Goal: Information Seeking & Learning: Learn about a topic

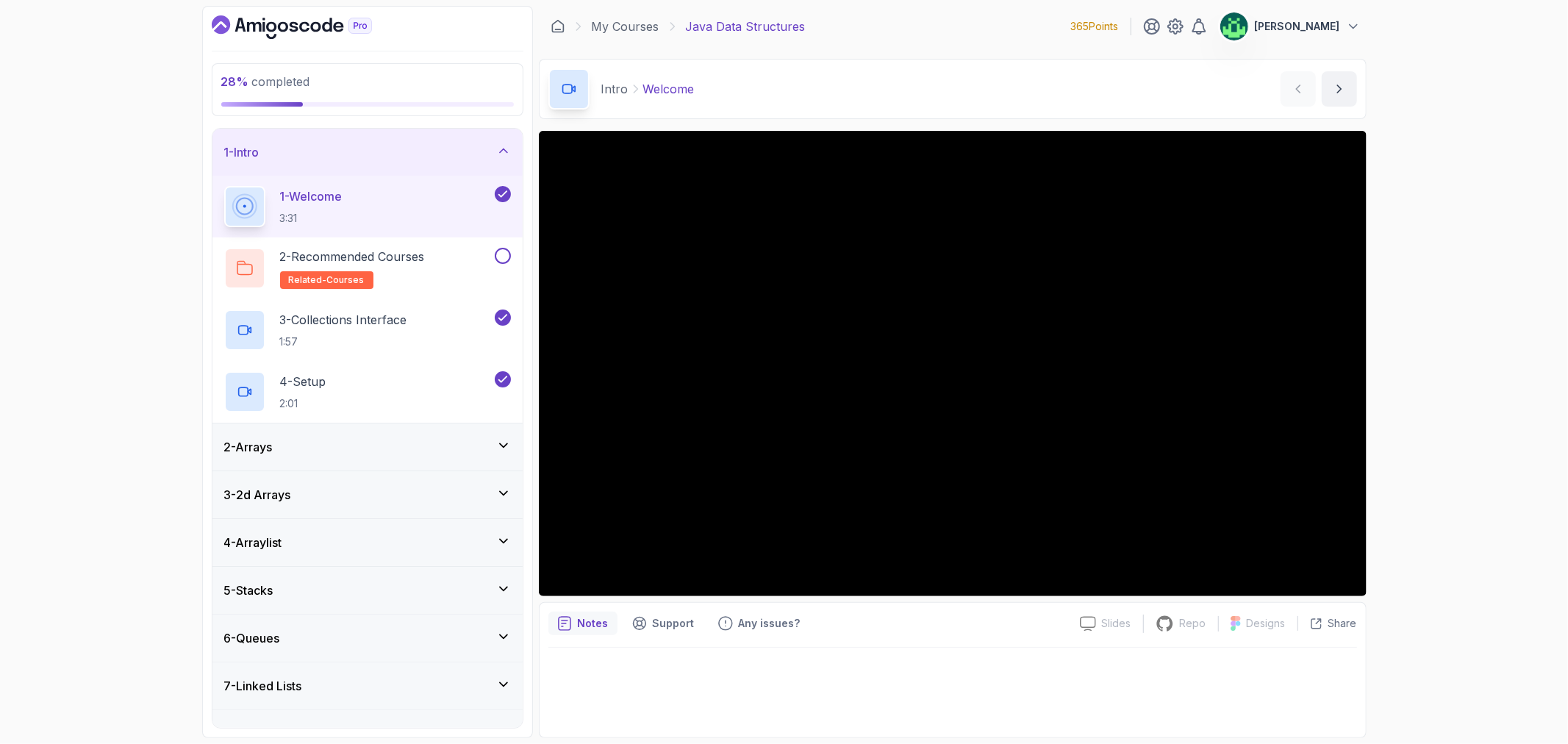
click at [496, 145] on icon at bounding box center [503, 150] width 15 height 15
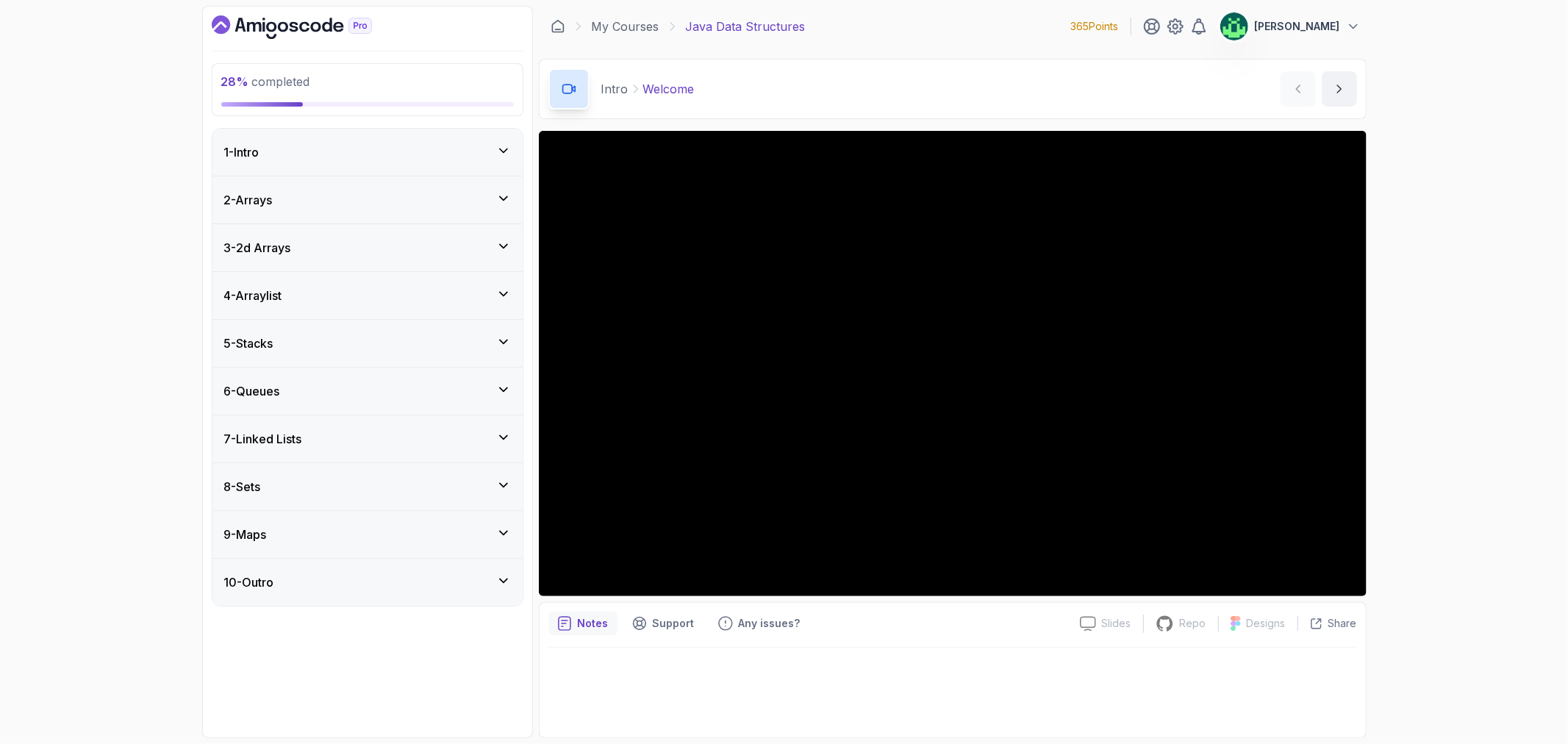
click at [377, 446] on div "7 - Linked Lists" at bounding box center [367, 438] width 287 height 17
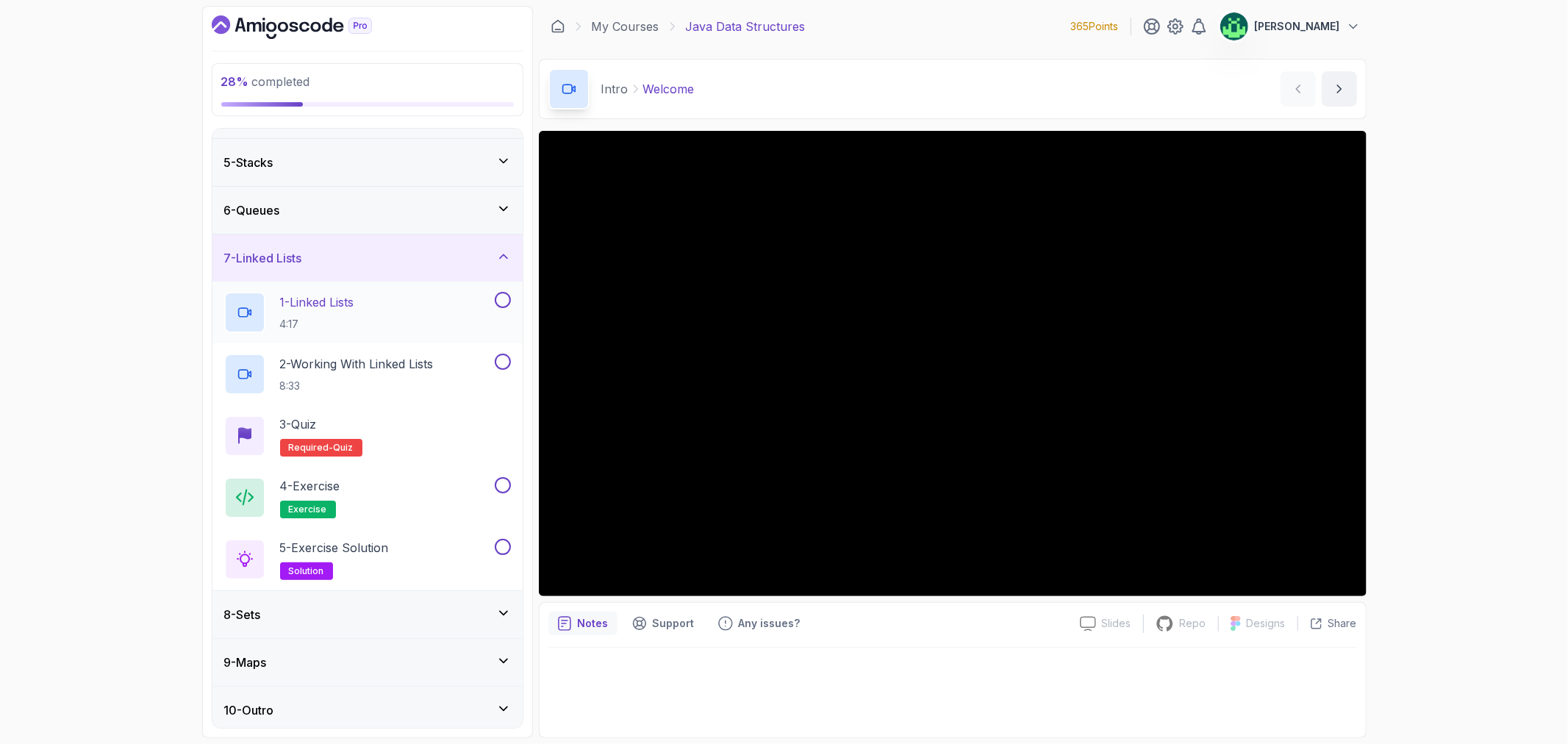
scroll to position [187, 0]
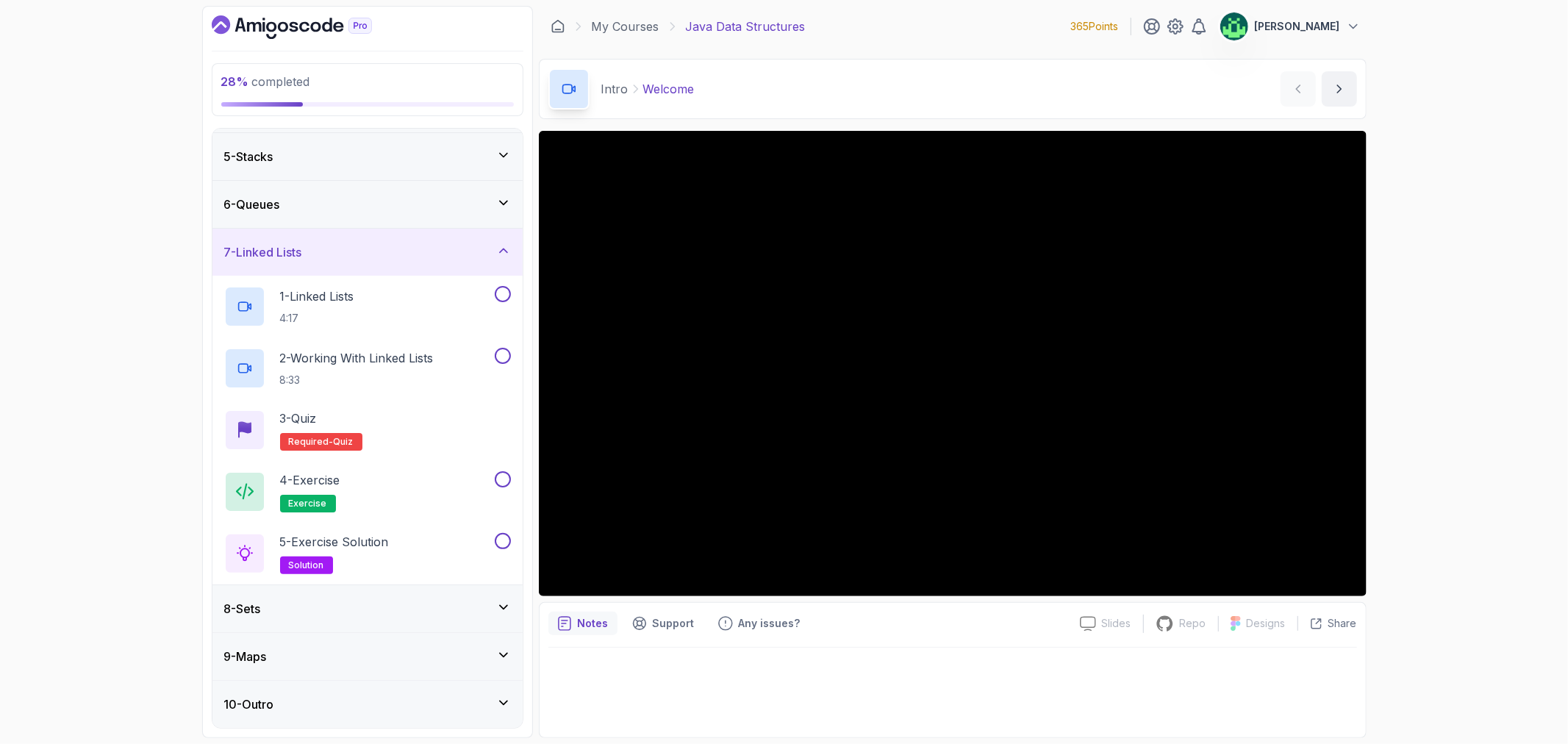
click at [418, 219] on div "6 - Queues" at bounding box center [367, 203] width 310 height 47
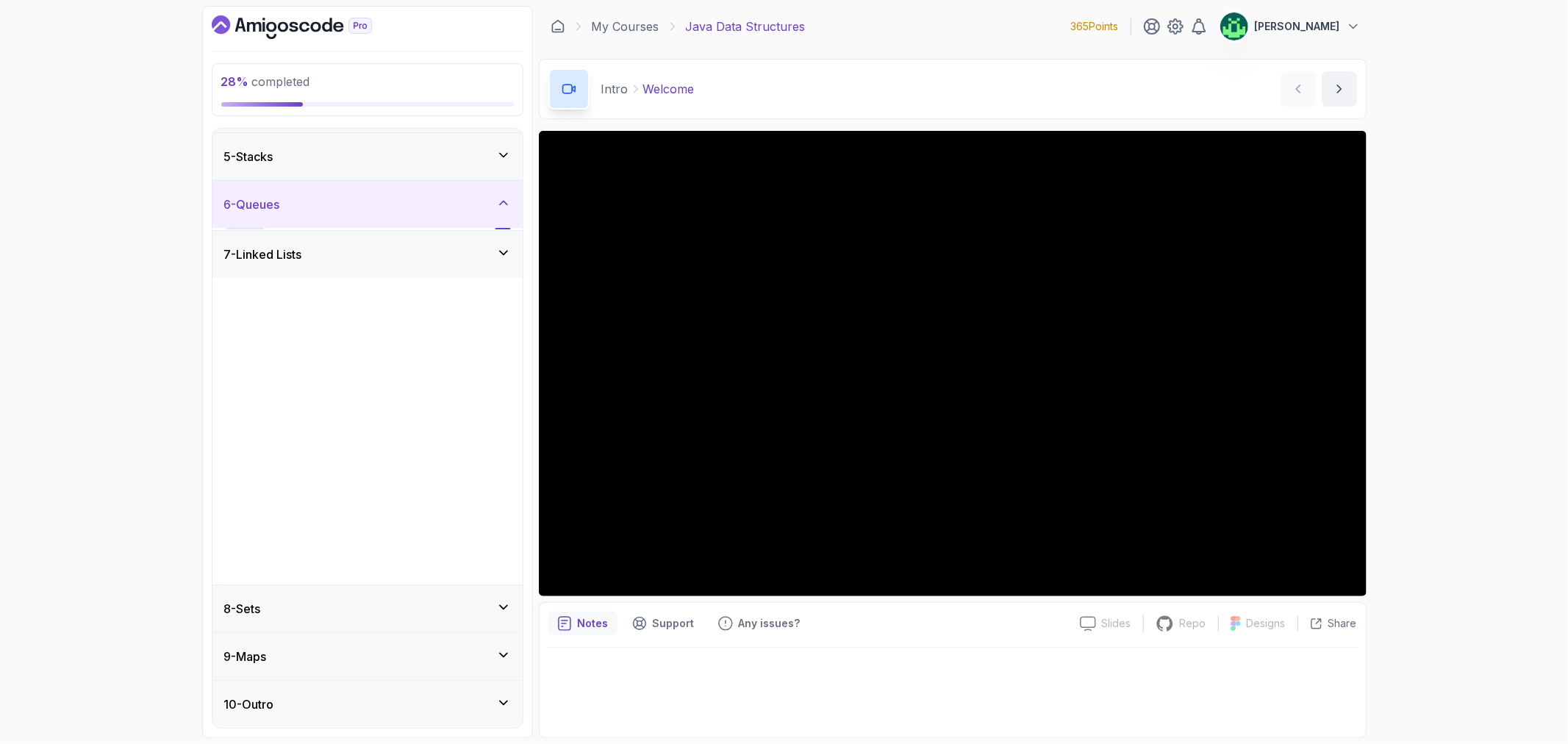
scroll to position [0, 0]
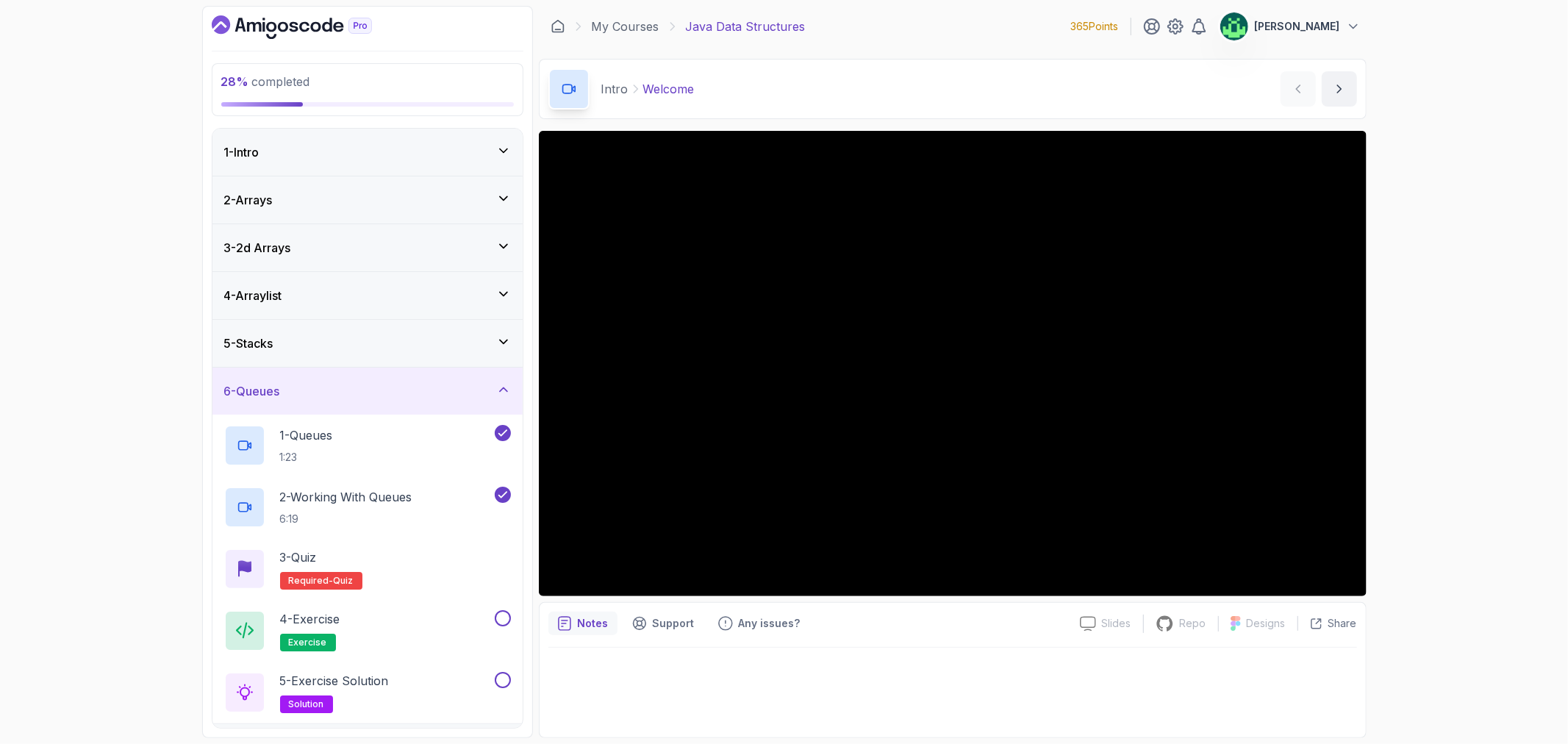
click at [435, 395] on div "6 - Queues" at bounding box center [367, 391] width 287 height 17
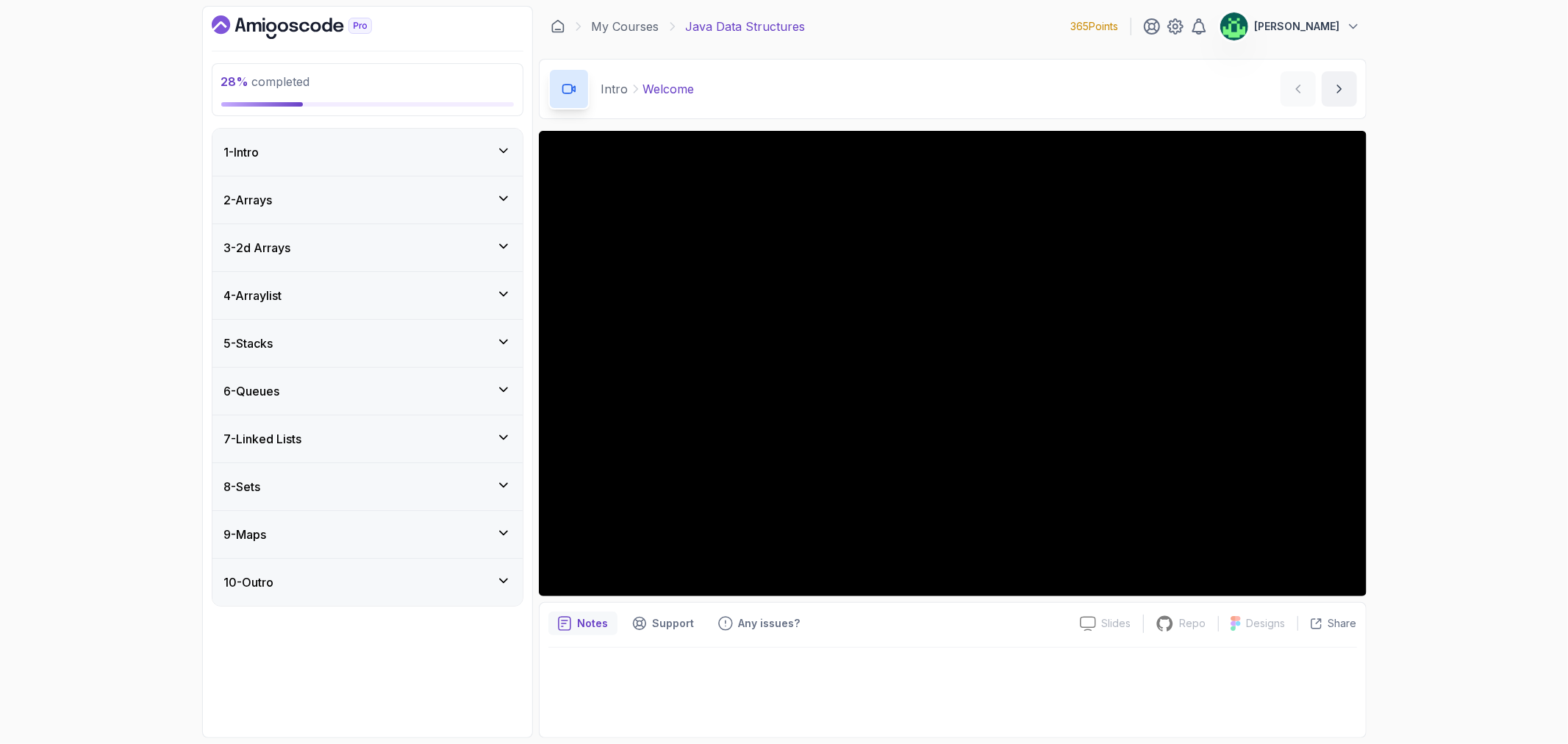
click at [434, 439] on div "7 - Linked Lists" at bounding box center [367, 438] width 287 height 17
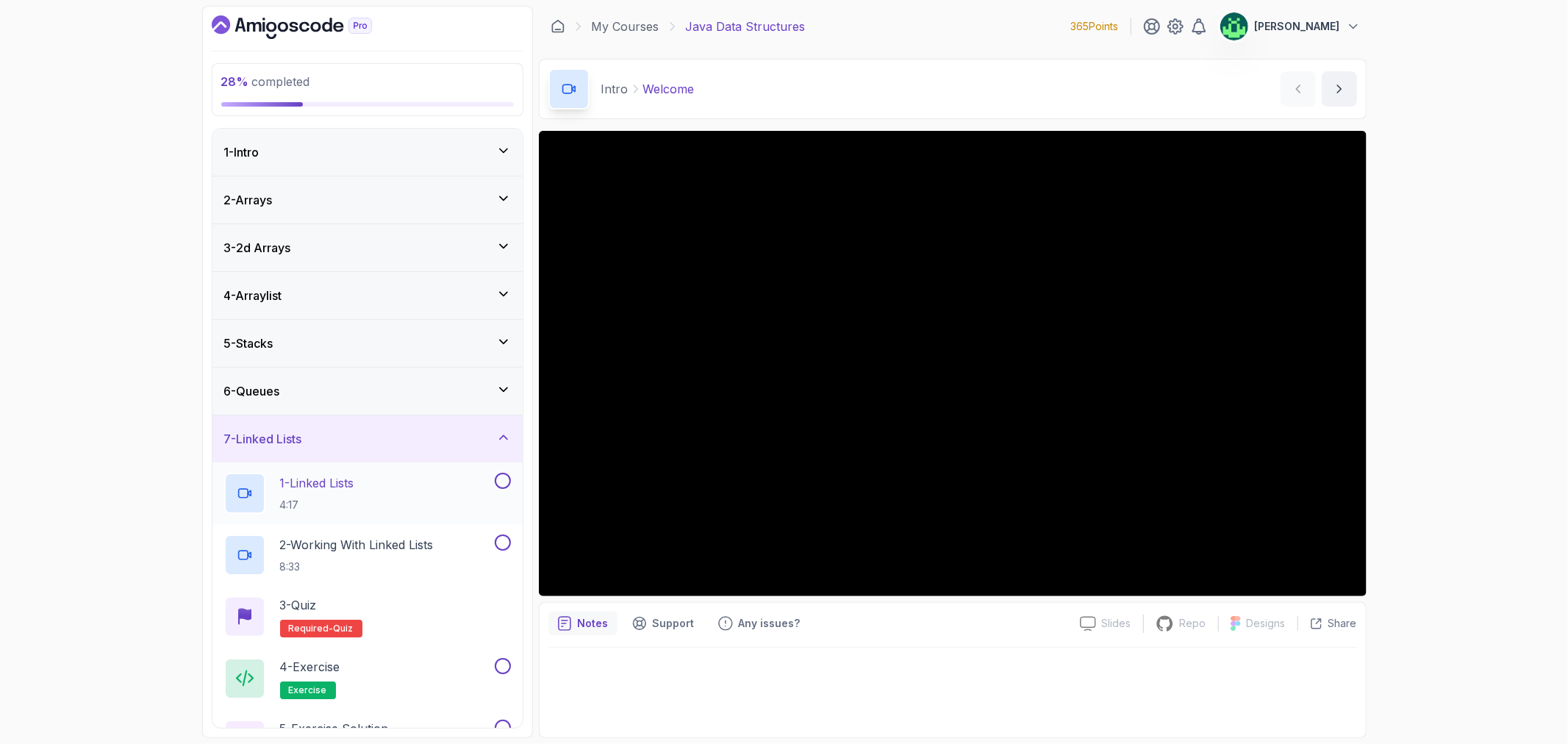
click at [403, 486] on div "1 - Linked Lists 4:17" at bounding box center [358, 493] width 268 height 41
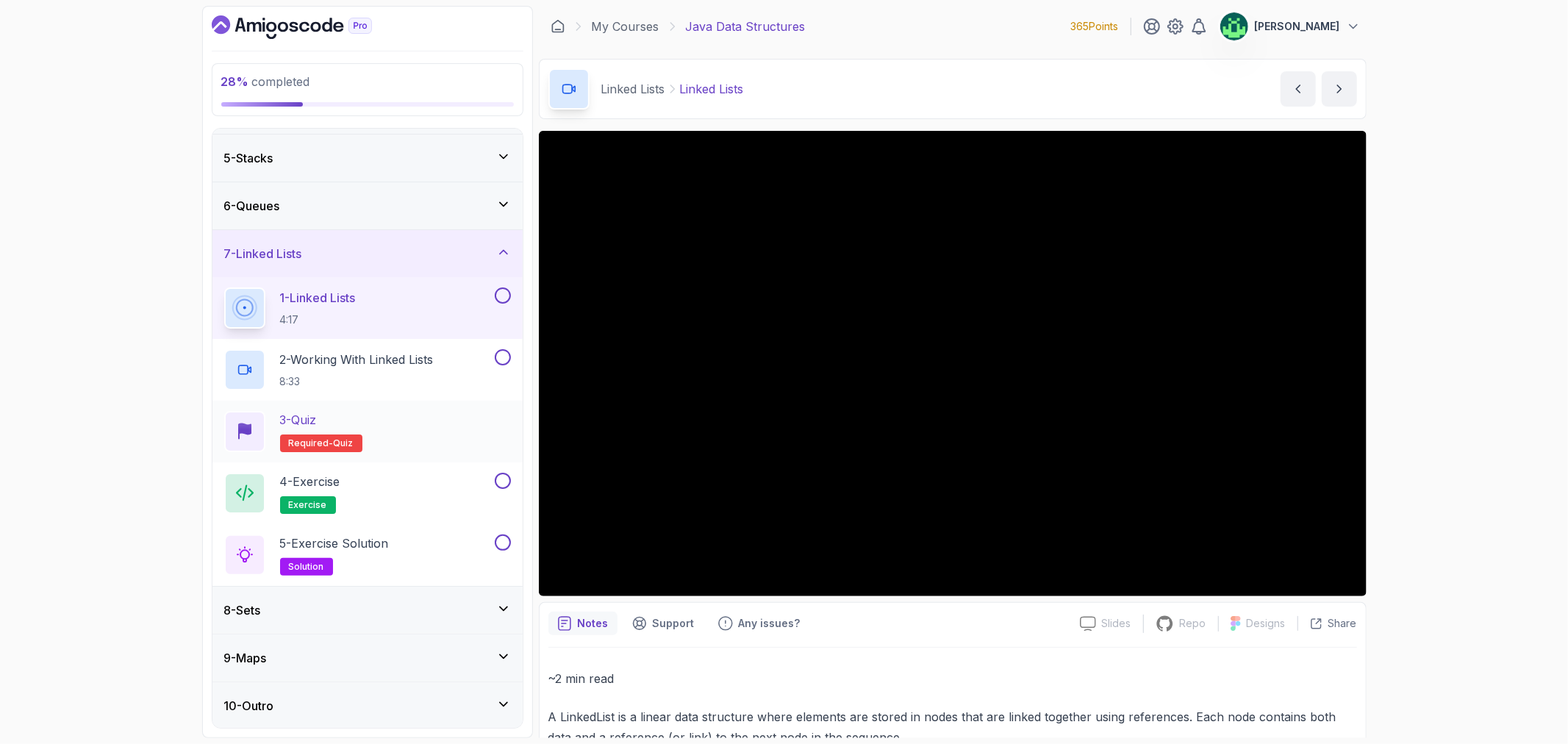
scroll to position [187, 0]
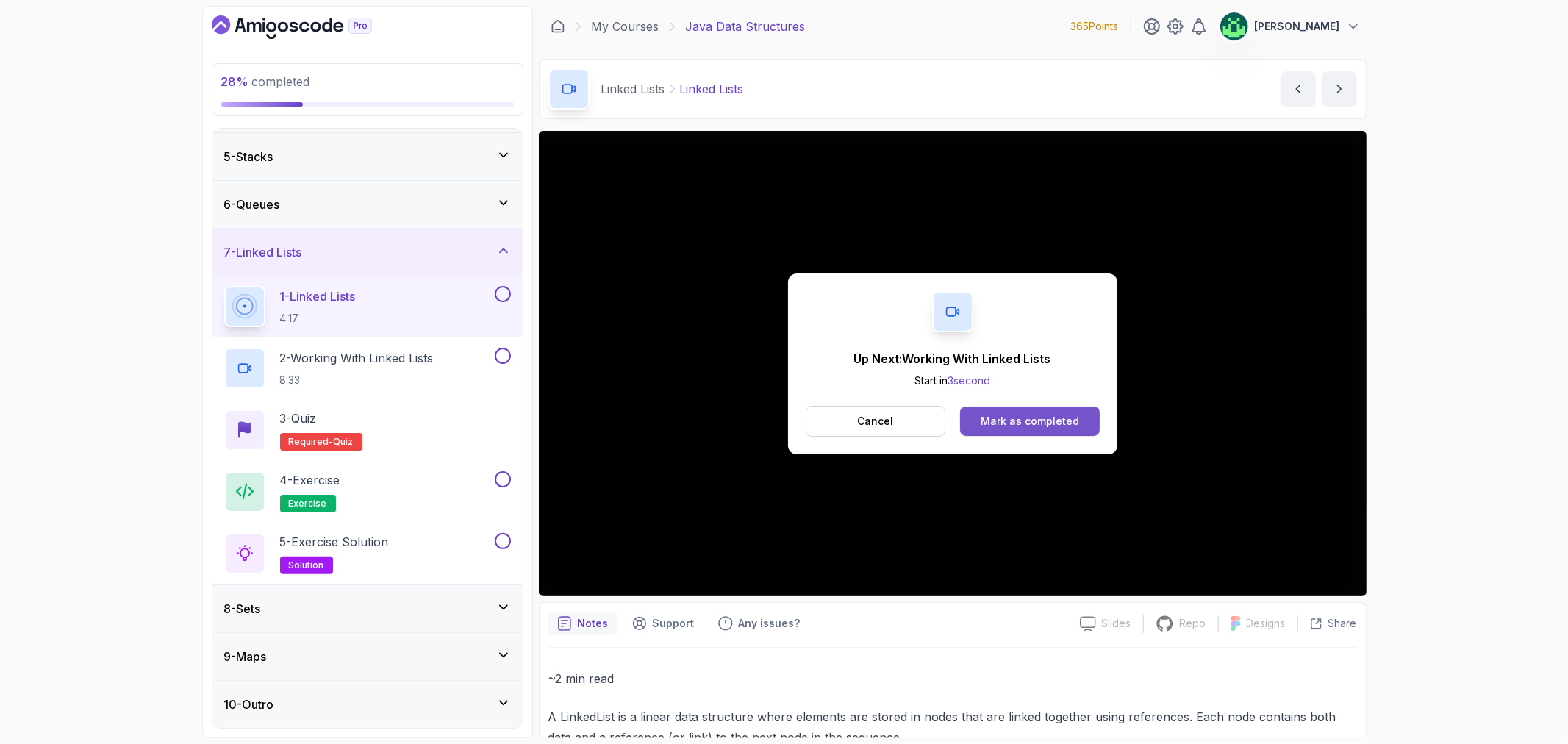
click at [1086, 417] on button "Mark as completed" at bounding box center [1030, 421] width 139 height 29
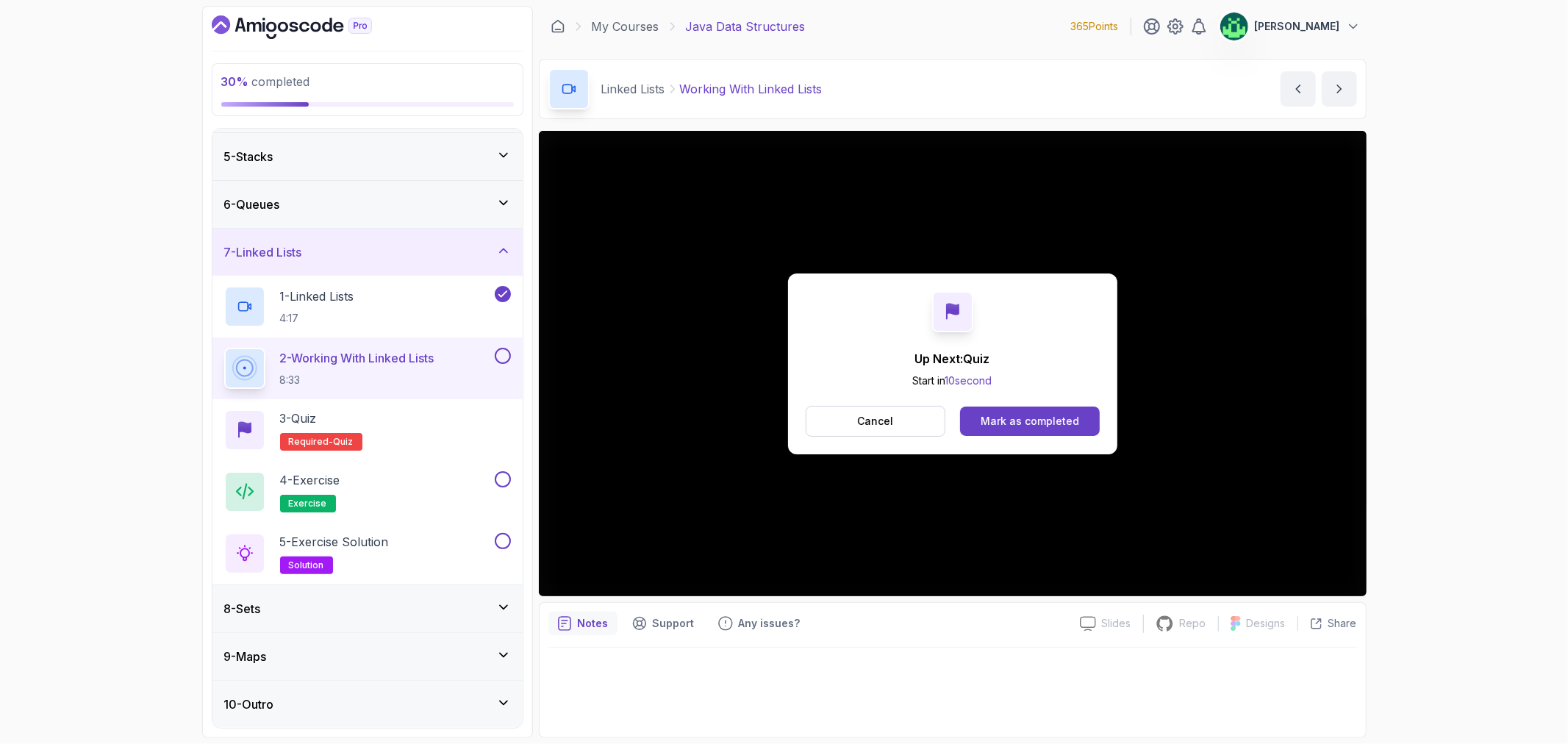
click at [996, 334] on div "Up Next: Quiz Start in 10 second Cancel Mark as completed" at bounding box center [953, 364] width 329 height 180
click at [898, 429] on button "Cancel" at bounding box center [875, 421] width 140 height 31
click at [1076, 419] on div "Mark as completed" at bounding box center [1030, 421] width 98 height 15
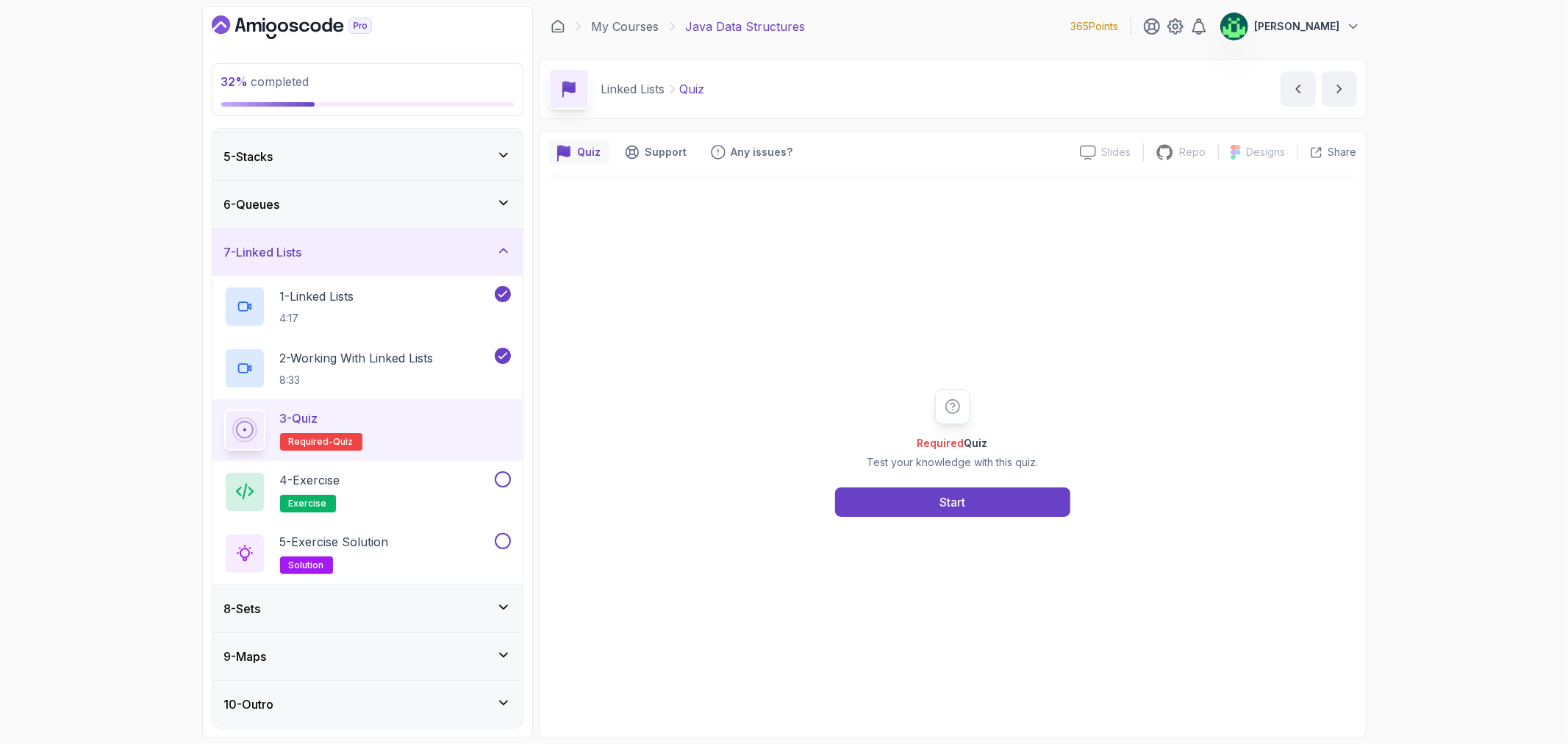
click at [428, 621] on div "8 - Sets" at bounding box center [367, 608] width 310 height 47
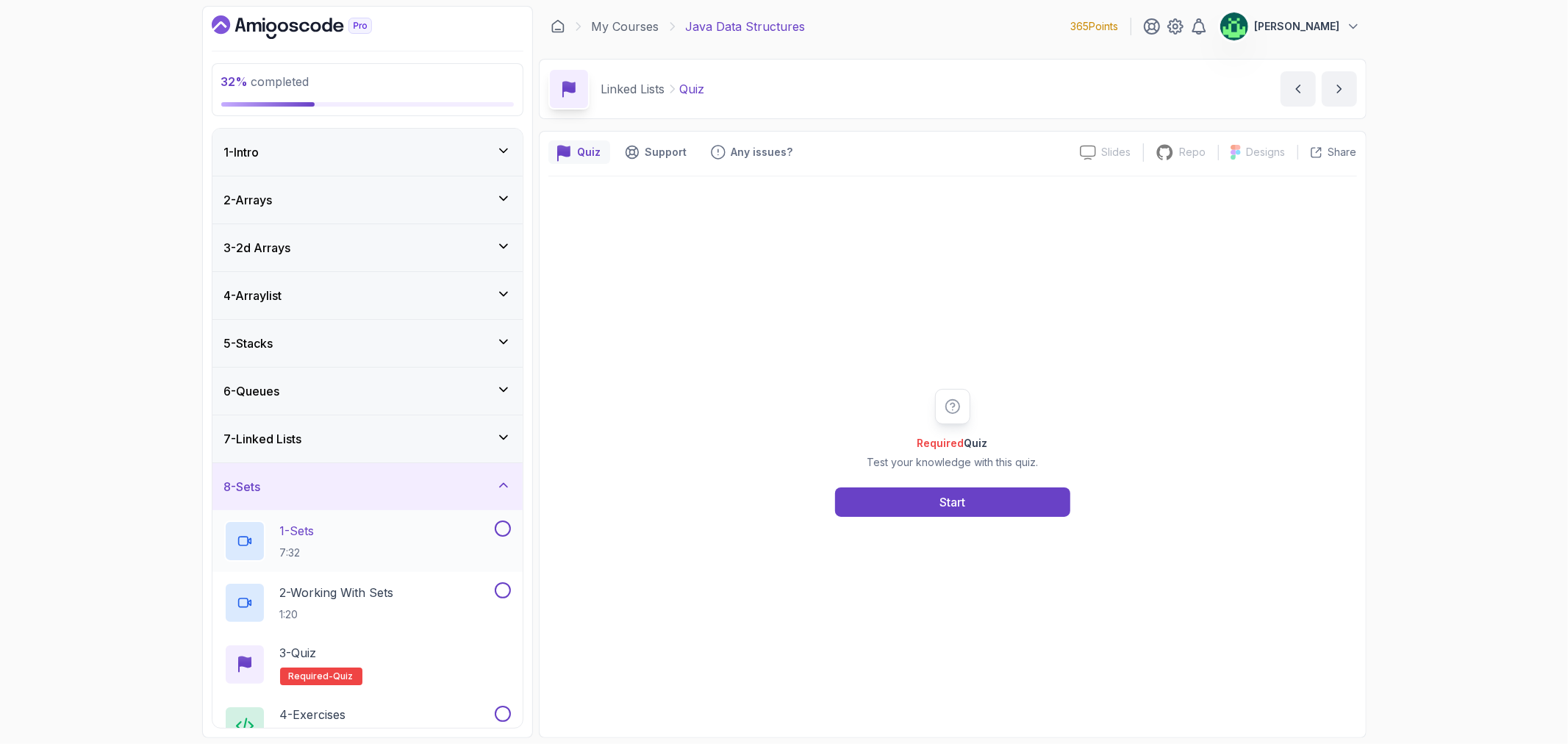
click at [432, 549] on div "1 - Sets 7:32" at bounding box center [358, 541] width 268 height 41
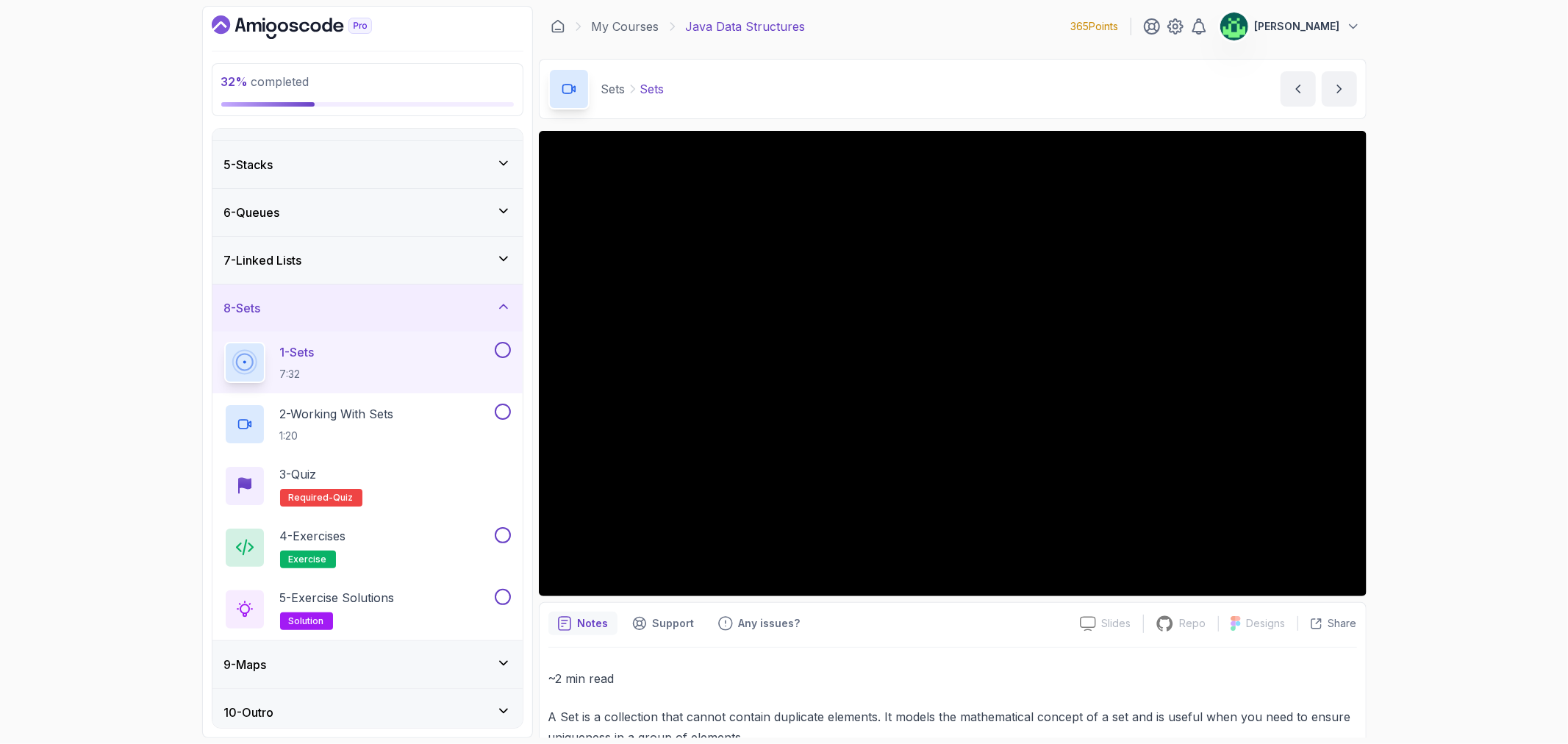
scroll to position [187, 0]
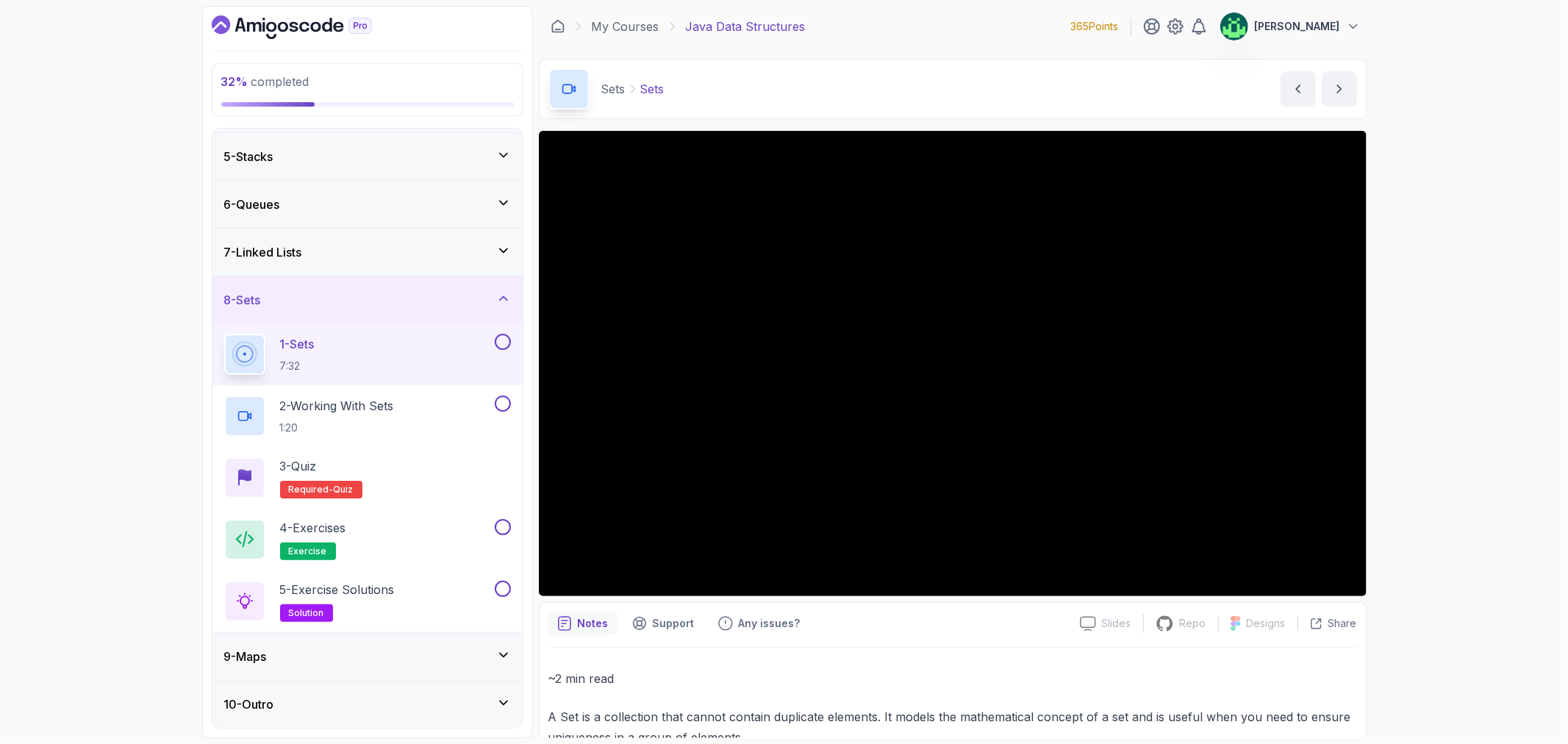
click at [377, 659] on div "9 - Maps" at bounding box center [367, 656] width 287 height 17
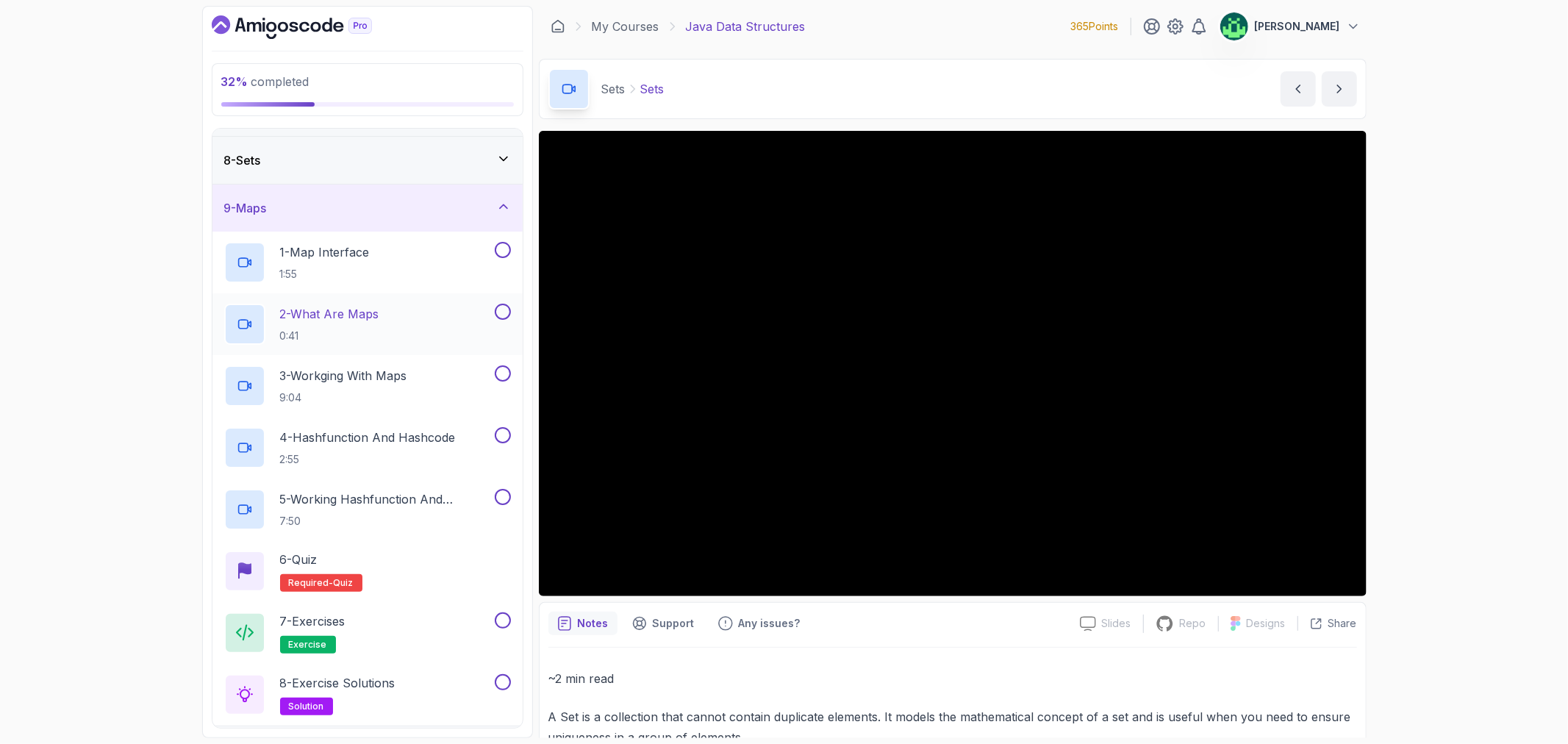
scroll to position [82, 0]
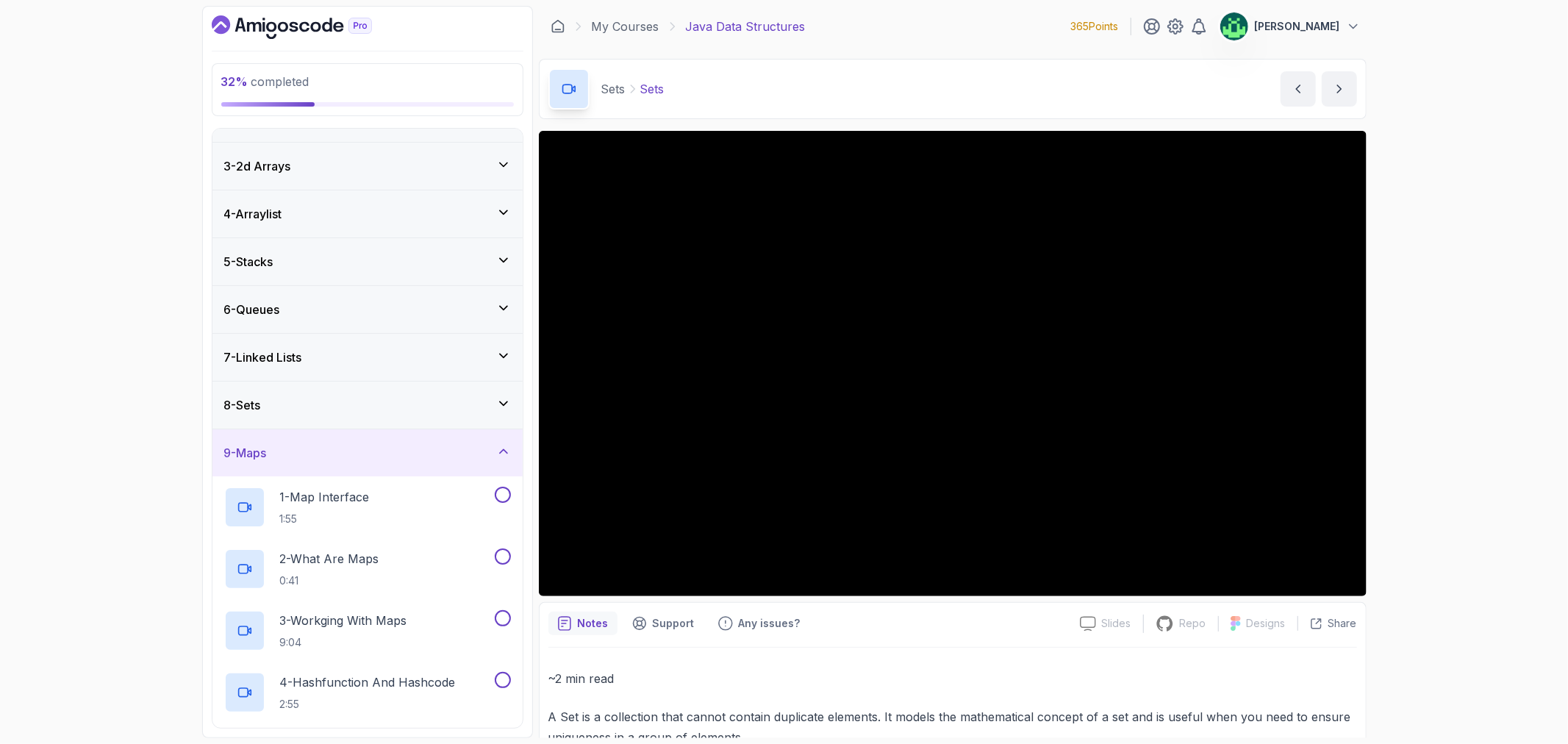
click at [423, 458] on div "9 - Maps" at bounding box center [367, 453] width 287 height 17
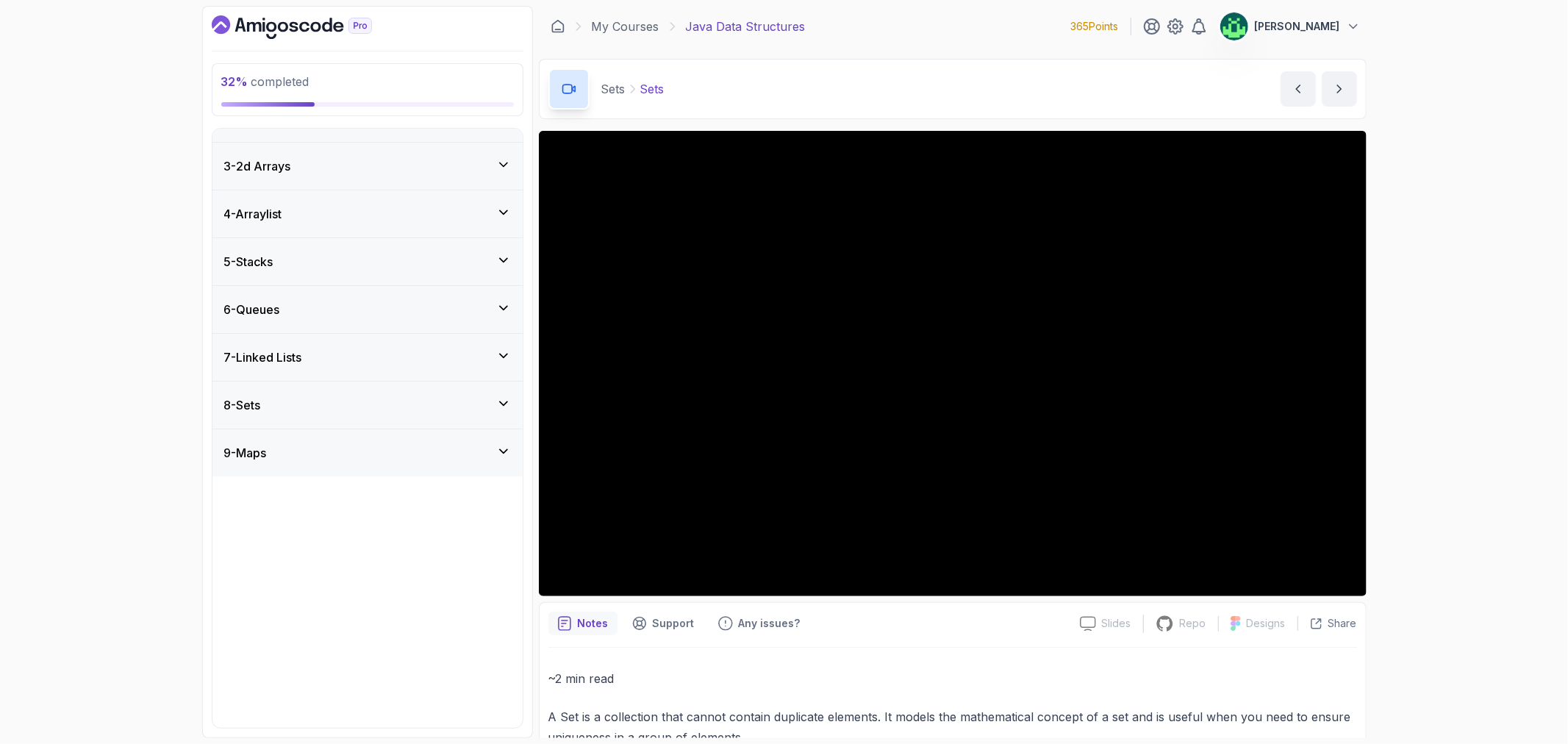
scroll to position [0, 0]
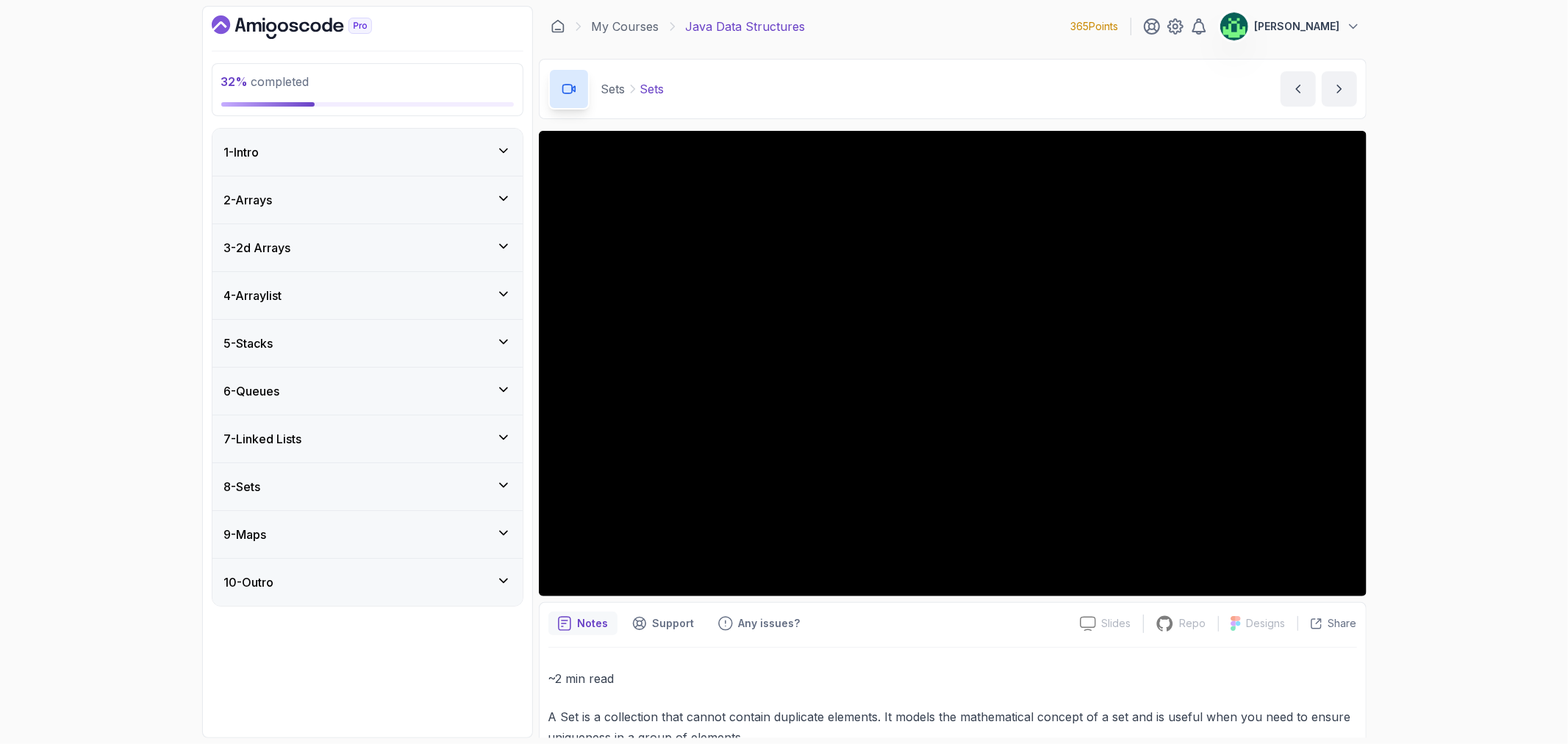
click at [1436, 88] on div "32 % completed 1 - Intro 2 - Arrays 3 - 2d Arrays 4 - Arraylist 5 - Stacks 6 - …" at bounding box center [784, 372] width 1568 height 744
click at [469, 478] on div "8 - Sets" at bounding box center [367, 487] width 287 height 17
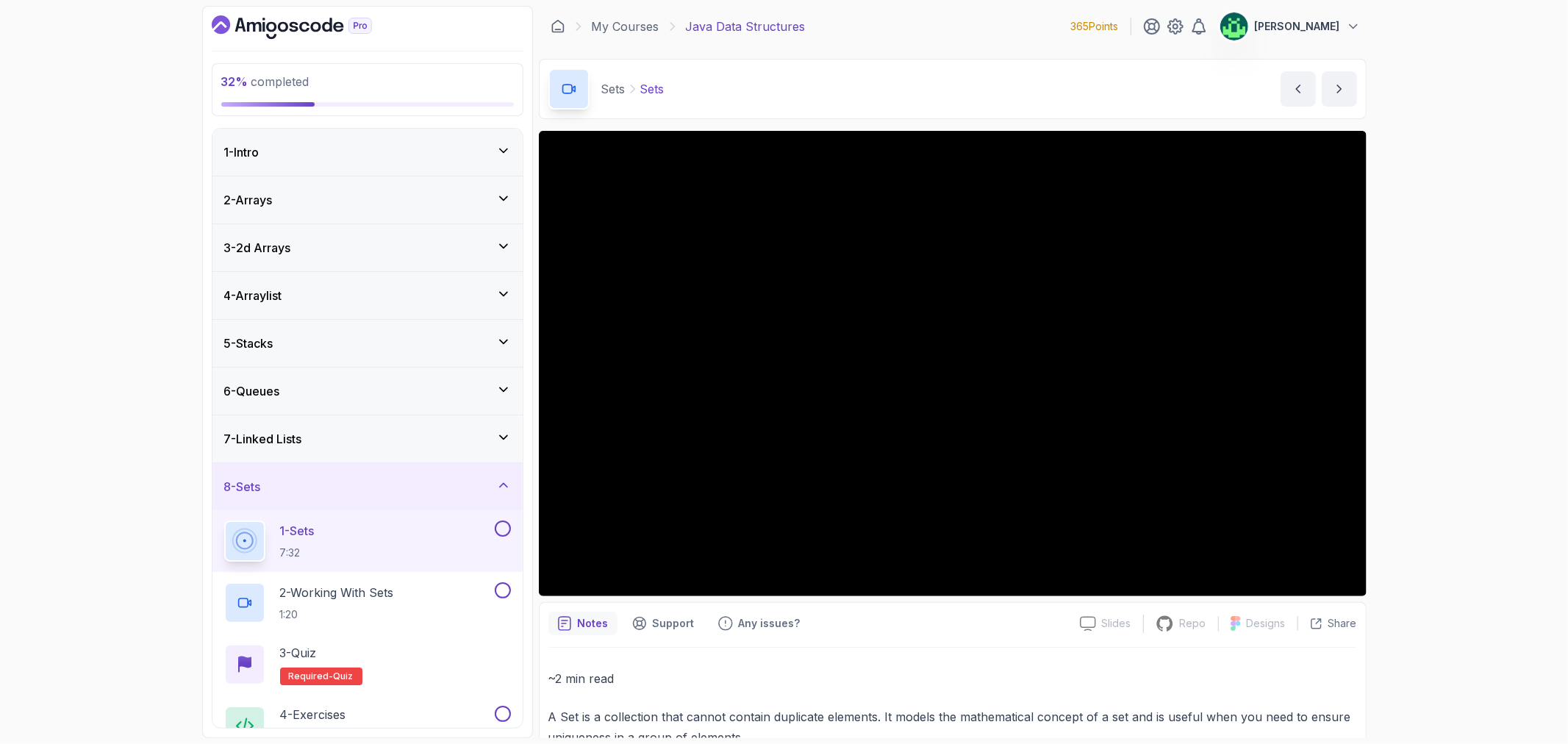
click at [451, 485] on div "8 - Sets" at bounding box center [367, 487] width 287 height 17
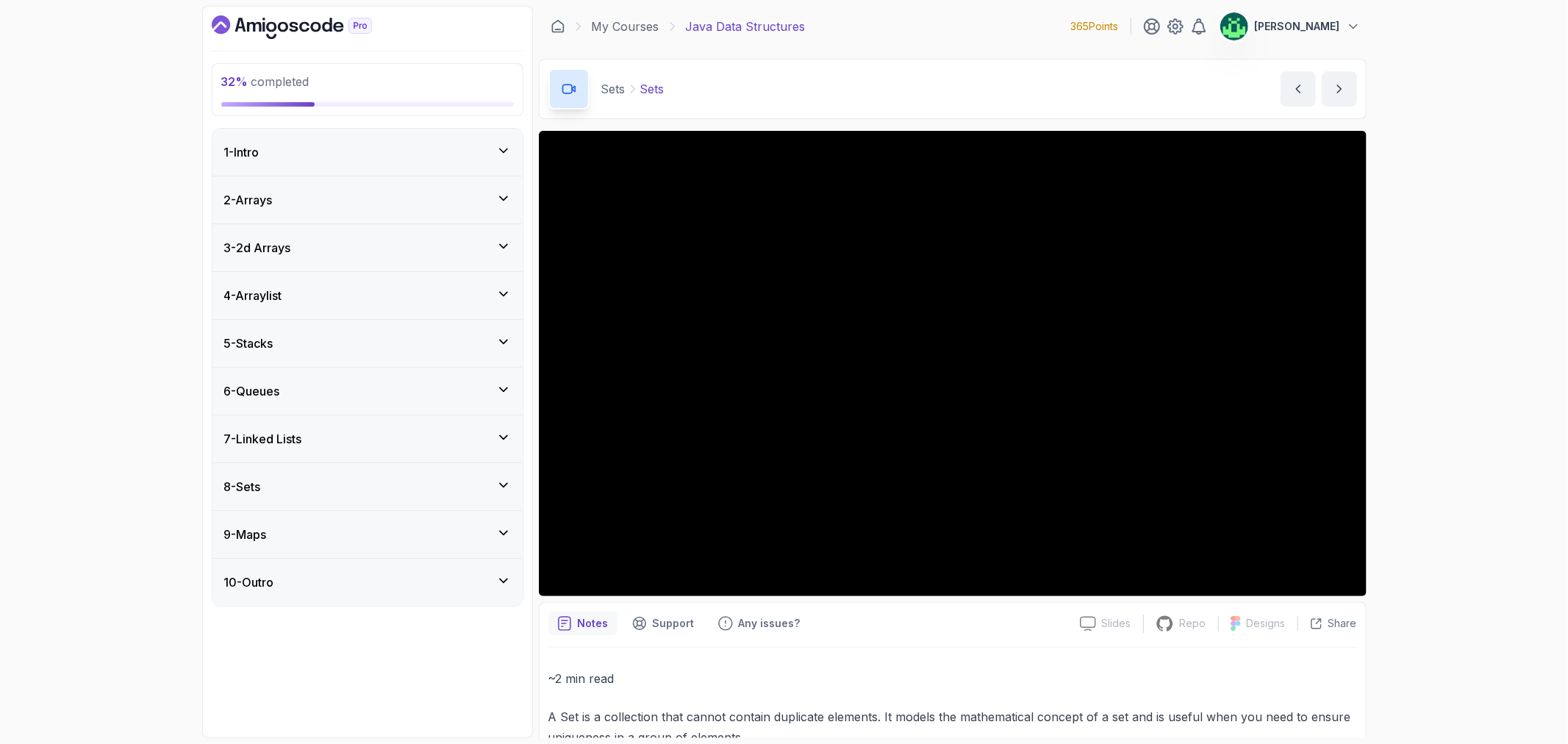
click at [502, 486] on icon at bounding box center [503, 485] width 15 height 15
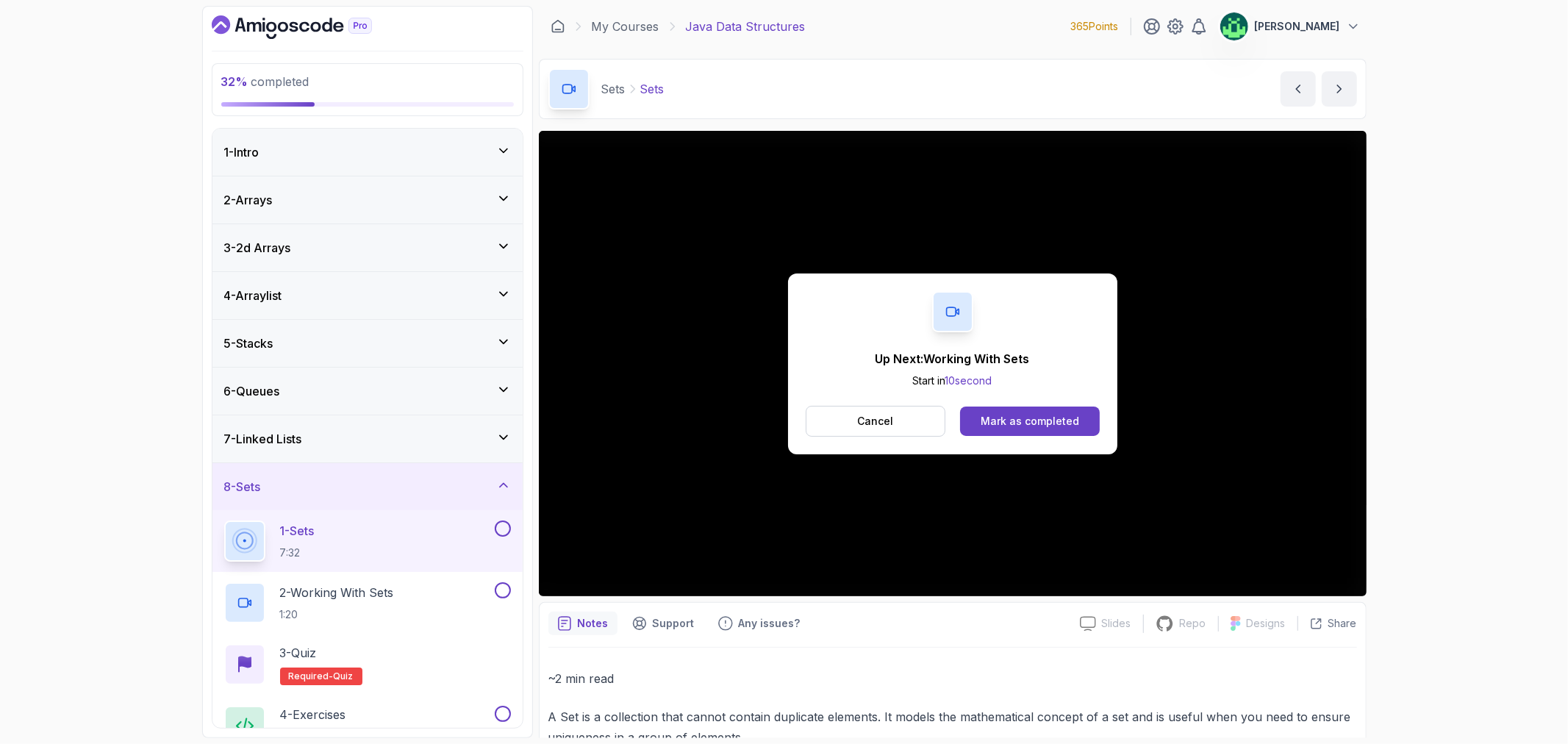
click at [907, 422] on button "Cancel" at bounding box center [875, 421] width 140 height 31
click at [879, 424] on p "Cancel" at bounding box center [875, 421] width 36 height 15
click at [1019, 418] on div "Mark as completed" at bounding box center [1030, 421] width 98 height 15
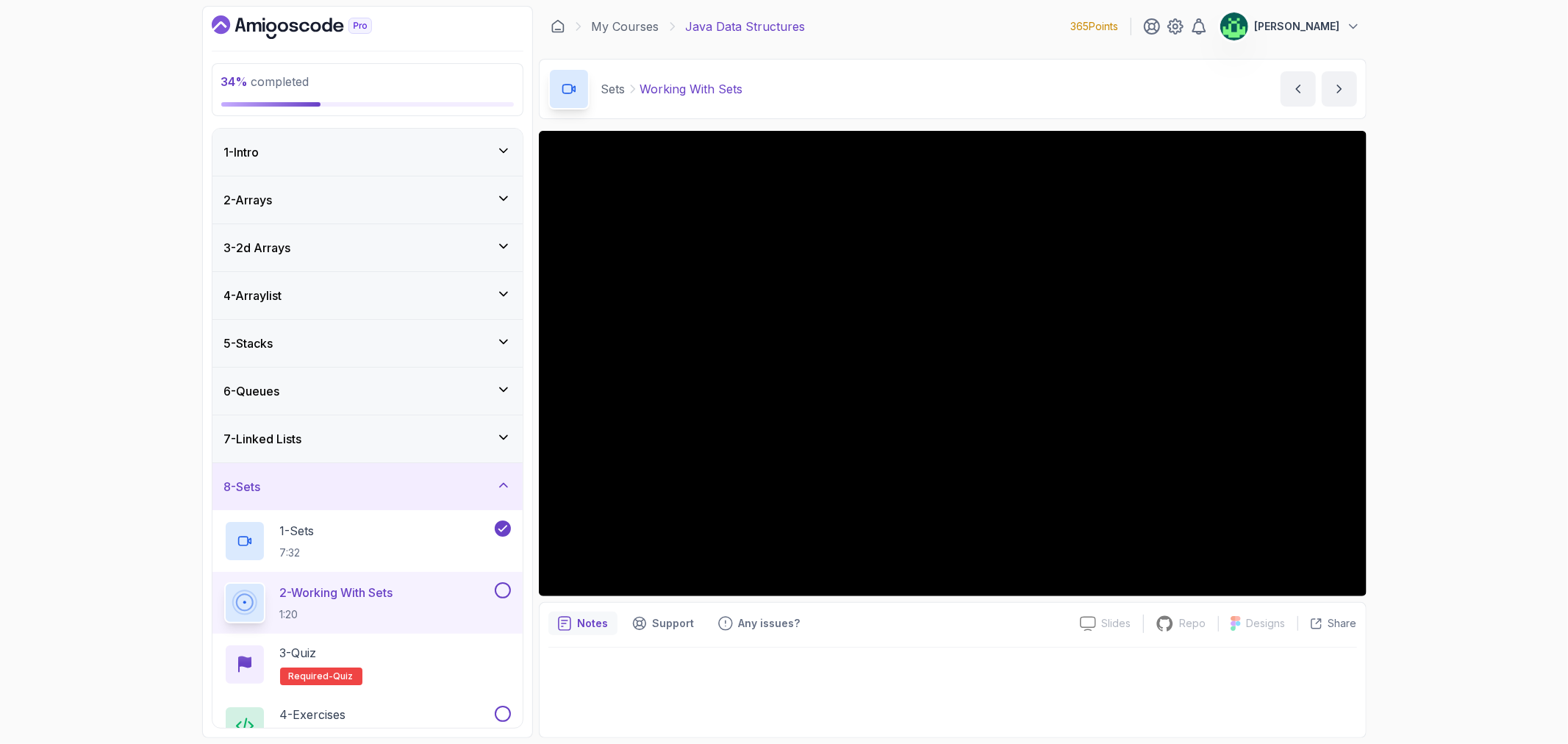
scroll to position [82, 0]
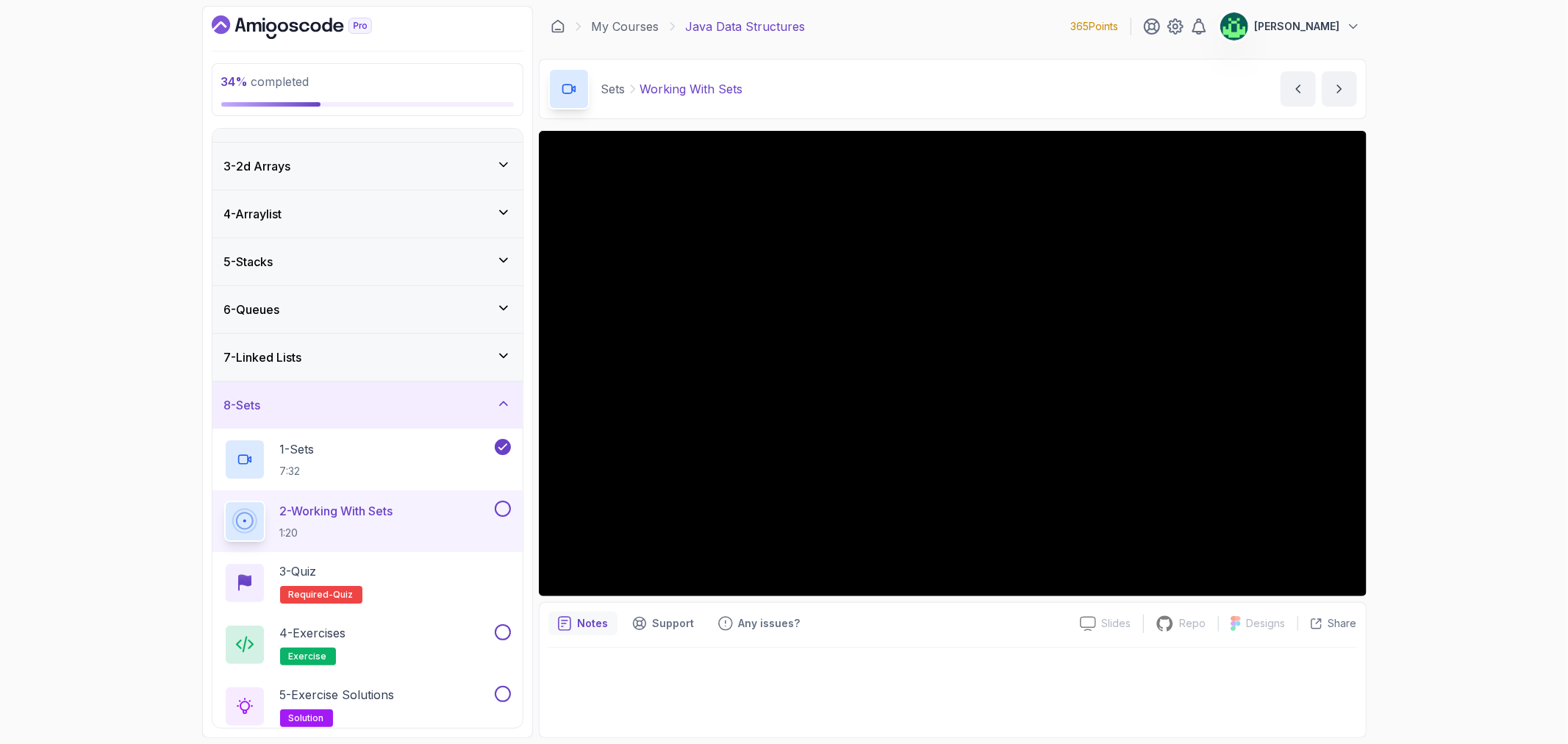
click at [429, 391] on div "8 - Sets" at bounding box center [367, 404] width 310 height 47
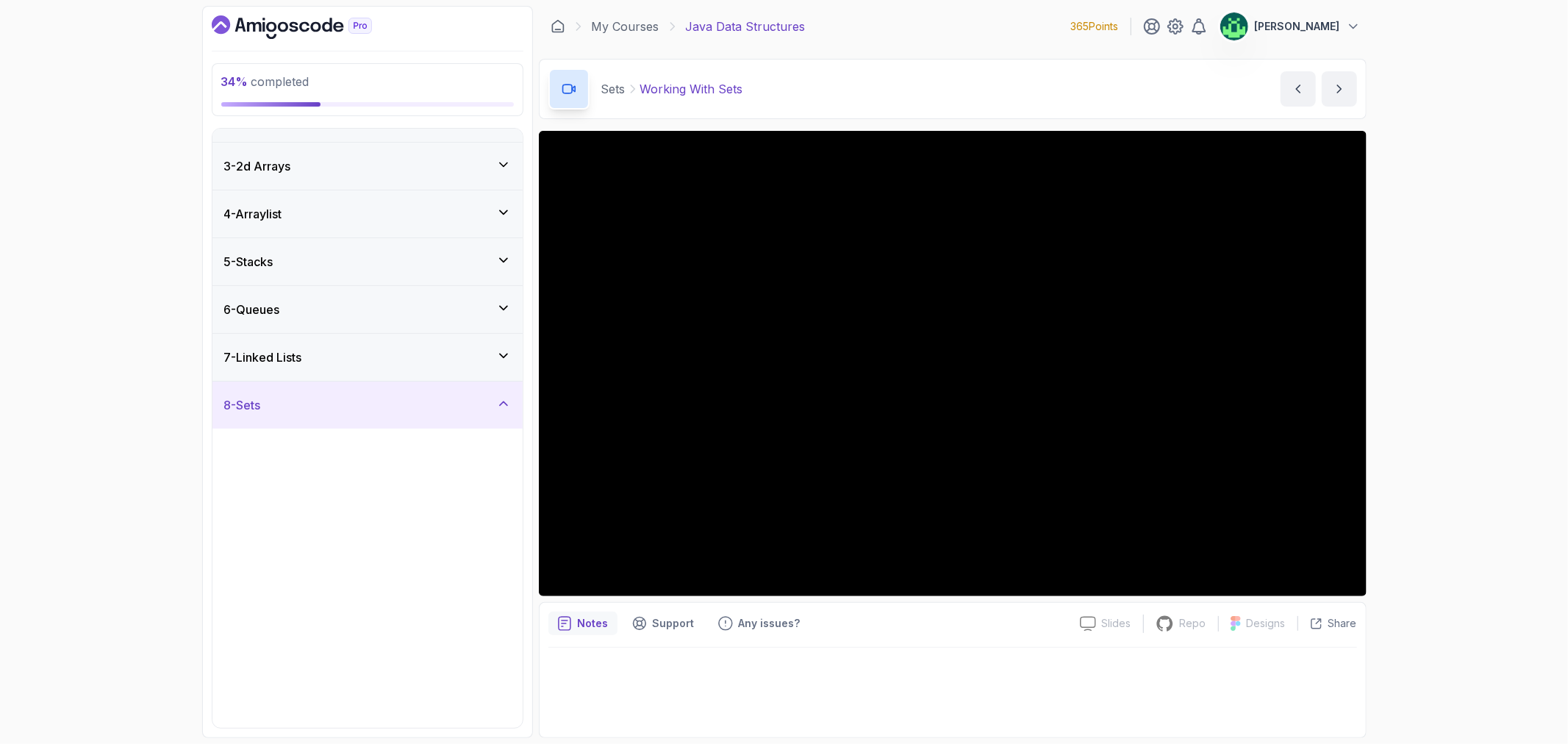
scroll to position [0, 0]
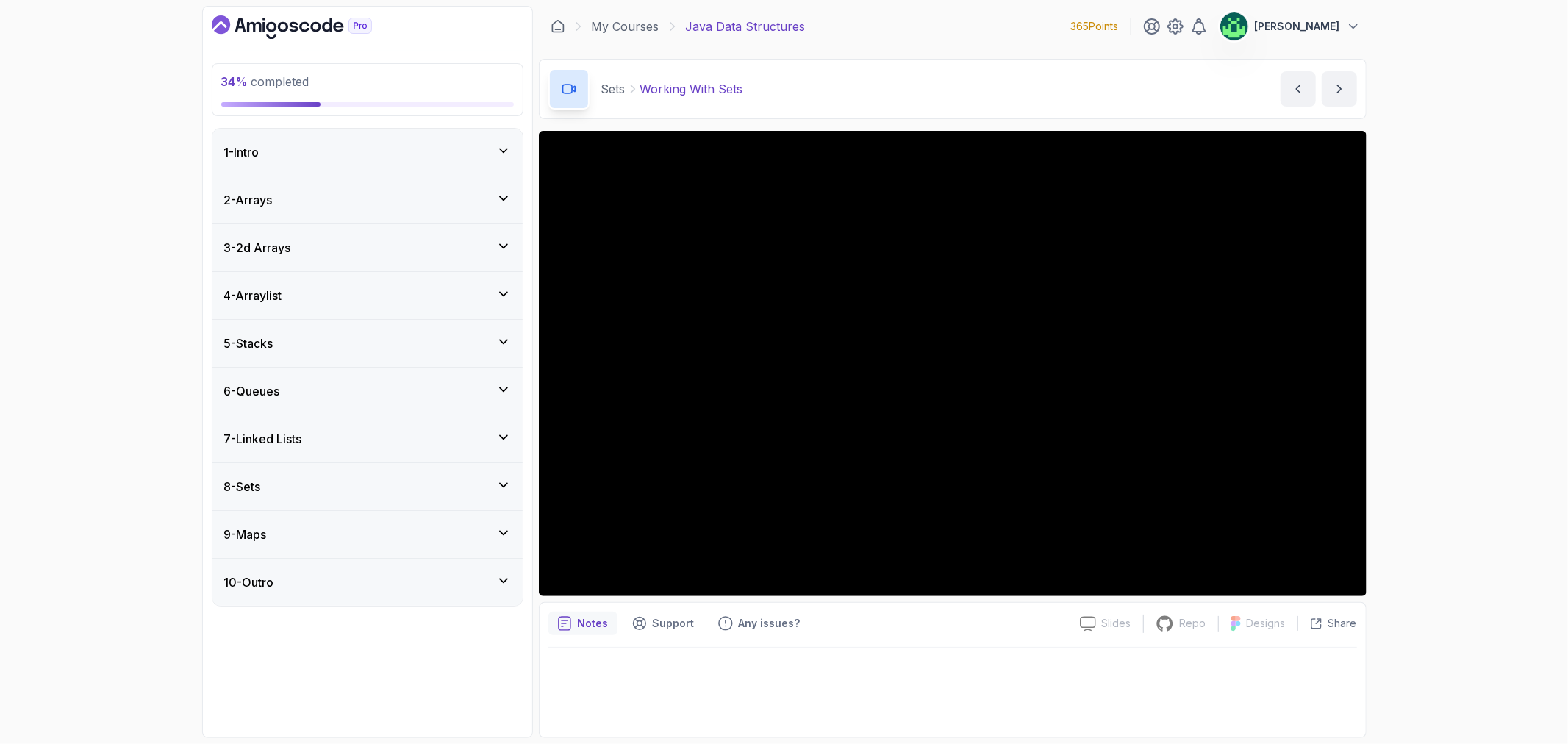
click at [461, 490] on div "8 - Sets" at bounding box center [367, 487] width 287 height 17
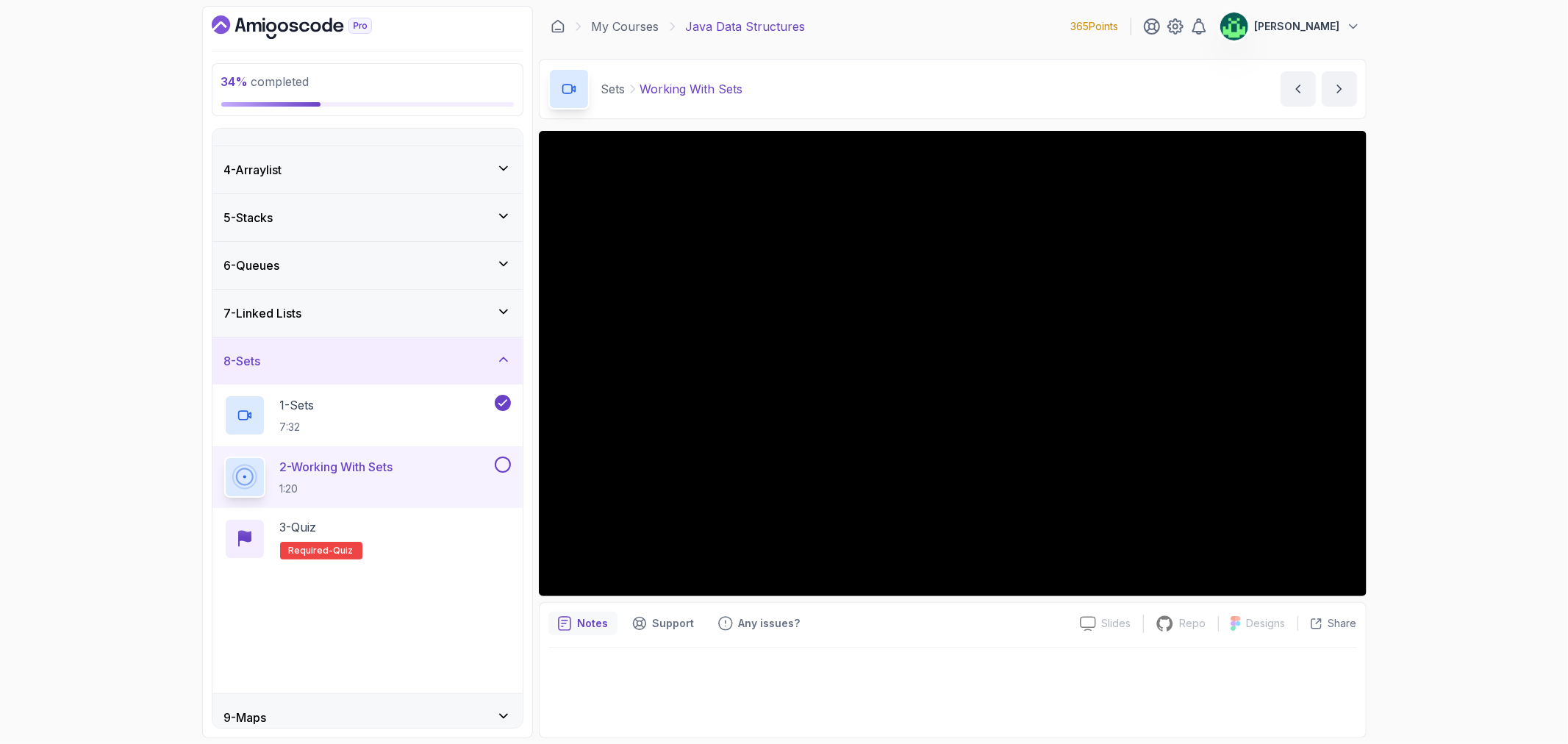
scroll to position [187, 0]
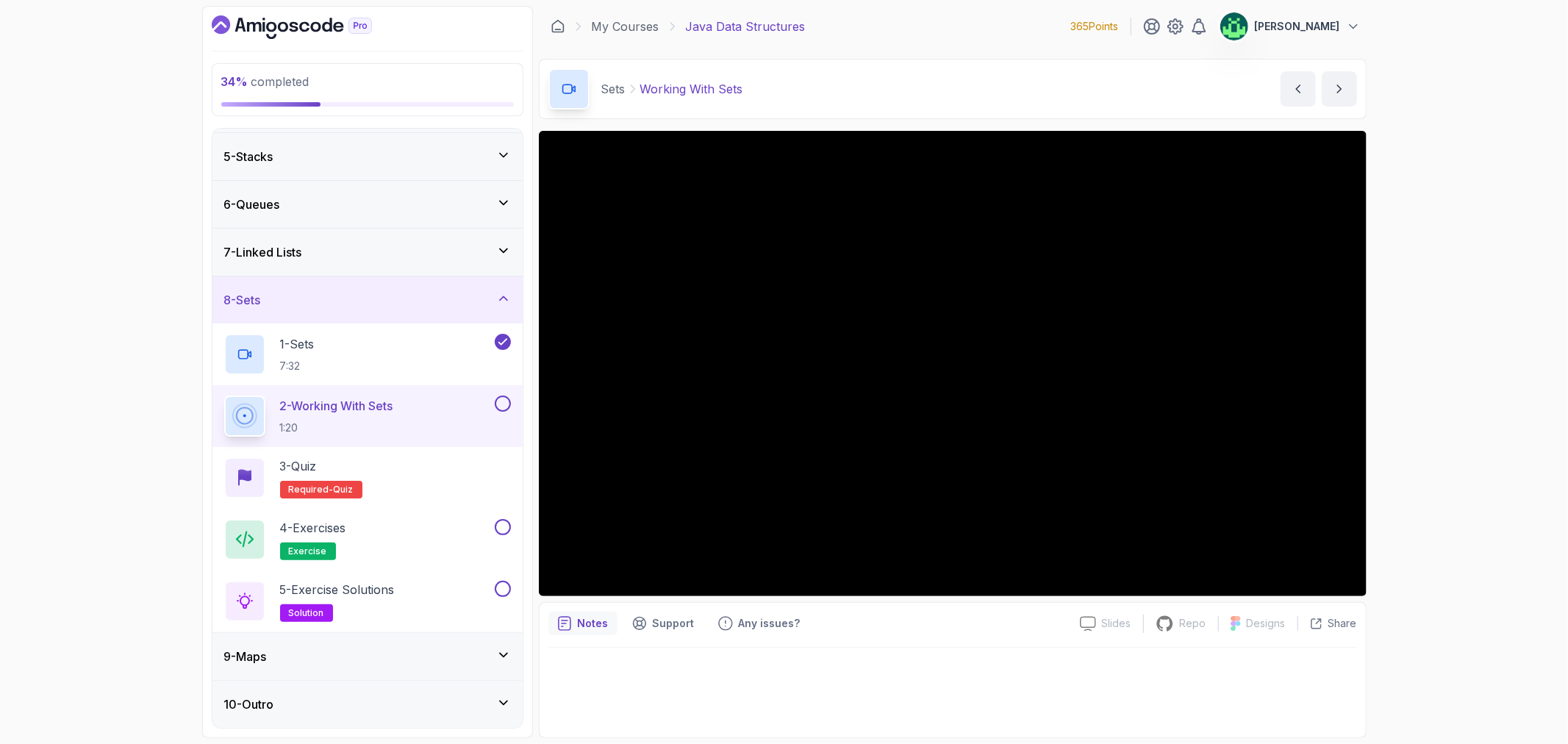
click at [67, 134] on div "34 % completed 1 - Intro 2 - Arrays 3 - 2d Arrays 4 - Arraylist 5 - Stacks 6 - …" at bounding box center [784, 372] width 1568 height 744
click at [380, 478] on div "3 - Quiz Required- quiz" at bounding box center [367, 478] width 287 height 41
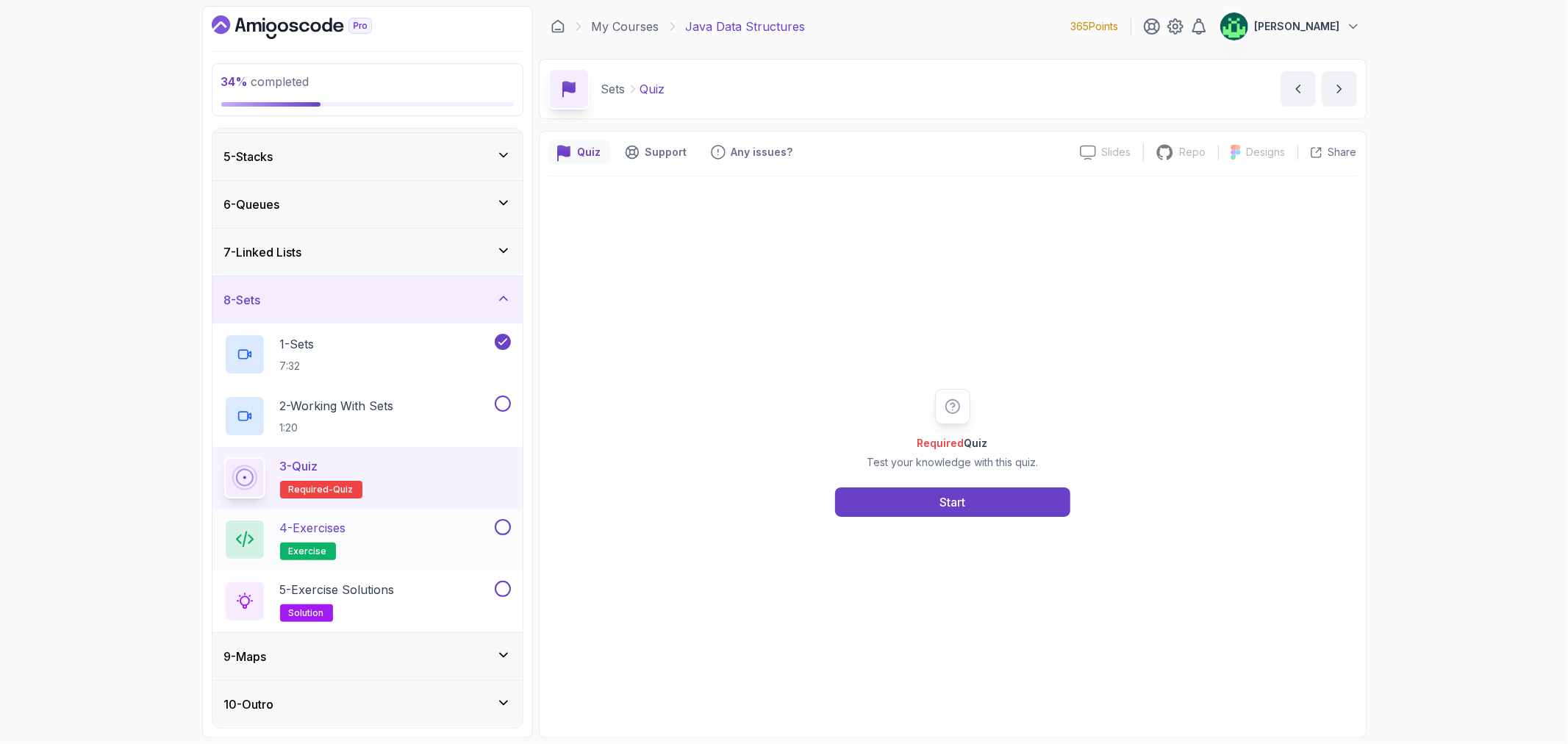
click at [377, 517] on div "4 - Exercises exercise" at bounding box center [367, 540] width 310 height 62
click at [391, 537] on div "4 - Exercises exercise" at bounding box center [358, 540] width 268 height 41
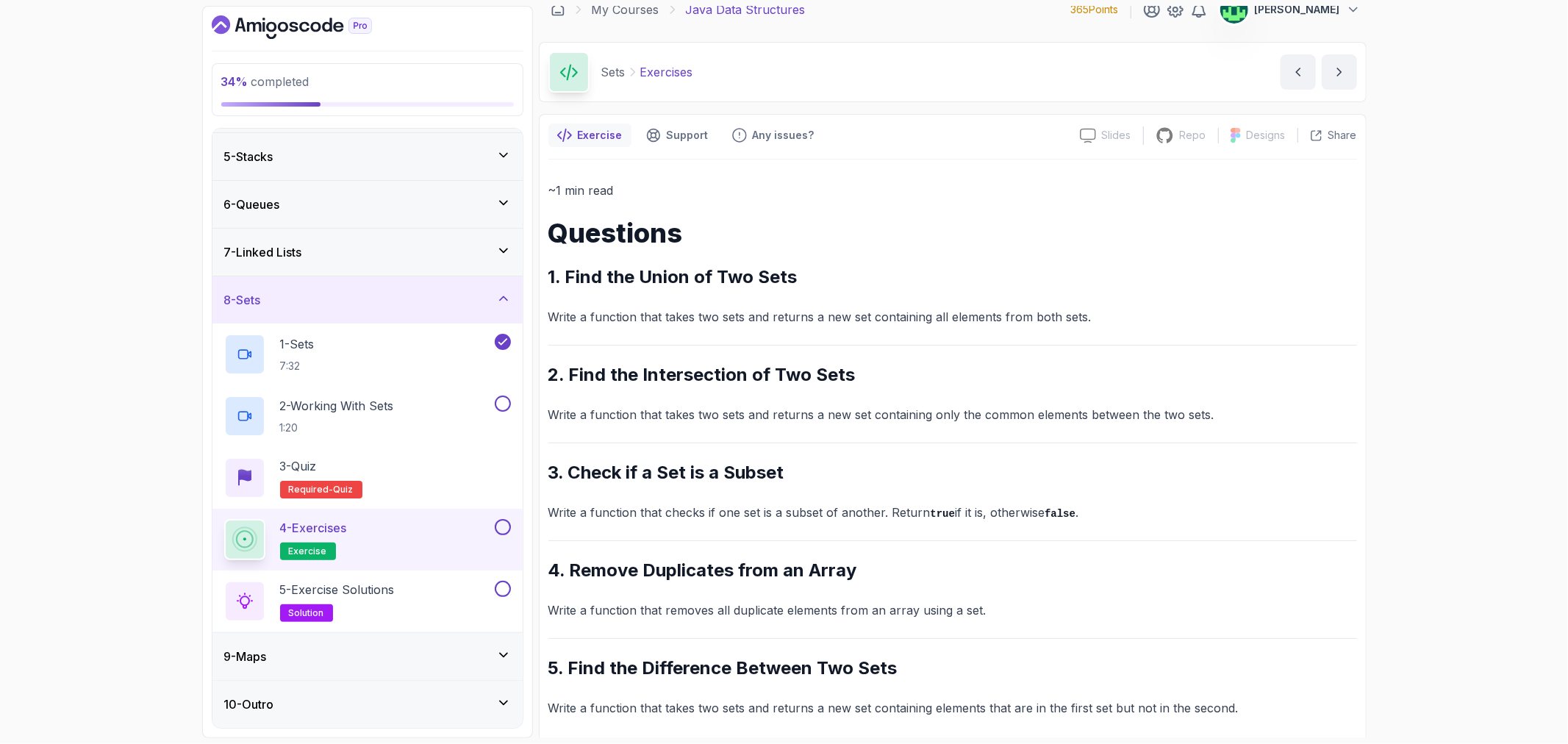
scroll to position [26, 0]
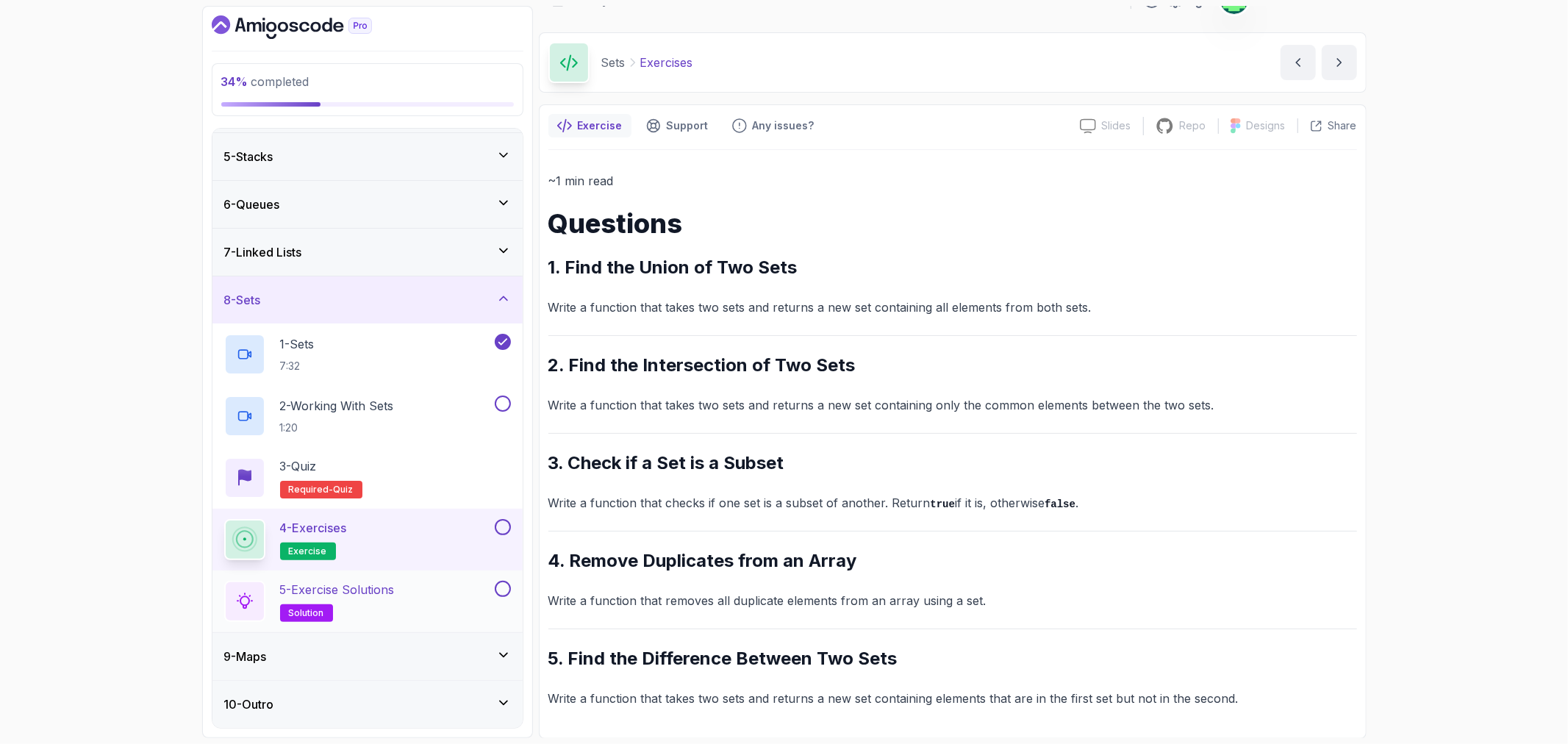
click at [375, 595] on p "5 - Exercise Solutions" at bounding box center [337, 590] width 115 height 17
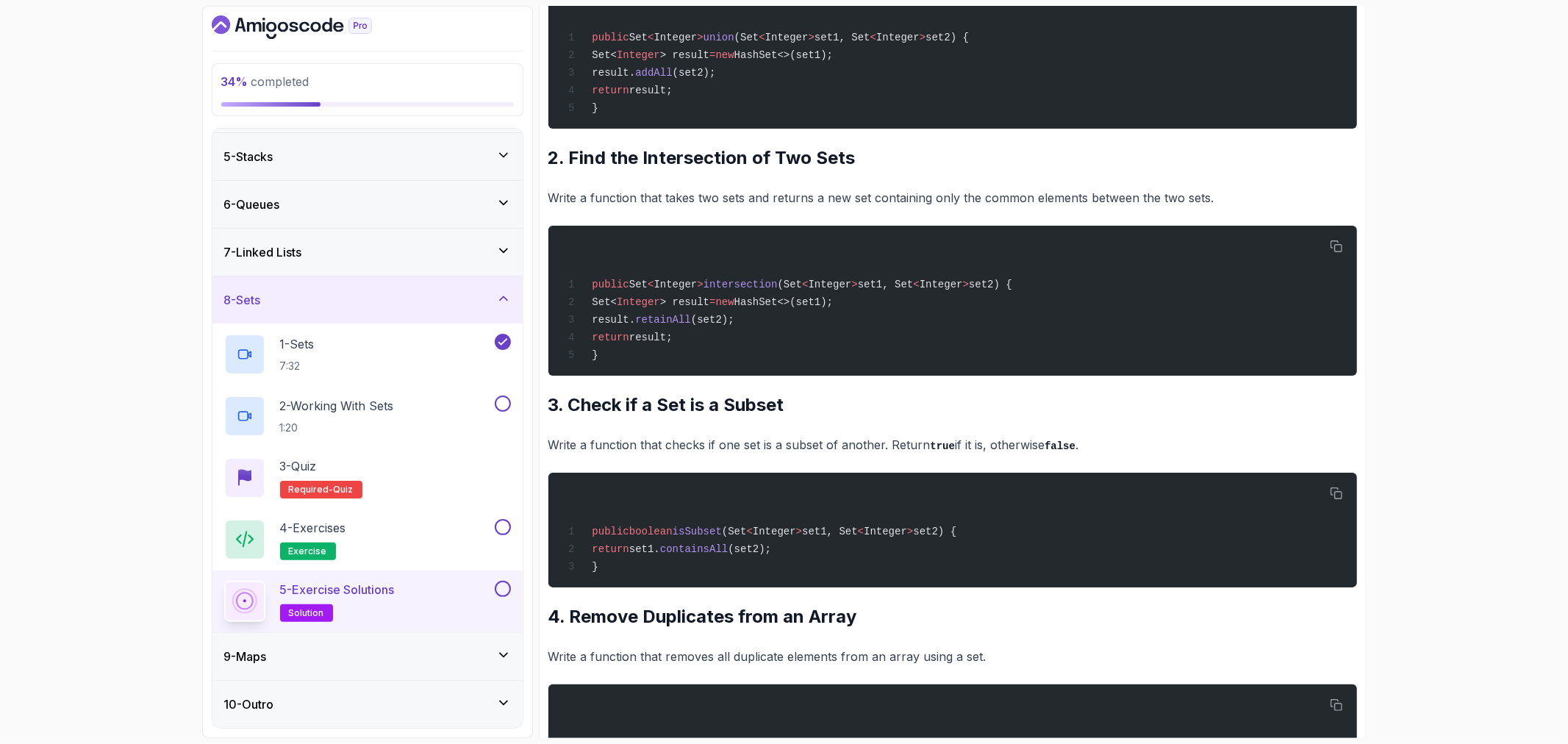
scroll to position [138, 0]
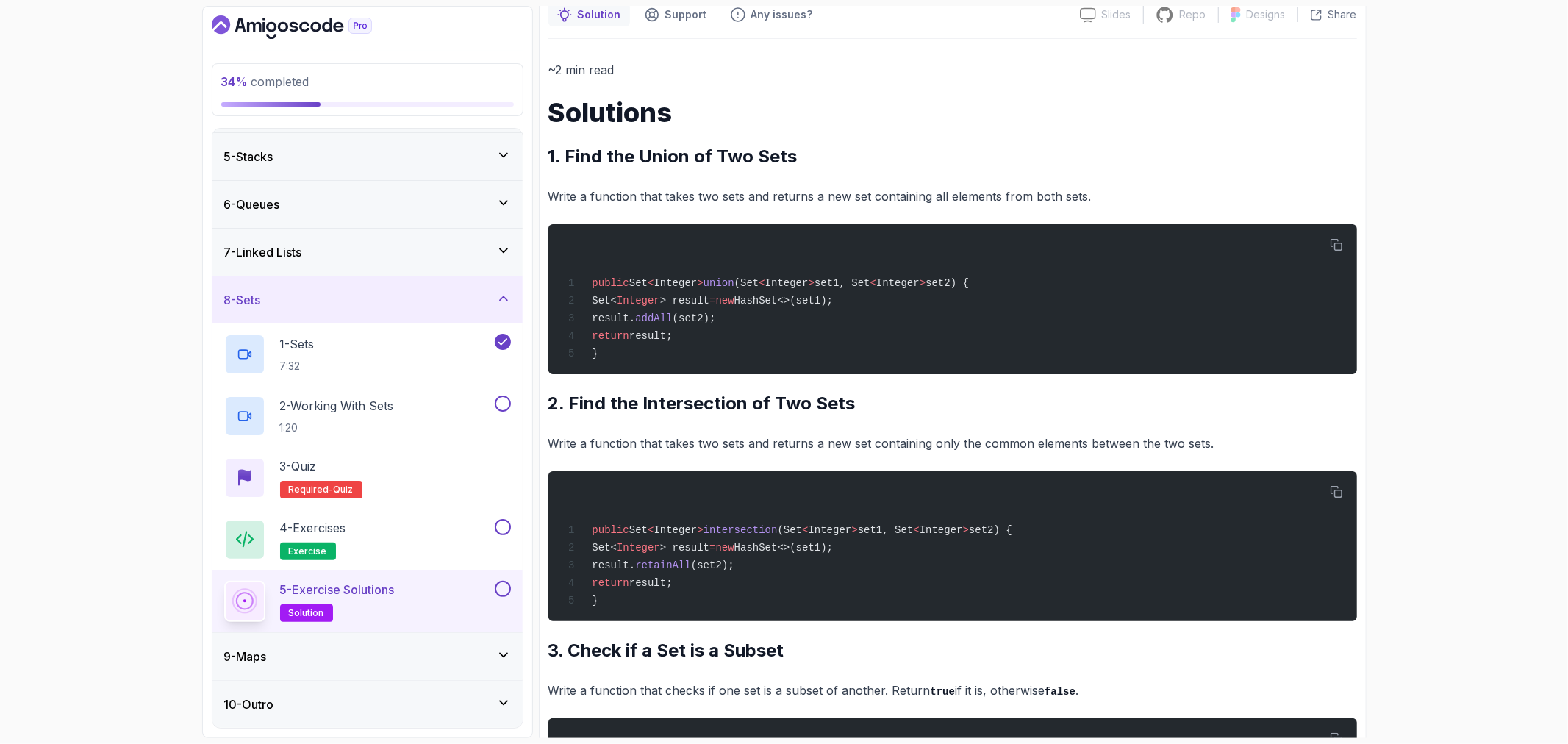
click at [476, 650] on div "9 - Maps" at bounding box center [367, 656] width 287 height 17
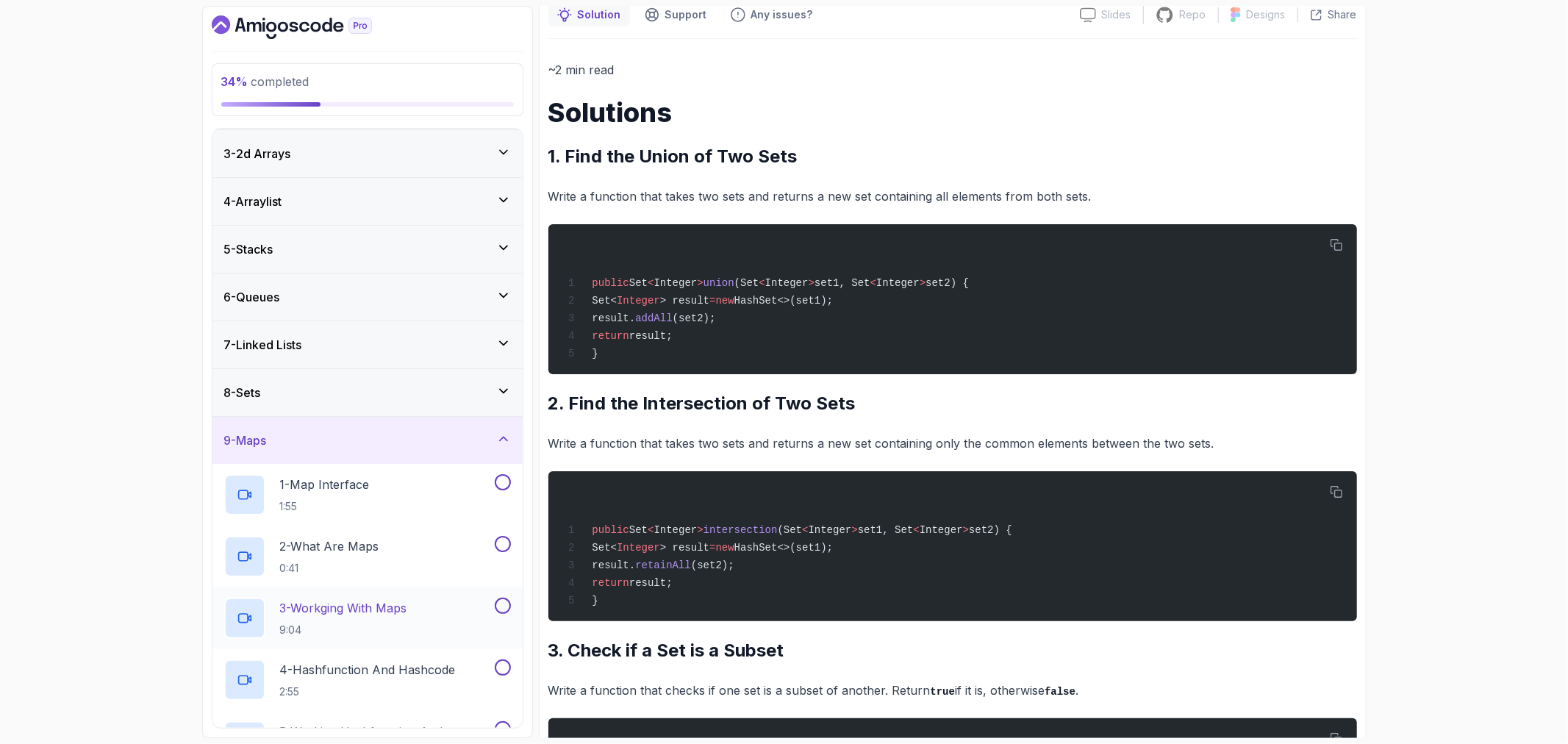
scroll to position [245, 0]
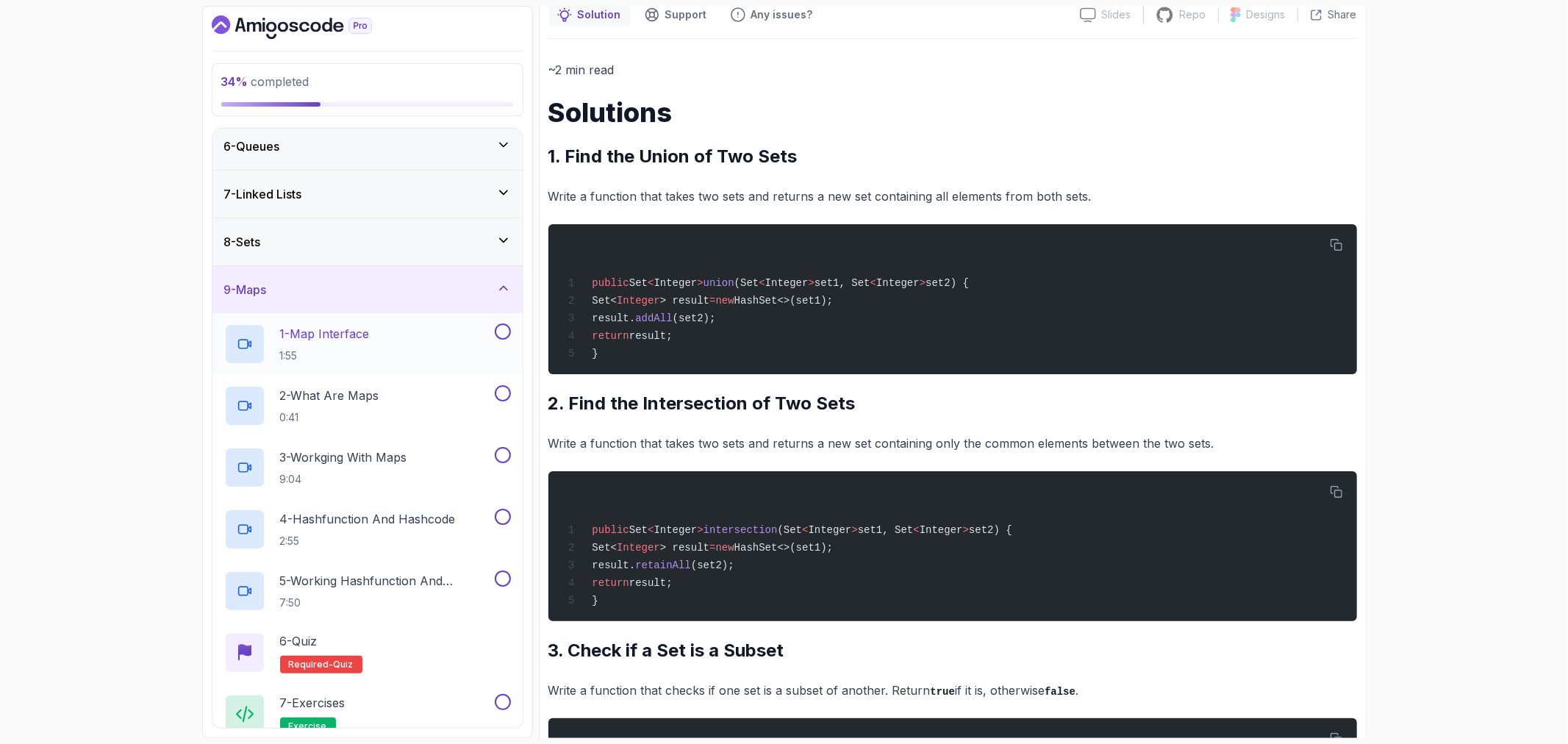
click at [365, 346] on h2 "1 - Map Interface 1:55" at bounding box center [325, 344] width 89 height 38
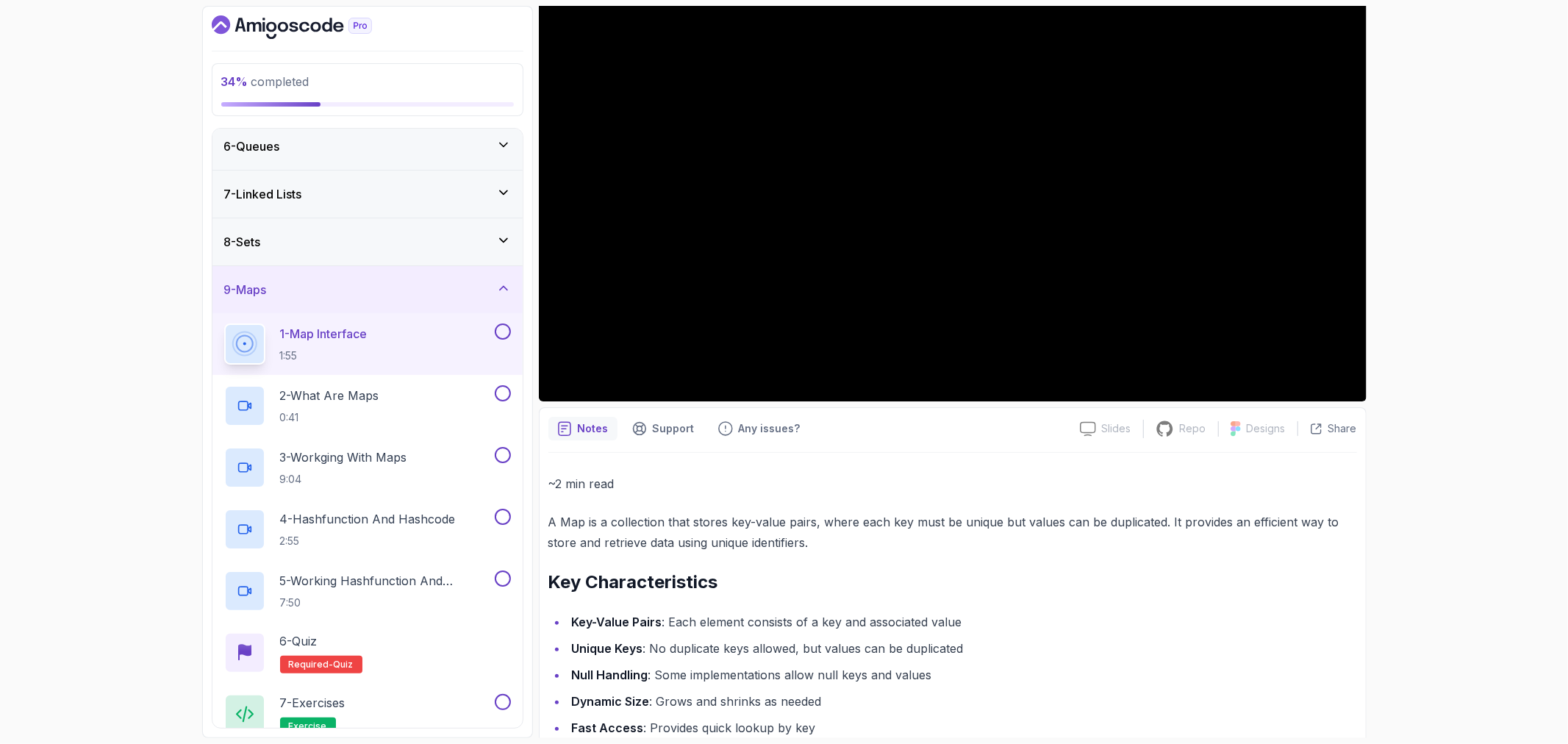
scroll to position [113, 0]
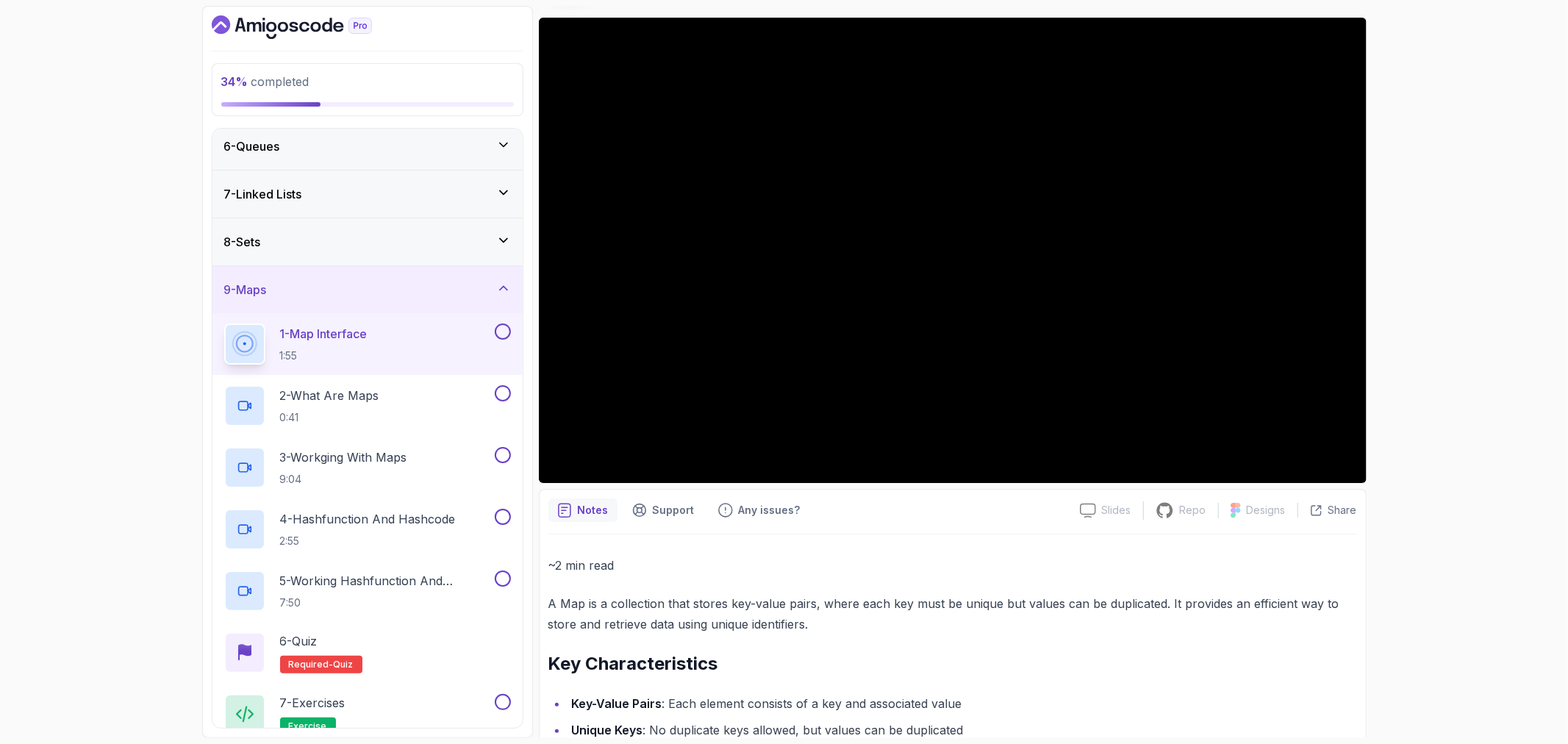
click at [309, 232] on div "8 - Sets" at bounding box center [367, 241] width 310 height 47
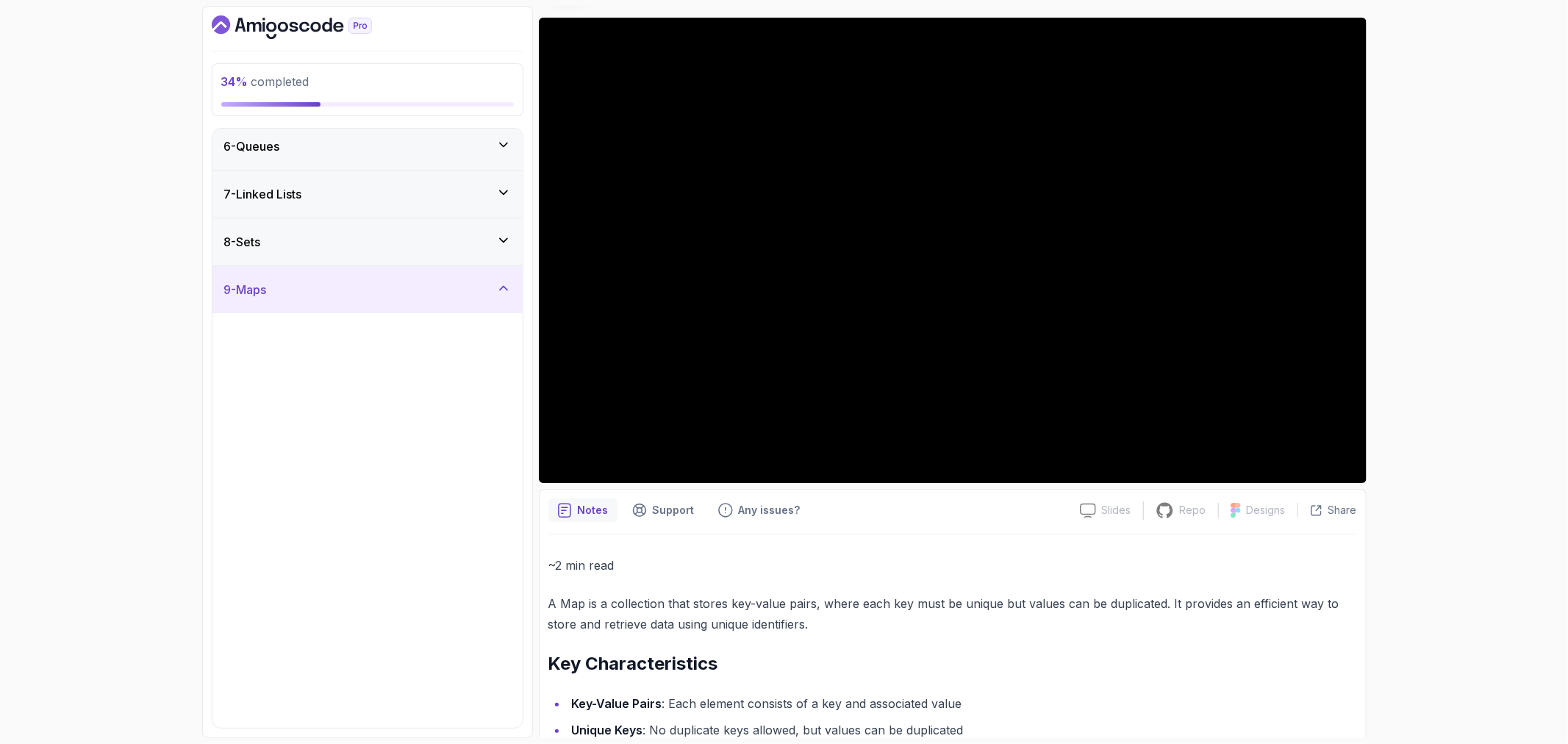
scroll to position [0, 0]
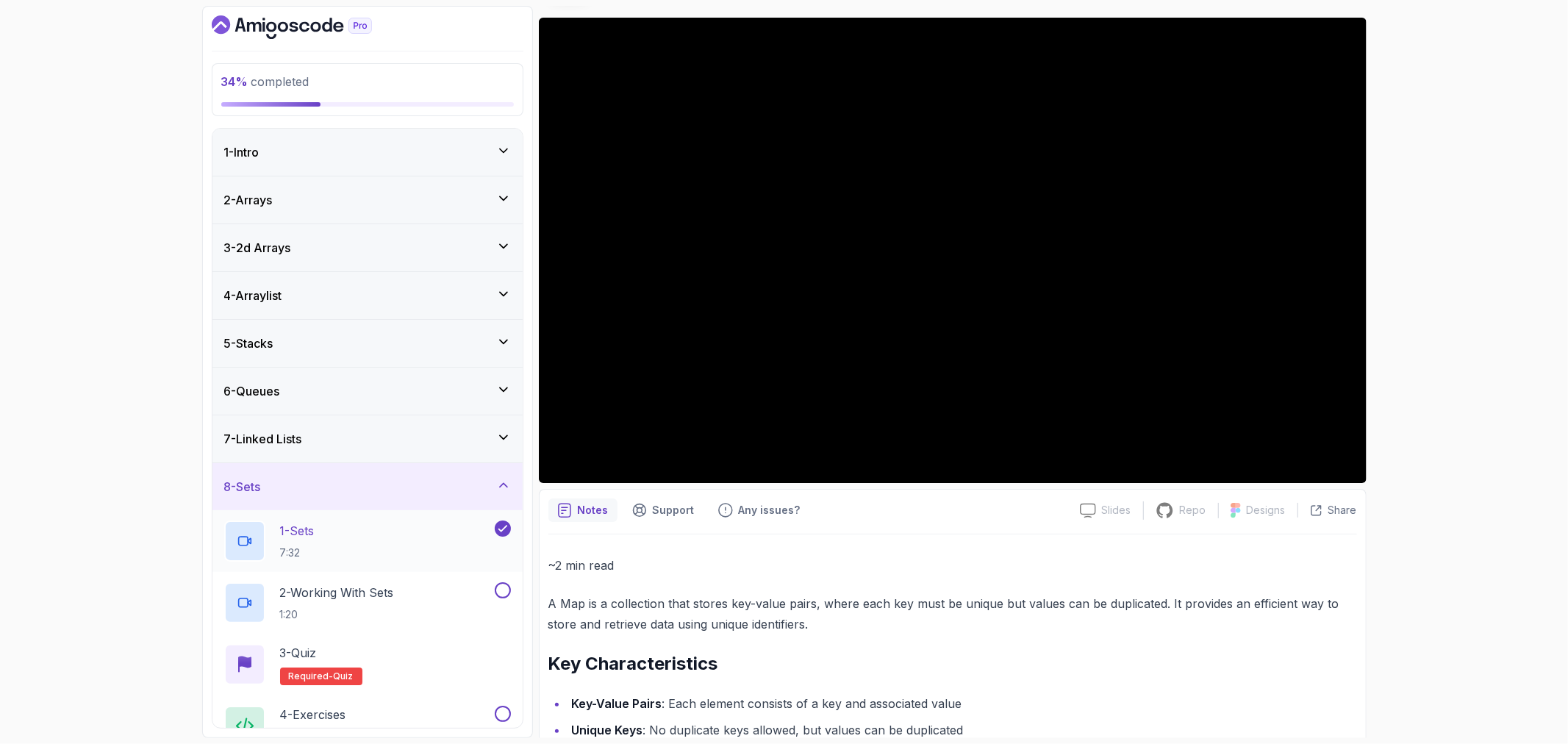
click at [348, 533] on div "1 - Sets 7:32" at bounding box center [358, 541] width 268 height 41
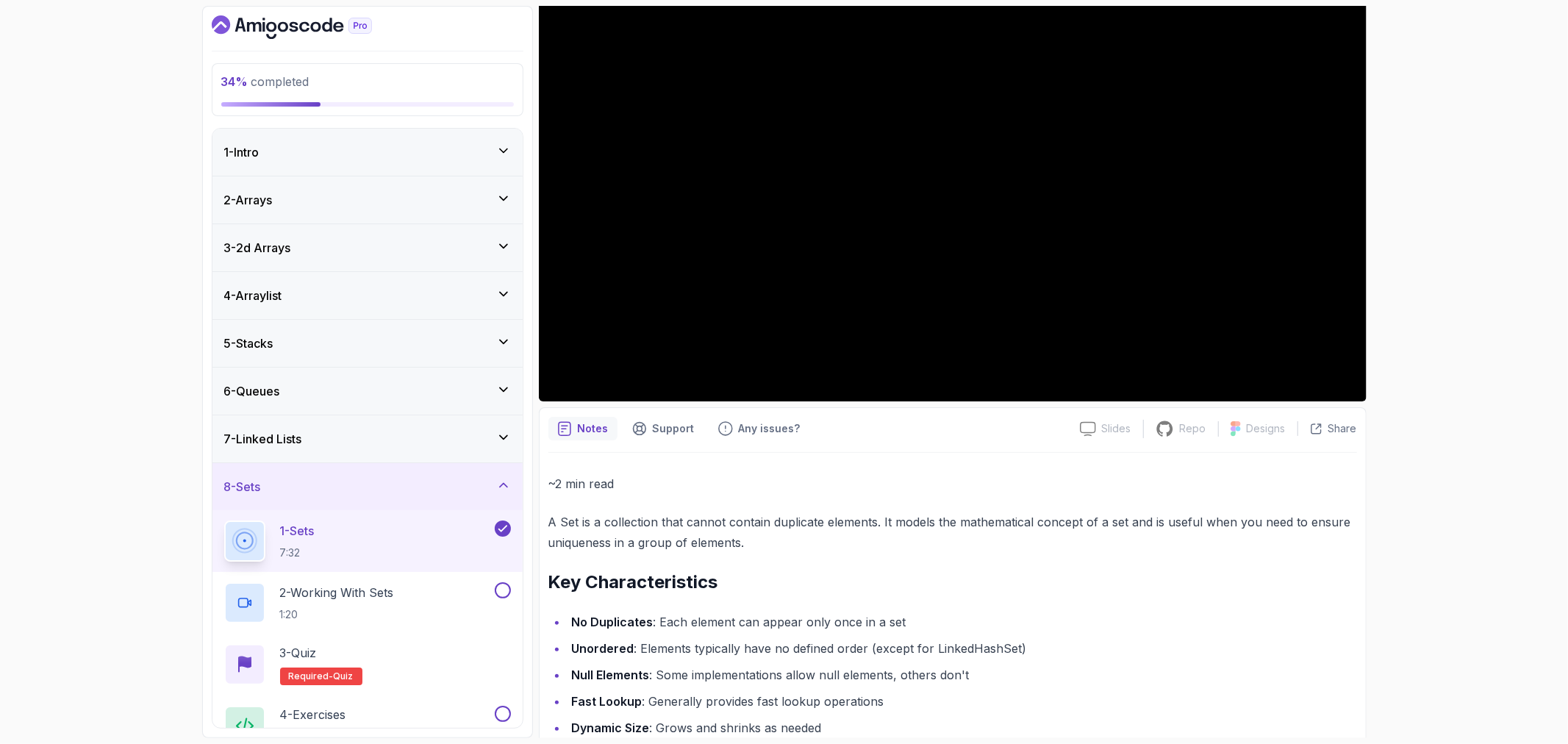
scroll to position [439, 0]
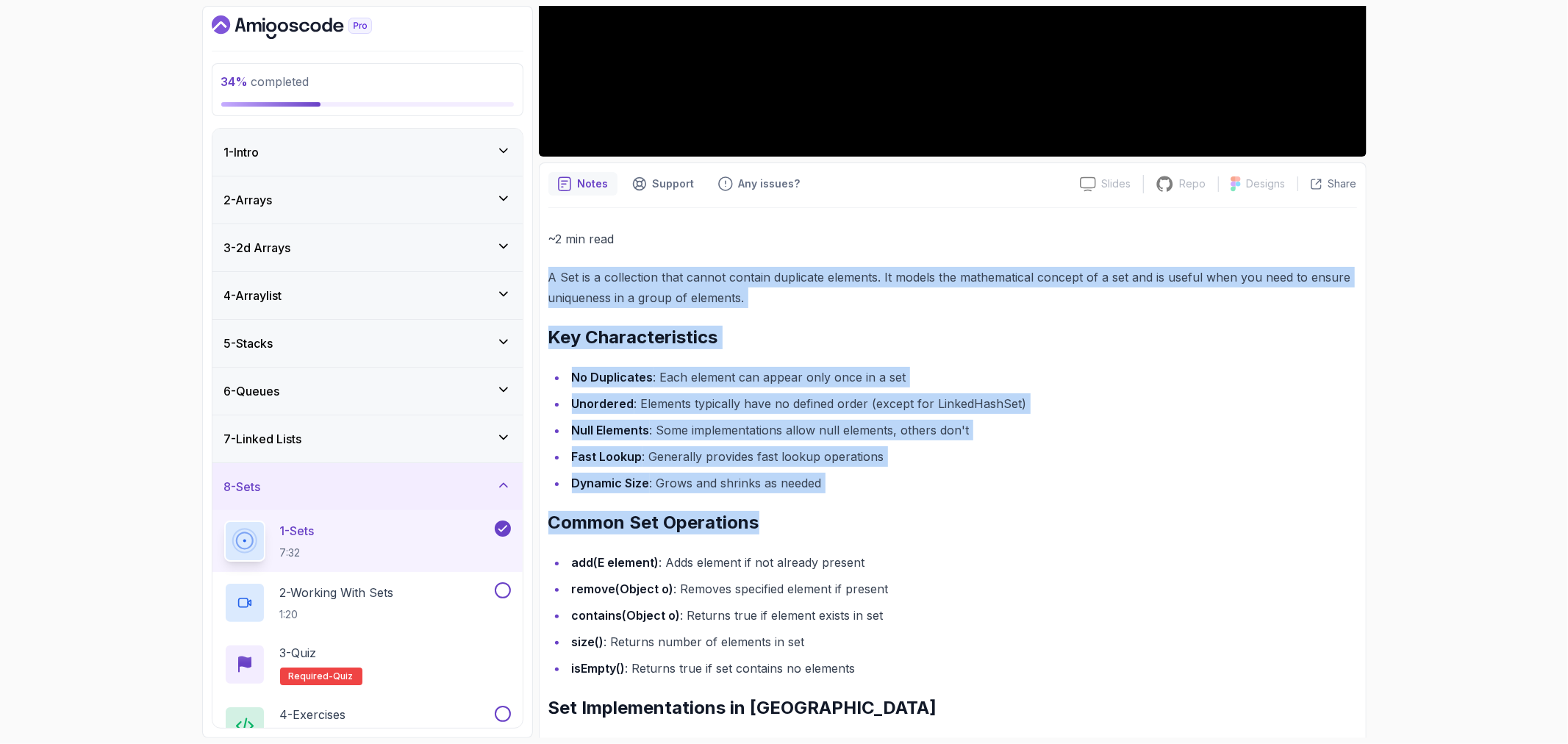
drag, startPoint x: 552, startPoint y: 277, endPoint x: 1056, endPoint y: 530, distance: 563.9
click at [1056, 530] on div "~2 min read A Set is a collection that cannot contain duplicate elements. It mo…" at bounding box center [953, 683] width 809 height 909
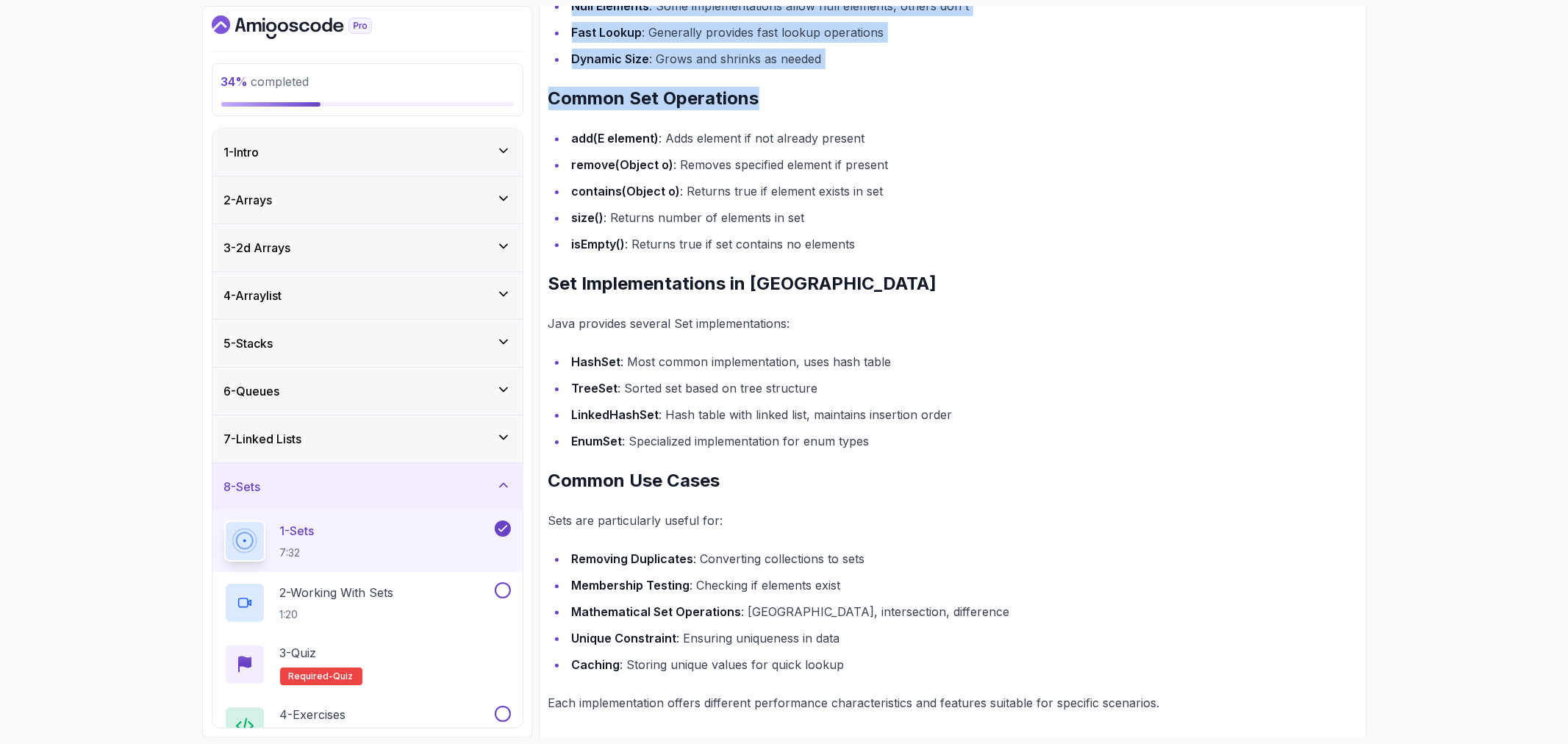
scroll to position [869, 0]
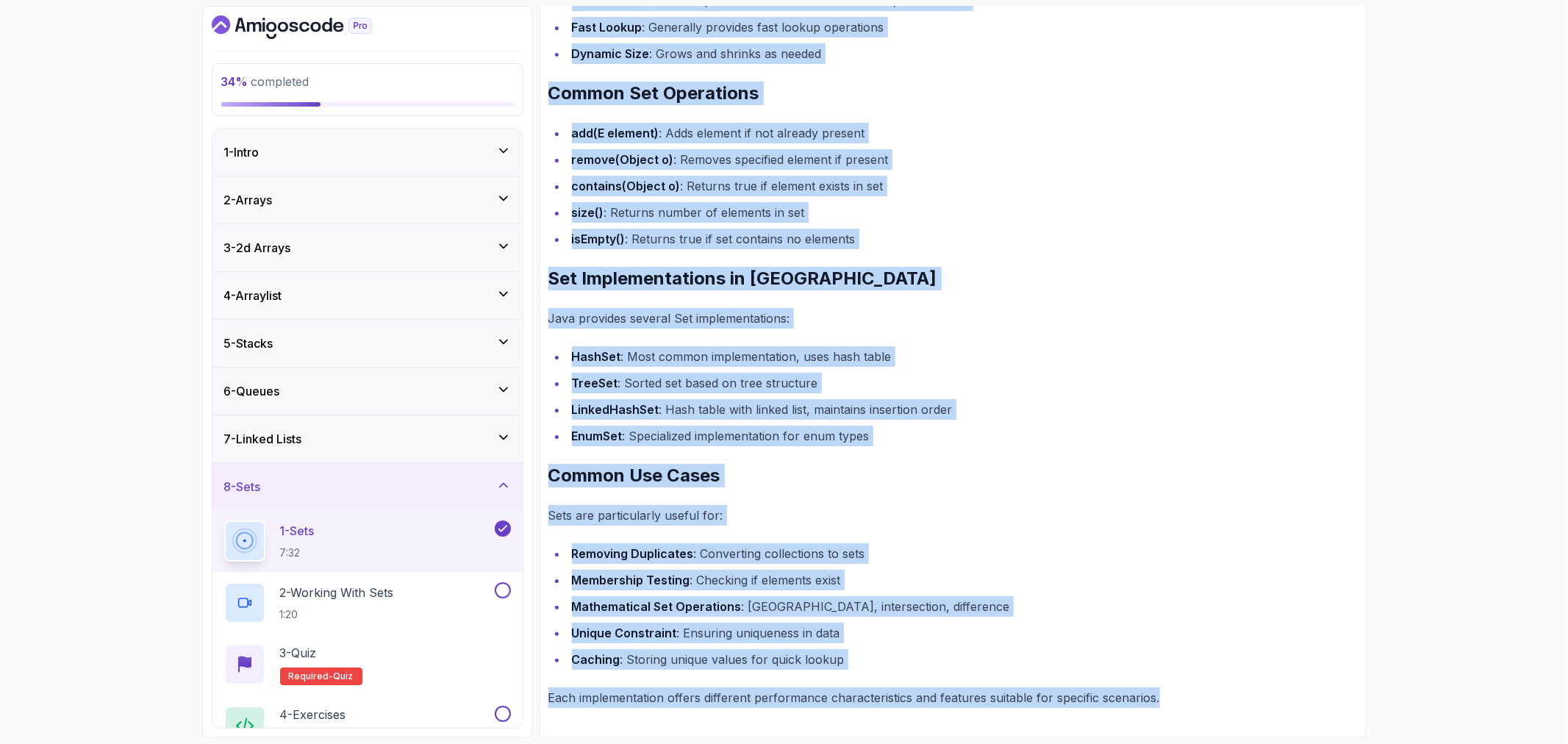
click at [1173, 698] on p "Each implementation offers different performance characteristics and features s…" at bounding box center [953, 697] width 809 height 21
copy div "A Set is a collection that cannot contain duplicate elements. It models the mat…"
click at [1141, 328] on div "~2 min read A Set is a collection that cannot contain duplicate elements. It mo…" at bounding box center [953, 253] width 809 height 909
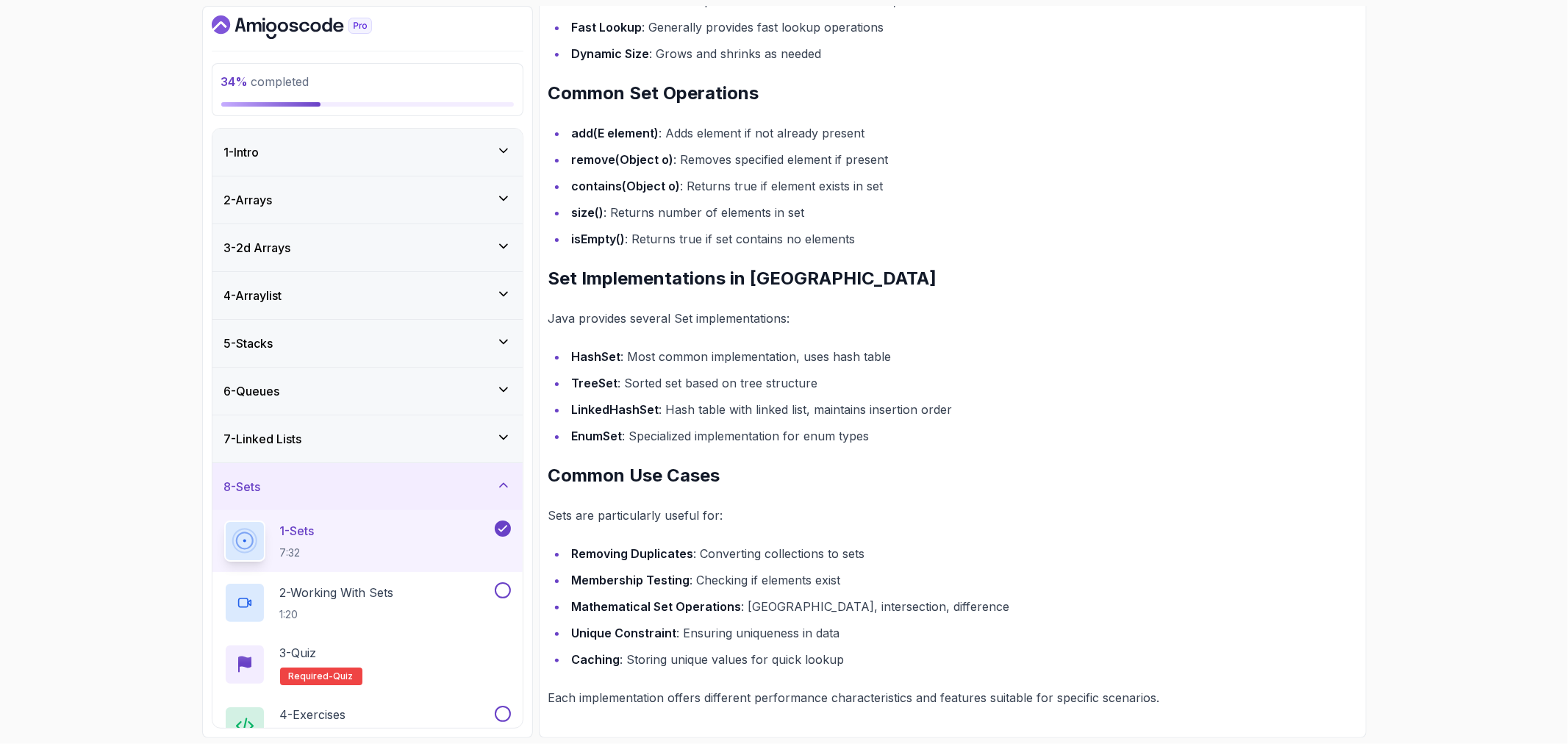
click at [468, 457] on div "7 - Linked Lists" at bounding box center [367, 438] width 310 height 47
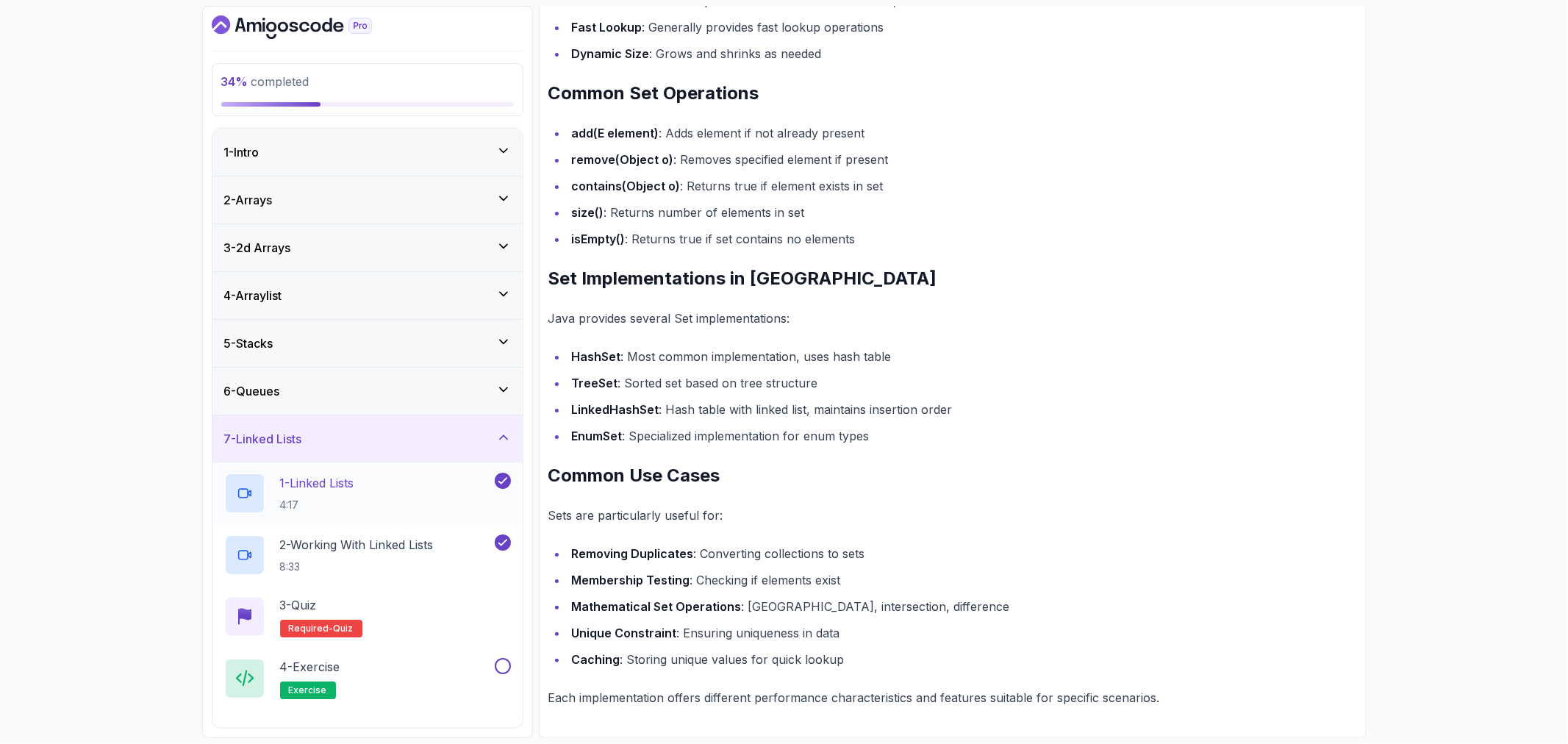
click at [428, 501] on div "1 - Linked Lists 4:17" at bounding box center [358, 493] width 268 height 41
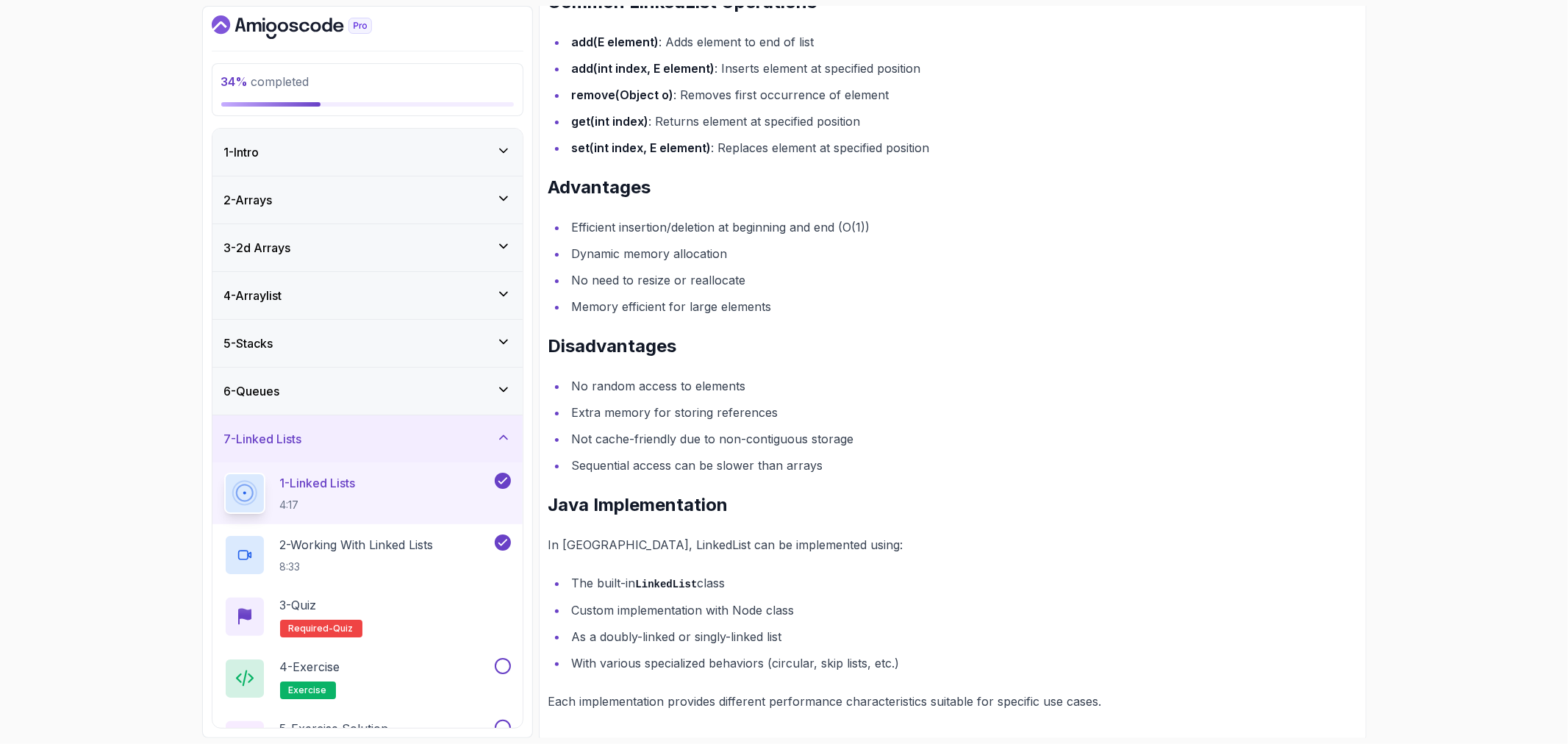
scroll to position [963, 0]
click at [412, 387] on div "6 - Queues" at bounding box center [367, 391] width 287 height 17
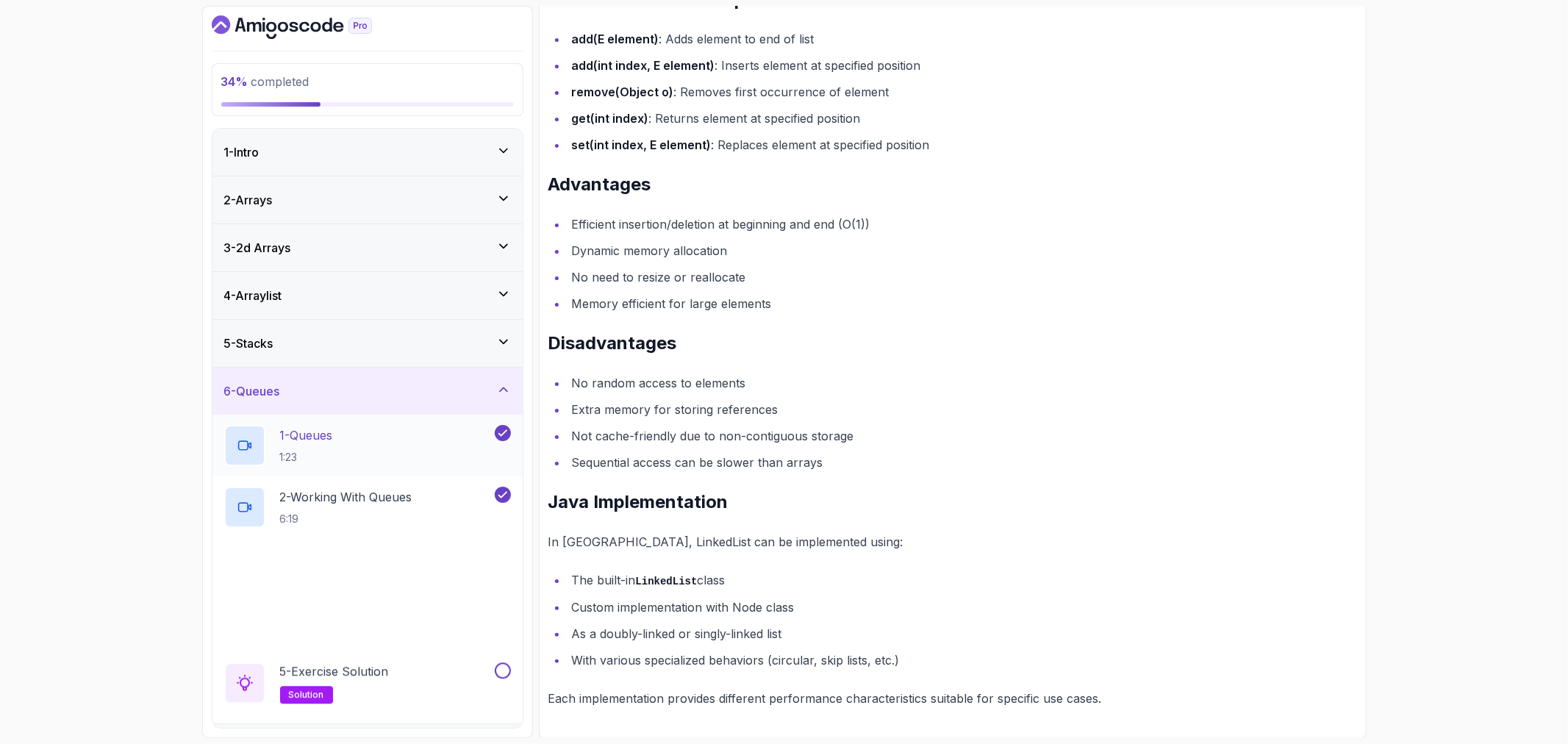
click at [401, 438] on div "1 - Queues 1:23" at bounding box center [358, 446] width 268 height 41
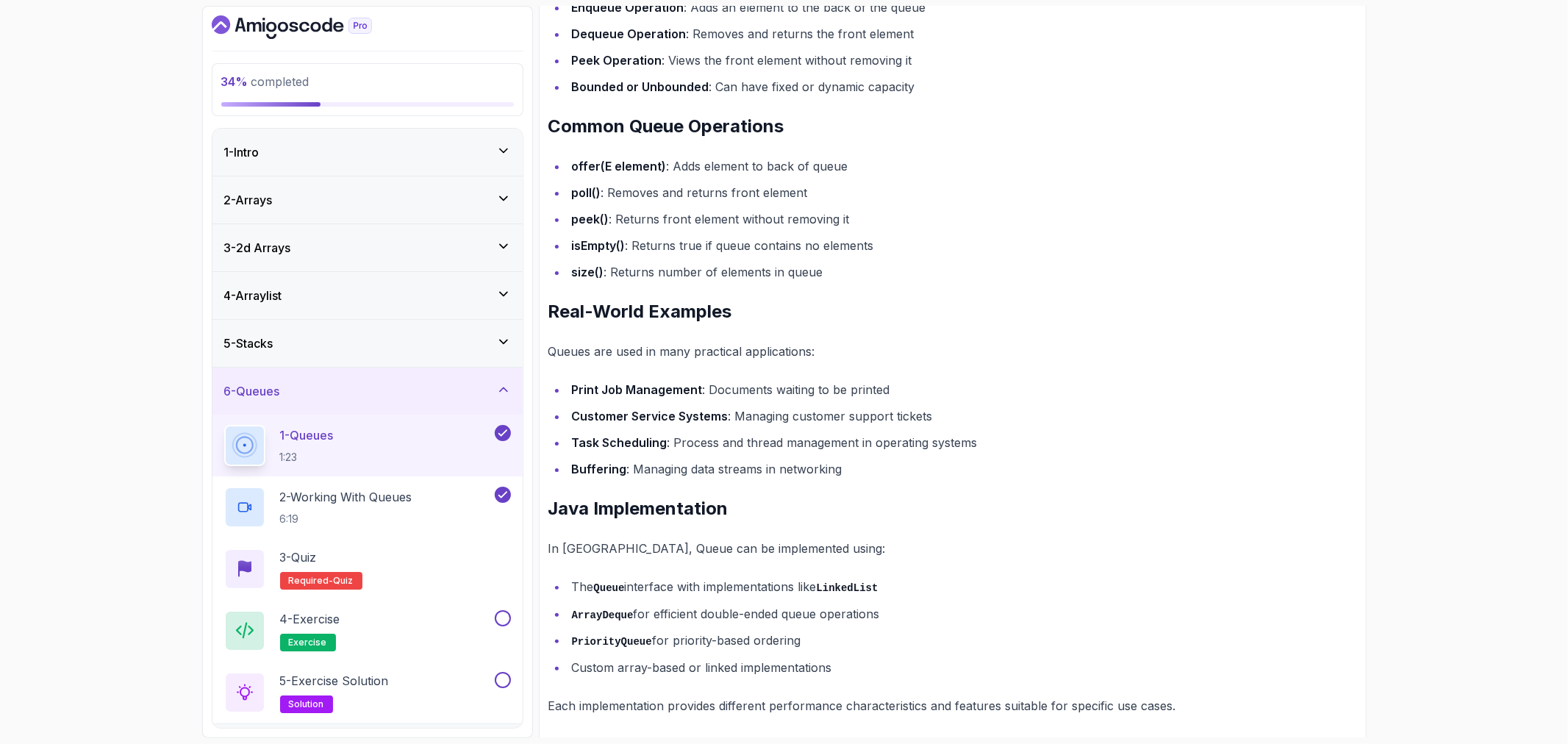
scroll to position [842, 0]
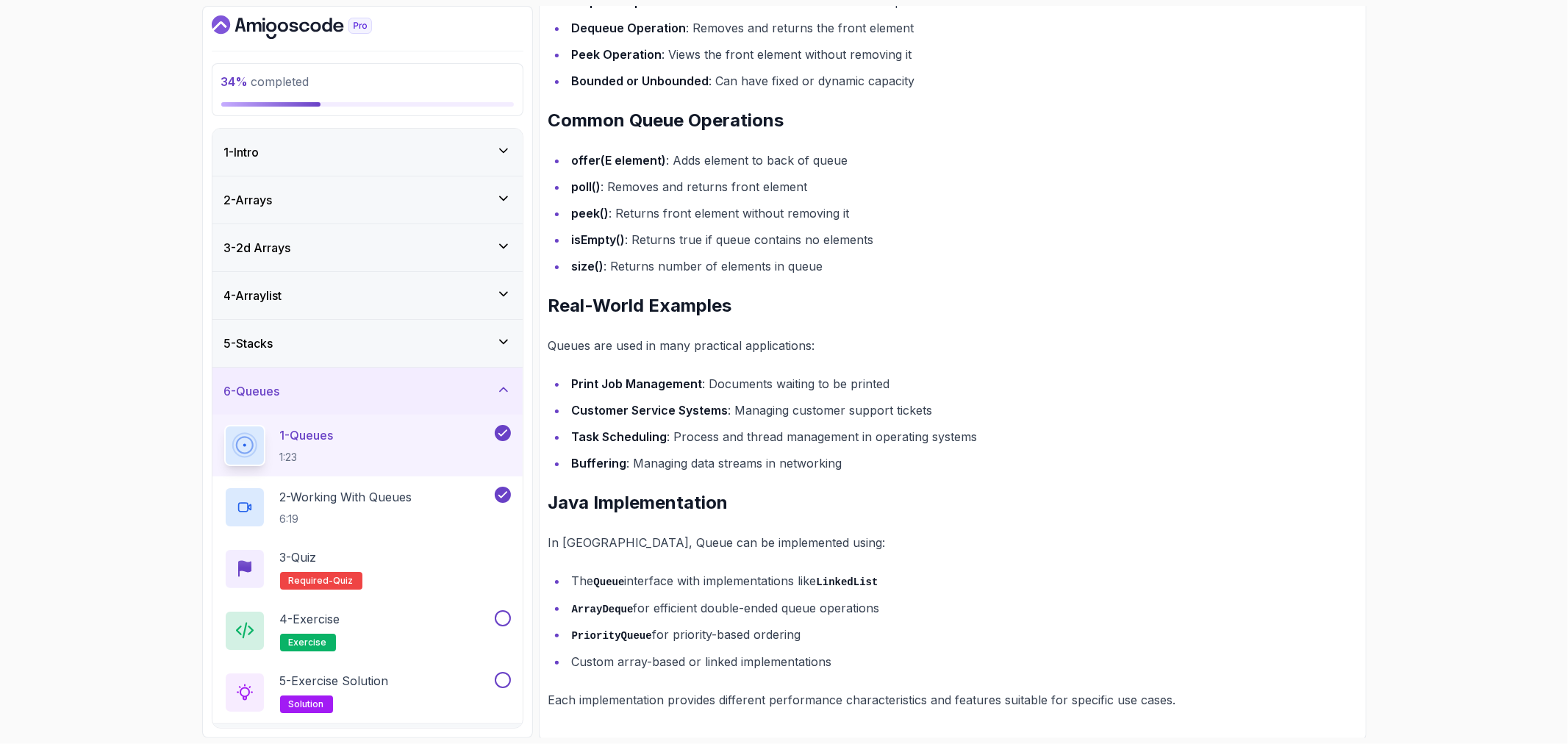
click at [484, 387] on div "6 - Queues" at bounding box center [367, 391] width 287 height 17
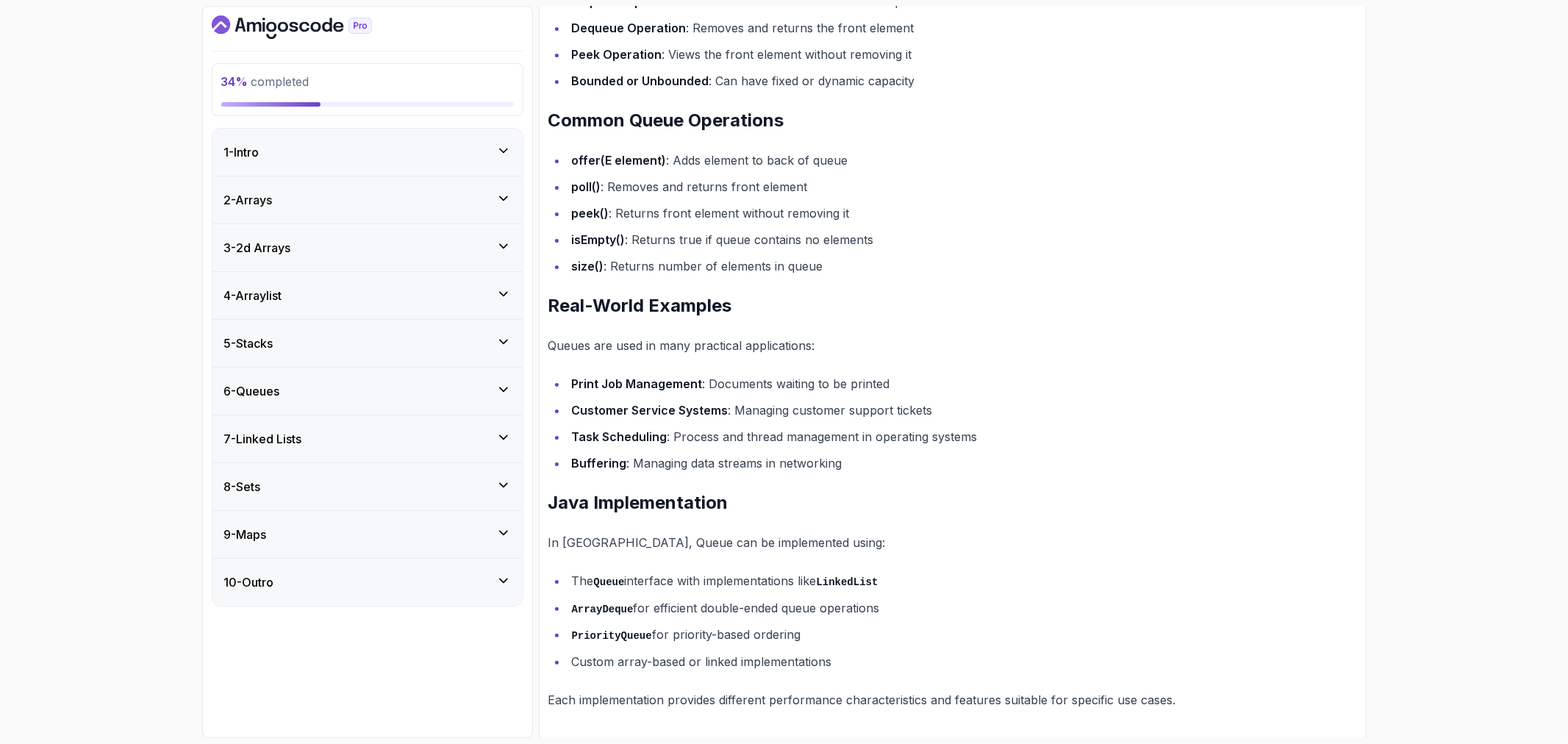
click at [447, 538] on div "9 - Maps" at bounding box center [367, 534] width 287 height 17
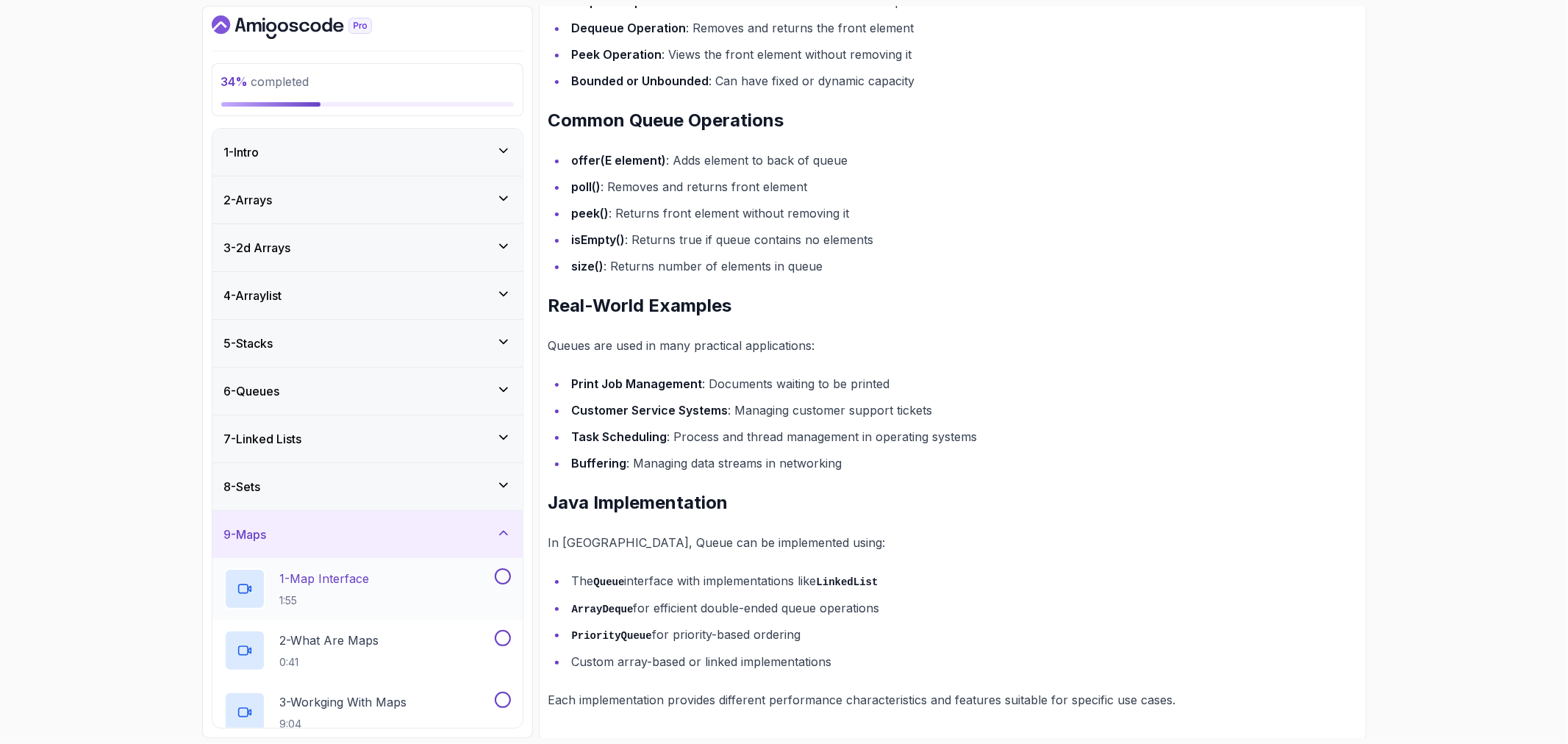
click at [408, 575] on div "1 - Map Interface 1:55" at bounding box center [358, 589] width 268 height 41
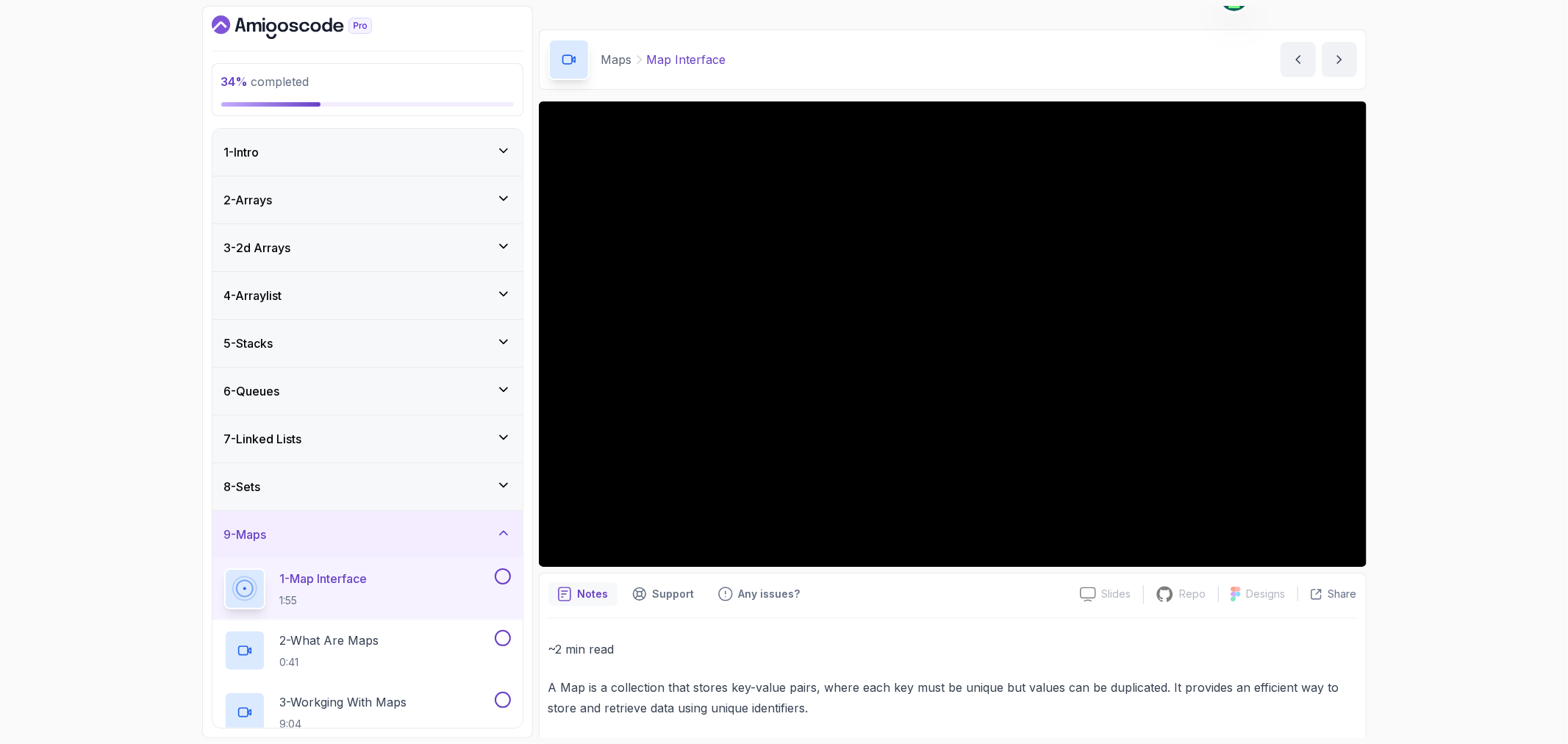
scroll to position [25, 0]
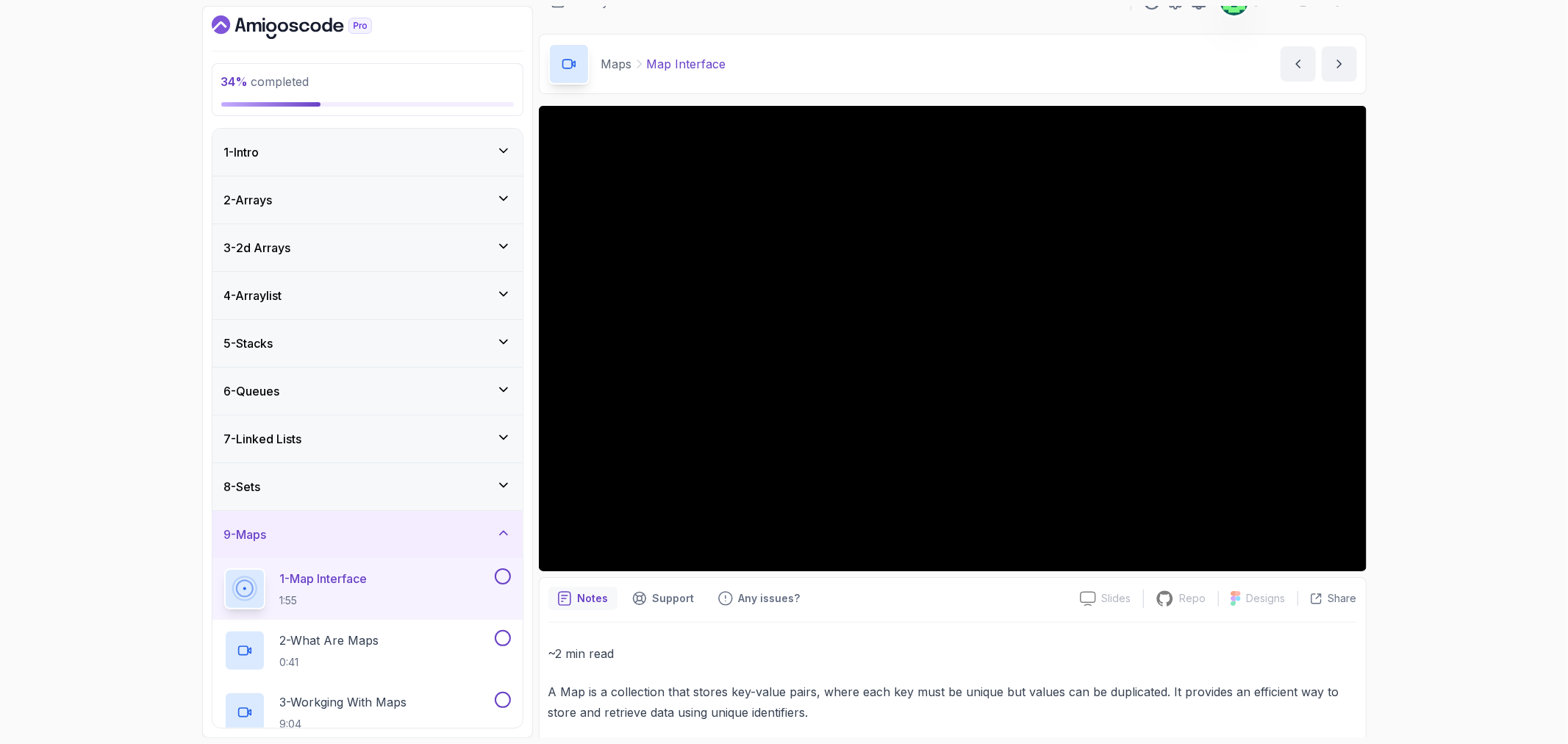
click at [111, 199] on div "34 % completed 1 - Intro 2 - Arrays 3 - 2d Arrays 4 - Arraylist 5 - Stacks 6 - …" at bounding box center [784, 372] width 1568 height 744
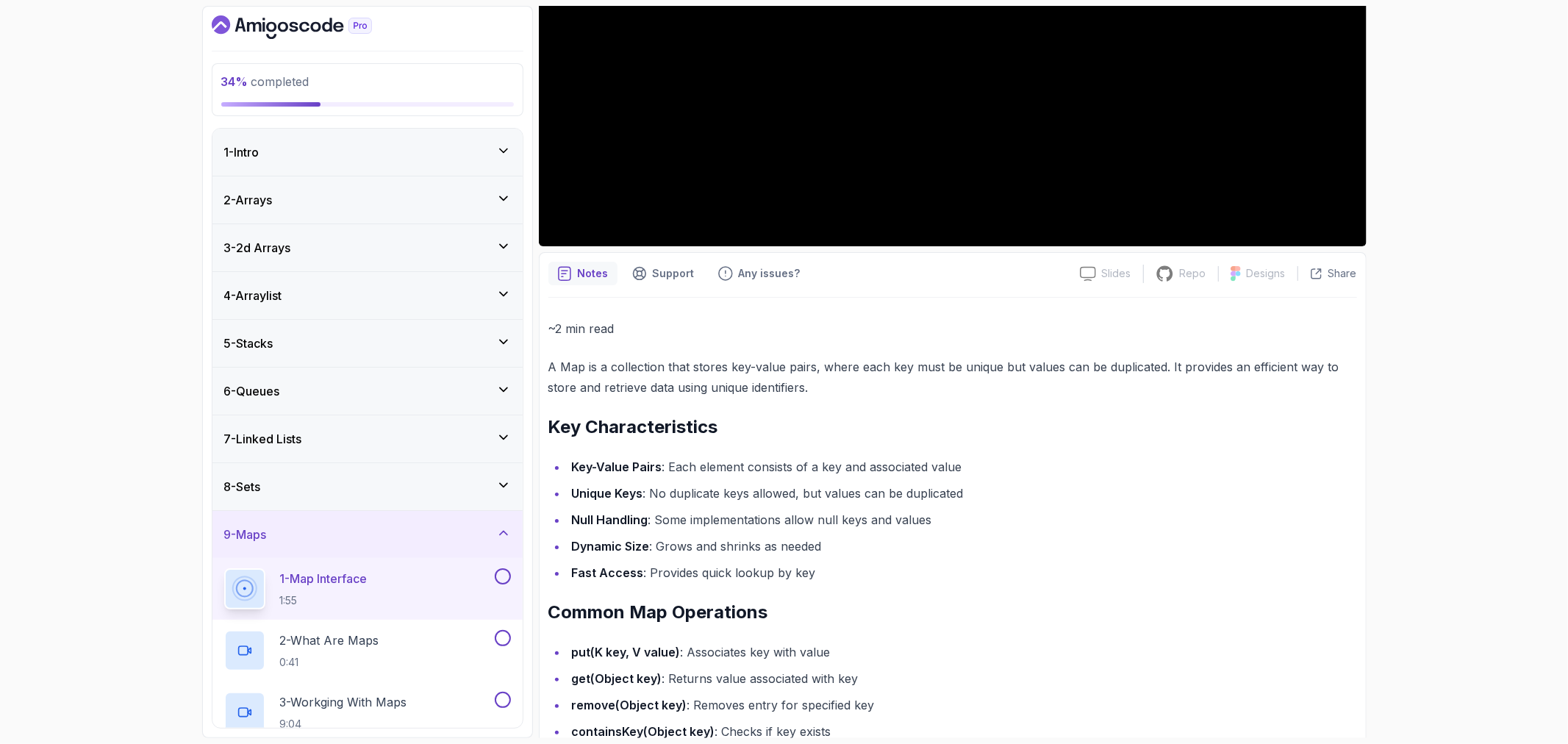
scroll to position [434, 0]
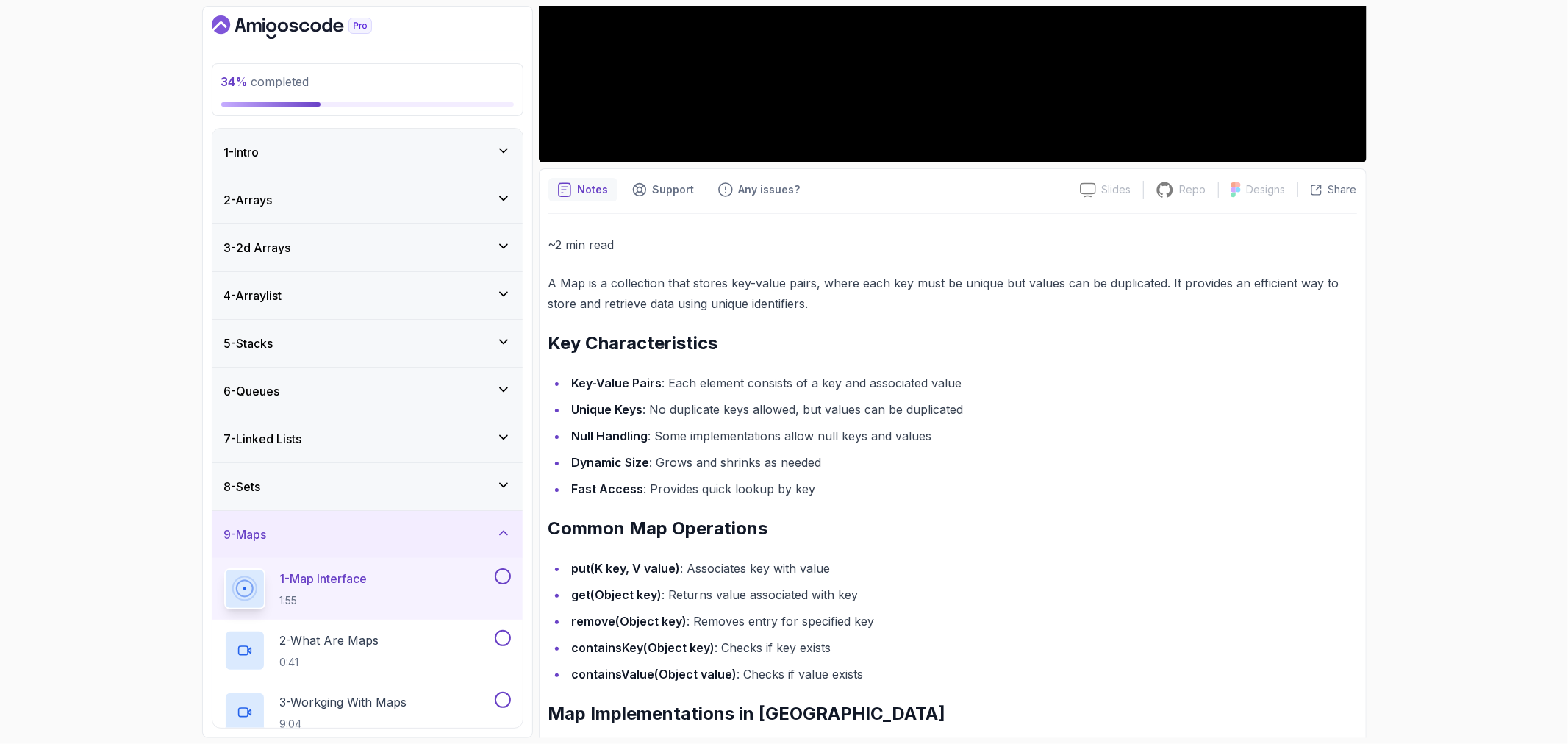
click at [550, 283] on p "A Map is a collection that stores key-value pairs, where each key must be uniqu…" at bounding box center [953, 294] width 809 height 41
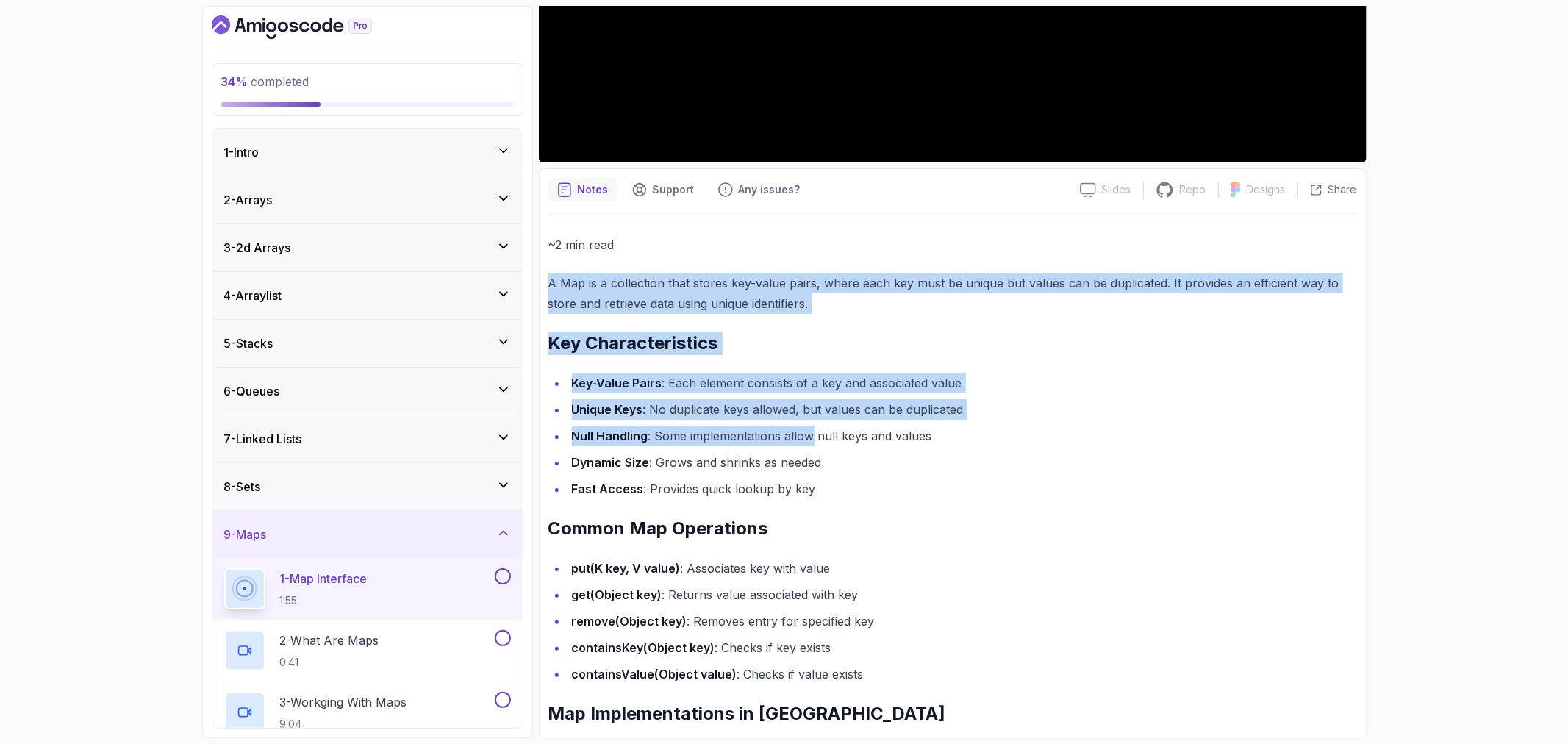
drag, startPoint x: 550, startPoint y: 283, endPoint x: 818, endPoint y: 450, distance: 315.8
click at [799, 437] on div "~2 min read A Map is a collection that stores key-value pairs, where each key m…" at bounding box center [953, 689] width 809 height 909
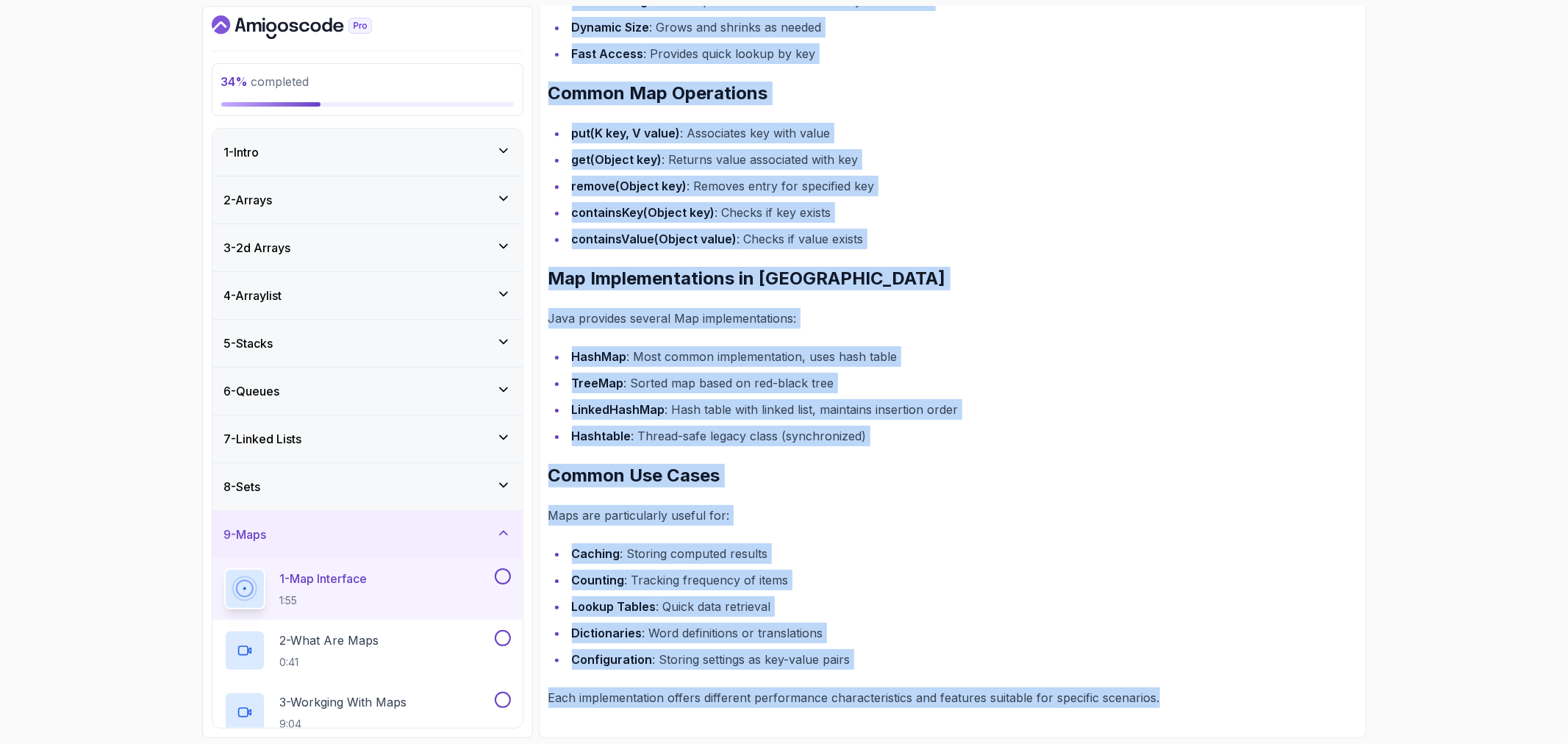
click at [1194, 696] on p "Each implementation offers different performance characteristics and features s…" at bounding box center [953, 697] width 809 height 21
copy div "A Map is a collection that stores key-value pairs, where each key must be uniqu…"
click at [1397, 439] on div "34 % completed 1 - Intro 2 - Arrays 3 - 2d Arrays 4 - Arraylist 5 - Stacks 6 - …" at bounding box center [784, 372] width 1568 height 744
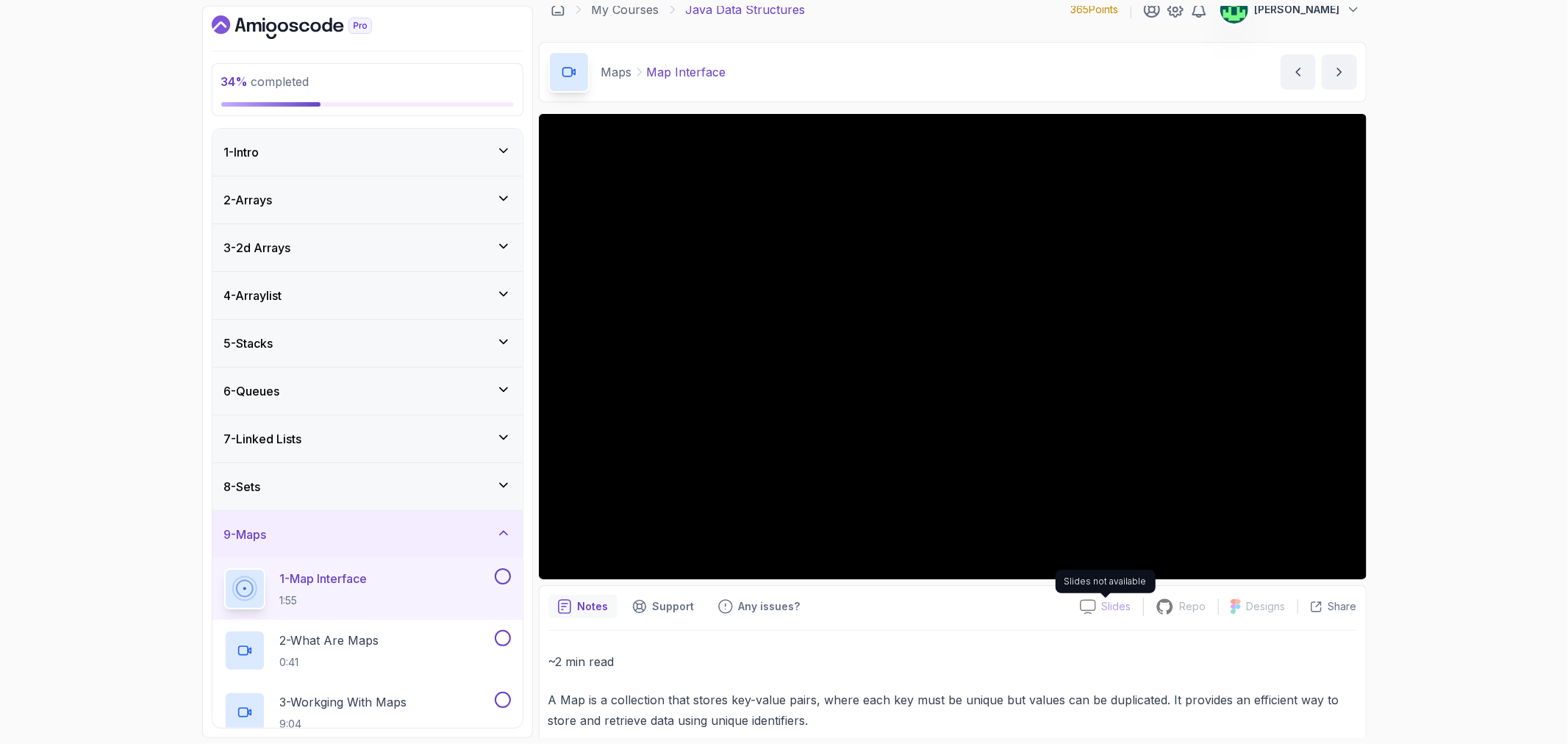
scroll to position [0, 0]
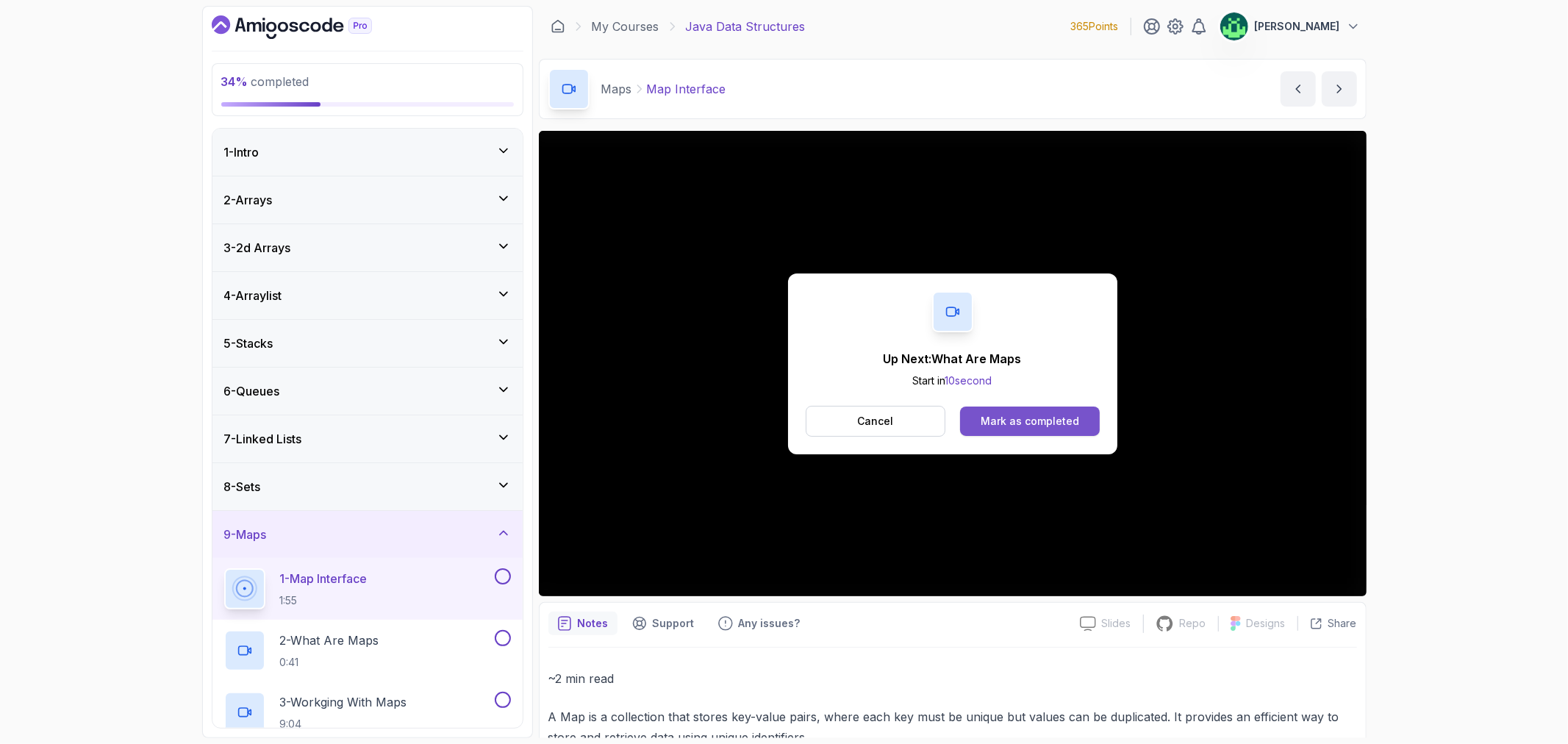
click at [1061, 408] on button "Mark as completed" at bounding box center [1030, 421] width 139 height 29
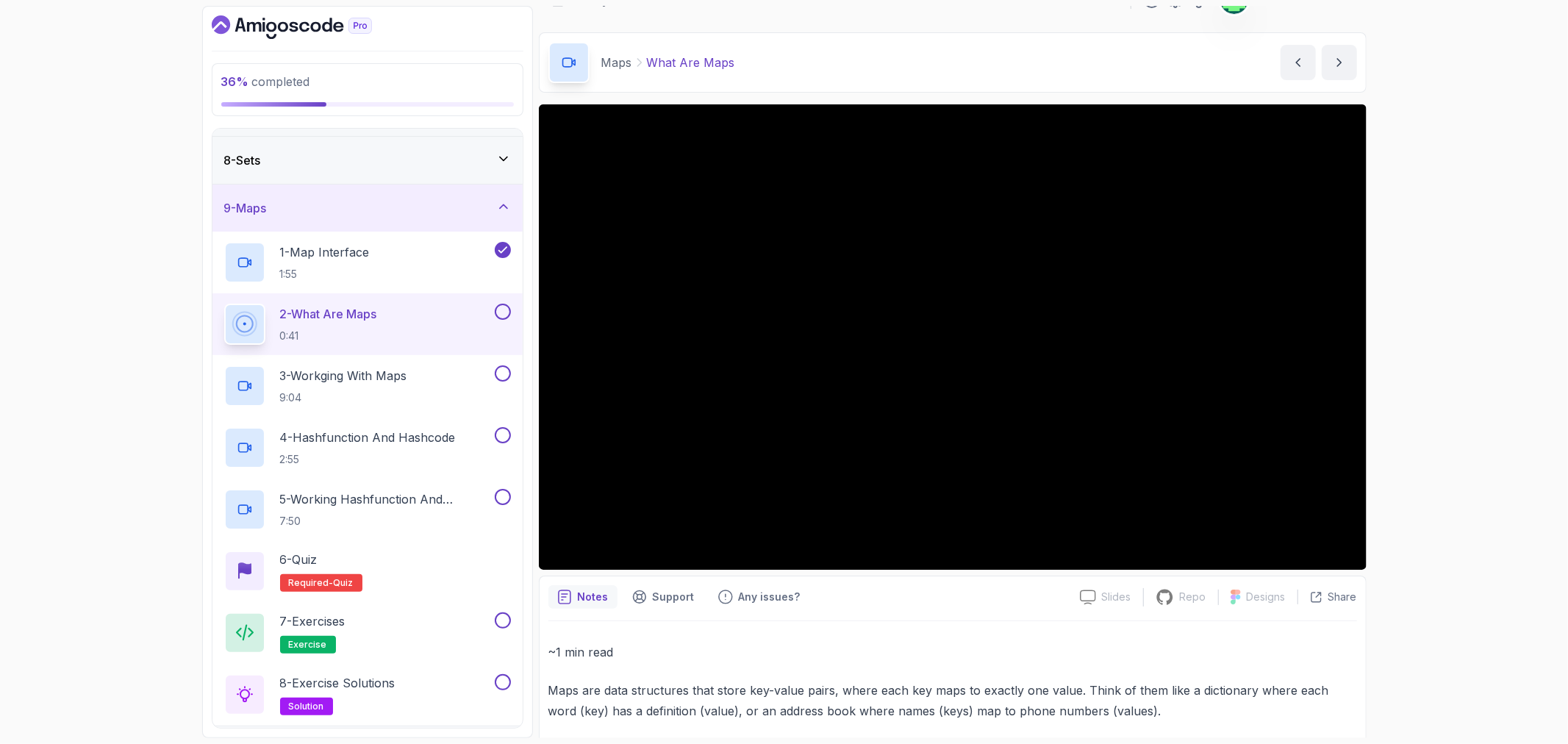
scroll to position [40, 0]
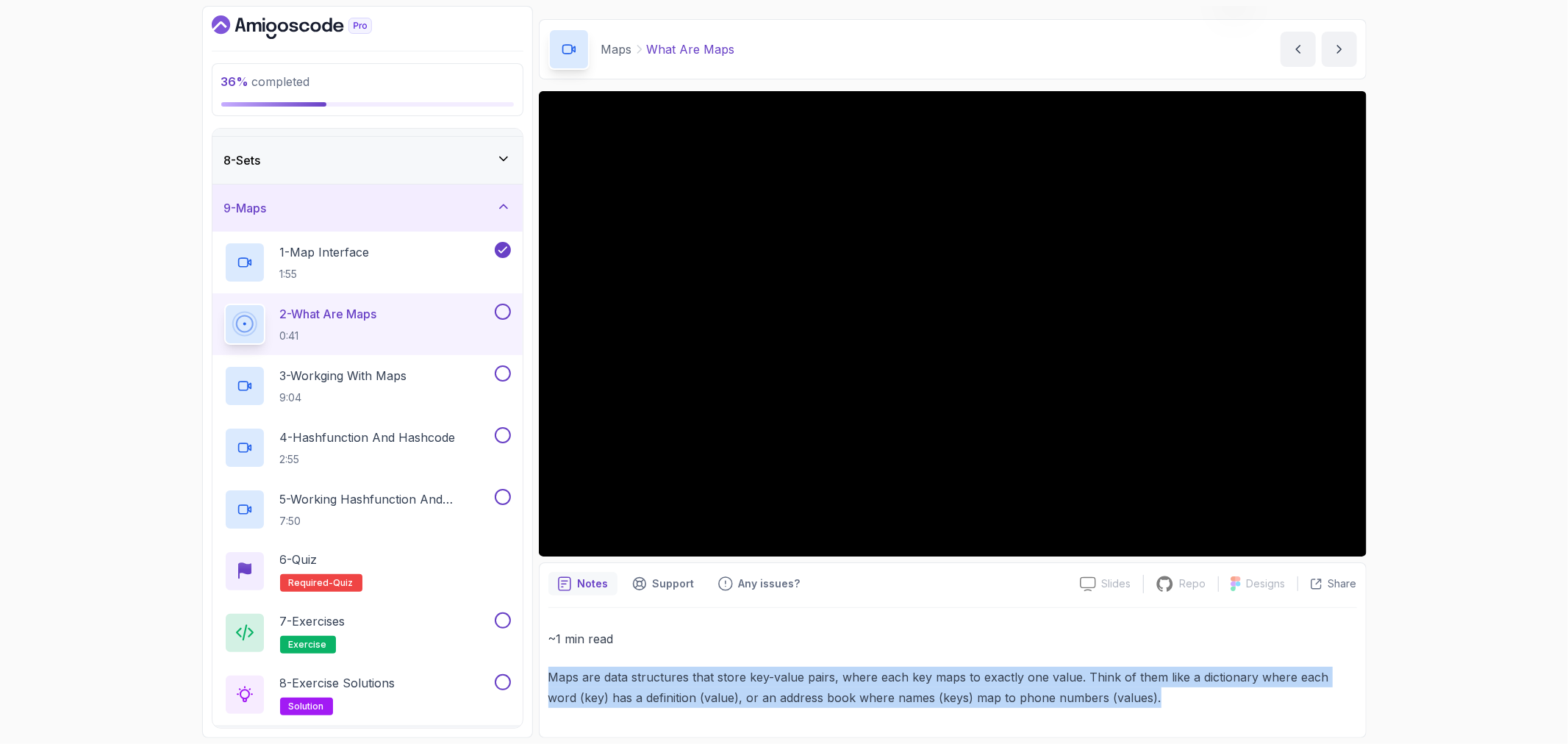
drag, startPoint x: 546, startPoint y: 678, endPoint x: 1164, endPoint y: 695, distance: 618.2
click at [1164, 695] on div "Notes Support Any issues? Slides Slides not available Repo Repository not avail…" at bounding box center [953, 651] width 828 height 176
copy p "Maps are data structures that store key-value pairs, where each key maps to exa…"
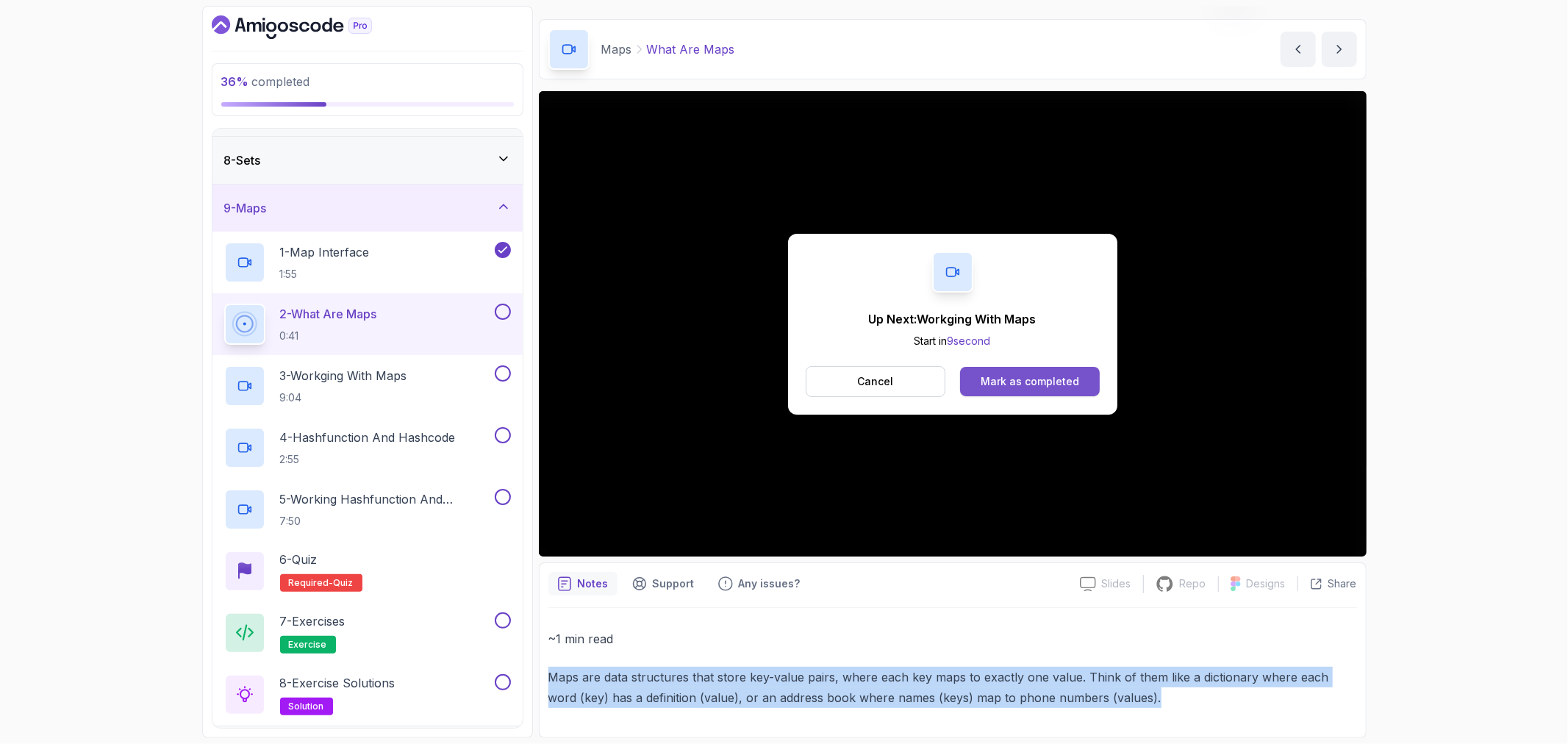
click at [1028, 380] on div "Mark as completed" at bounding box center [1030, 381] width 98 height 15
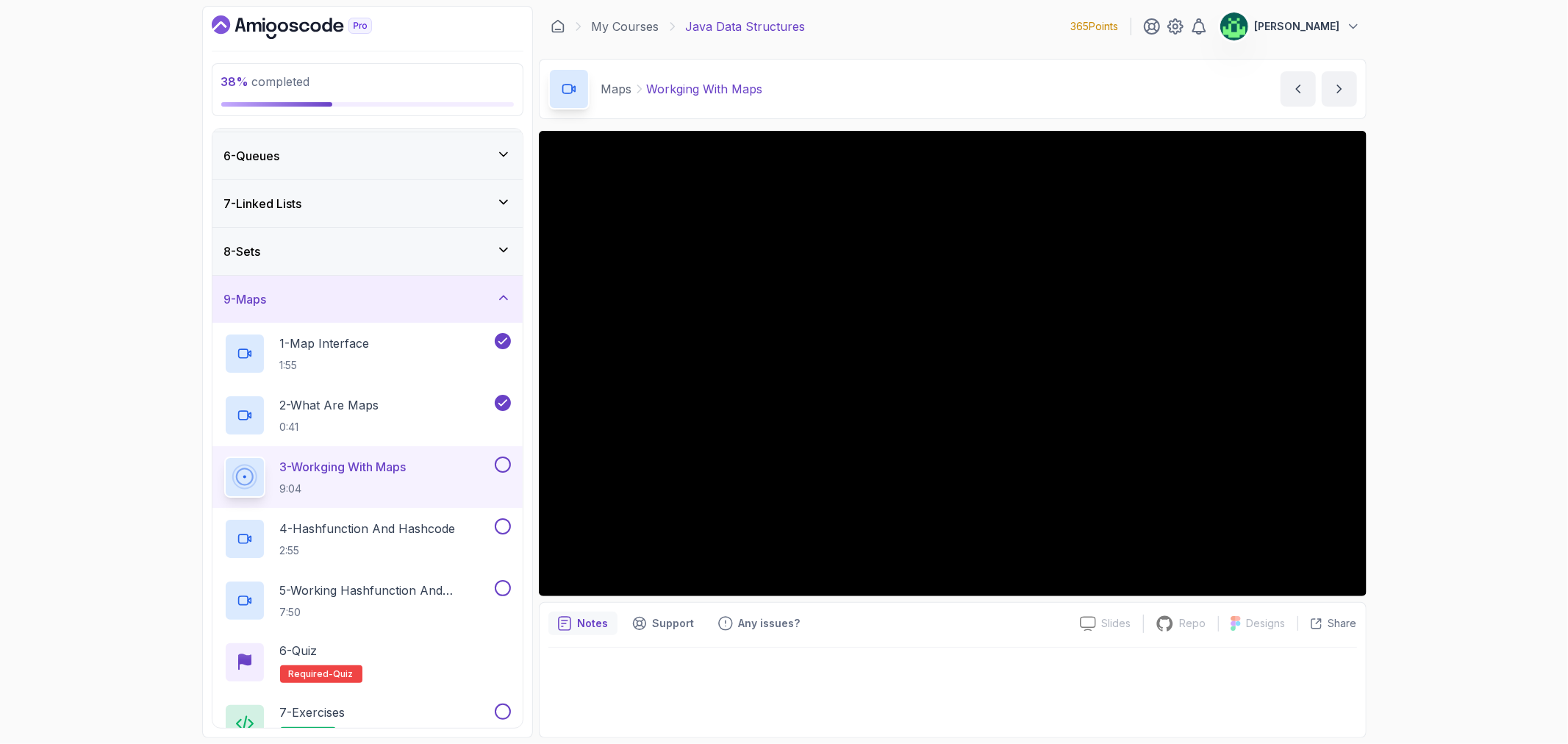
scroll to position [326, 0]
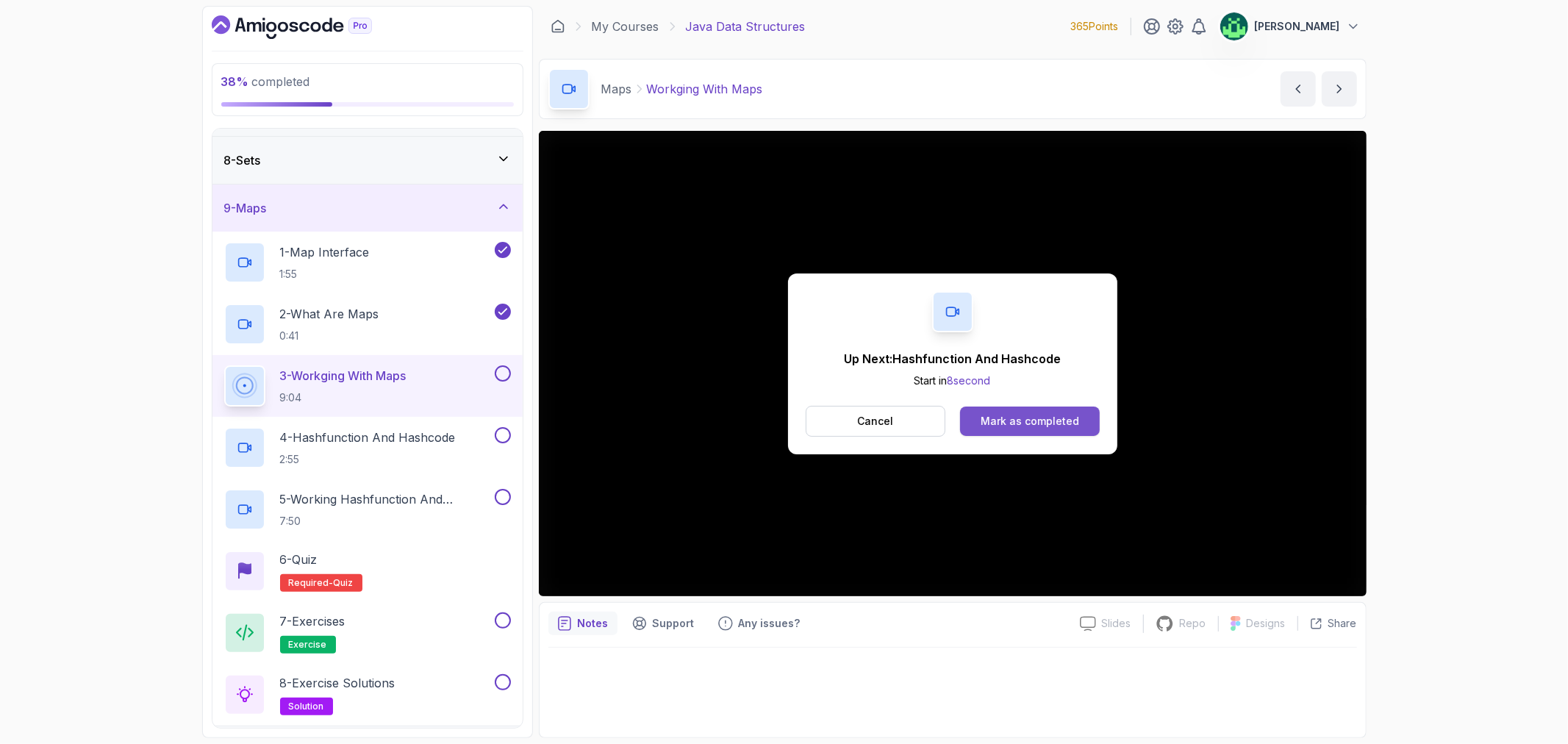
click at [1057, 420] on div "Mark as completed" at bounding box center [1030, 421] width 98 height 15
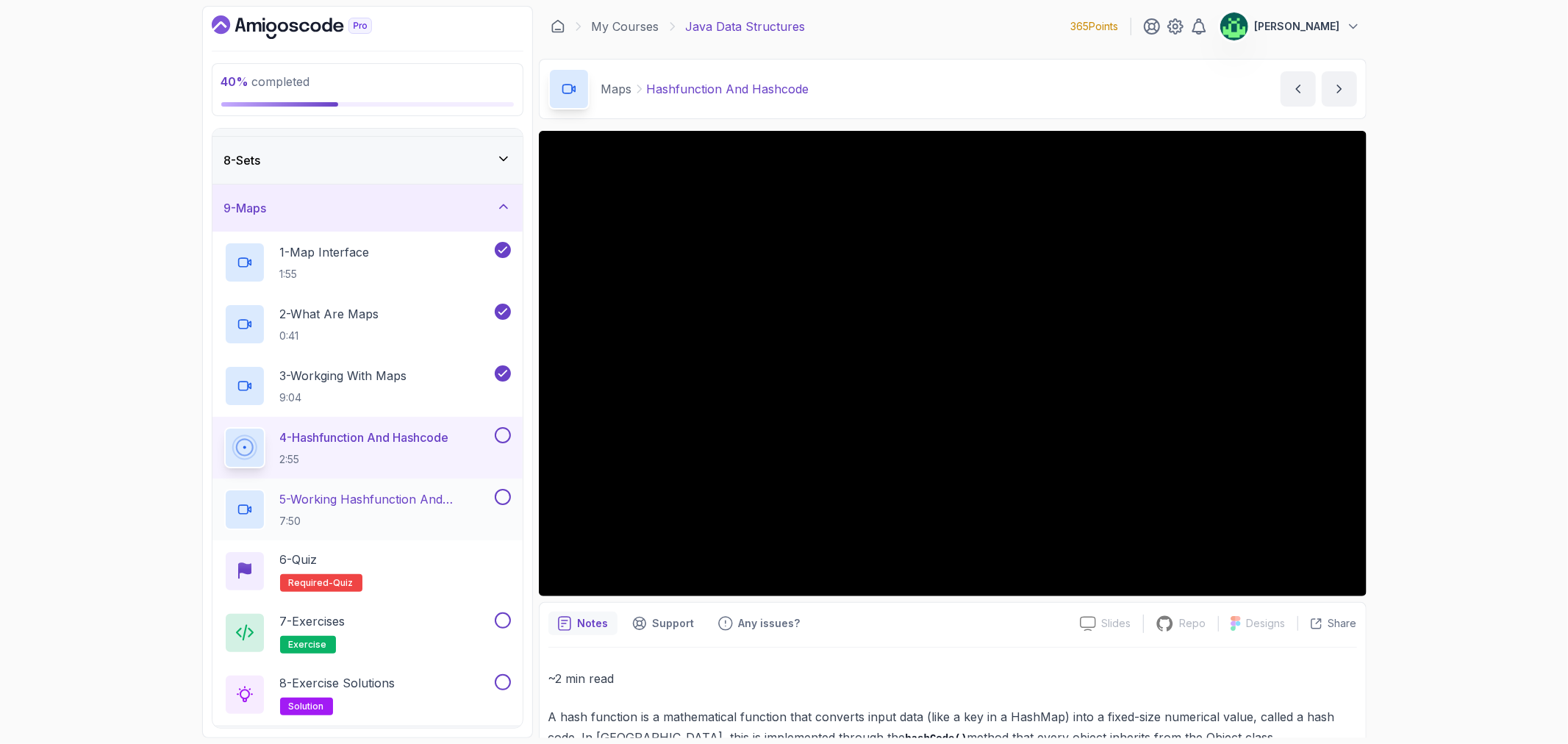
click at [380, 507] on p "5 - Working Hashfunction And Hashcode" at bounding box center [386, 499] width 212 height 17
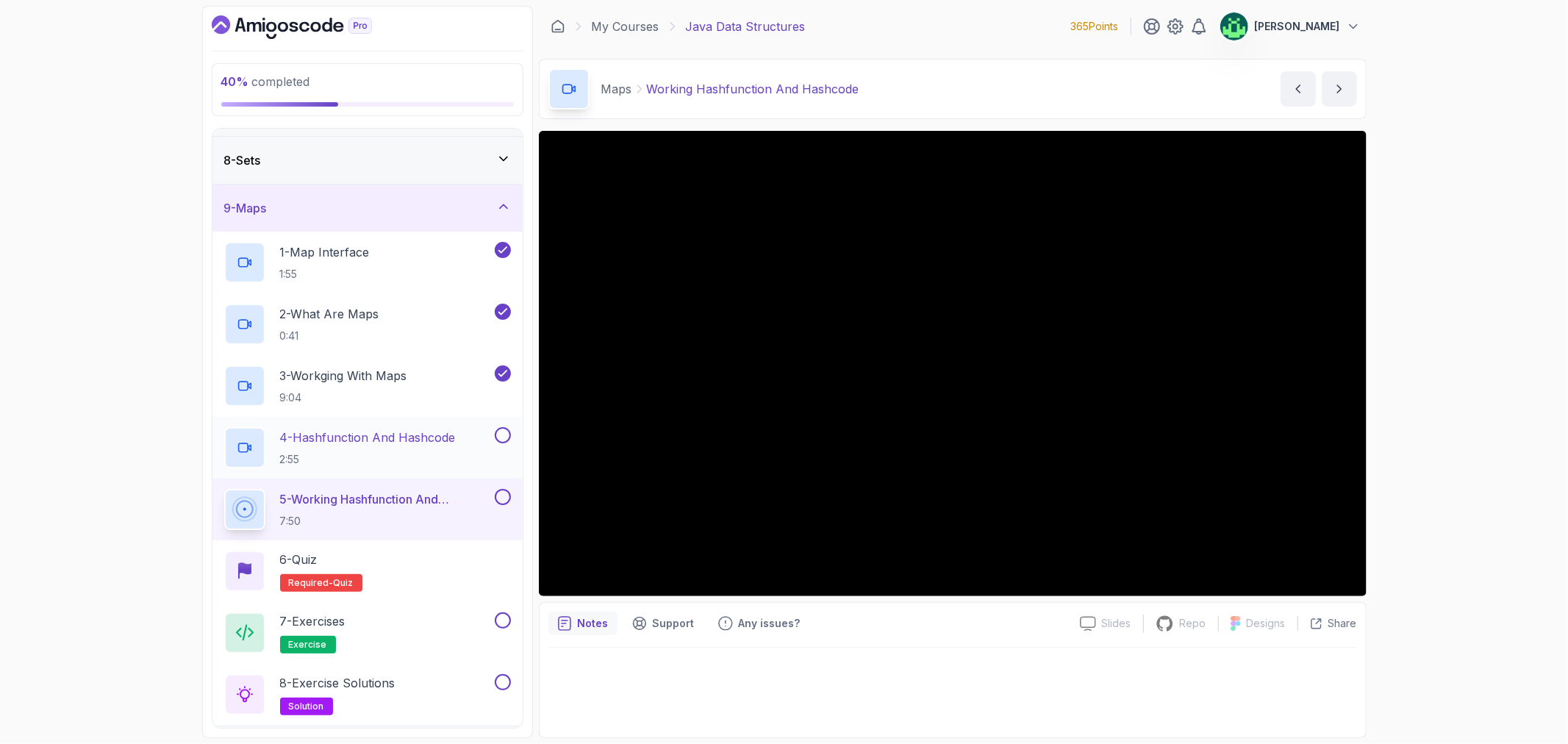
click at [402, 445] on p "4 - Hashfunction And Hashcode" at bounding box center [368, 438] width 176 height 17
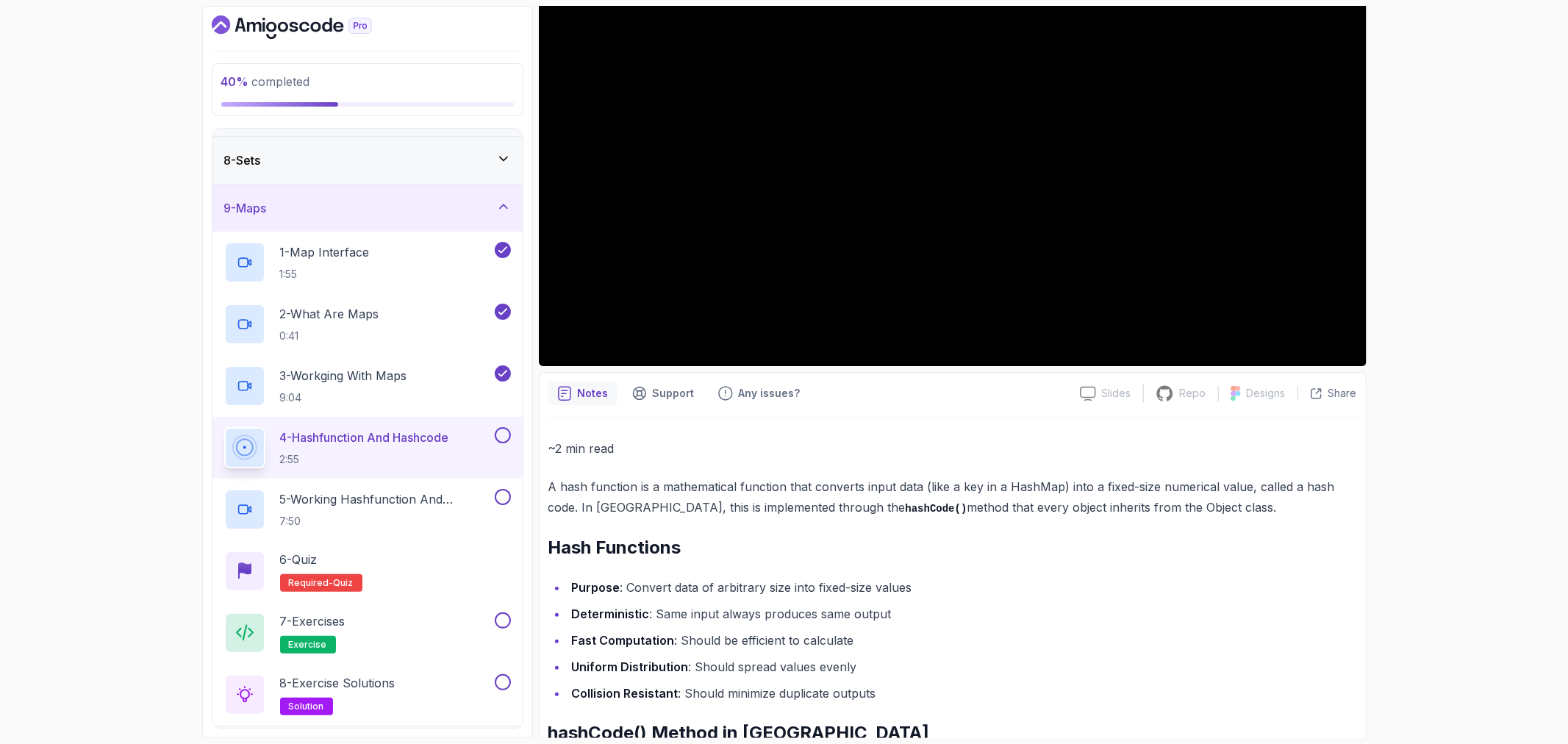
scroll to position [245, 0]
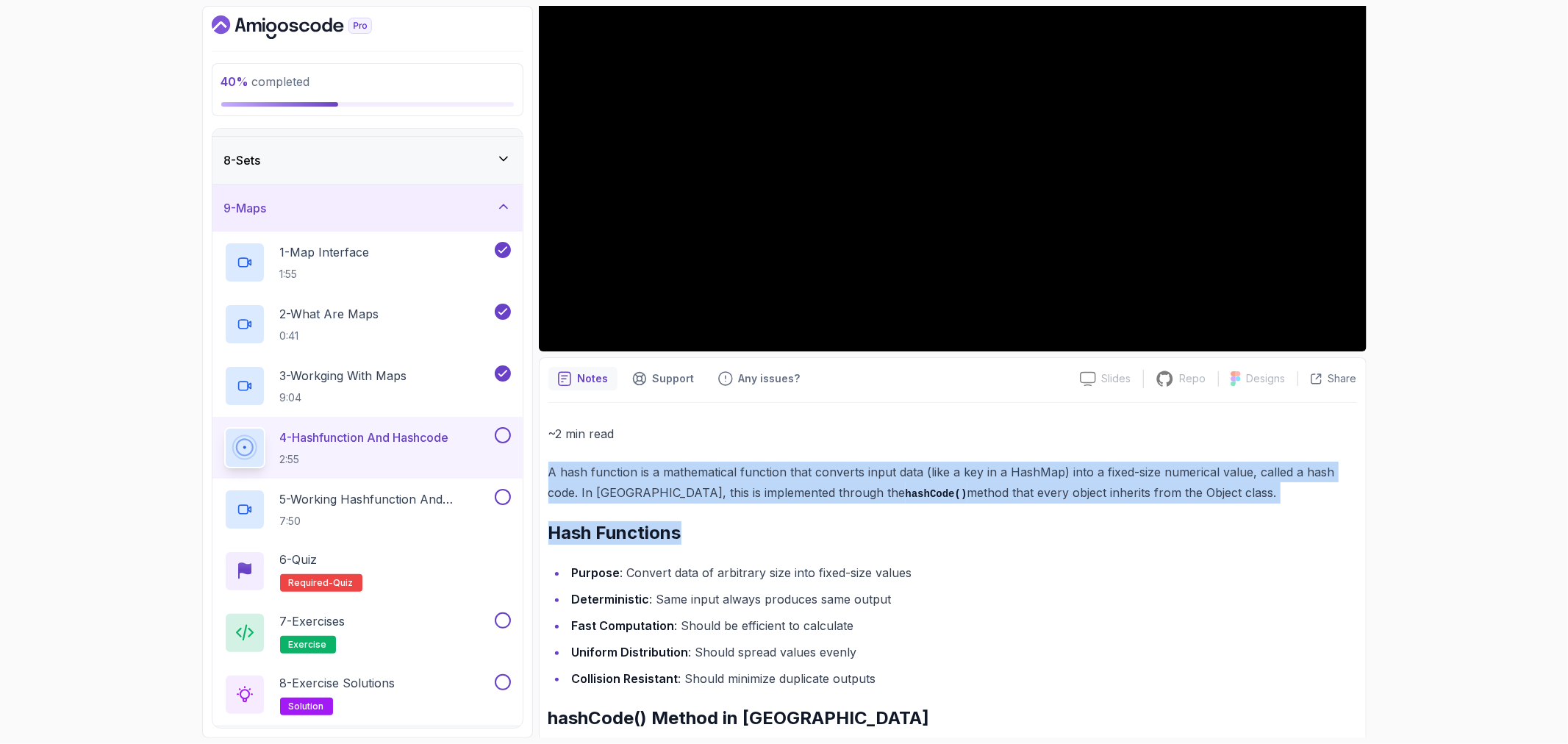
drag, startPoint x: 545, startPoint y: 472, endPoint x: 886, endPoint y: 544, distance: 348.5
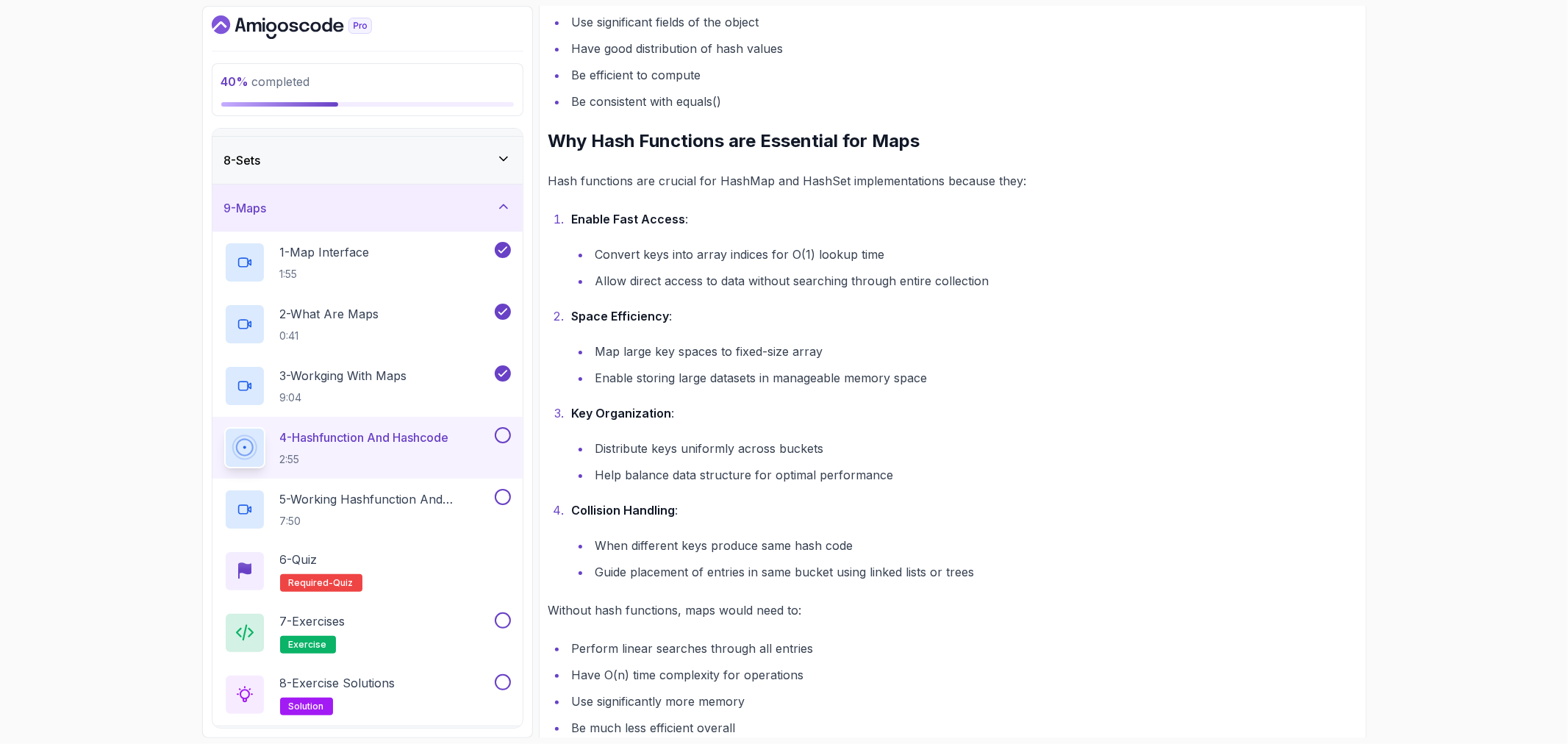
scroll to position [1251, 0]
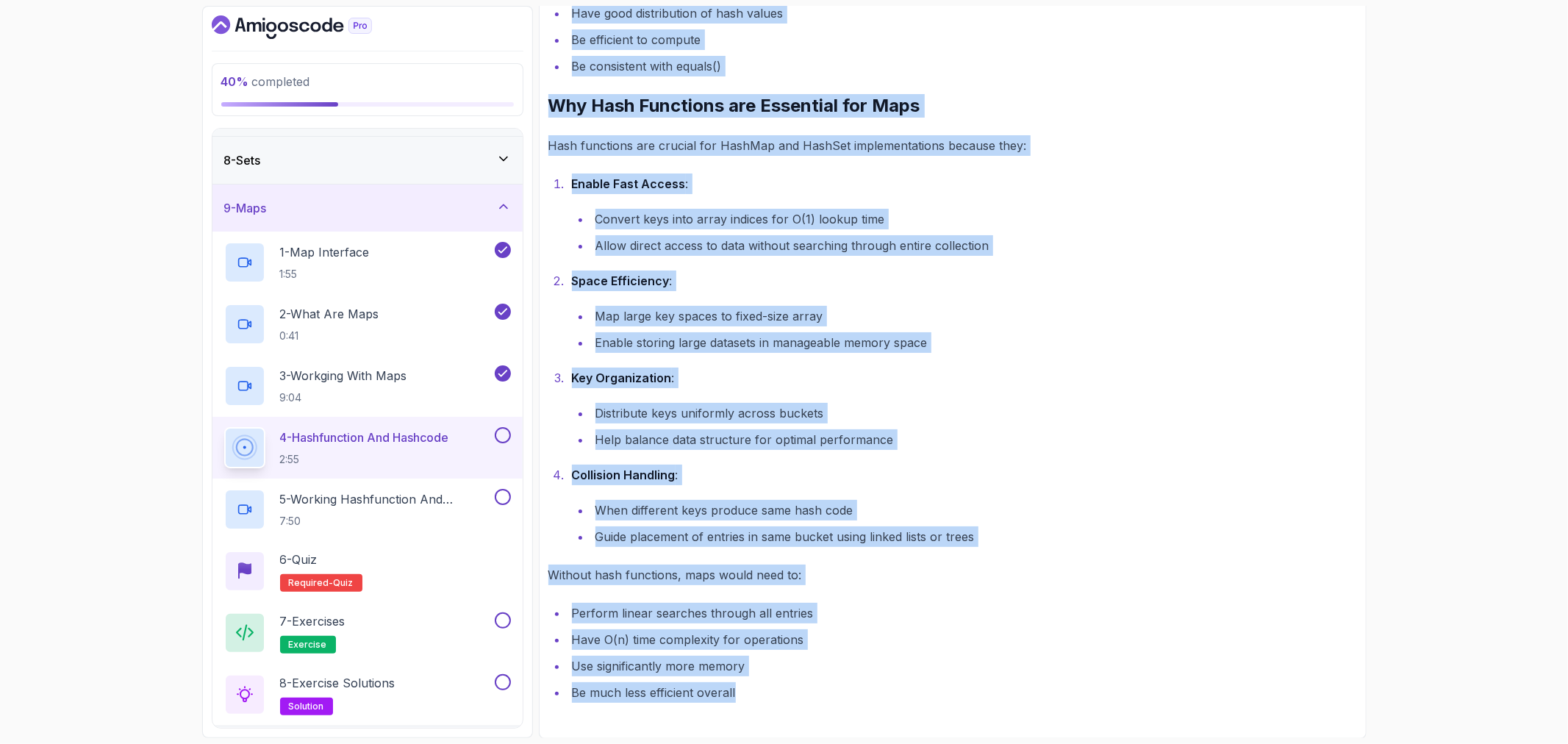
click at [822, 687] on li "Be much less efficient overall" at bounding box center [962, 693] width 790 height 21
copy div "A hash function is a mathematical function that converts input data (like a key…"
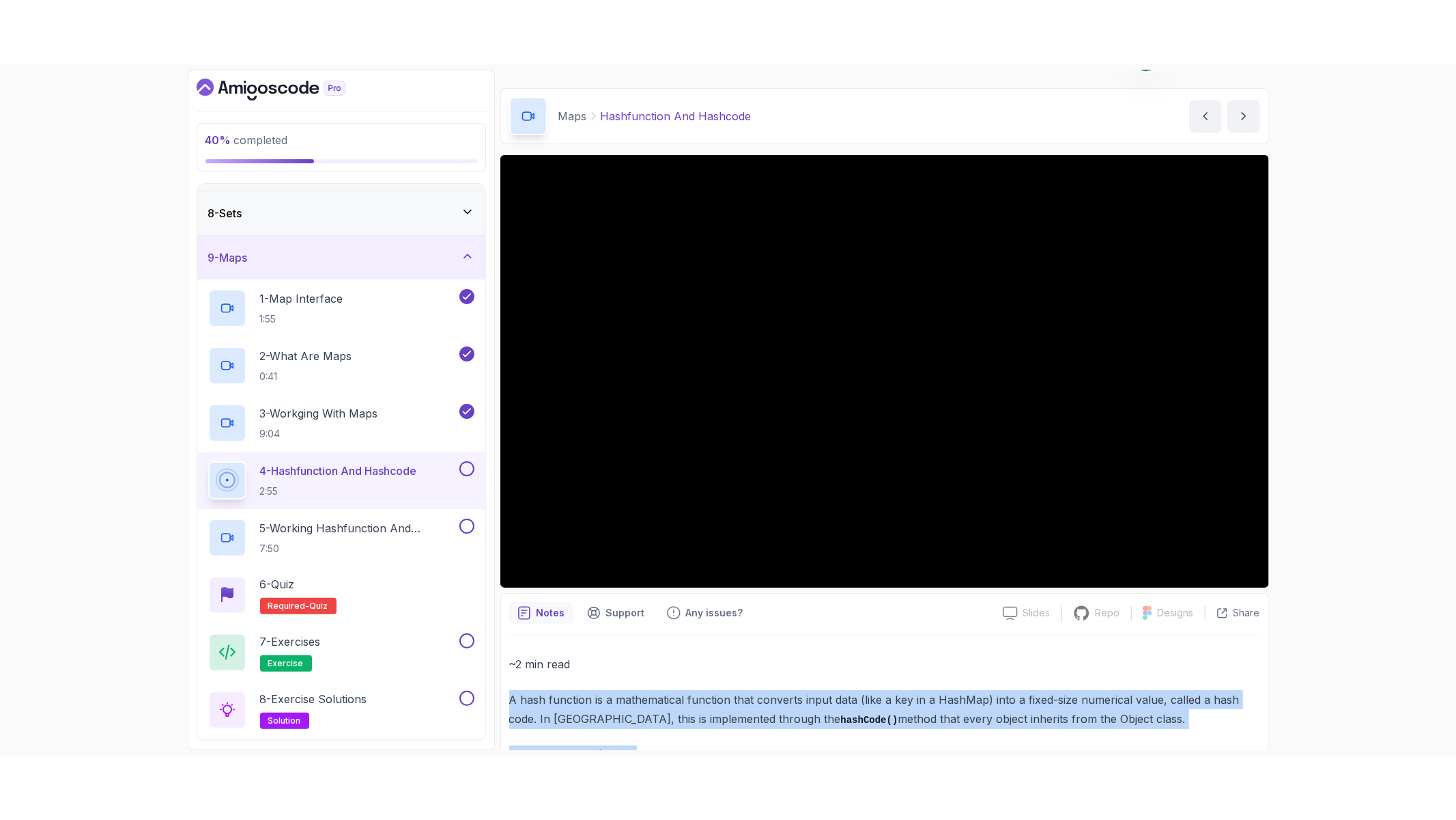
scroll to position [0, 0]
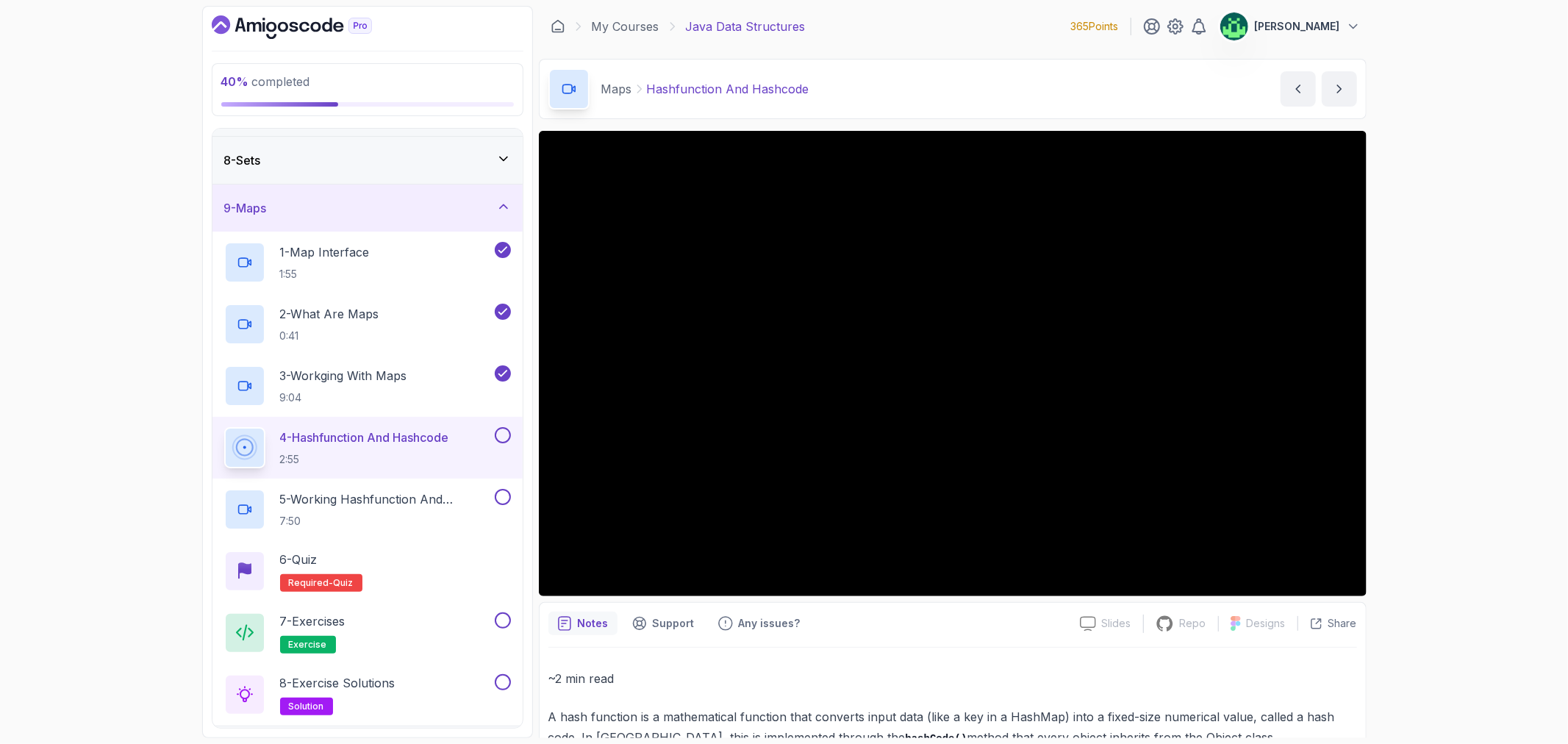
click at [1435, 268] on div "40 % completed 1 - Intro 2 - Arrays 3 - 2d Arrays 4 - Arraylist 5 - Stacks 6 - …" at bounding box center [784, 372] width 1568 height 744
click at [201, 325] on section "40 % completed 1 - Intro 2 - Arrays 3 - 2d Arrays 4 - Arraylist 5 - Stacks 6 - …" at bounding box center [784, 372] width 1176 height 744
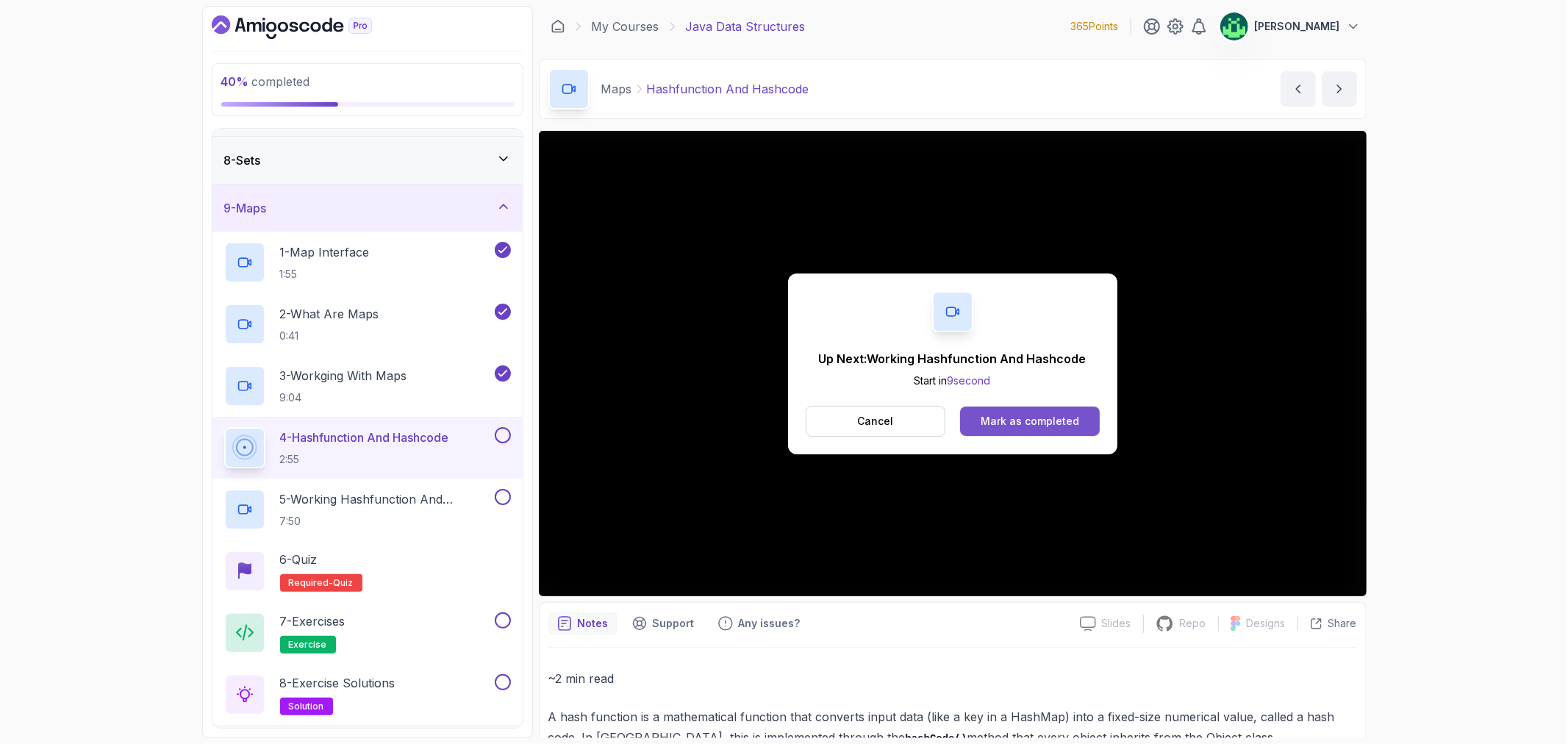
click at [1081, 420] on button "Mark as completed" at bounding box center [1030, 421] width 139 height 29
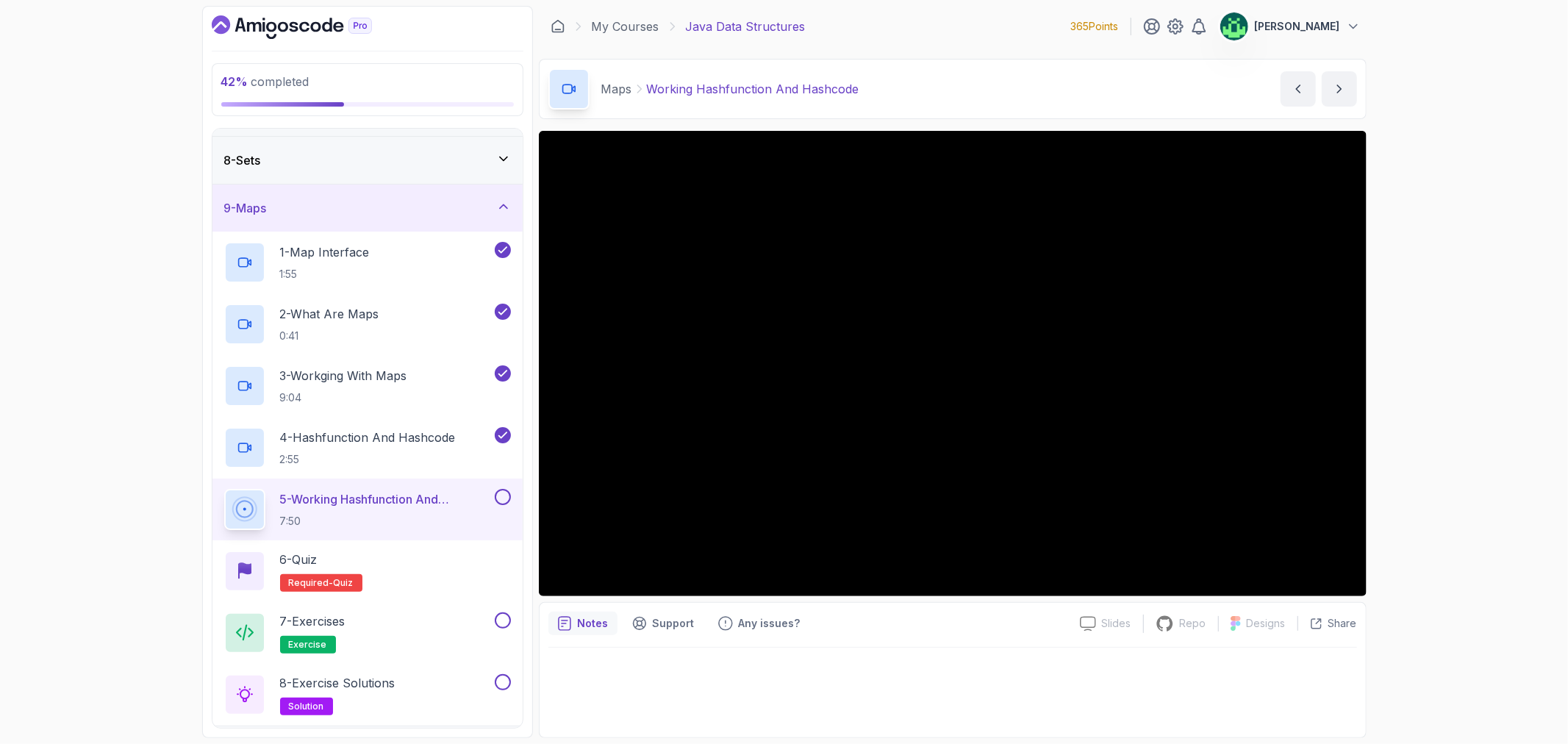
click at [381, 504] on p "5 - Working Hashfunction And Hashcode" at bounding box center [386, 499] width 212 height 17
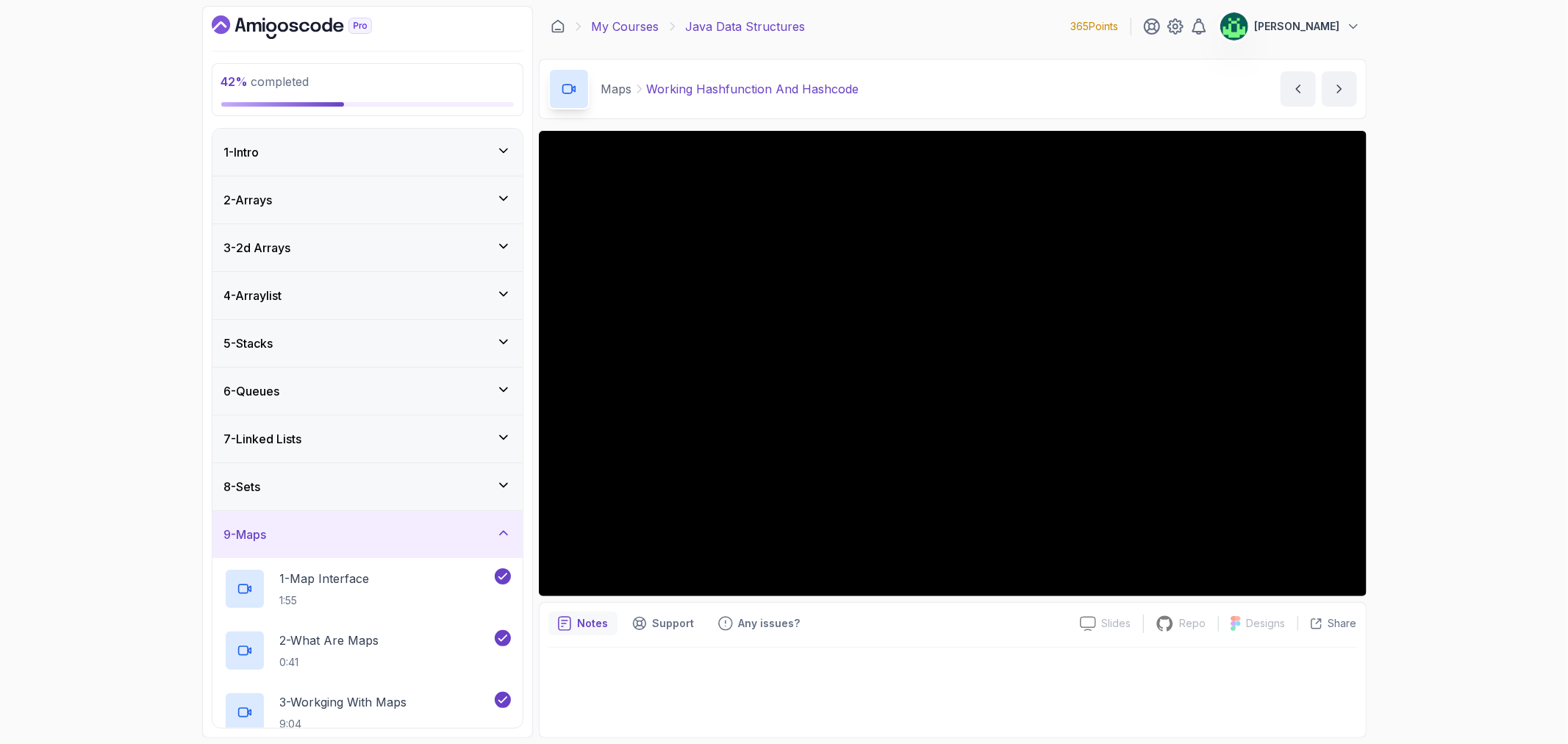
click at [641, 21] on link "My Courses" at bounding box center [625, 26] width 67 height 17
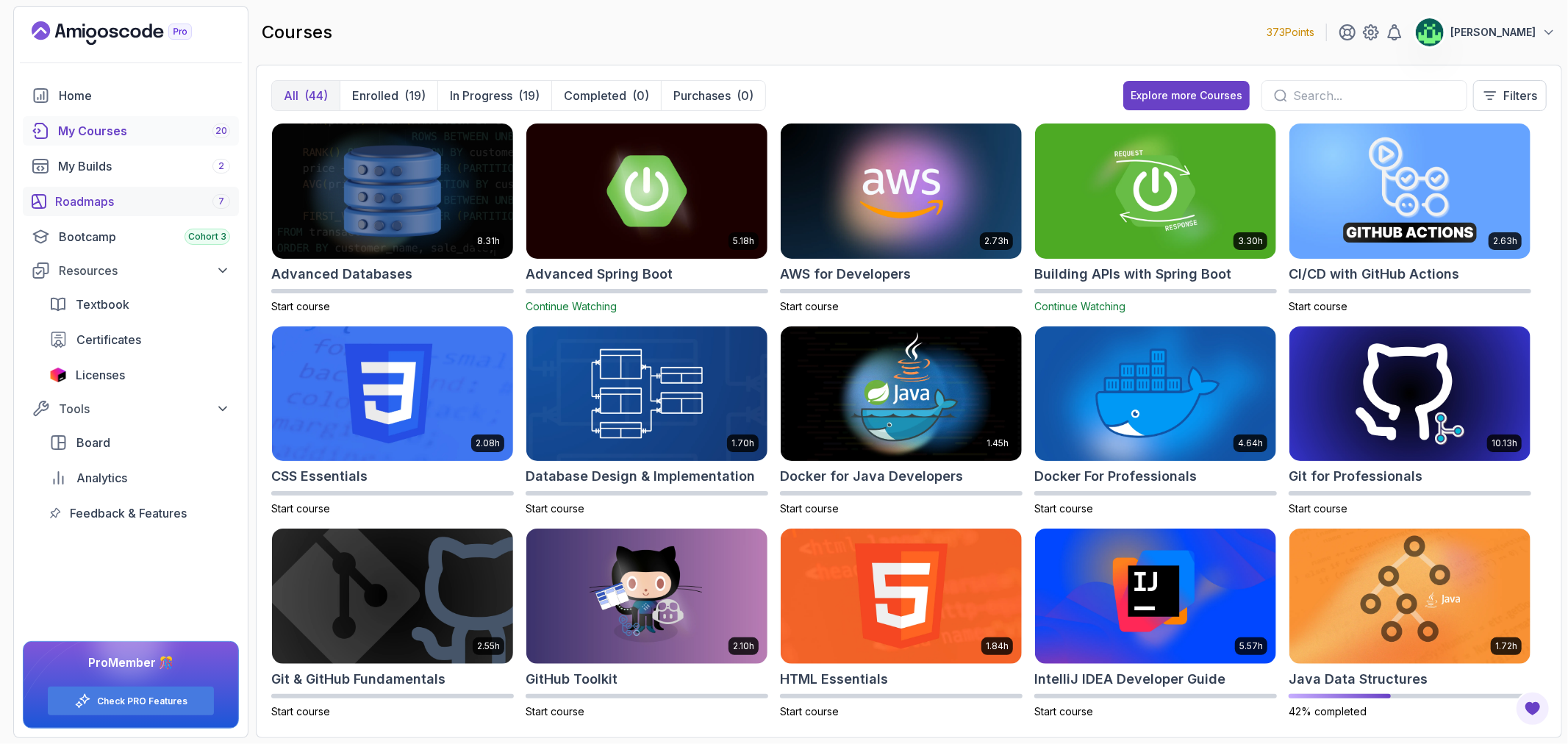
click at [135, 208] on div "Roadmaps 7" at bounding box center [142, 201] width 175 height 17
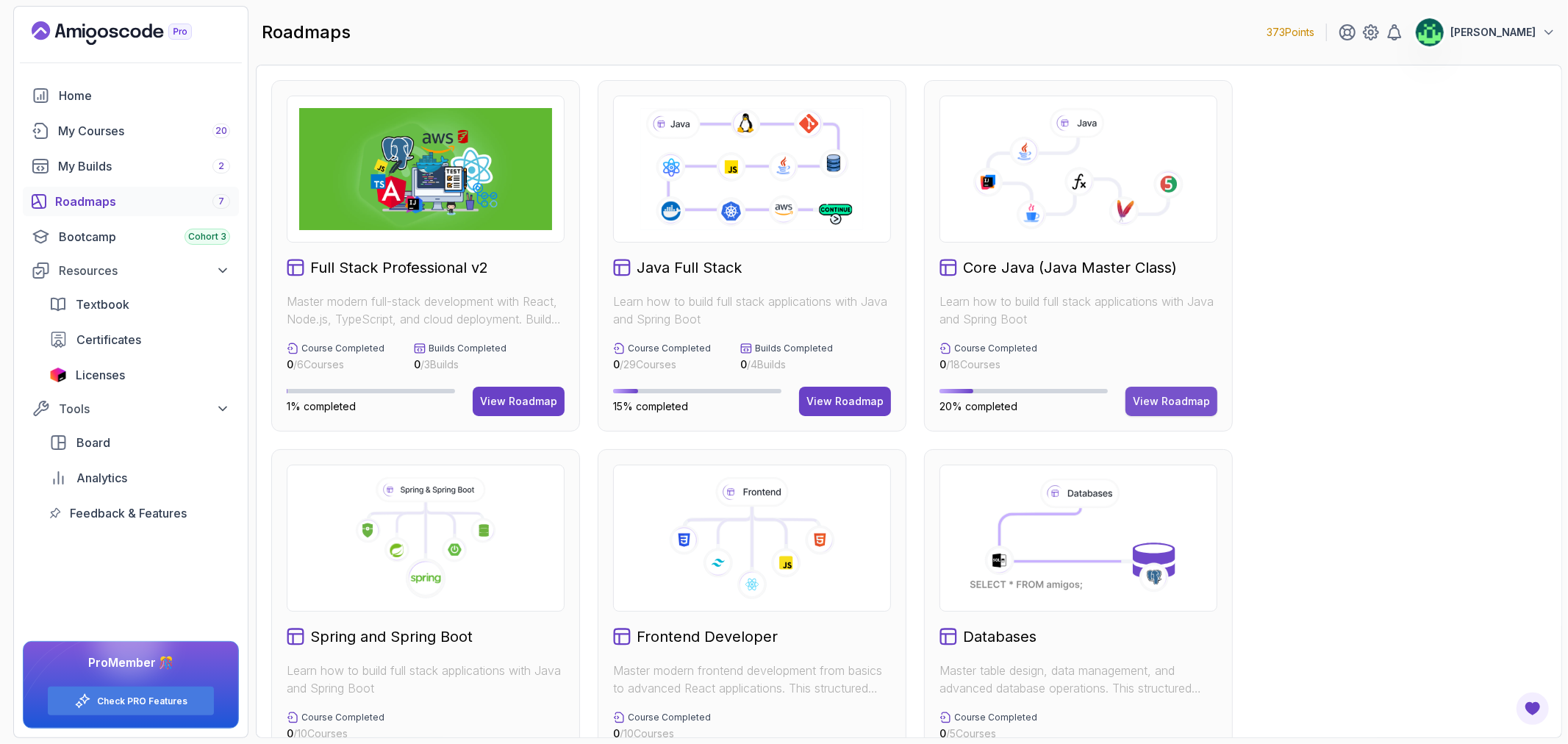
click at [1164, 403] on div "View Roadmap" at bounding box center [1171, 401] width 78 height 15
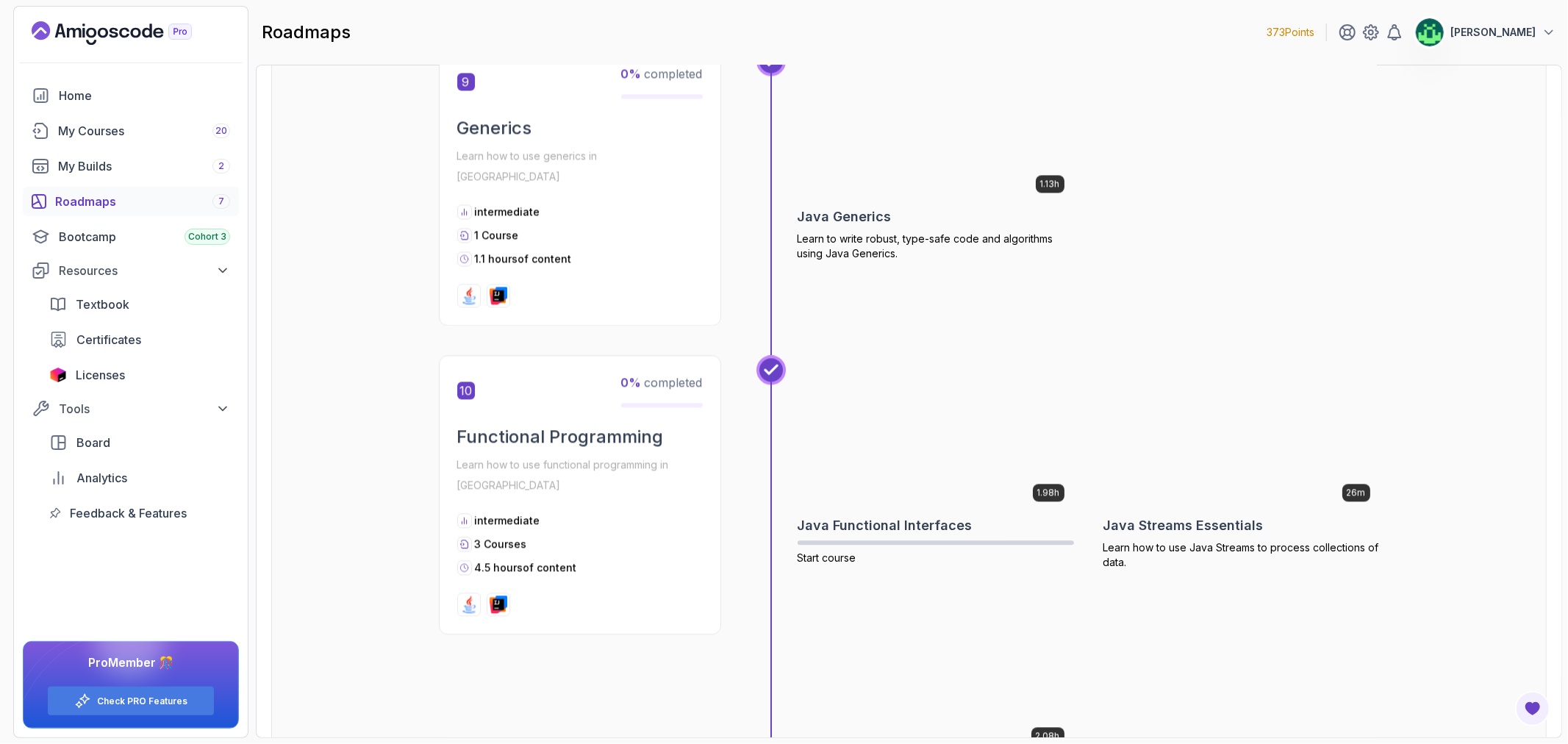
scroll to position [2777, 0]
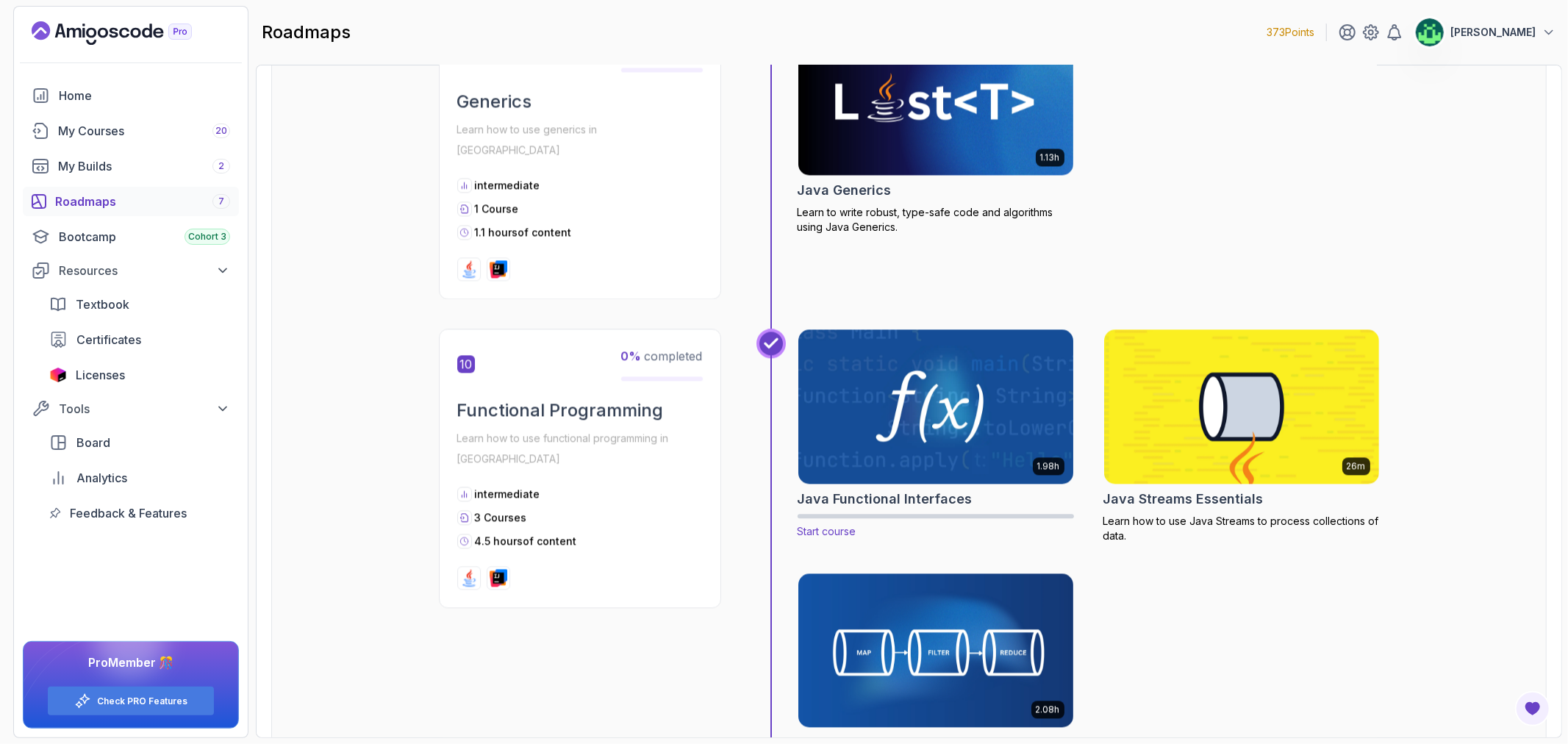
click at [1004, 384] on img at bounding box center [935, 406] width 289 height 161
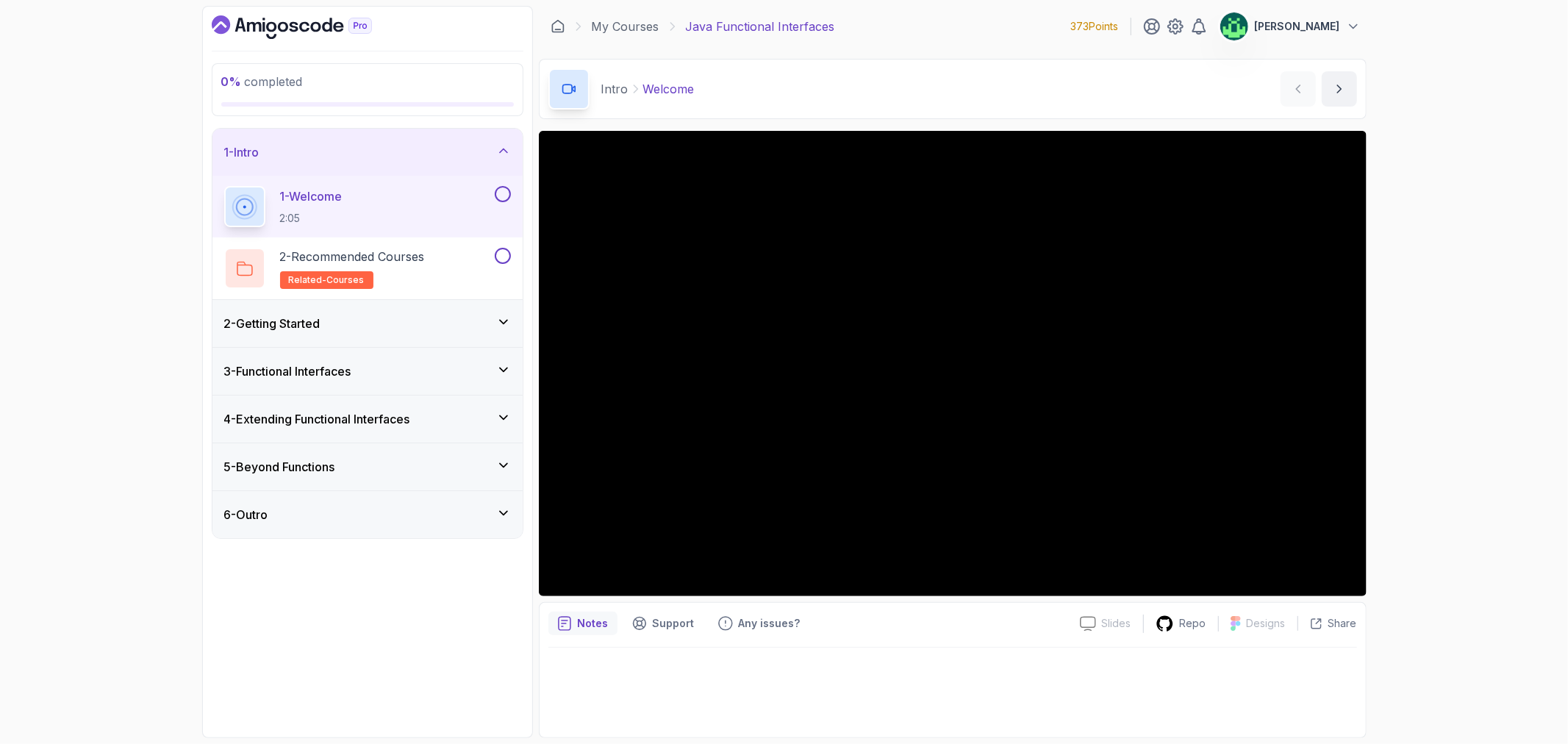
click at [480, 325] on div "2 - Getting Started" at bounding box center [367, 324] width 287 height 17
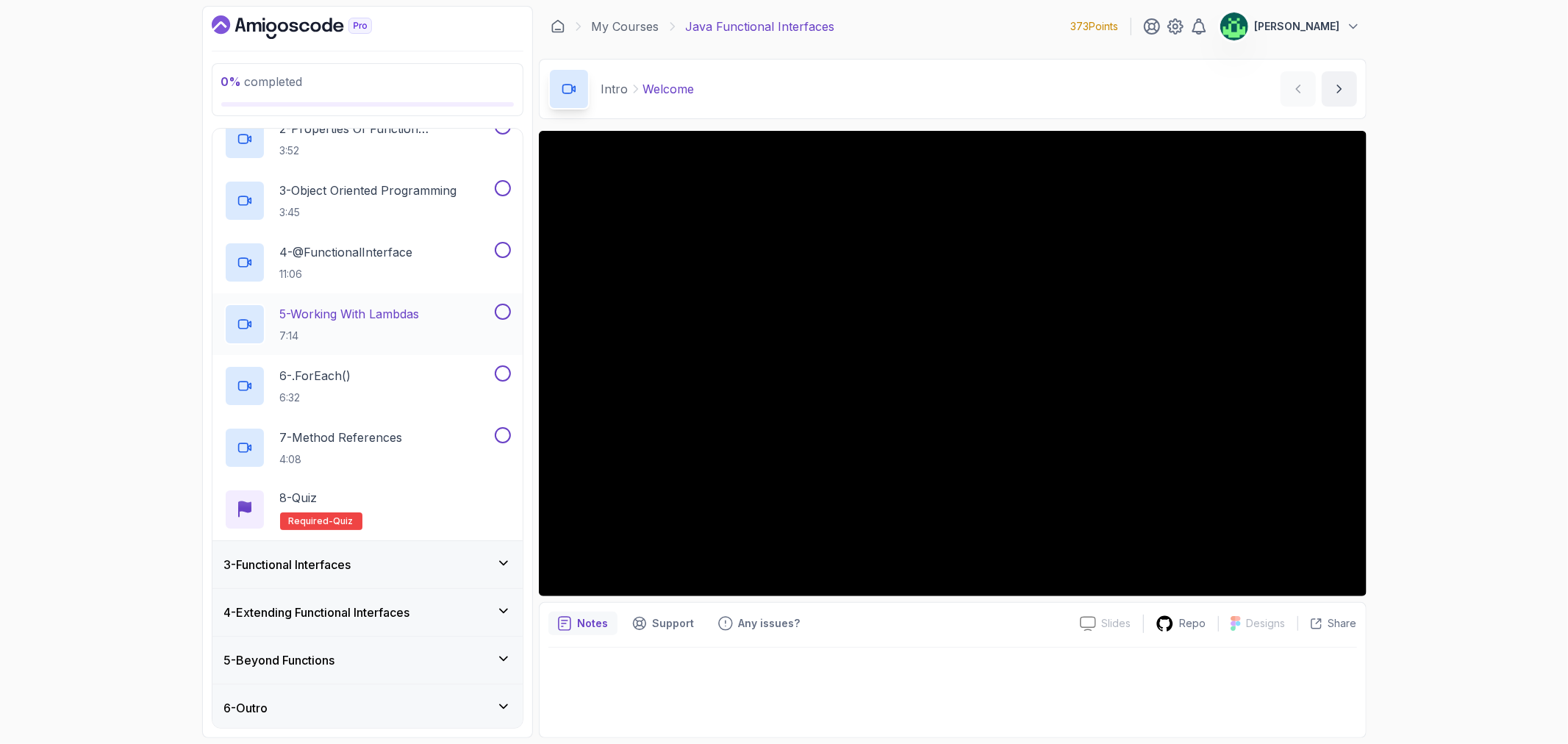
scroll to position [180, 0]
click at [457, 562] on div "3 - Functional Interfaces" at bounding box center [367, 561] width 287 height 17
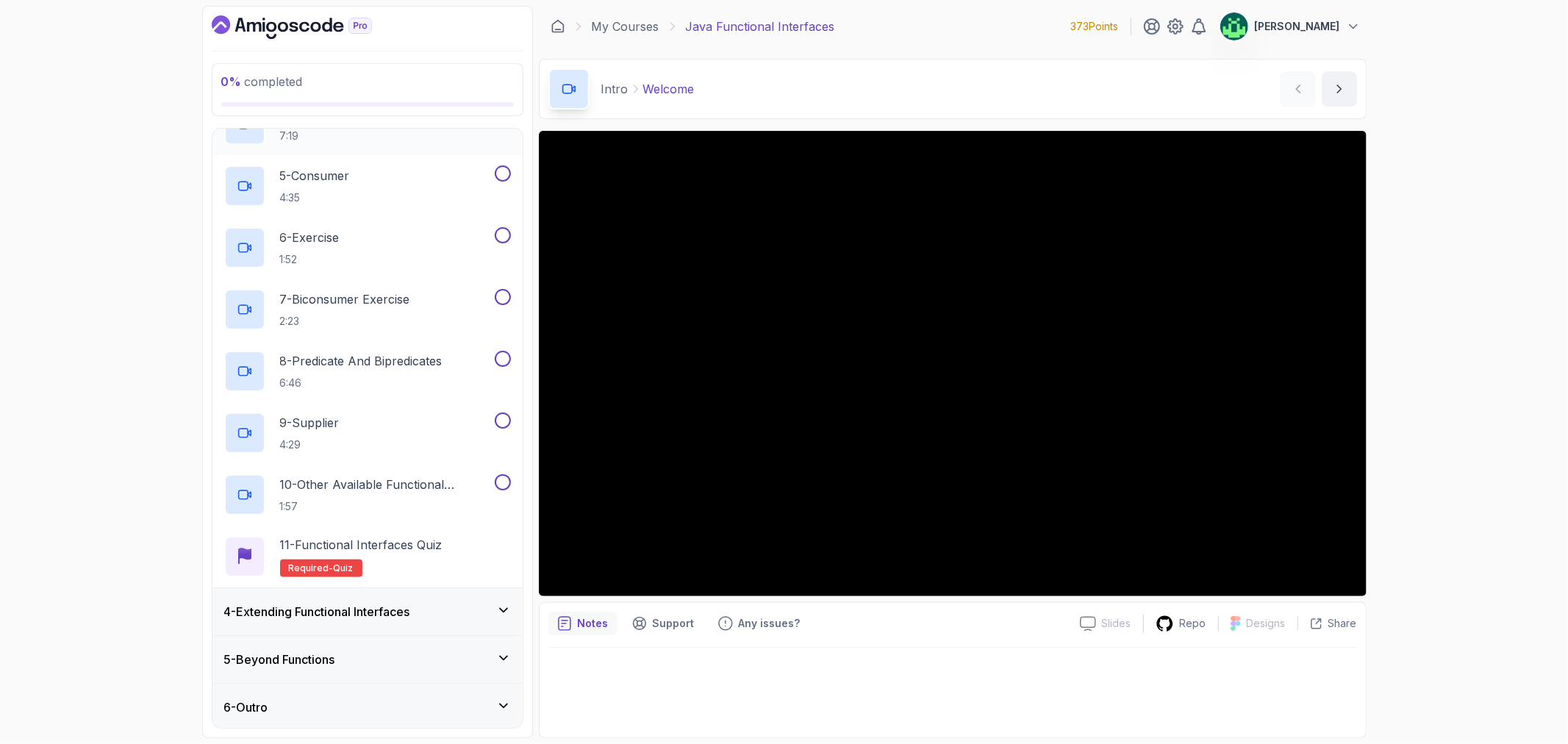
scroll to position [366, 0]
click at [449, 613] on div "4 - Extending Functional Interfaces" at bounding box center [367, 609] width 287 height 17
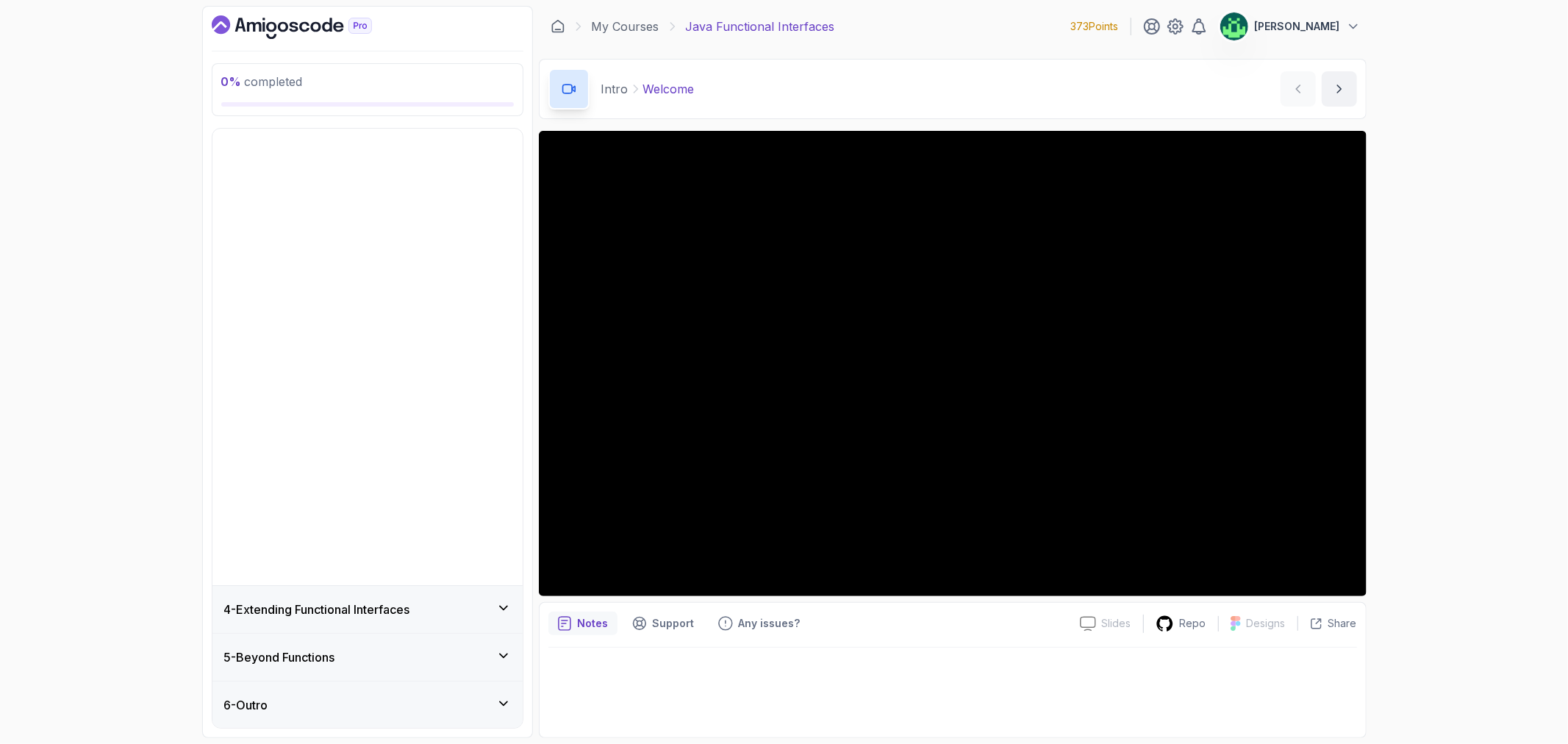
scroll to position [0, 0]
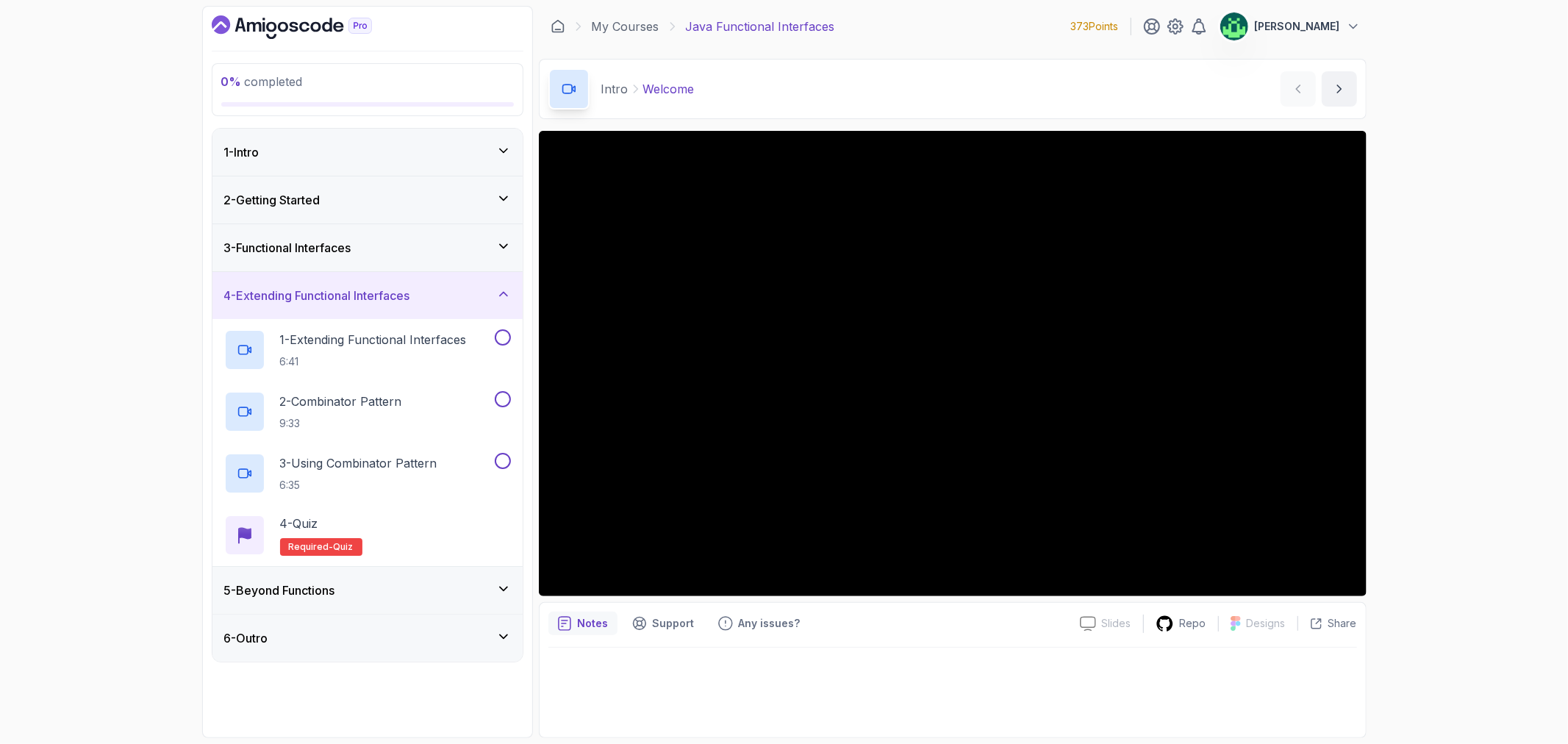
click at [421, 573] on div "5 - Beyond Functions" at bounding box center [367, 590] width 310 height 47
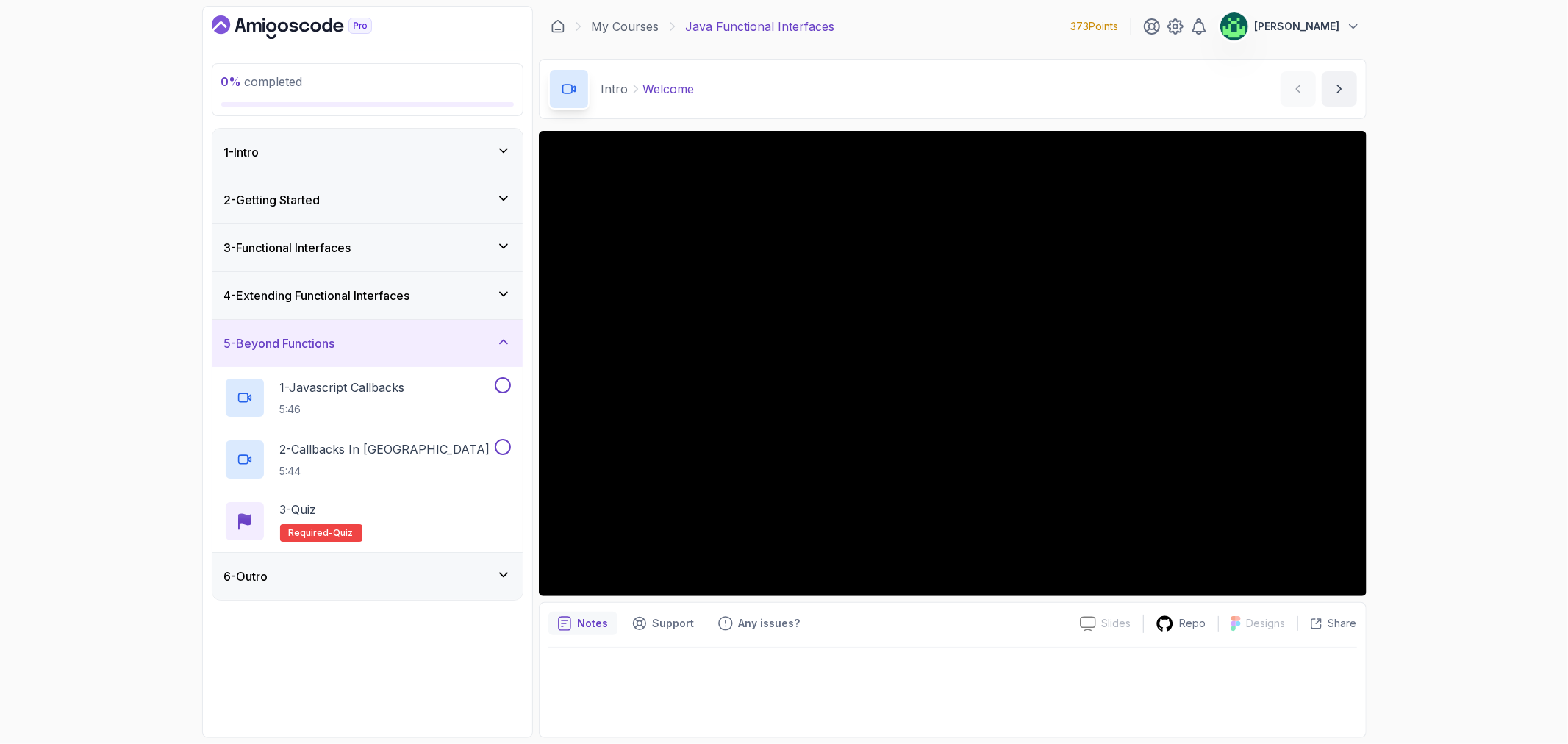
click at [442, 584] on div "6 - Outro" at bounding box center [367, 576] width 287 height 17
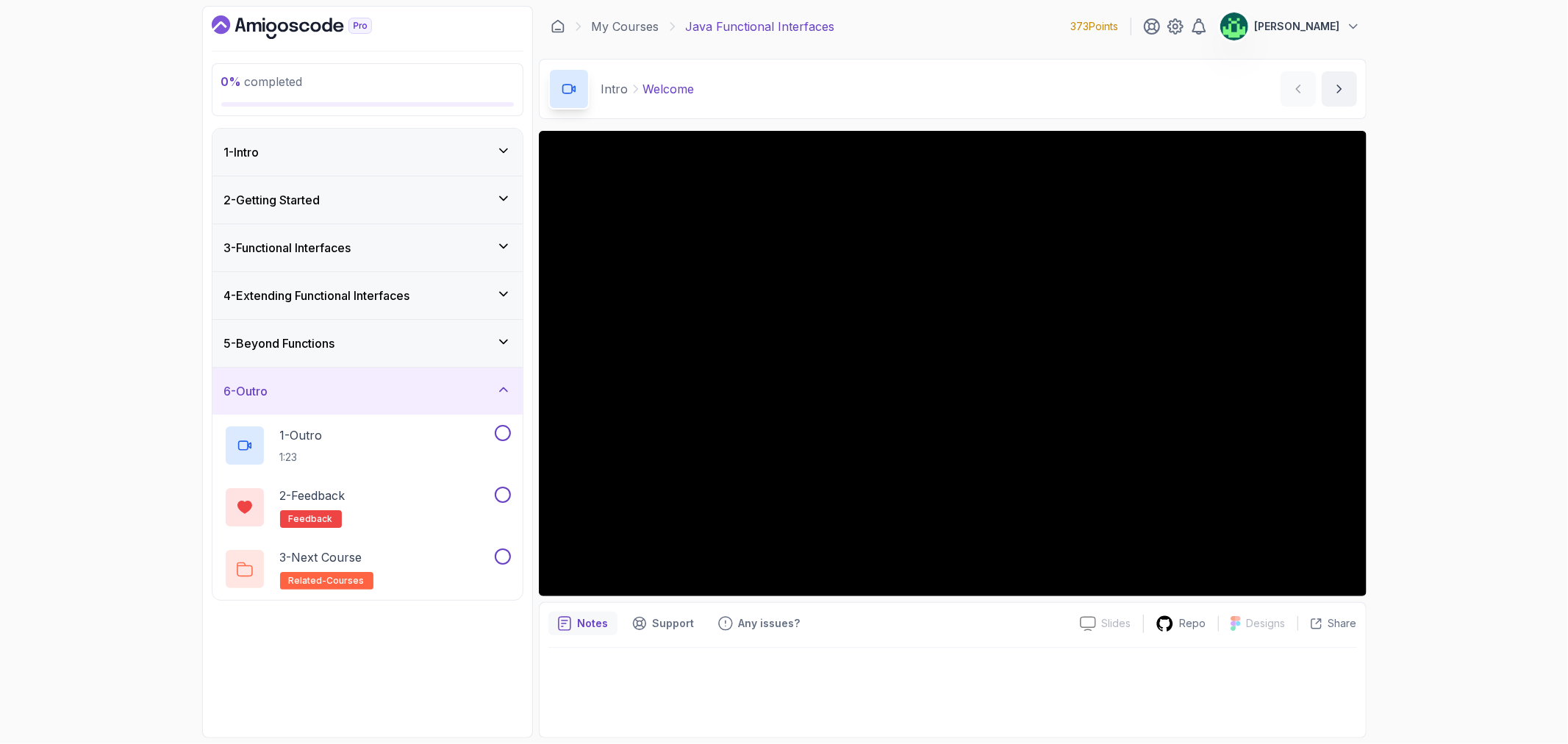
click at [431, 160] on div "1 - Intro" at bounding box center [367, 152] width 287 height 17
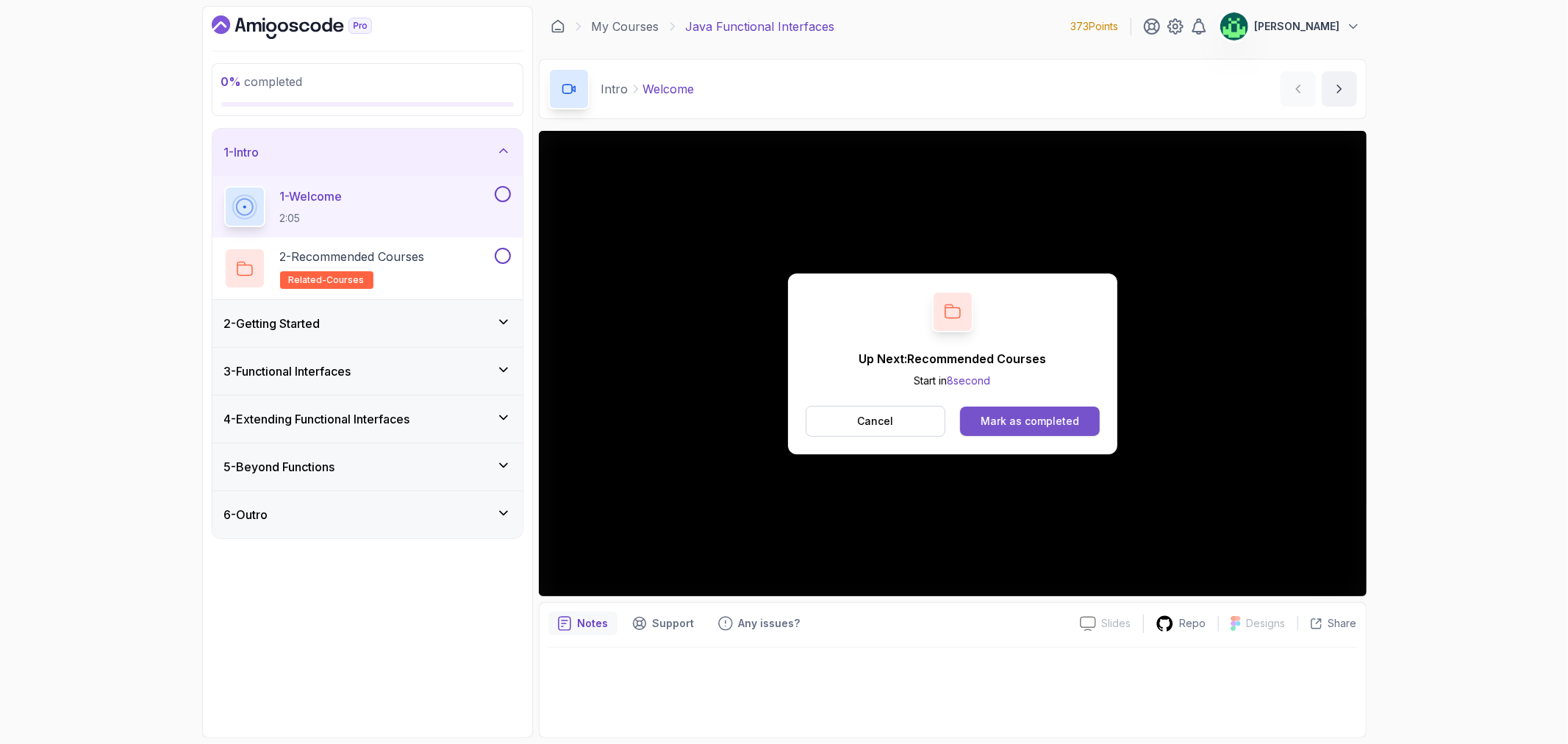
click at [1050, 435] on button "Mark as completed" at bounding box center [1030, 421] width 139 height 29
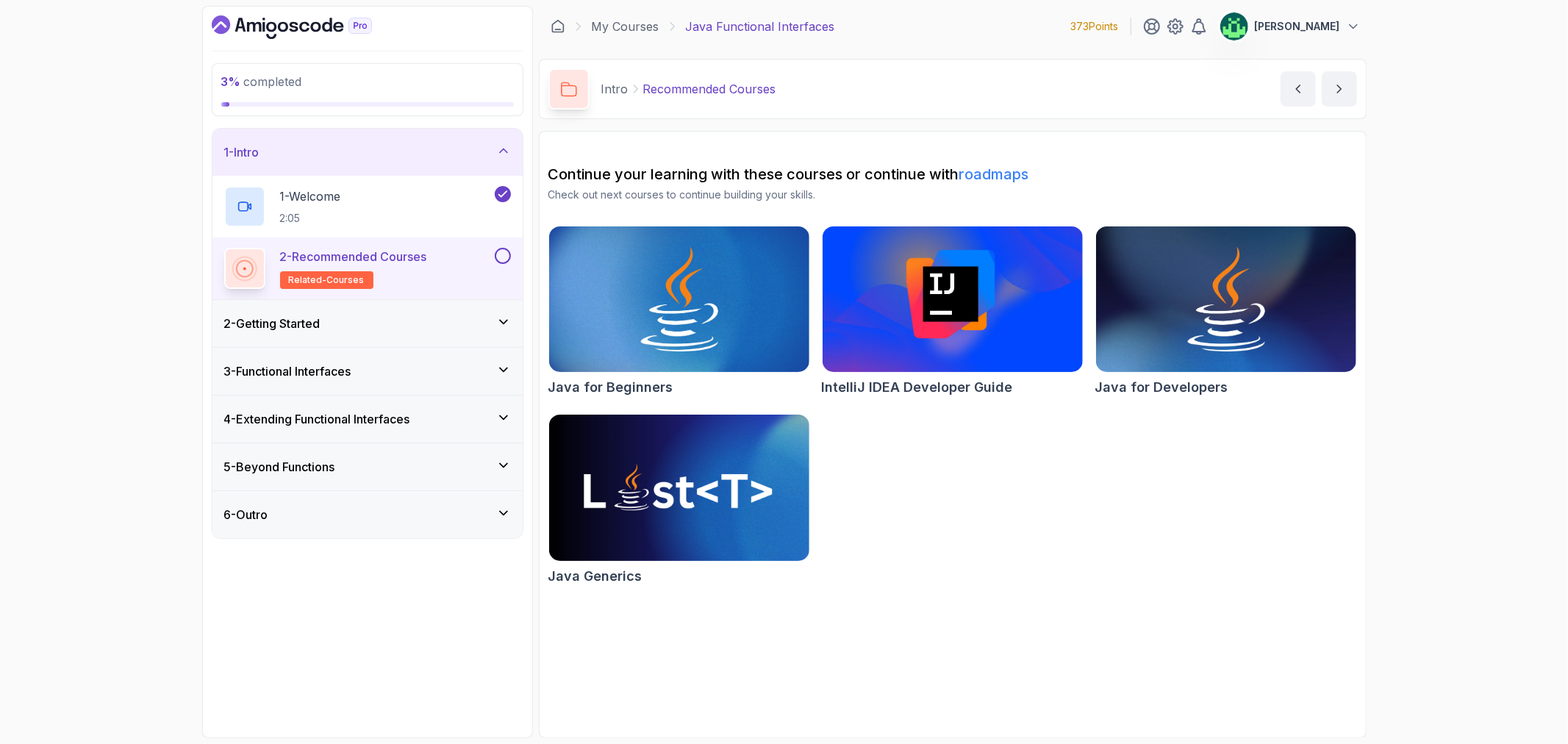
click at [416, 333] on div "2 - Getting Started" at bounding box center [367, 323] width 310 height 47
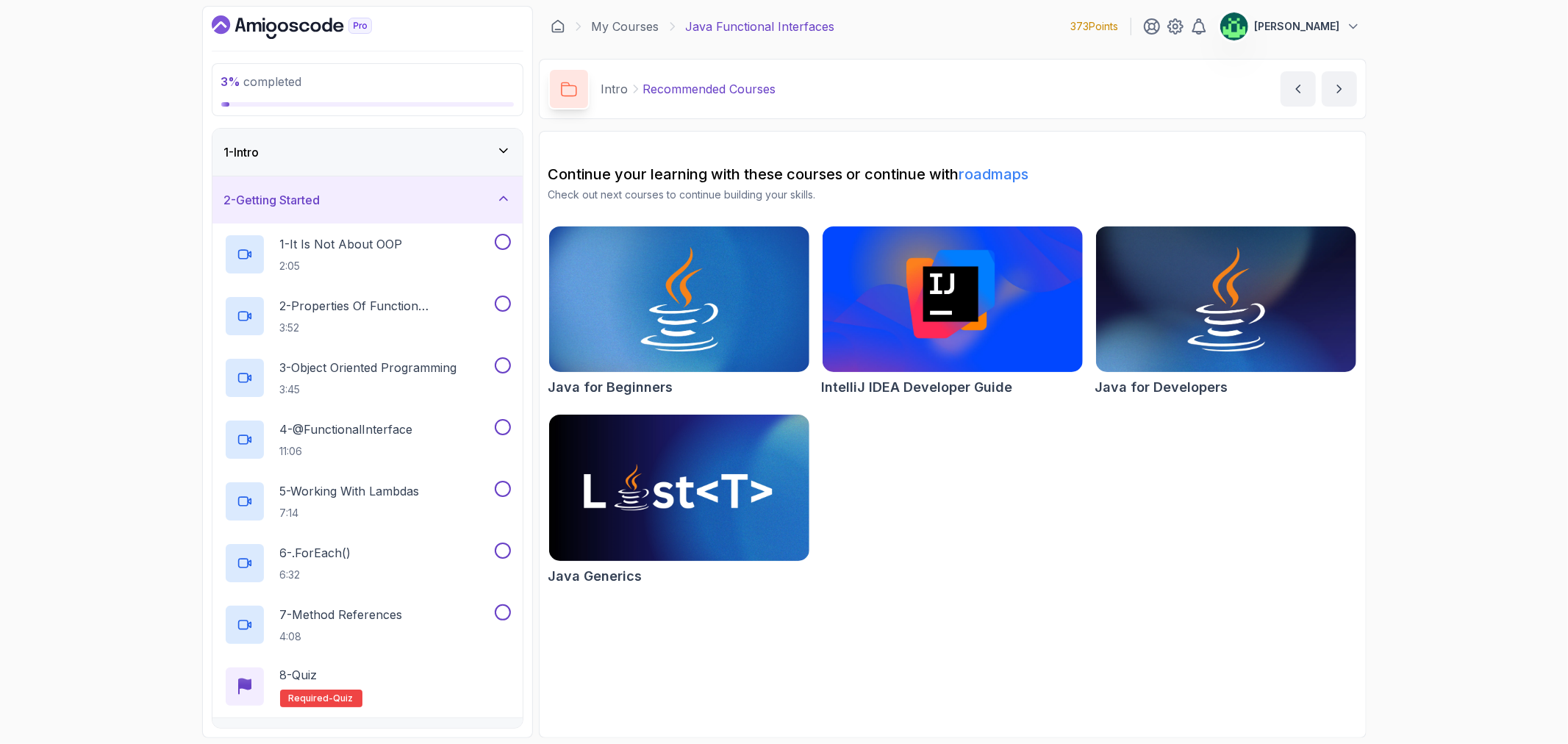
click at [432, 158] on div "1 - Intro" at bounding box center [367, 152] width 287 height 17
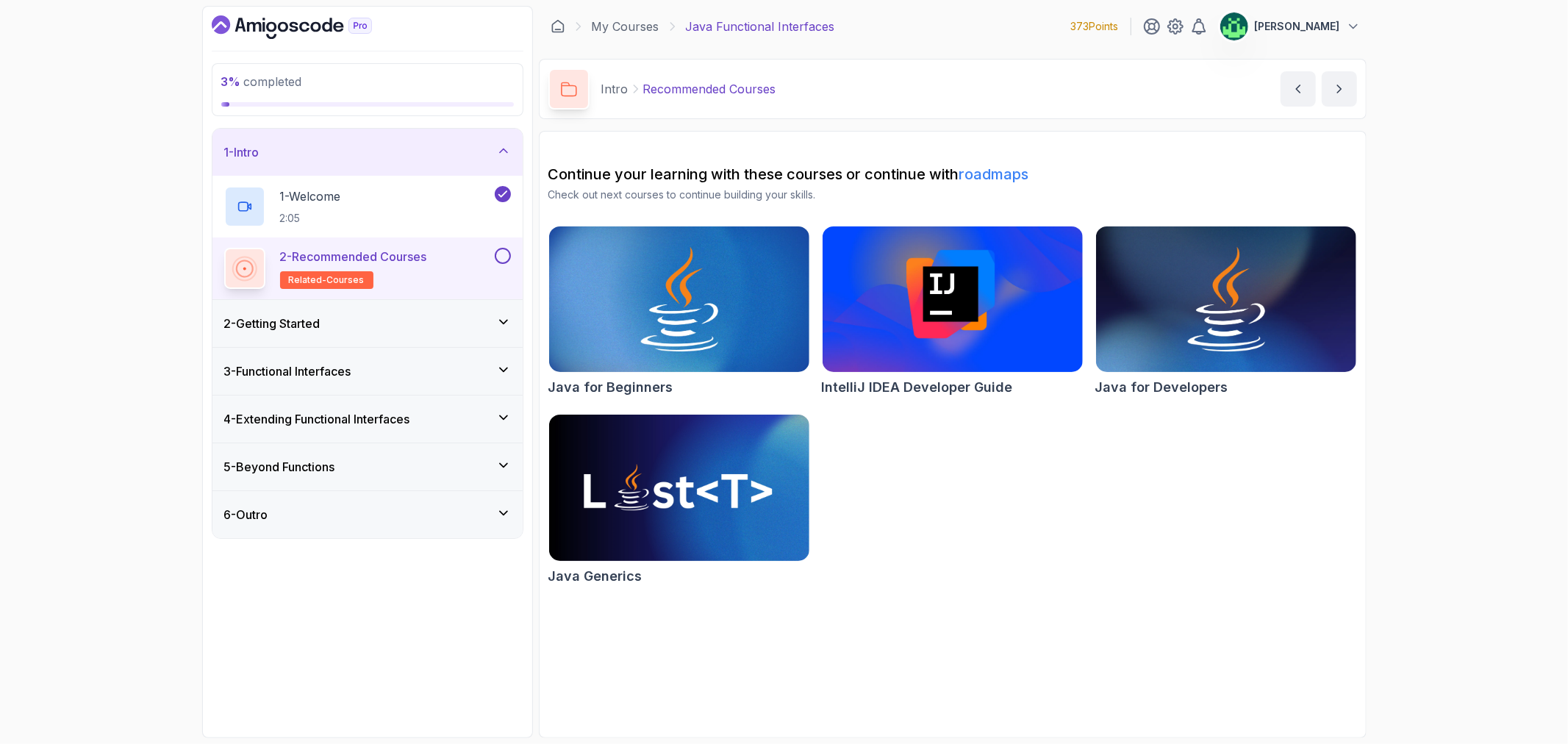
click at [402, 338] on div "2 - Getting Started" at bounding box center [367, 323] width 310 height 47
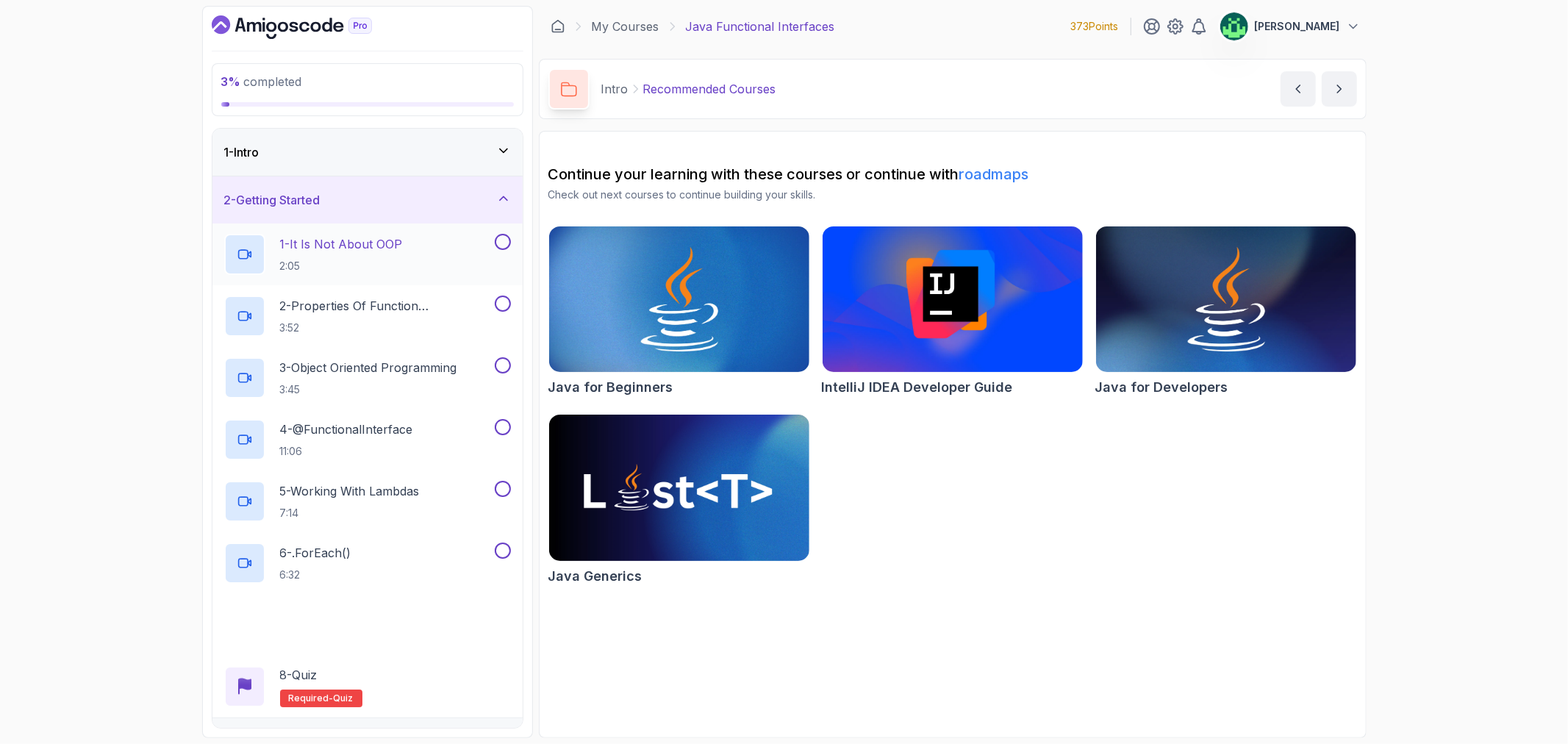
click at [409, 264] on div "1 - It Is Not About OOP 2:05" at bounding box center [358, 254] width 268 height 41
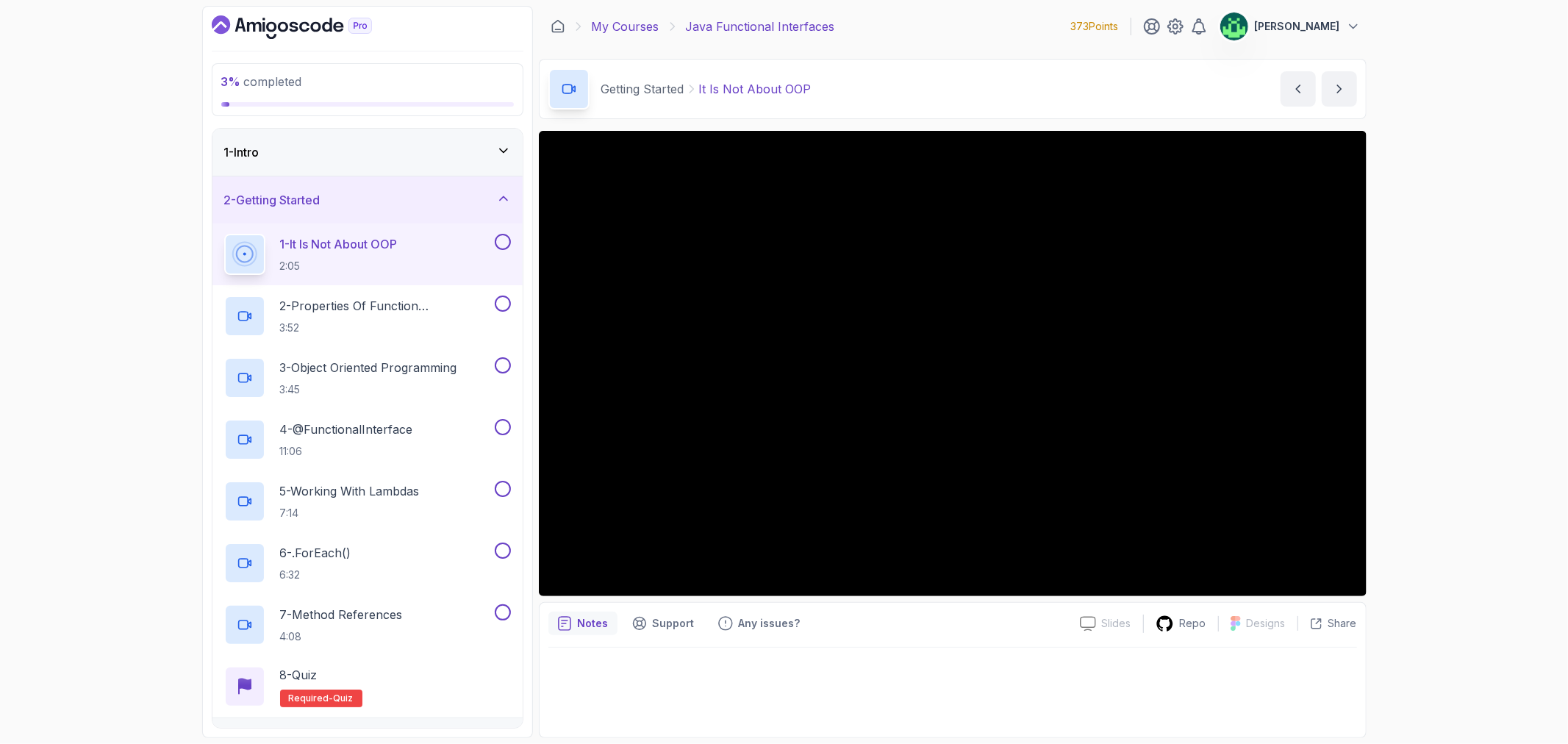
click at [629, 27] on link "My Courses" at bounding box center [625, 26] width 67 height 17
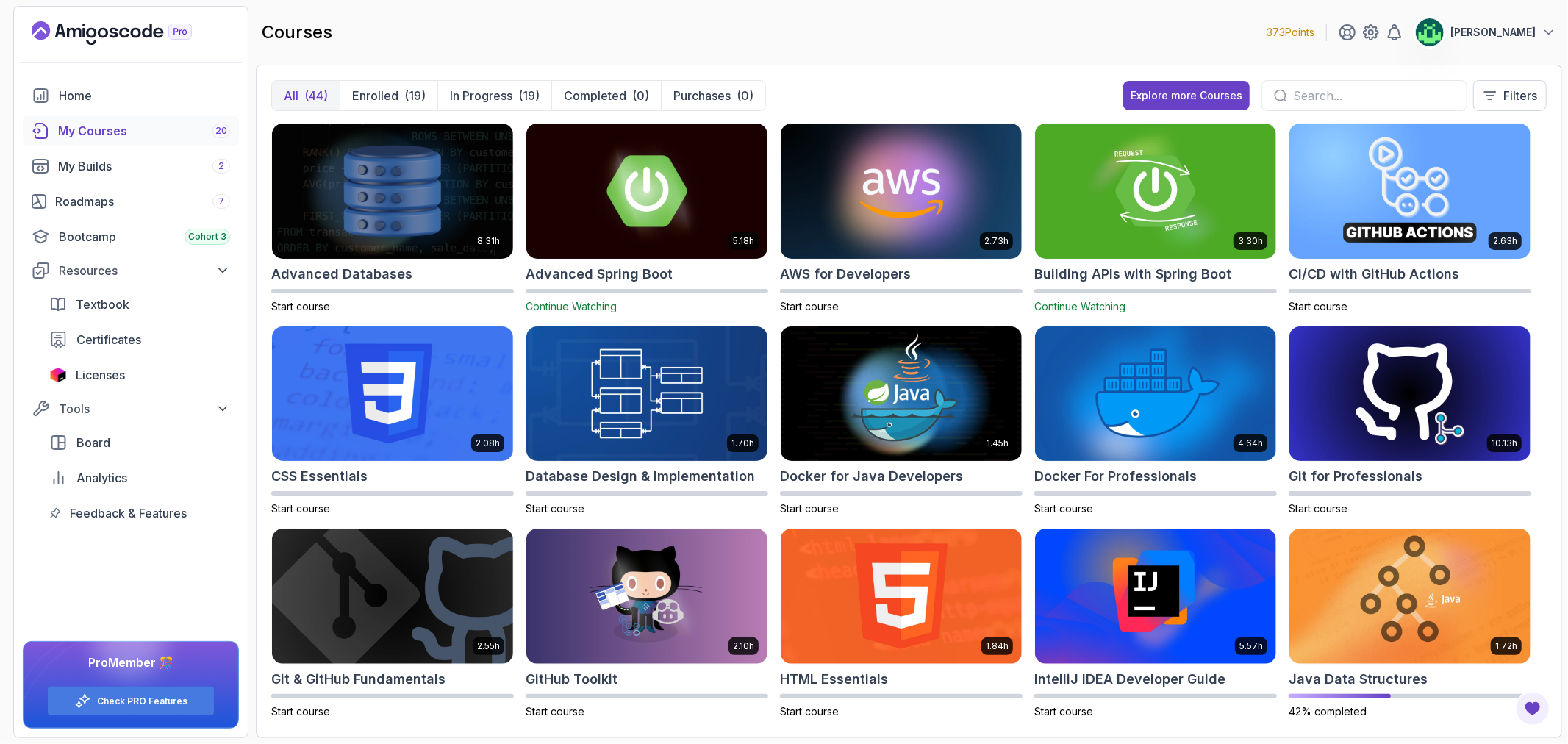
click at [123, 129] on div "My Courses 20" at bounding box center [143, 131] width 172 height 17
click at [362, 91] on p "Enrolled" at bounding box center [375, 96] width 47 height 17
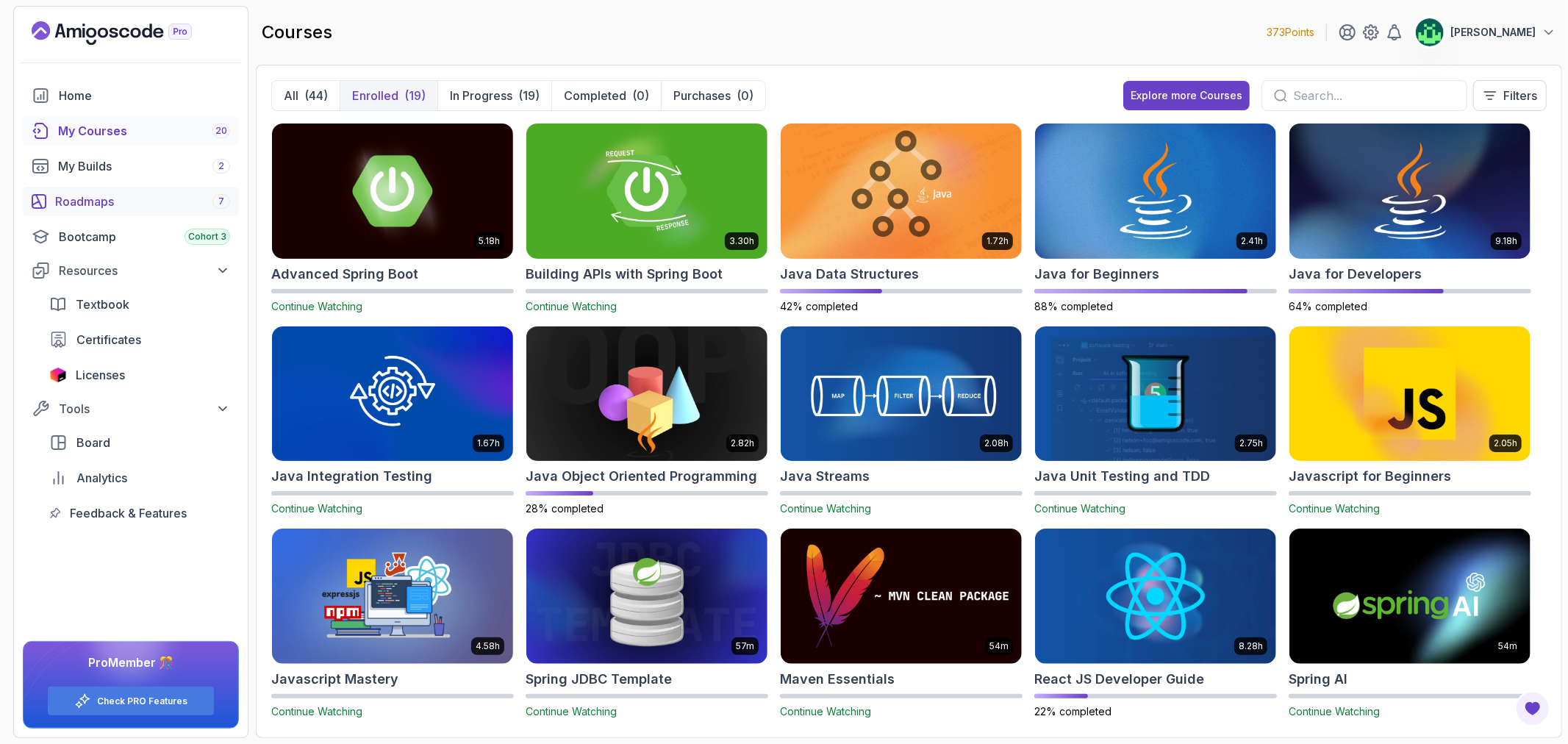
click at [107, 206] on div "Roadmaps 7" at bounding box center [142, 201] width 175 height 17
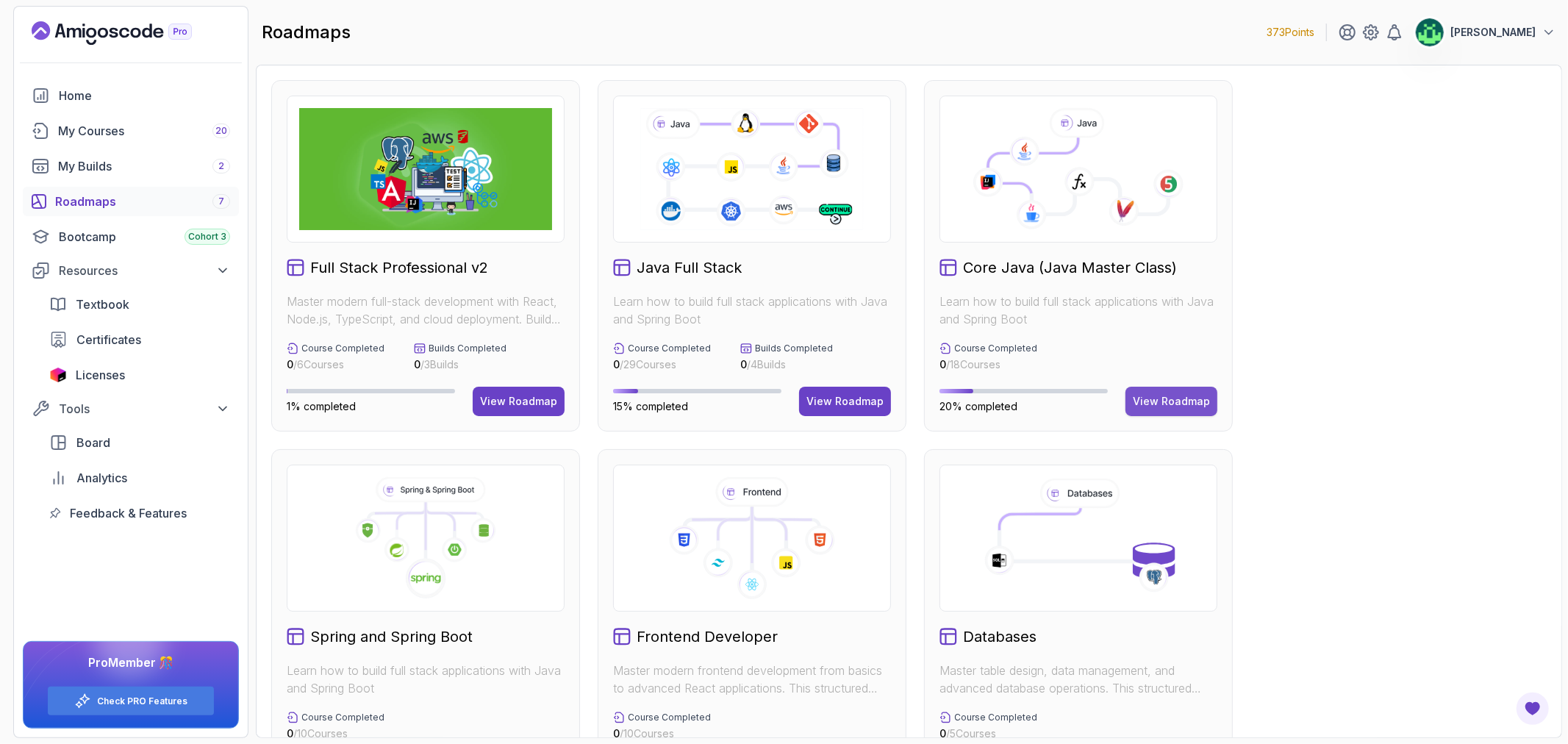
click at [1174, 394] on div "View Roadmap" at bounding box center [1171, 401] width 78 height 15
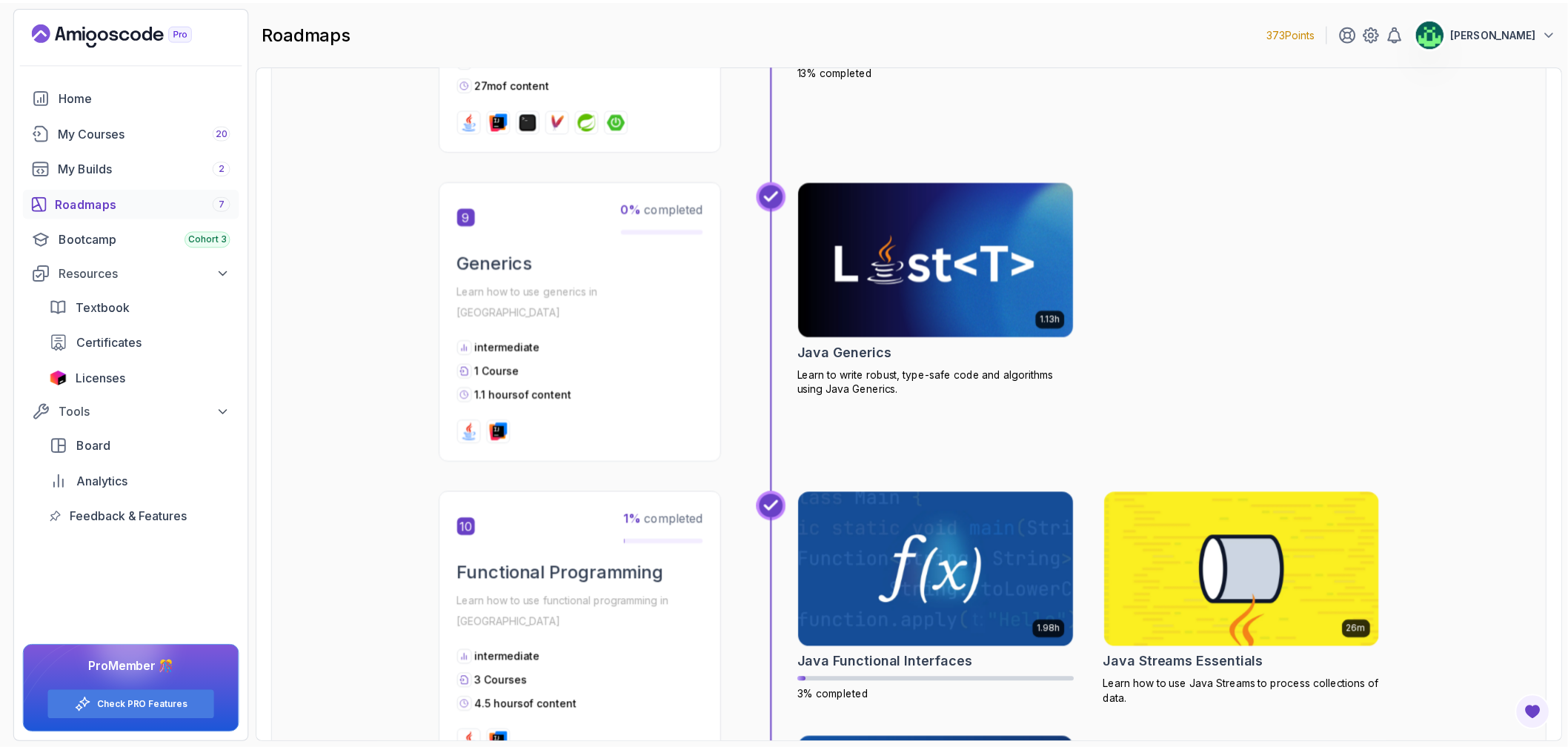
scroll to position [2635, 0]
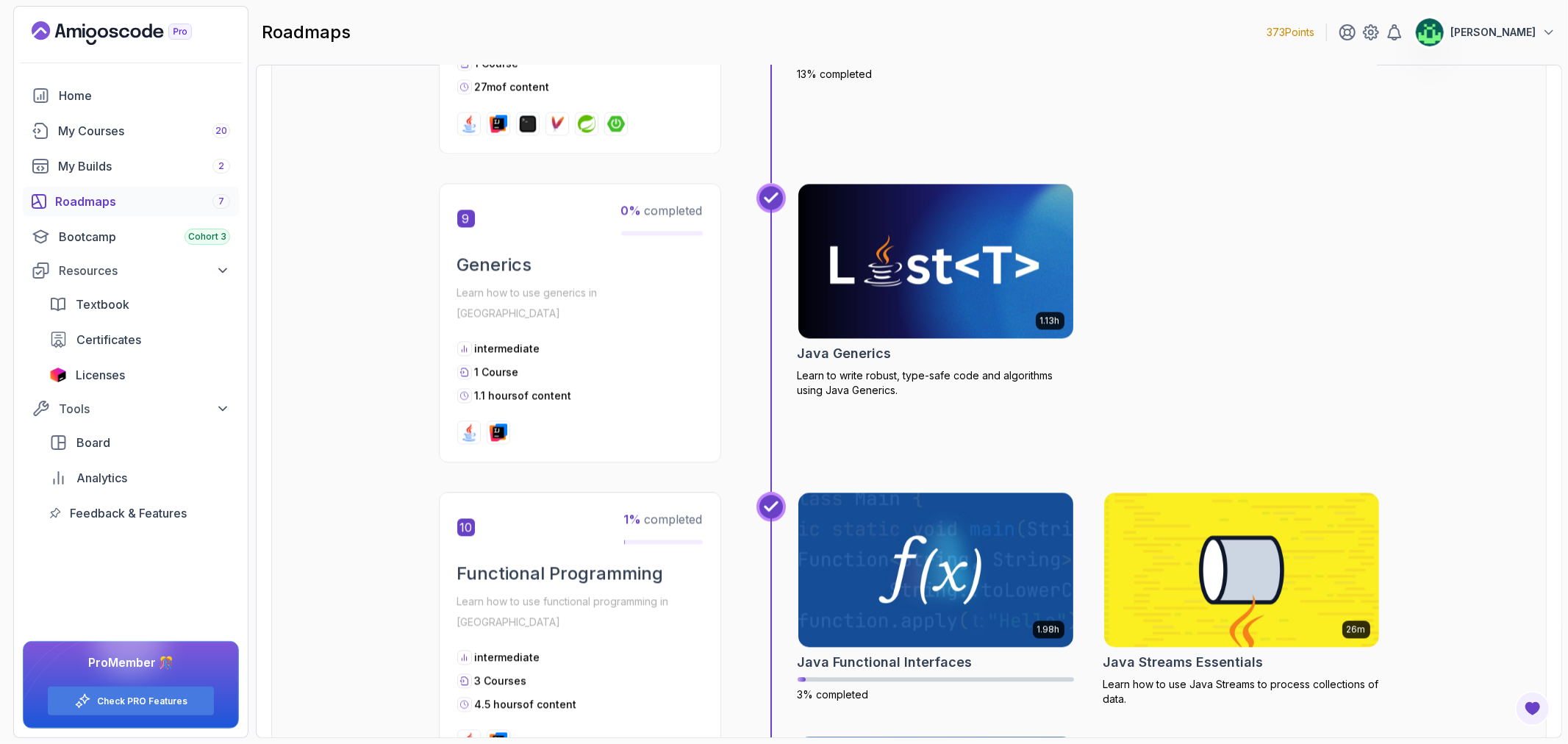
click at [902, 260] on img at bounding box center [935, 261] width 289 height 161
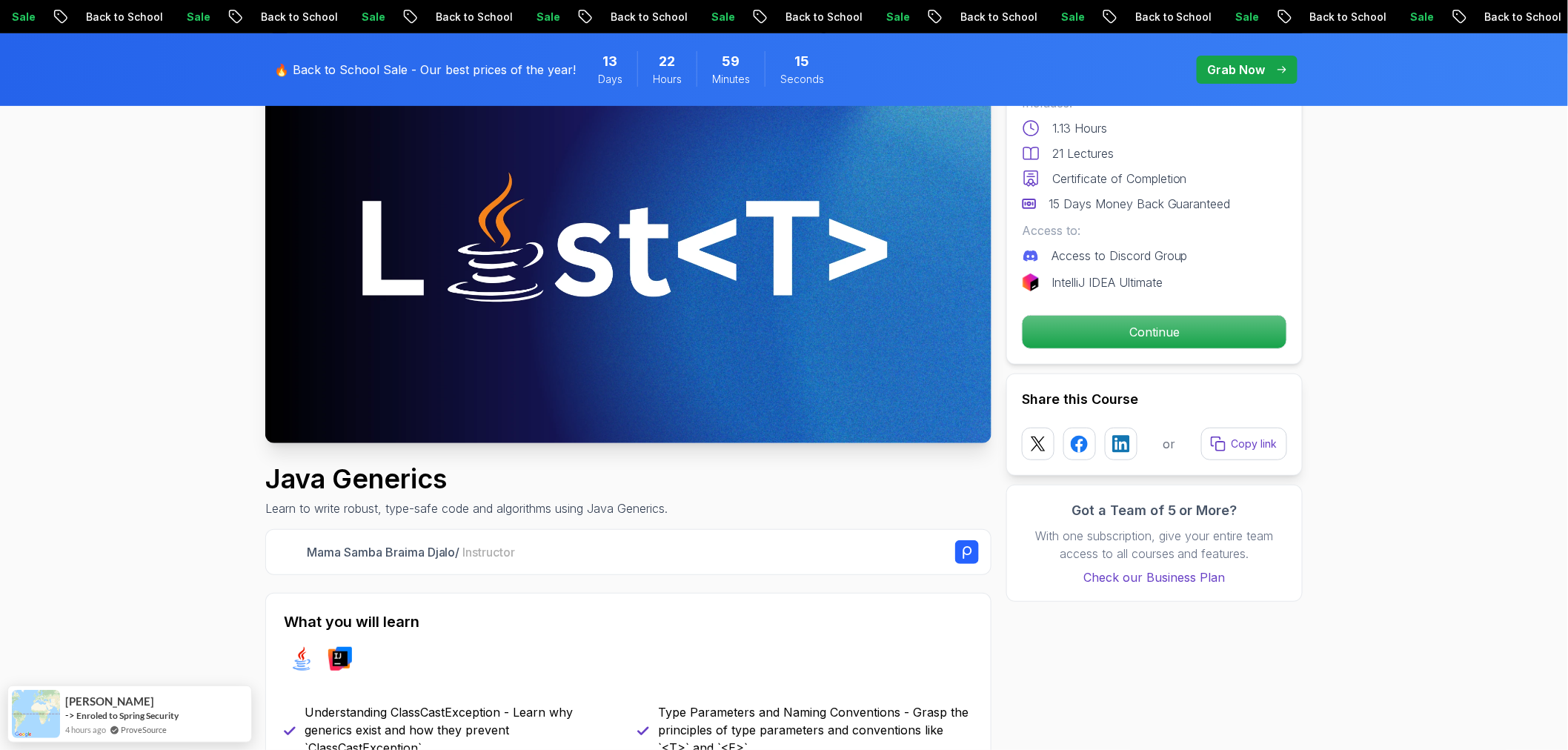
scroll to position [247, 0]
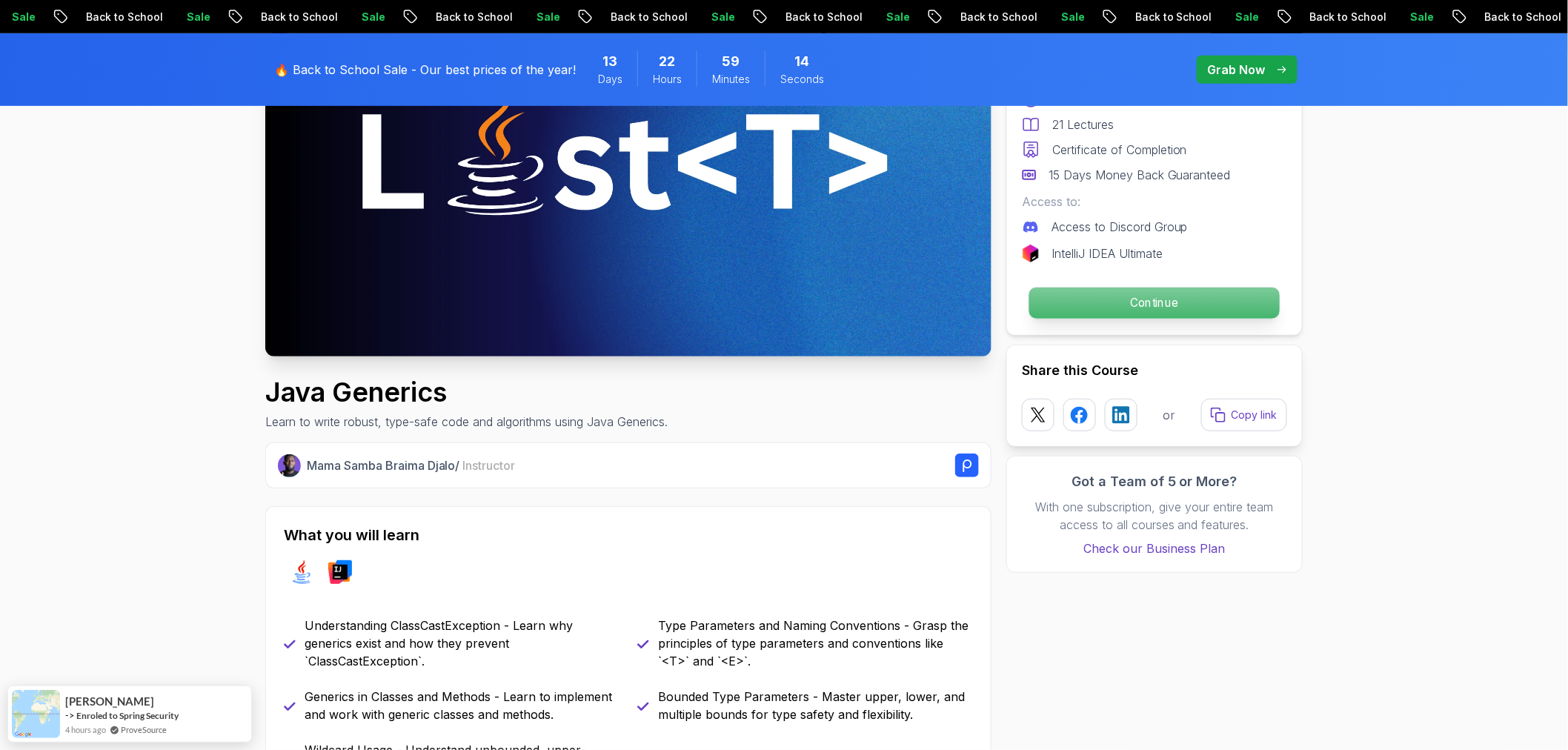
click at [1125, 314] on p "Continue" at bounding box center [1155, 302] width 251 height 31
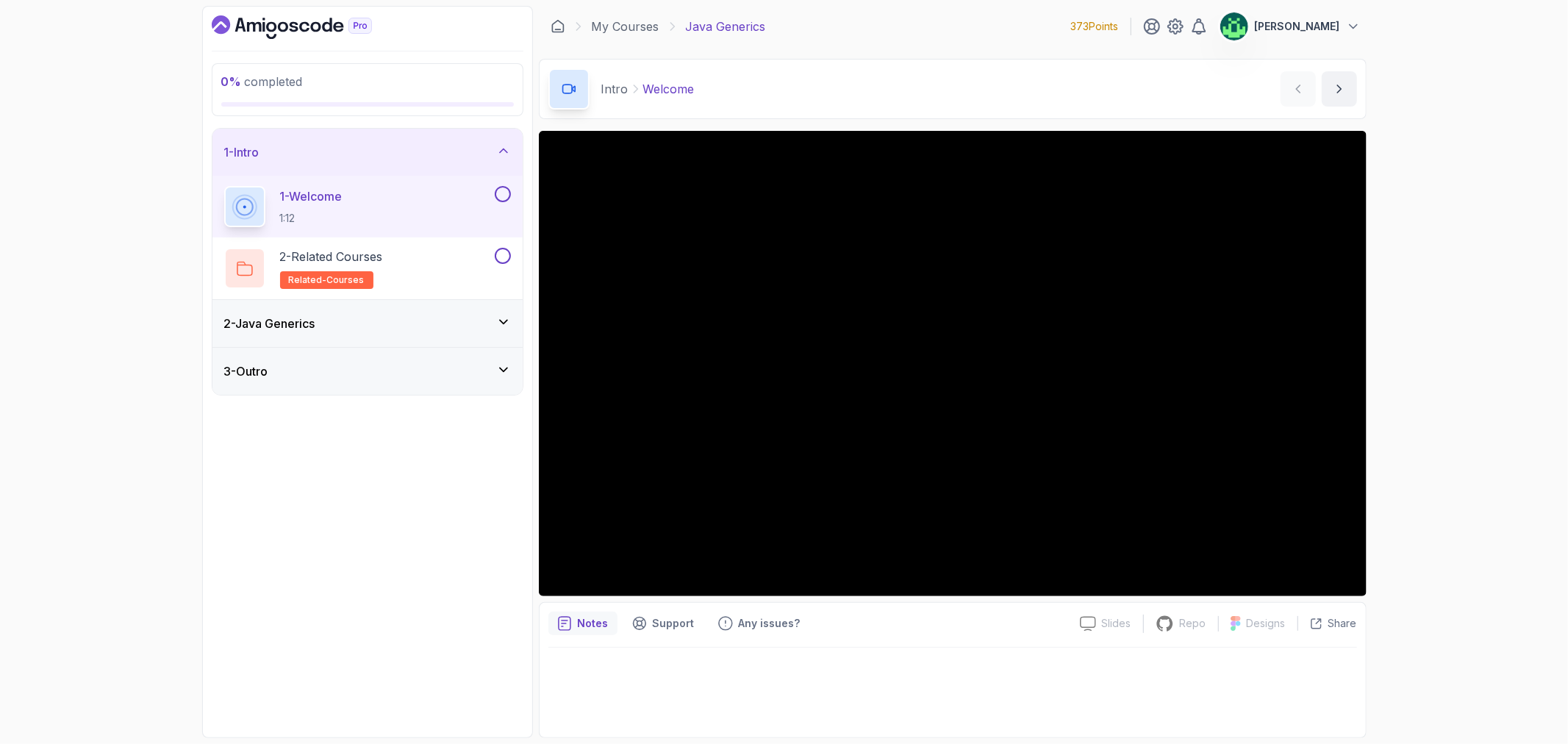
click at [1451, 471] on div "0 % completed 1 - Intro 1 - Welcome 1:12 2 - Related Courses related-courses 2 …" at bounding box center [784, 372] width 1568 height 744
click at [416, 332] on div "2 - Java Generics" at bounding box center [367, 324] width 287 height 17
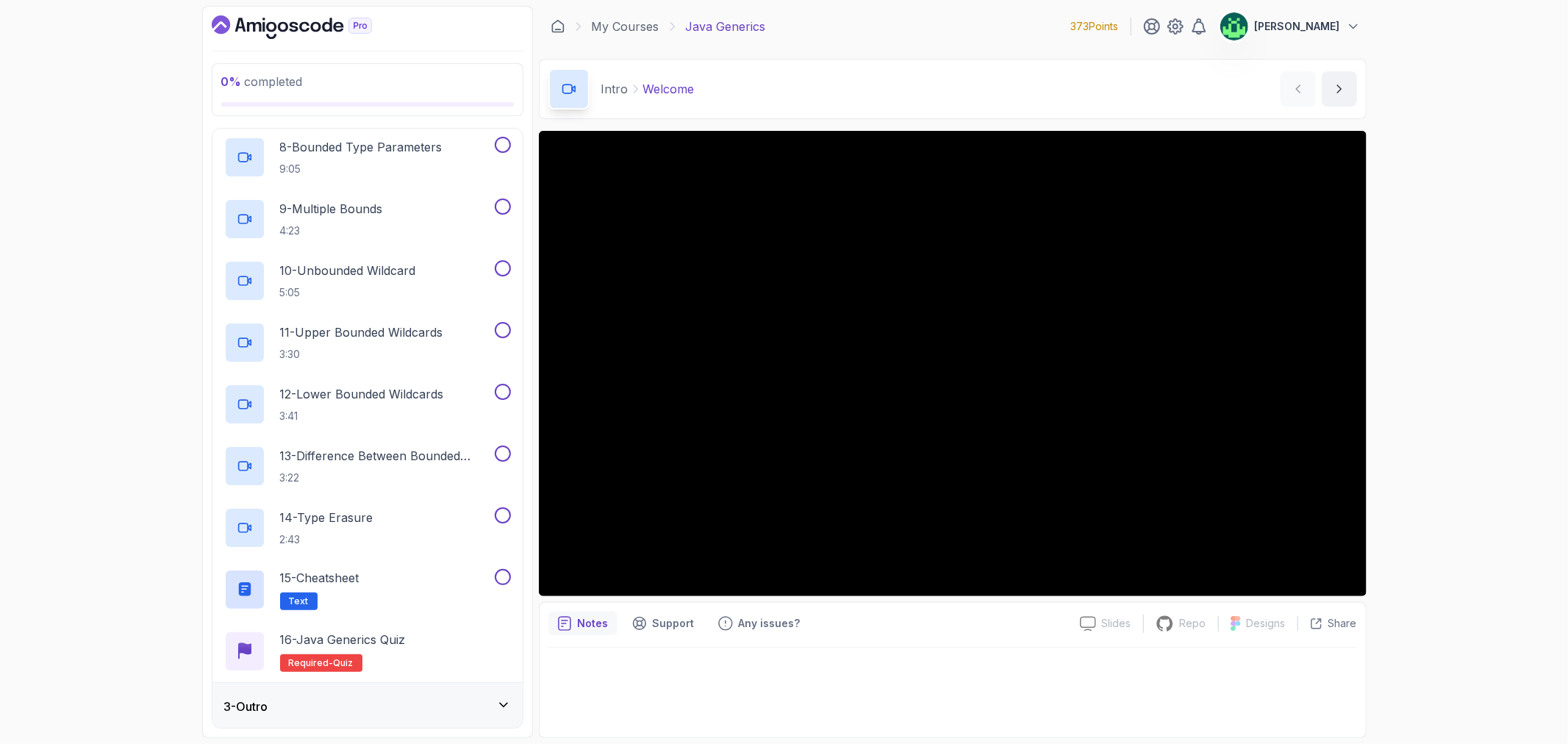
scroll to position [531, 0]
click at [450, 704] on div "3 - Outro" at bounding box center [367, 705] width 287 height 17
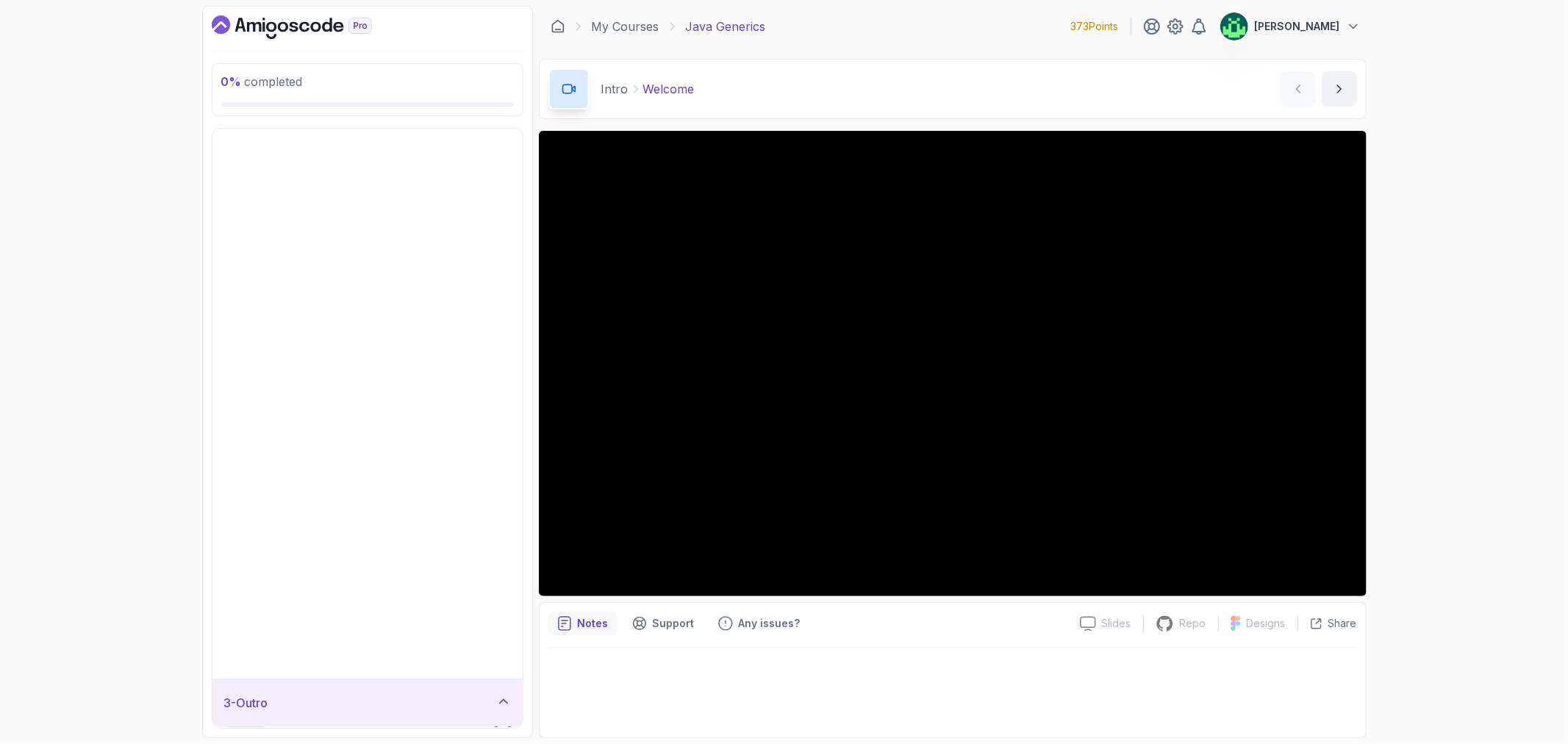
scroll to position [0, 0]
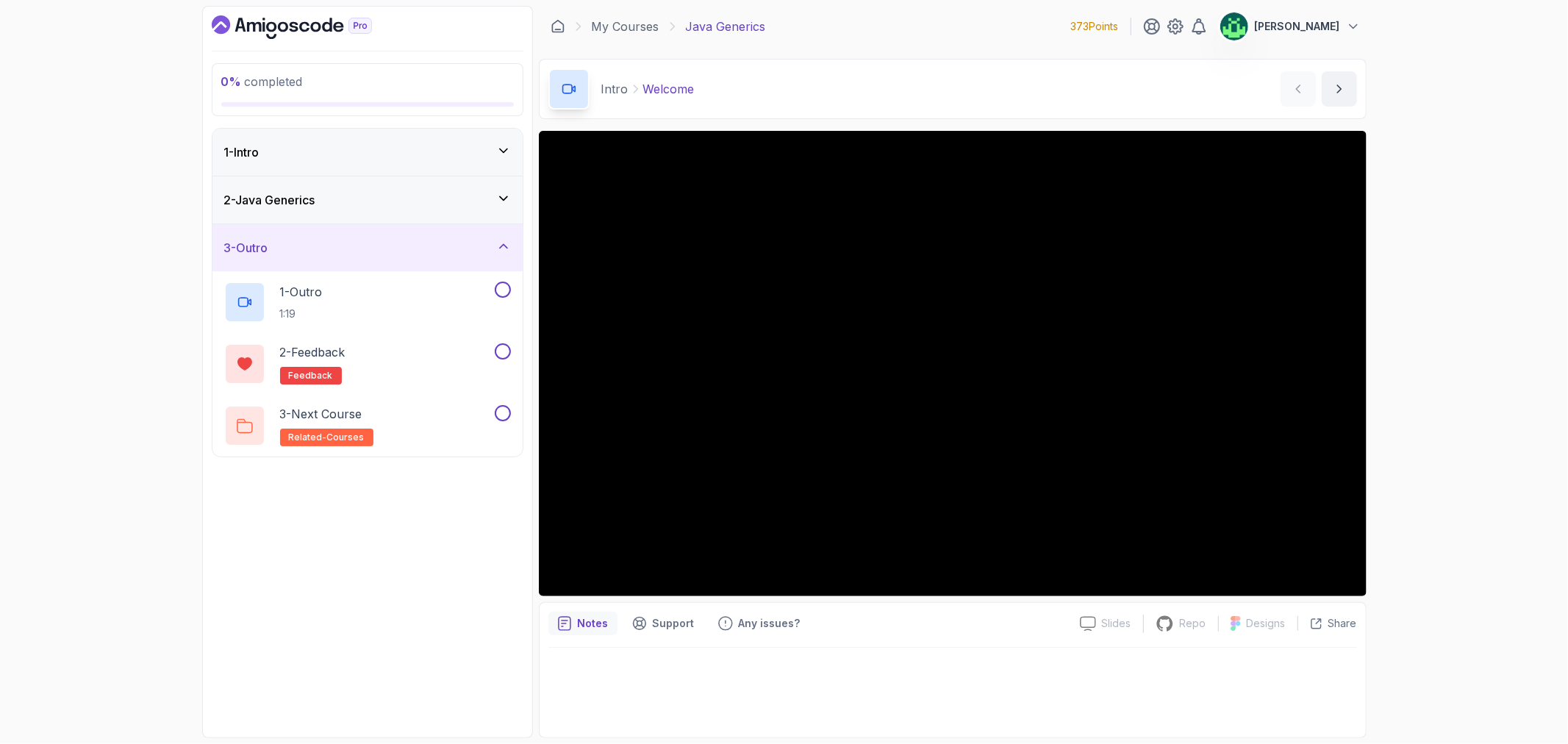
click at [467, 239] on div "3 - Outro" at bounding box center [367, 248] width 287 height 17
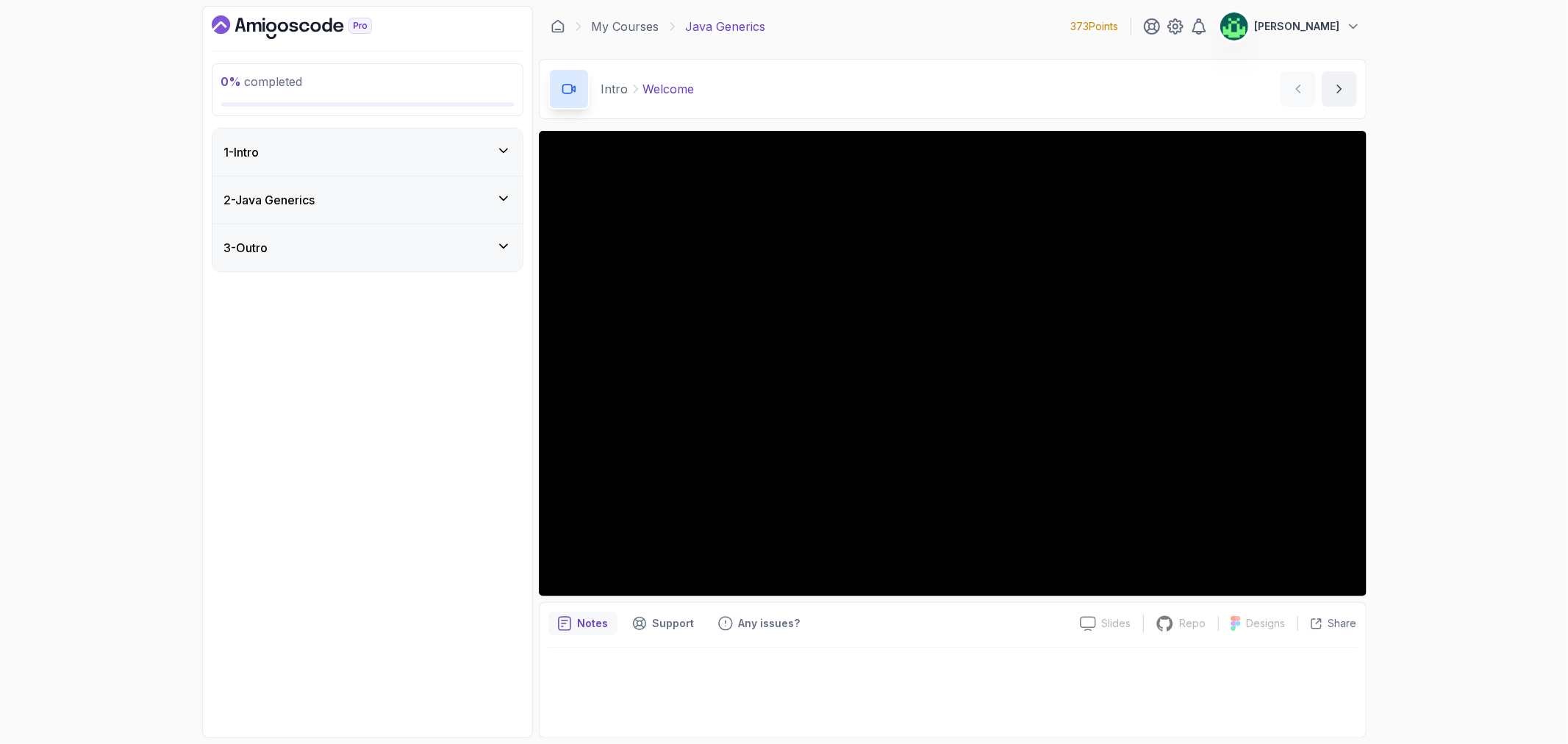
click at [479, 207] on div "2 - Java Generics" at bounding box center [367, 199] width 287 height 17
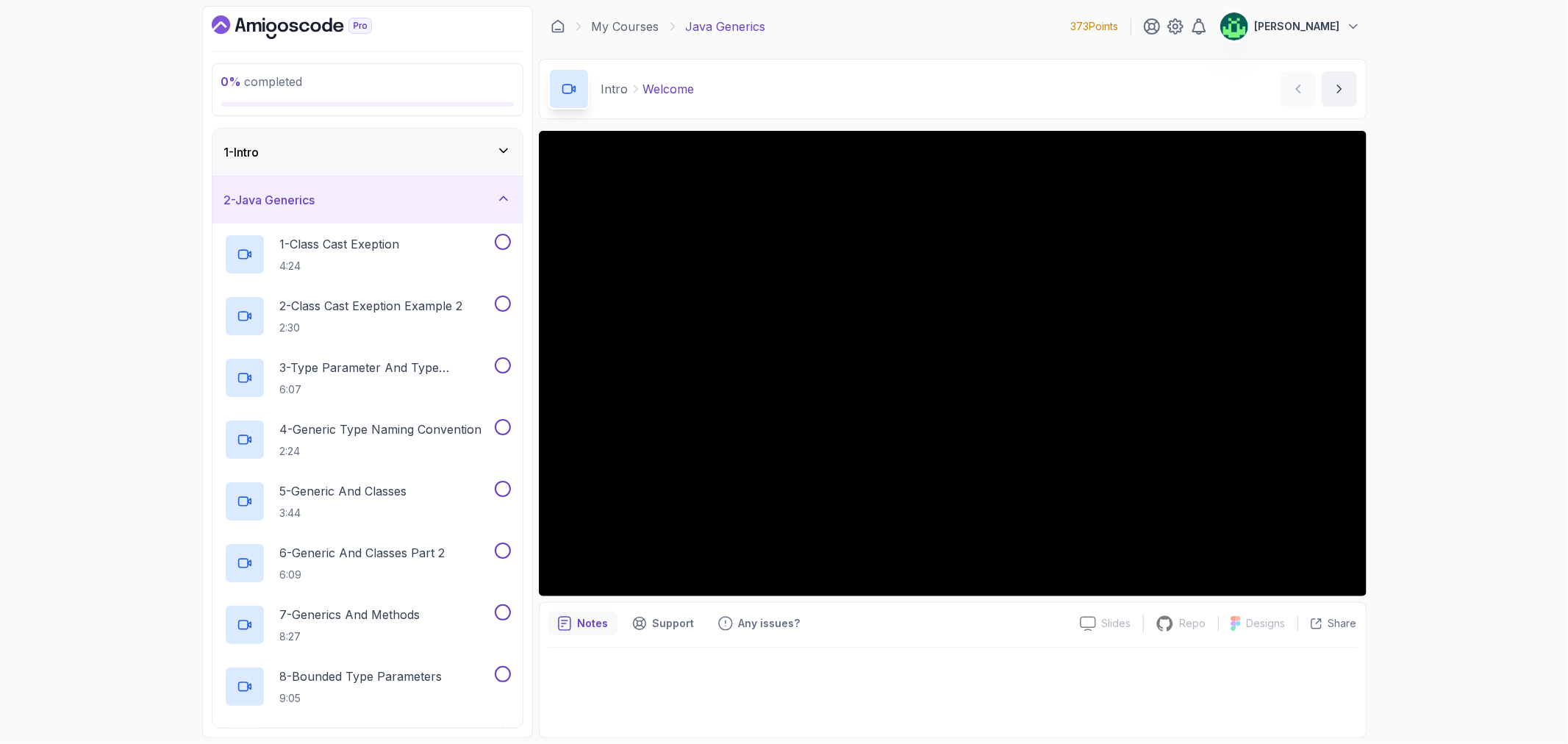
click at [429, 151] on div "1 - Intro" at bounding box center [367, 152] width 287 height 17
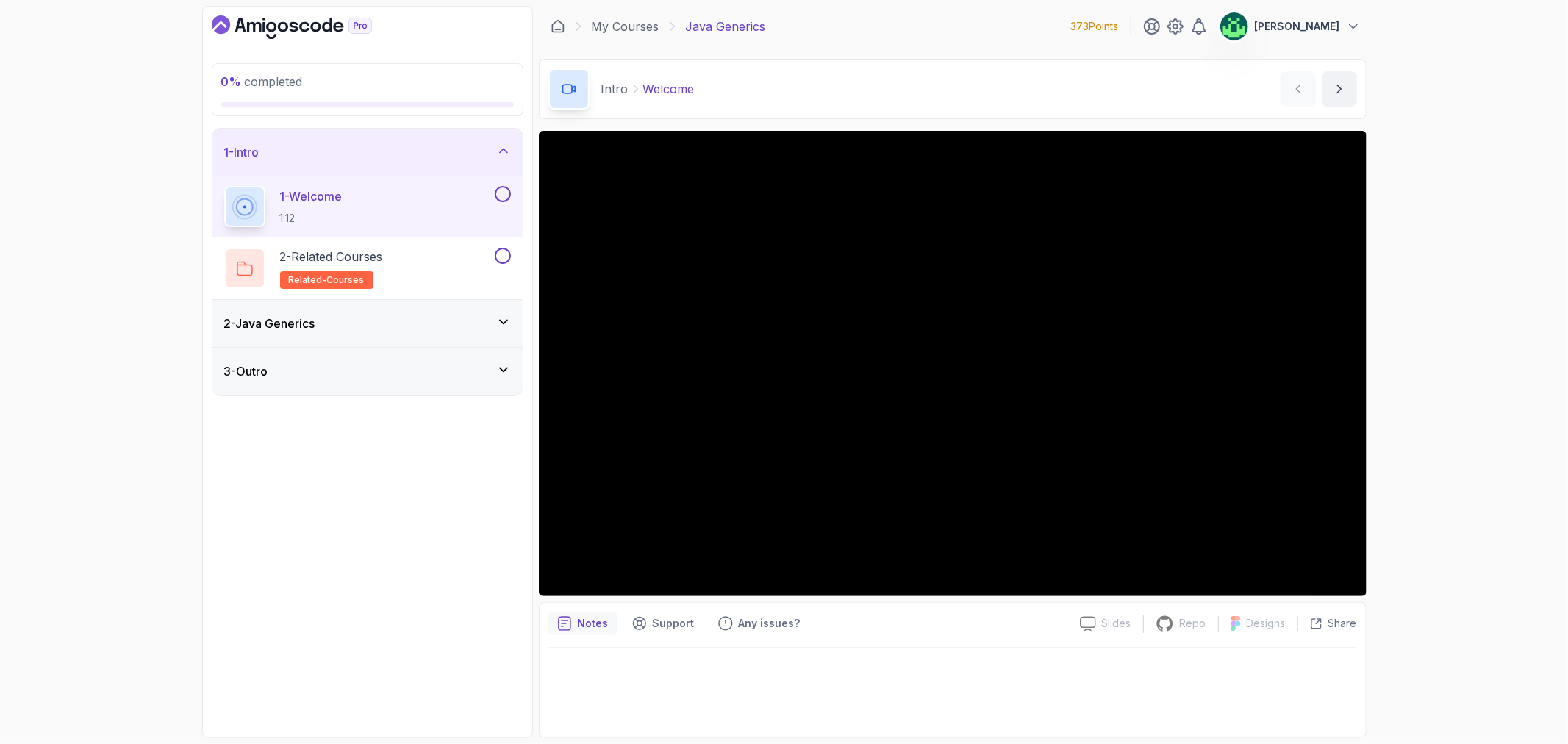
click at [431, 336] on div "2 - Java Generics" at bounding box center [367, 323] width 310 height 47
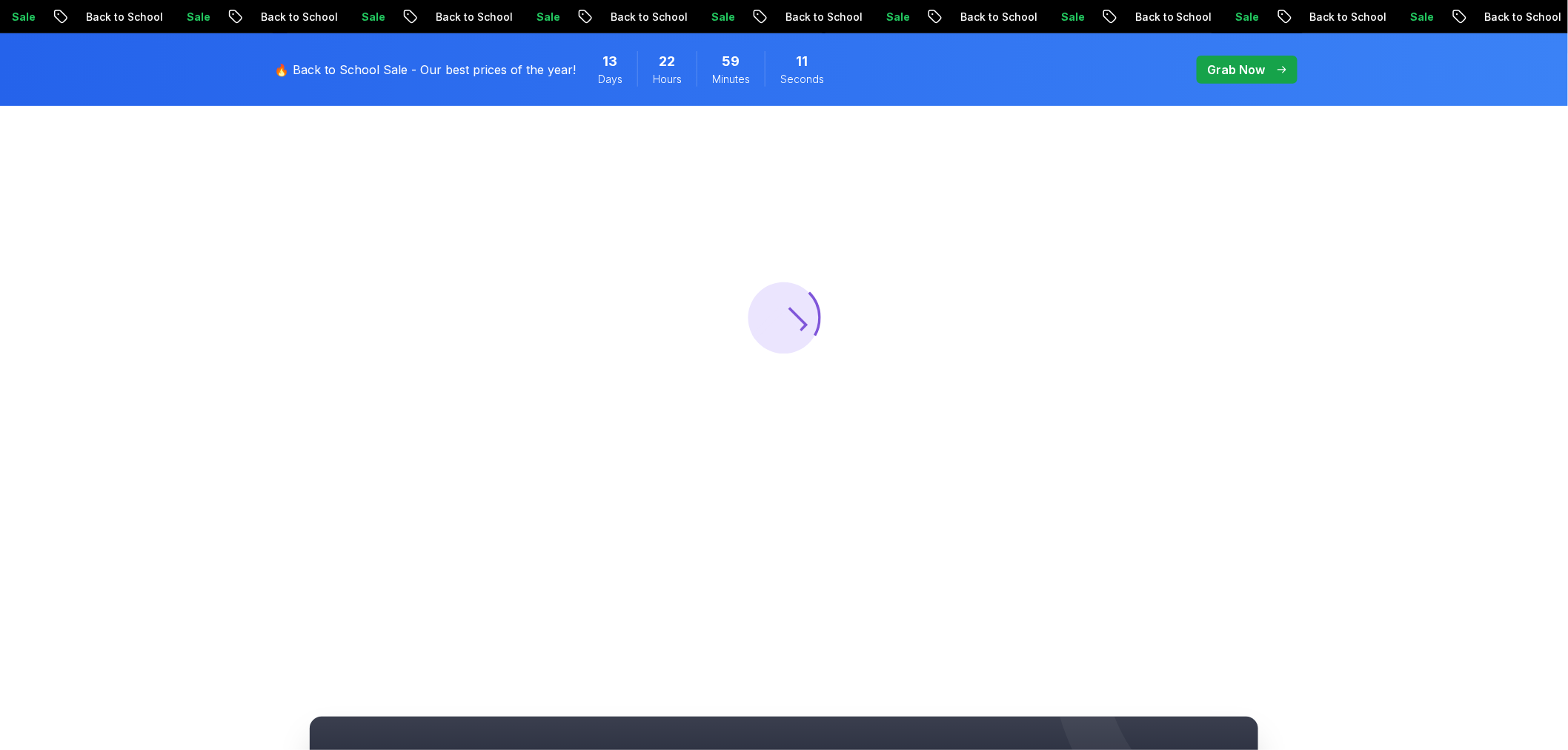
scroll to position [247, 0]
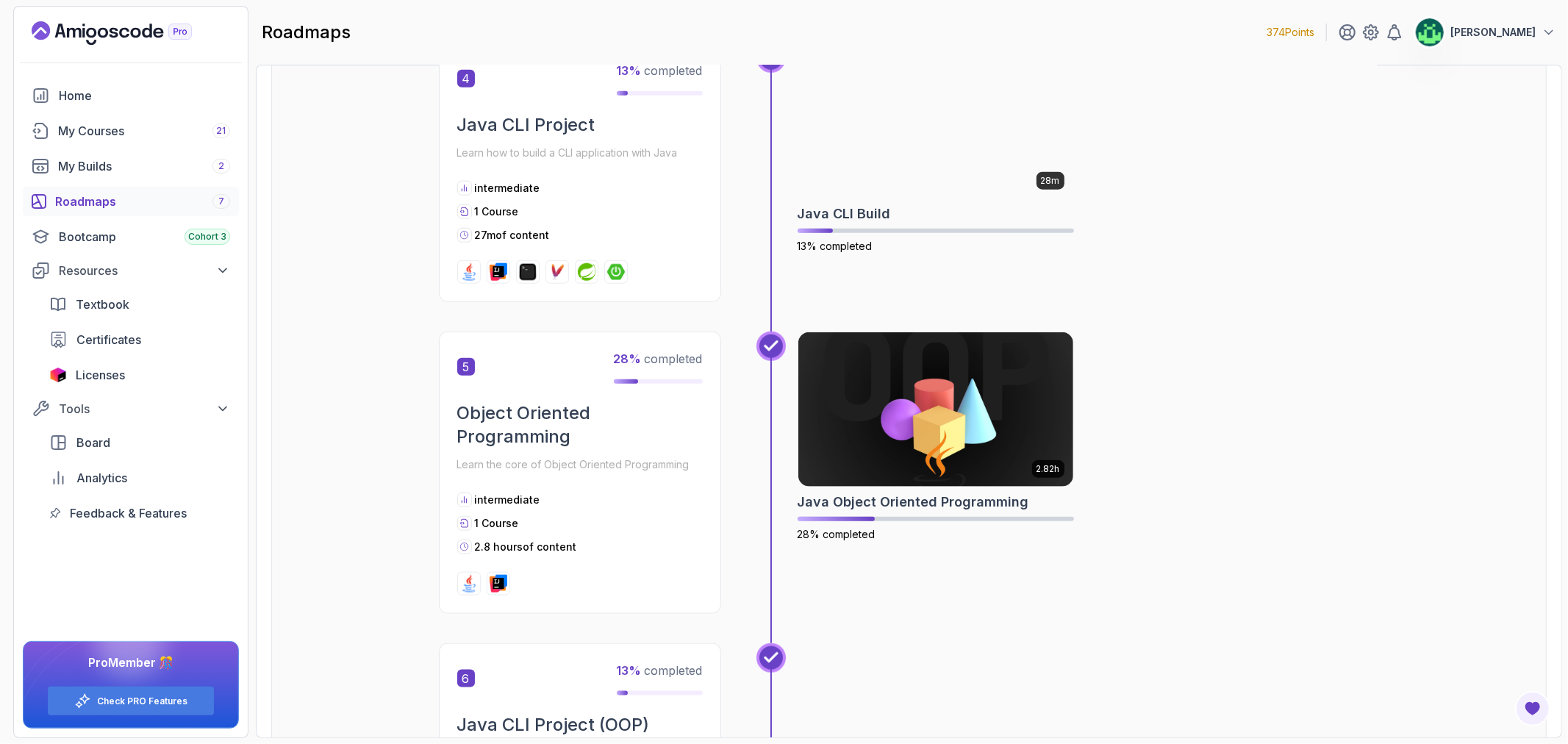
scroll to position [1552, 0]
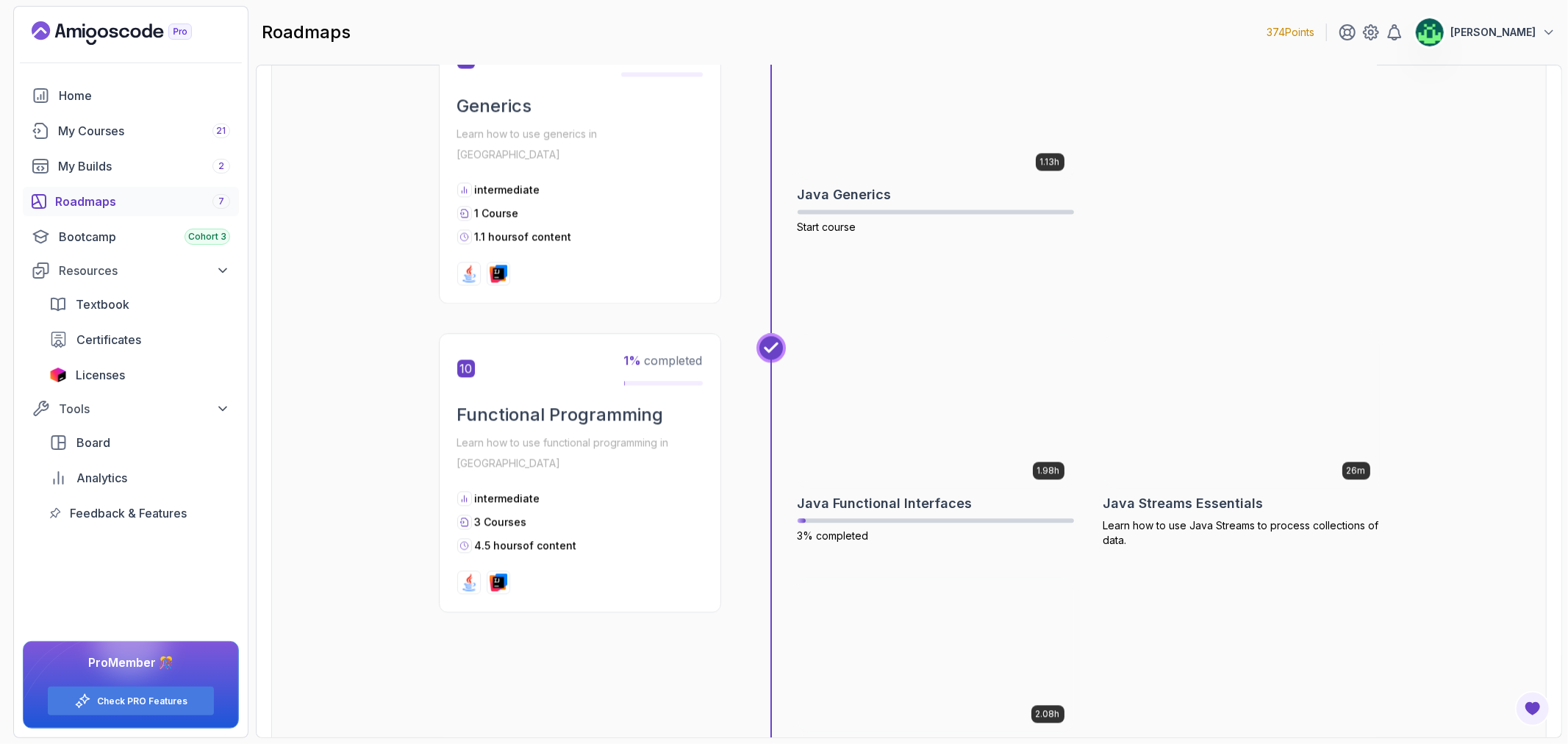
scroll to position [2777, 0]
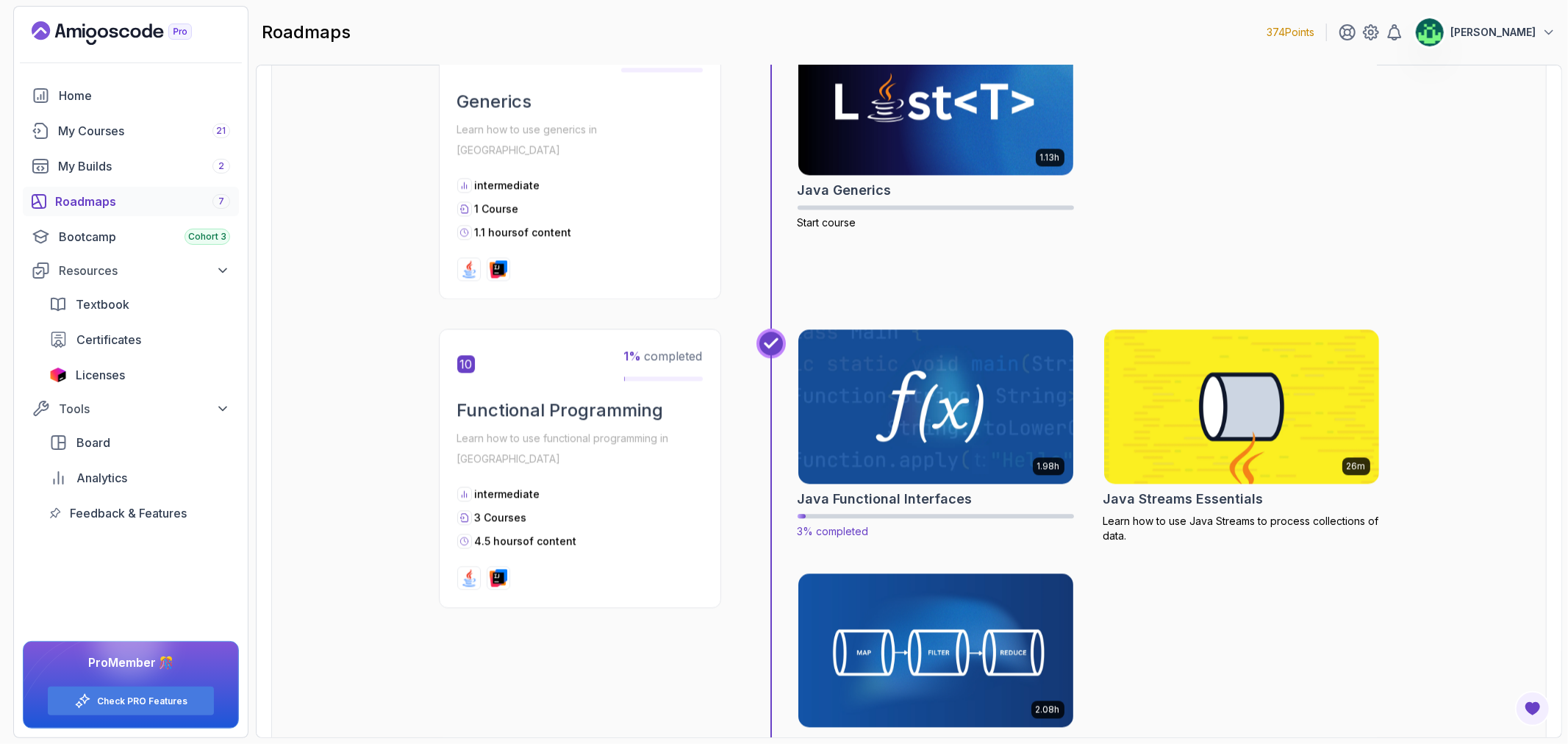
click at [977, 407] on img at bounding box center [935, 406] width 289 height 161
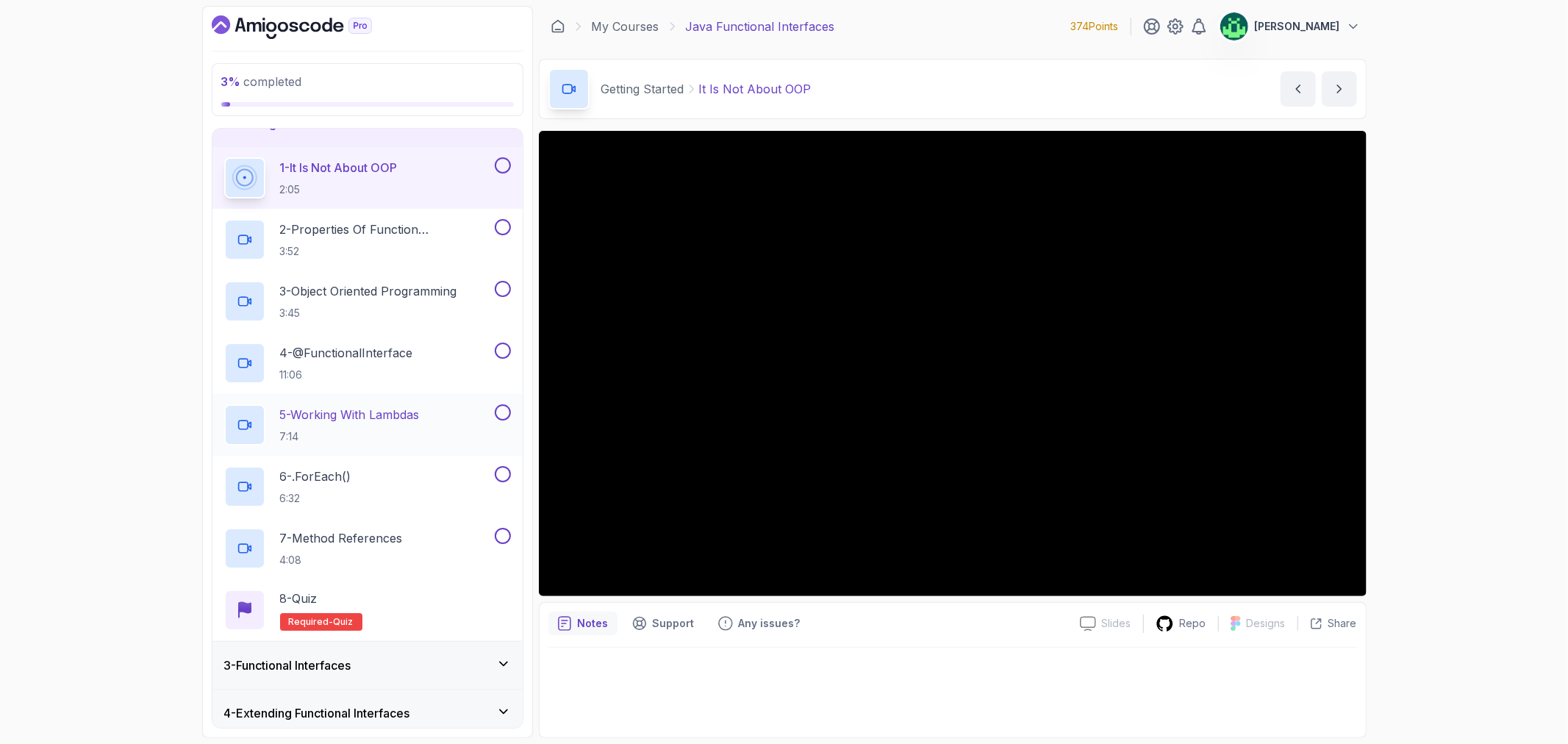
scroll to position [180, 0]
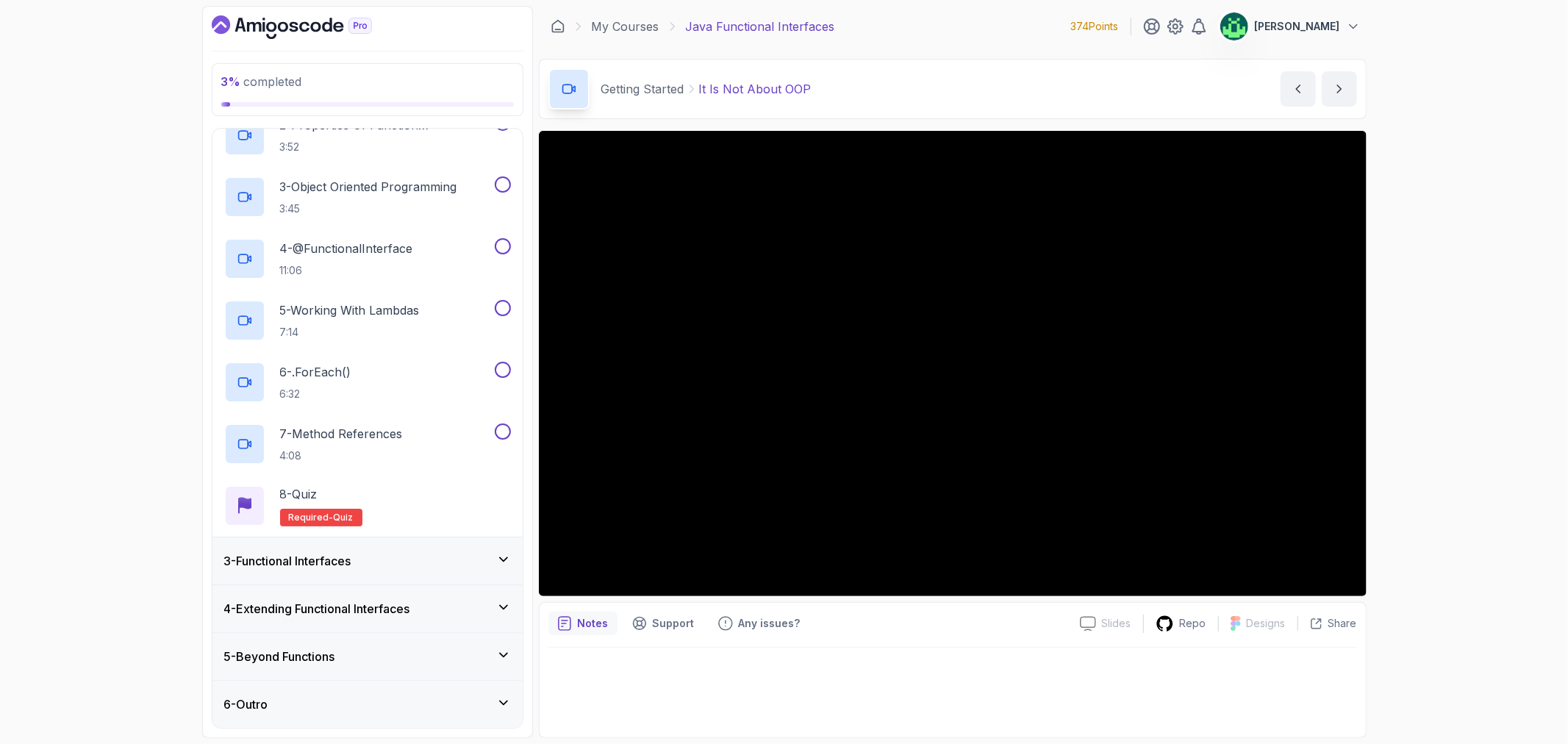
click at [436, 560] on div "3 - Functional Interfaces" at bounding box center [367, 561] width 287 height 17
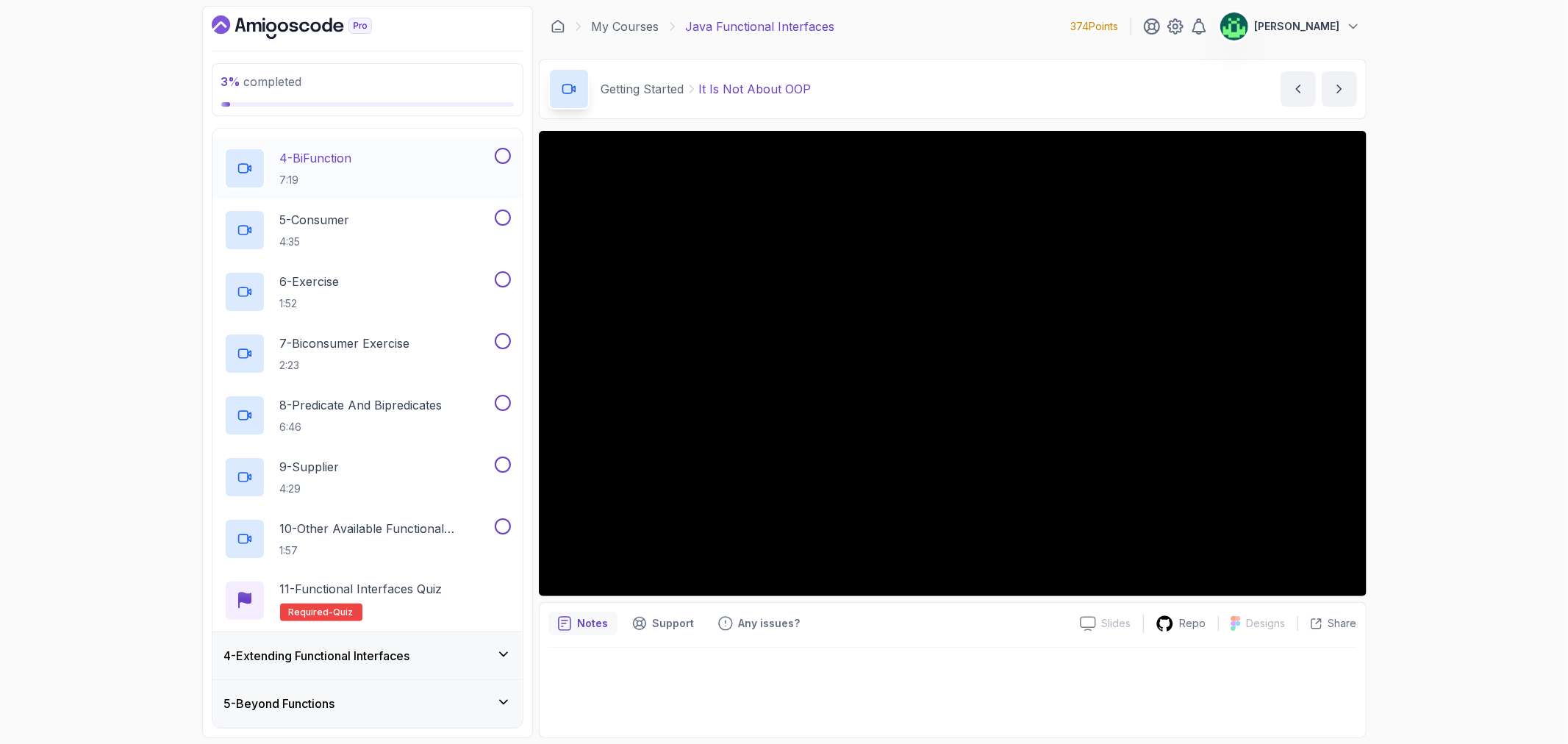
scroll to position [326, 0]
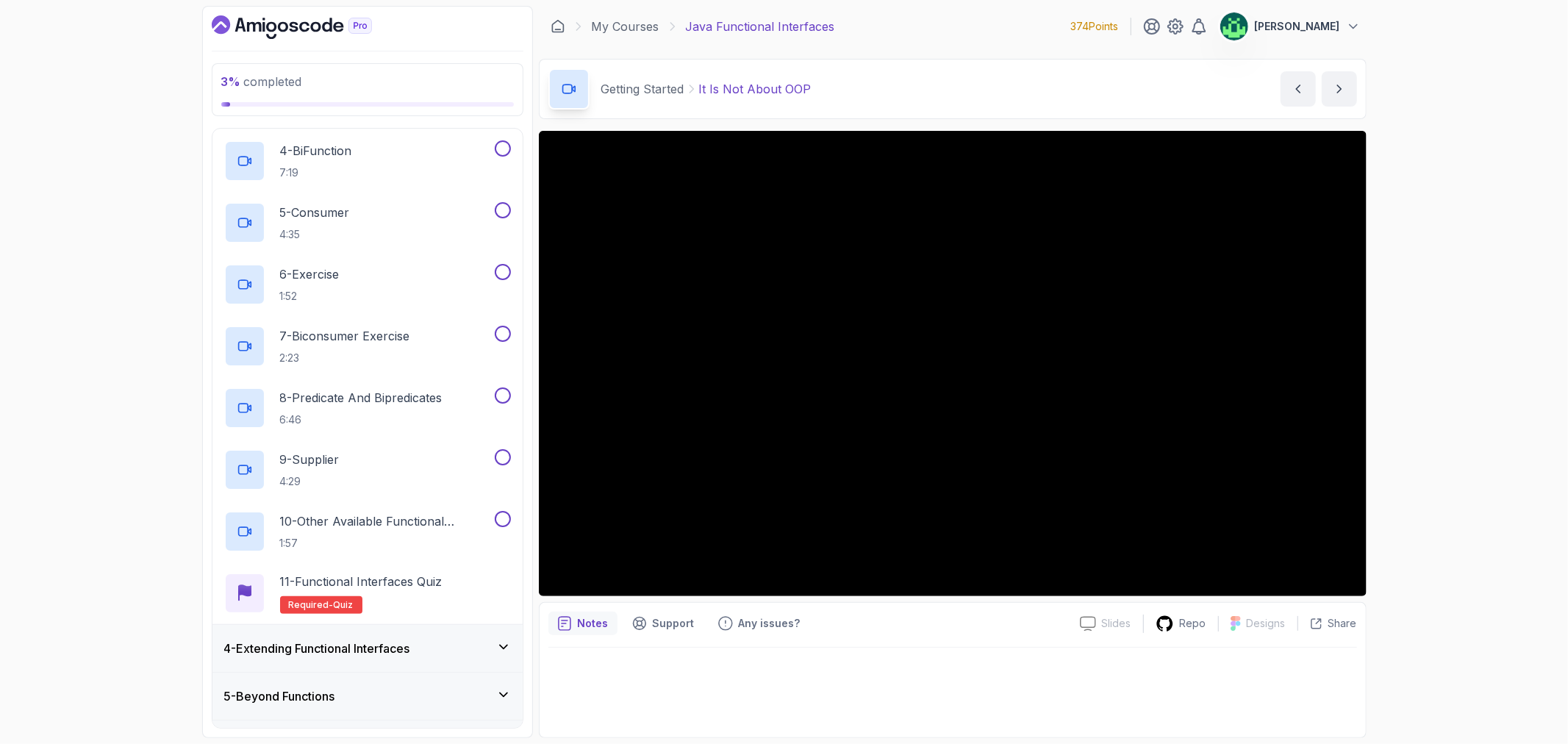
click at [450, 649] on div "4 - Extending Functional Interfaces" at bounding box center [367, 648] width 287 height 17
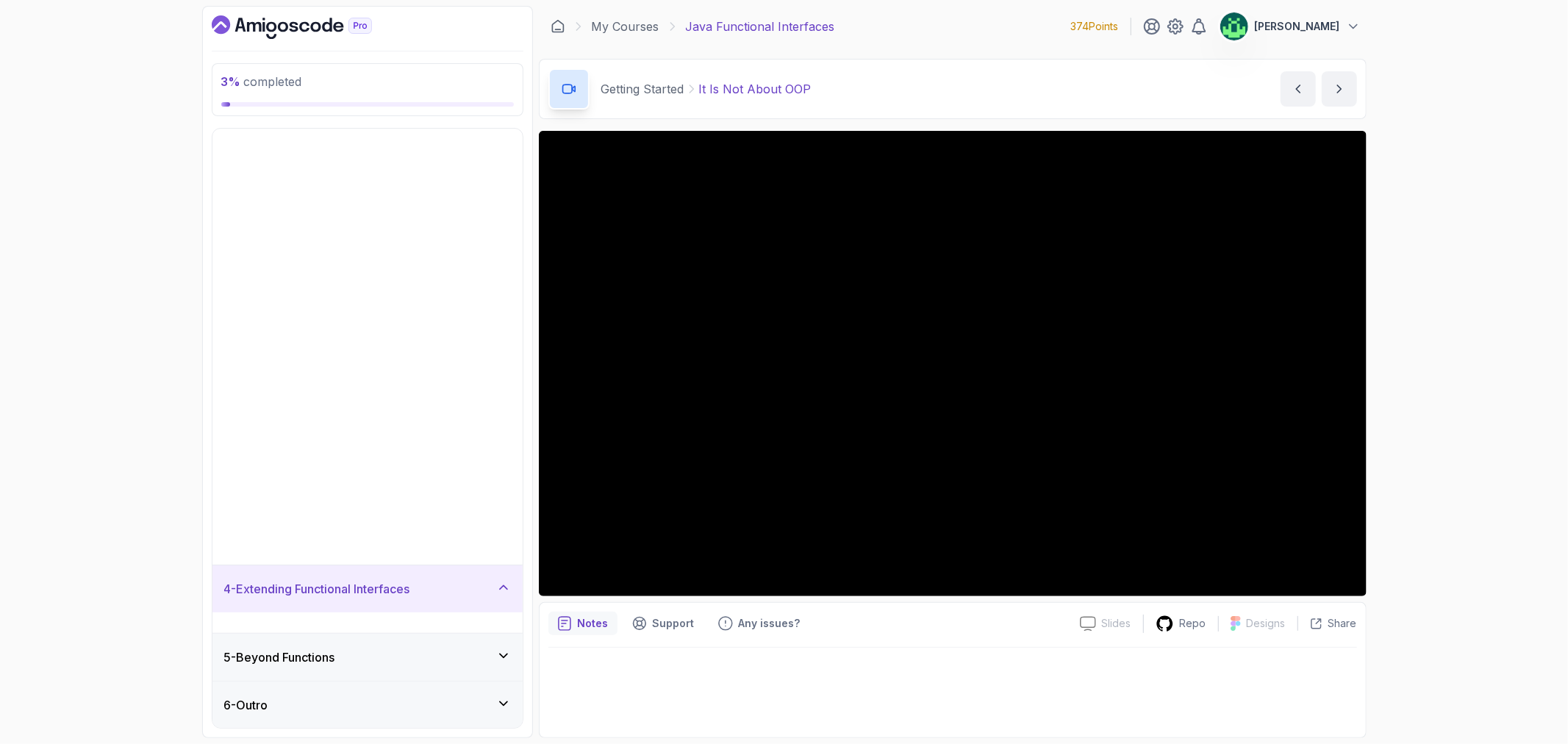
scroll to position [0, 0]
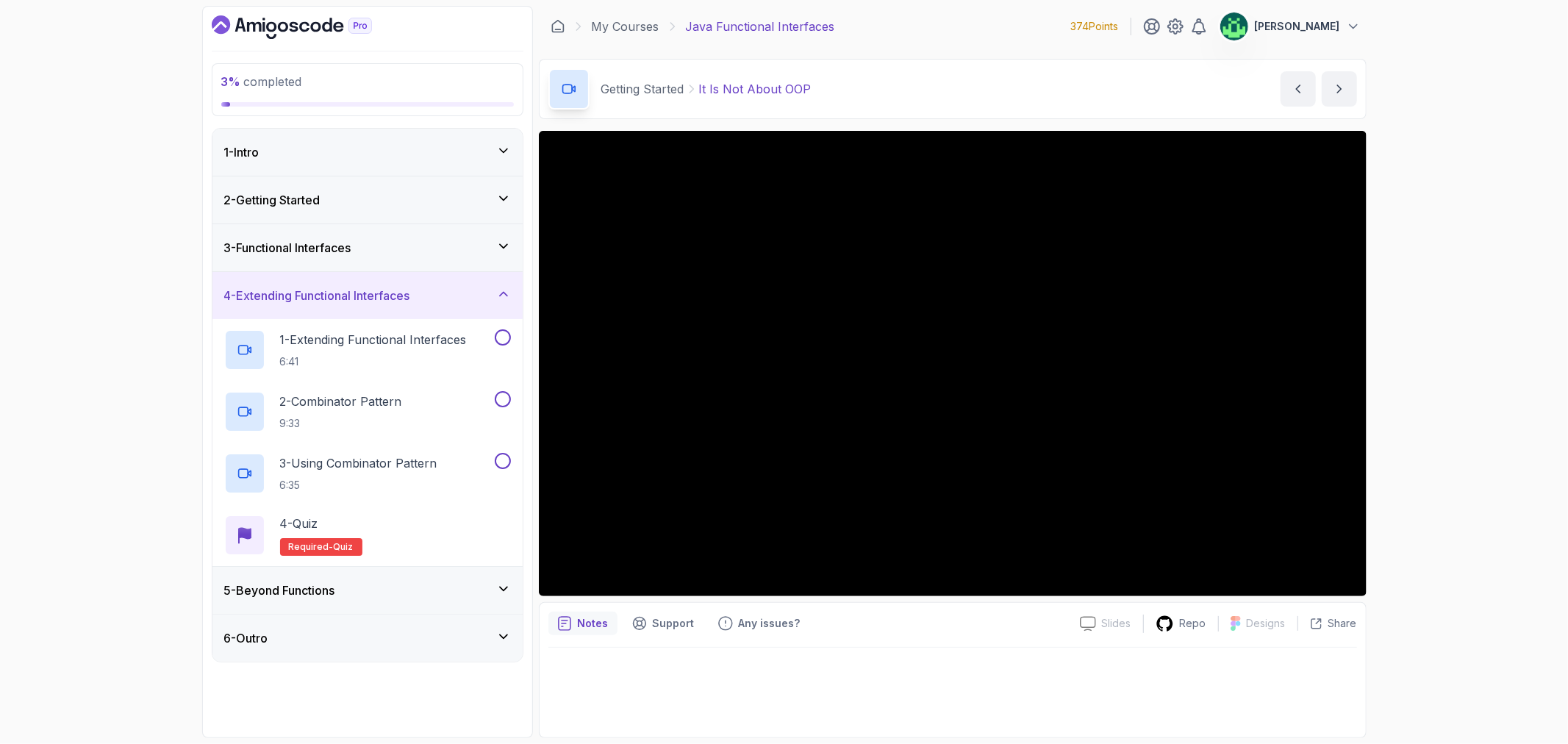
click at [450, 593] on div "5 - Beyond Functions" at bounding box center [367, 590] width 287 height 17
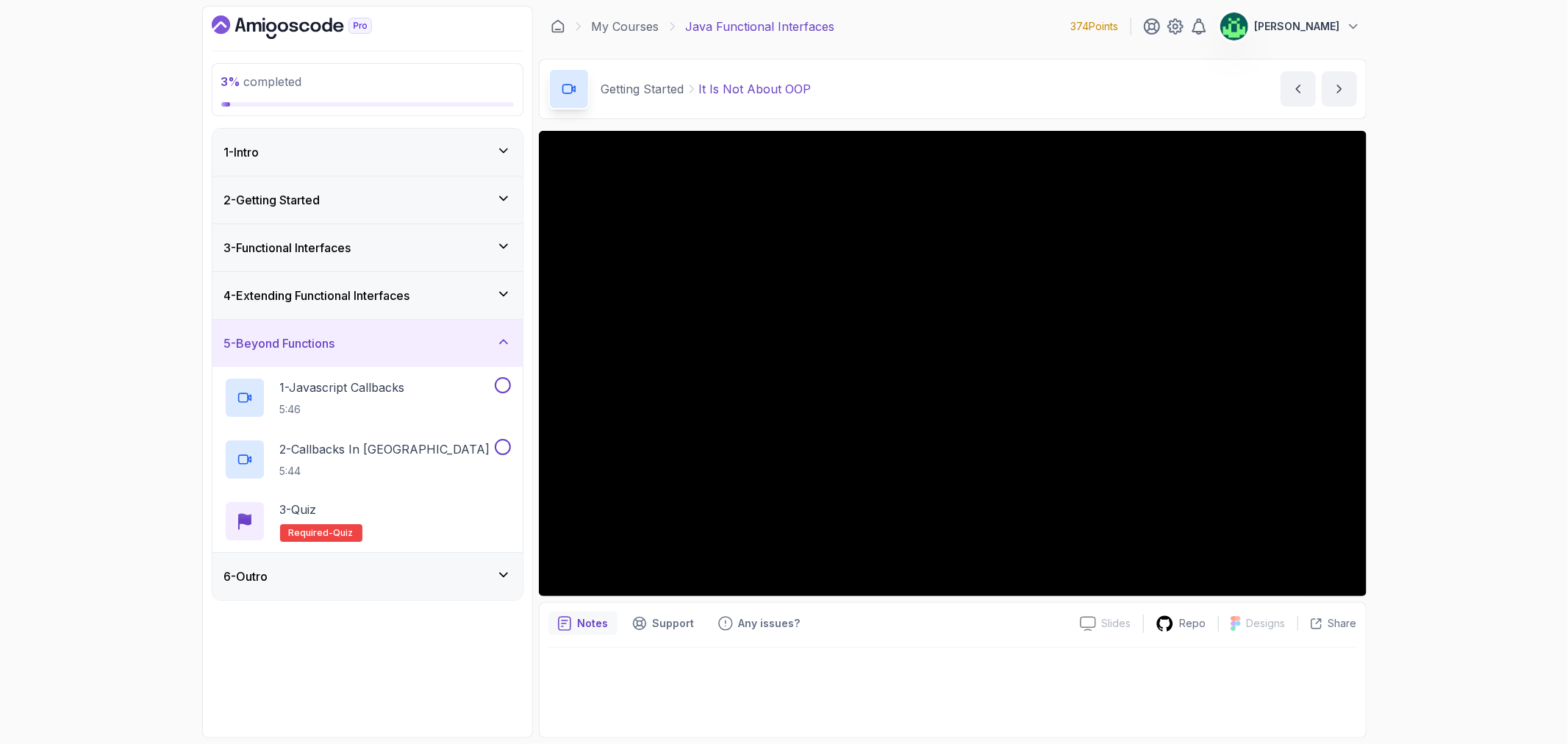
click at [450, 583] on div "6 - Outro" at bounding box center [367, 576] width 287 height 17
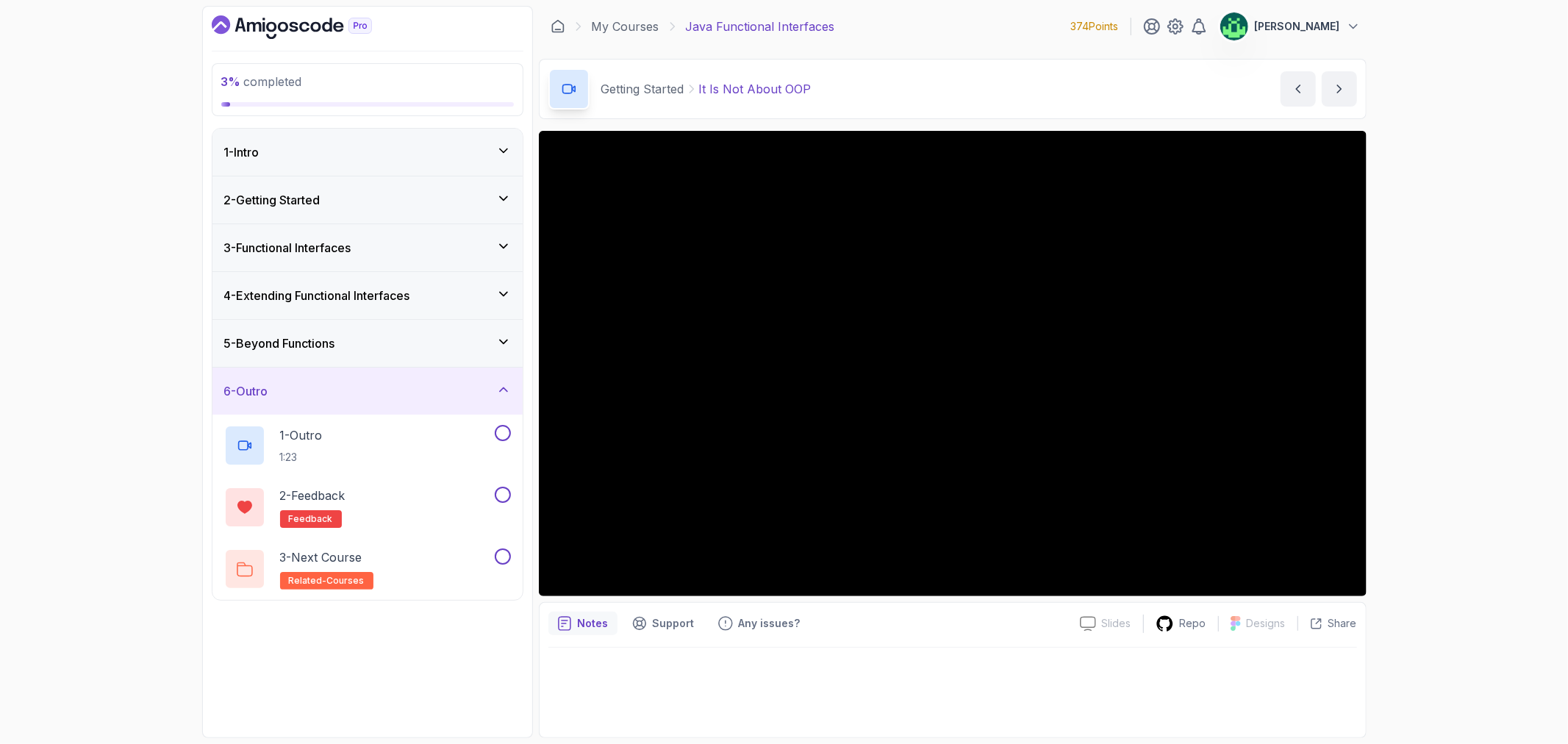
click at [469, 388] on div "6 - Outro" at bounding box center [367, 391] width 287 height 17
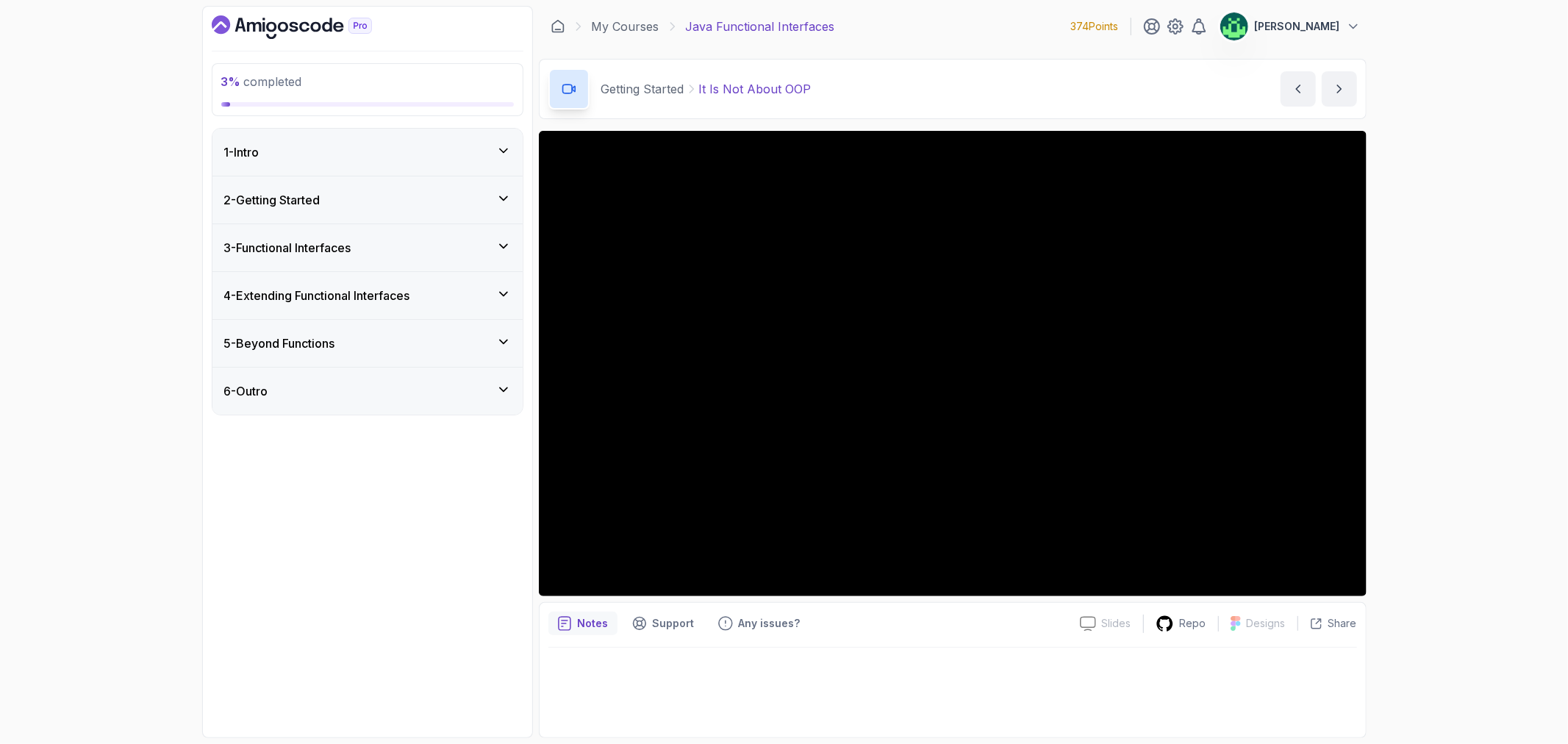
click at [393, 214] on div "2 - Getting Started" at bounding box center [367, 199] width 310 height 47
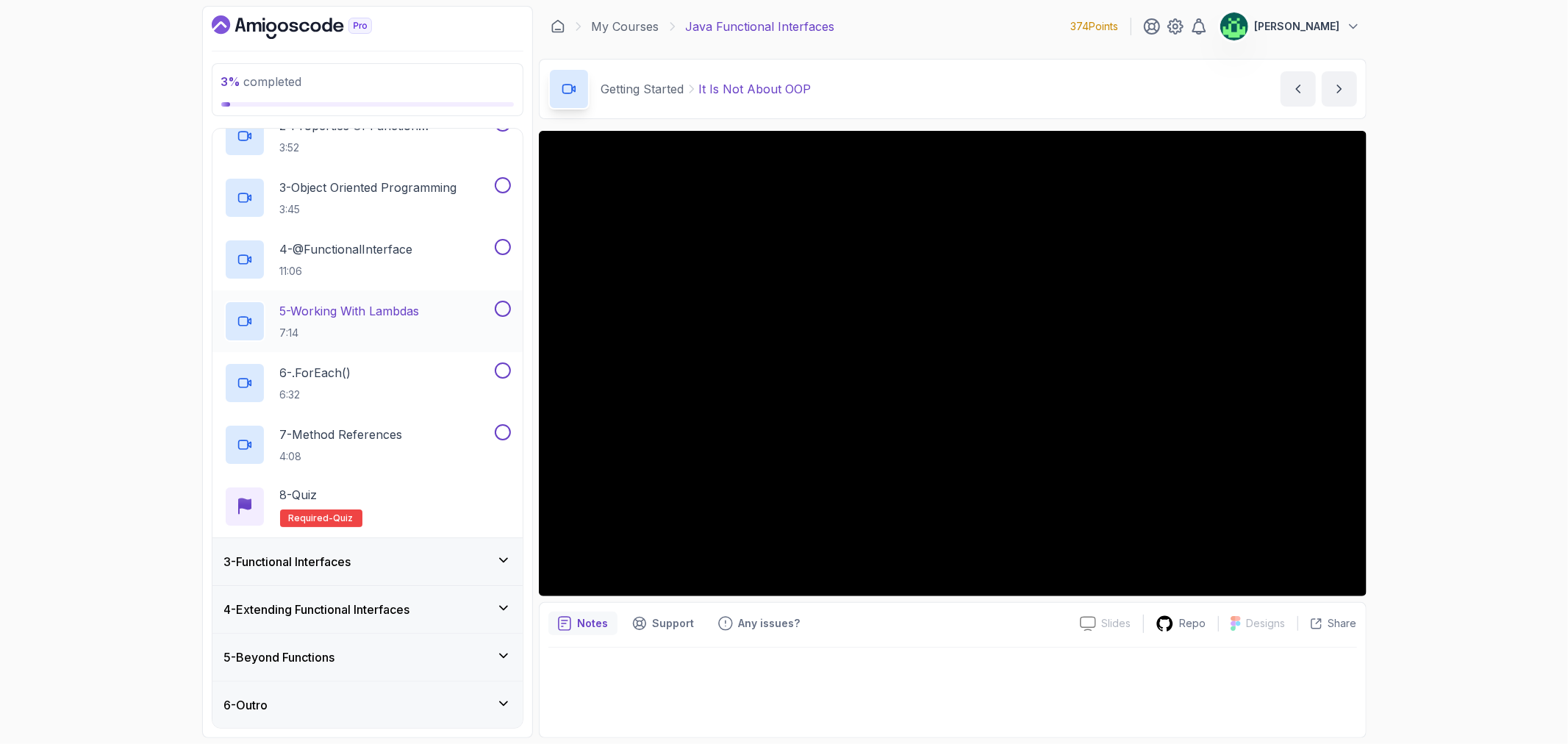
scroll to position [180, 0]
click at [375, 573] on div "3 - Functional Interfaces" at bounding box center [367, 560] width 310 height 47
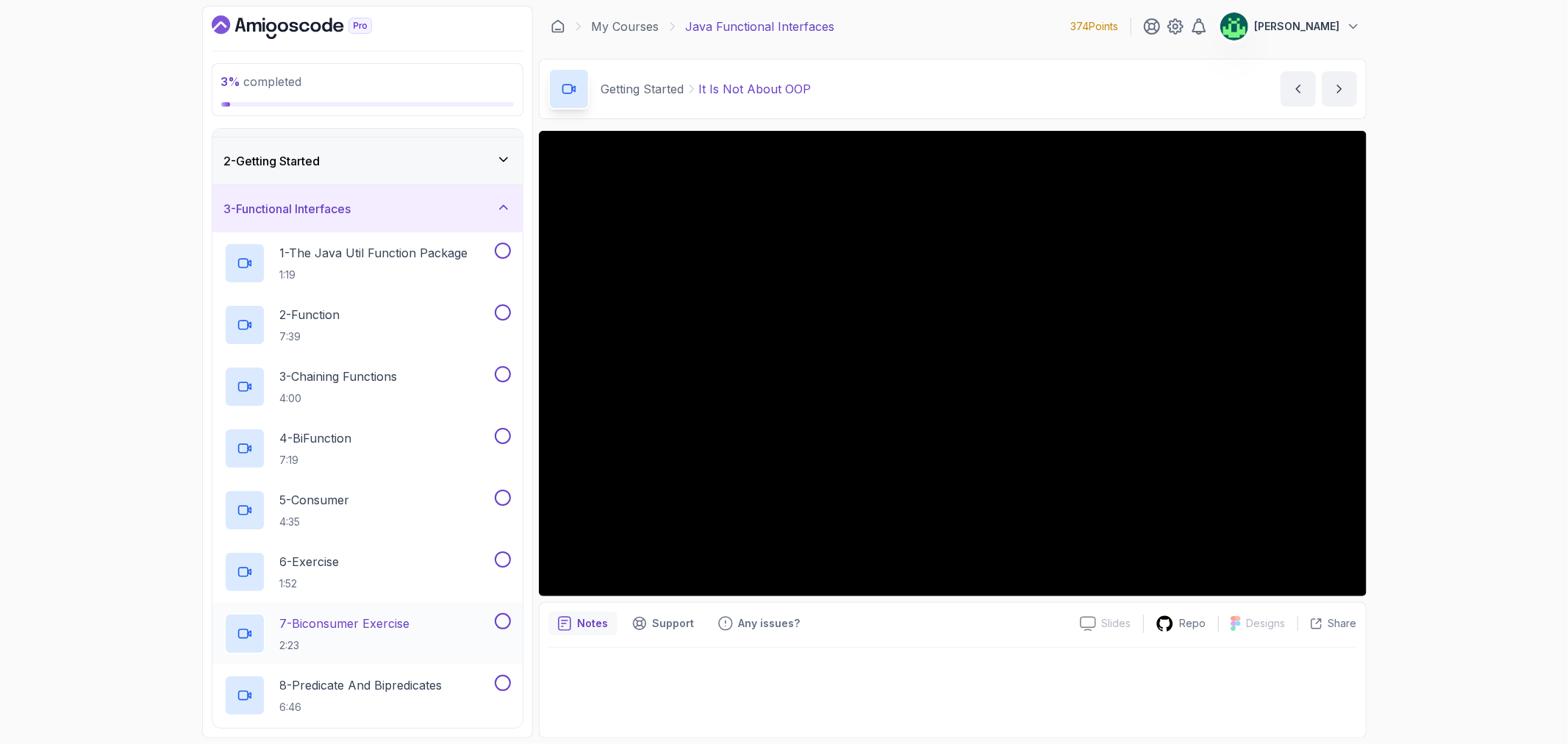
scroll to position [0, 0]
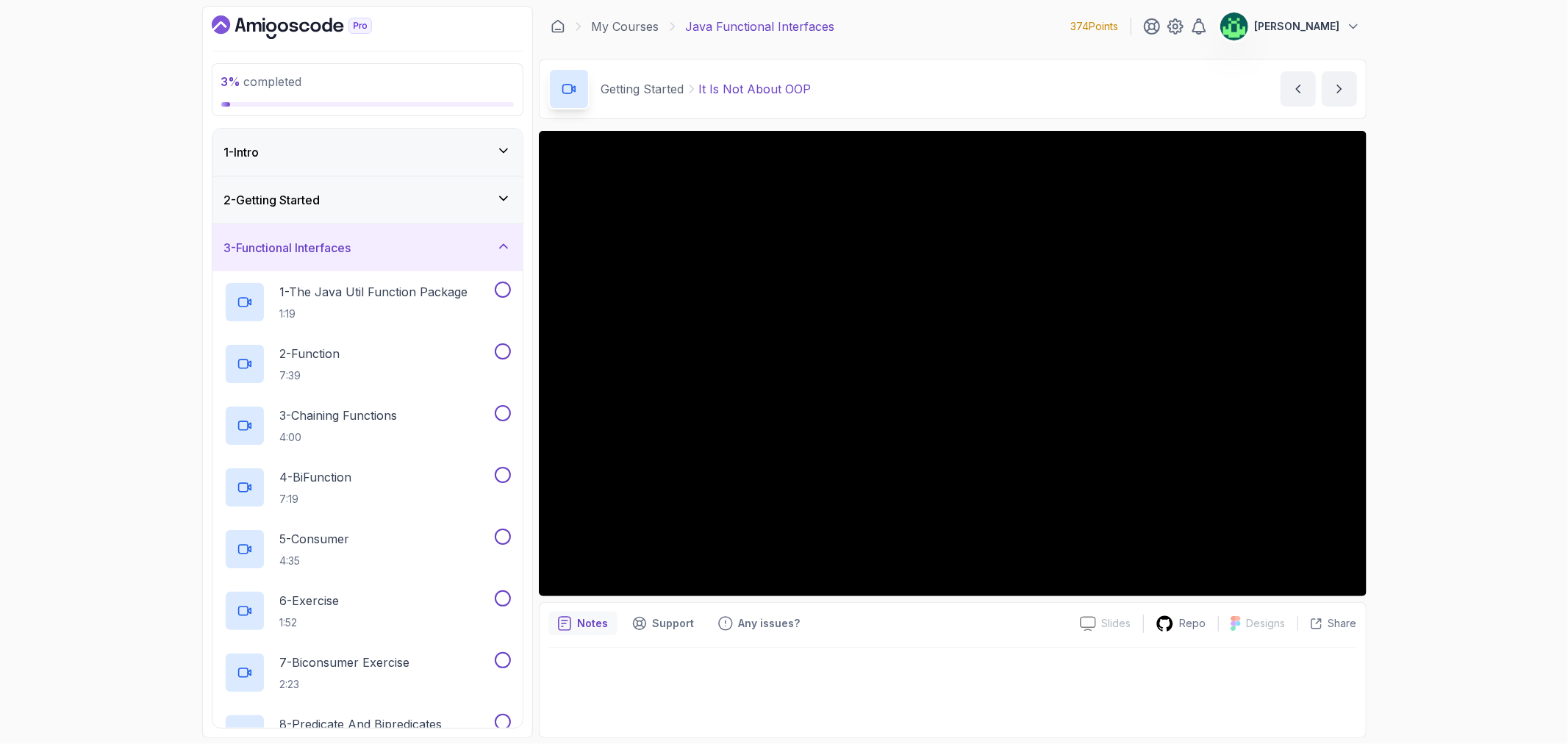
click at [385, 247] on div "3 - Functional Interfaces" at bounding box center [367, 248] width 287 height 17
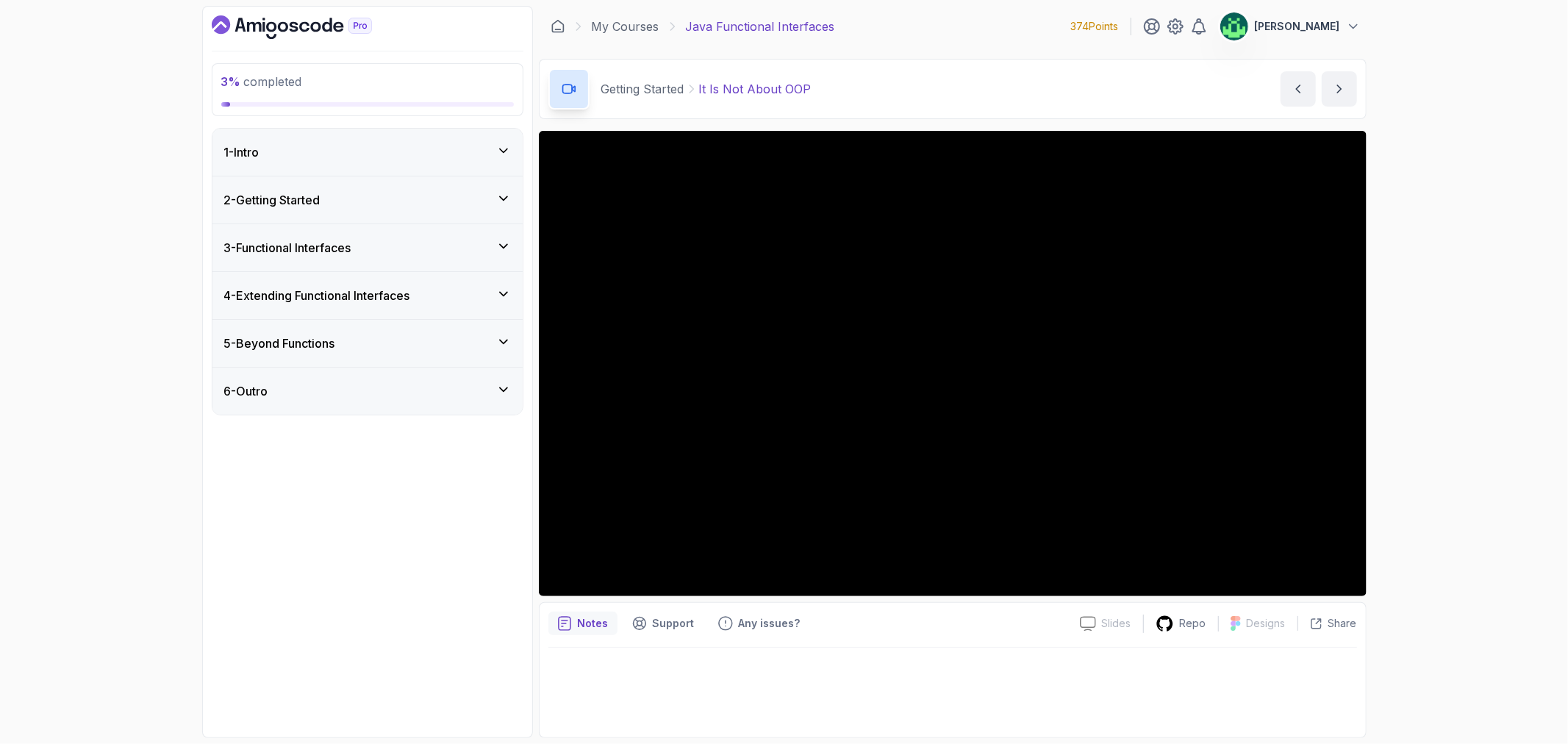
click at [401, 190] on div "2 - Getting Started" at bounding box center [367, 199] width 310 height 47
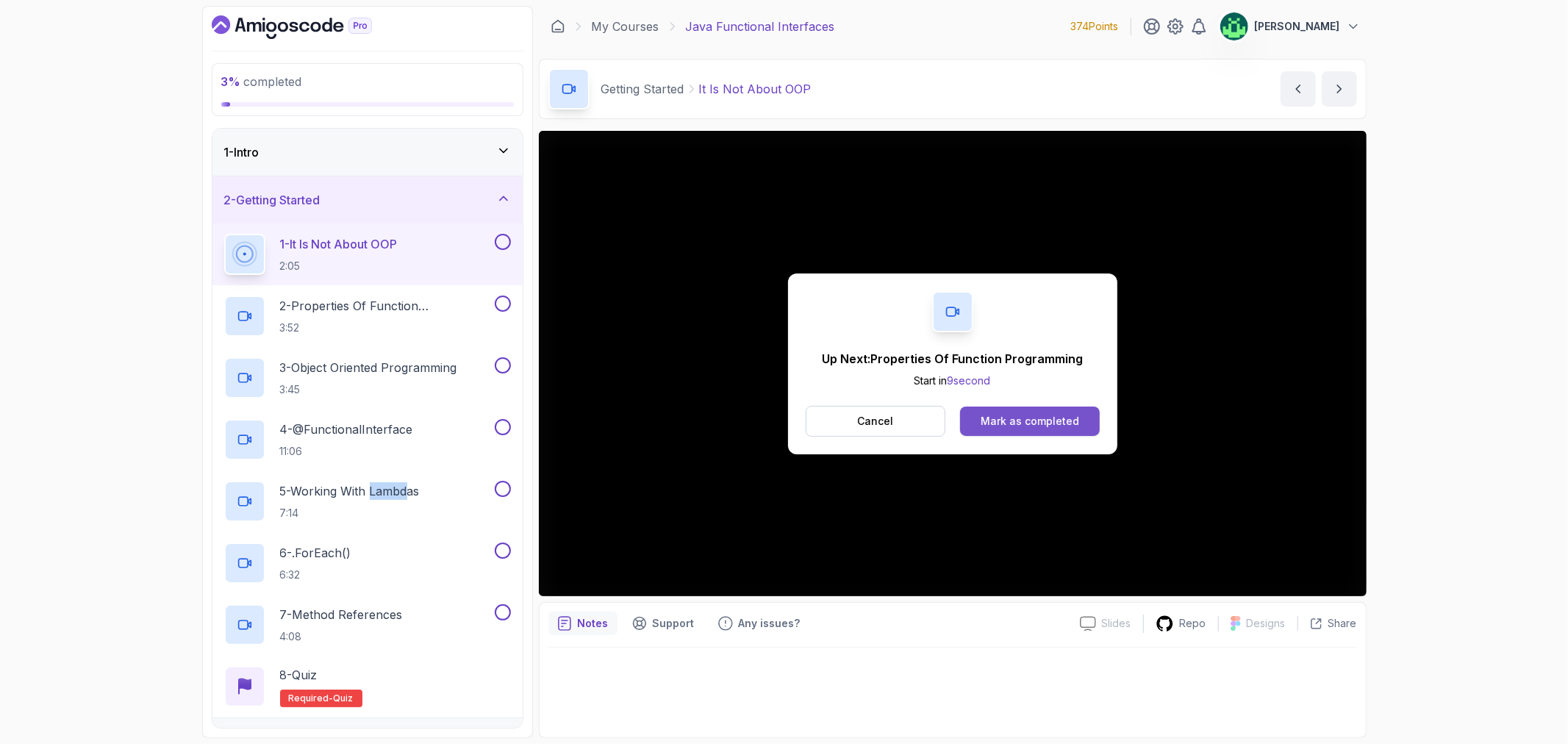
click at [1061, 421] on div "Mark as completed" at bounding box center [1030, 421] width 98 height 15
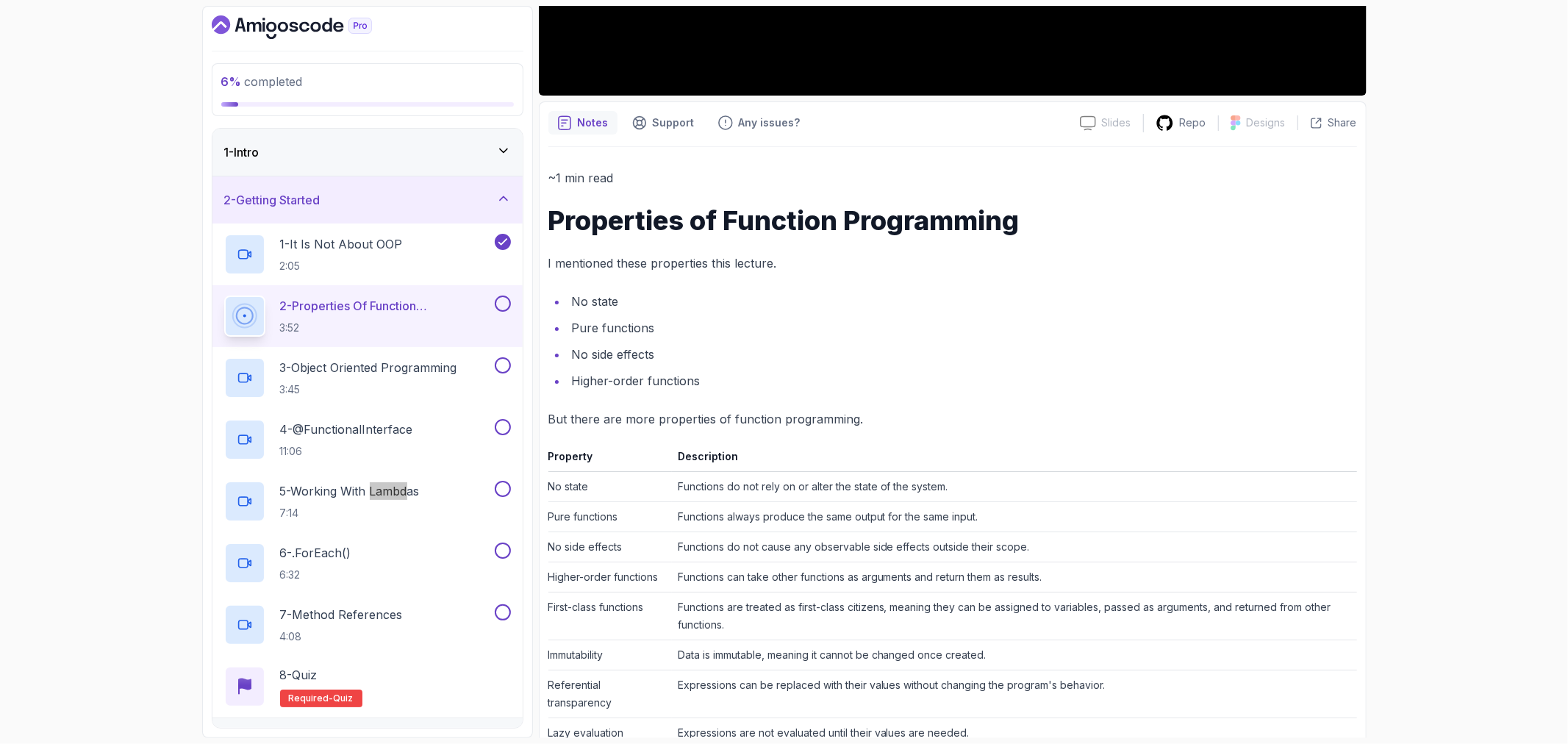
scroll to position [571, 0]
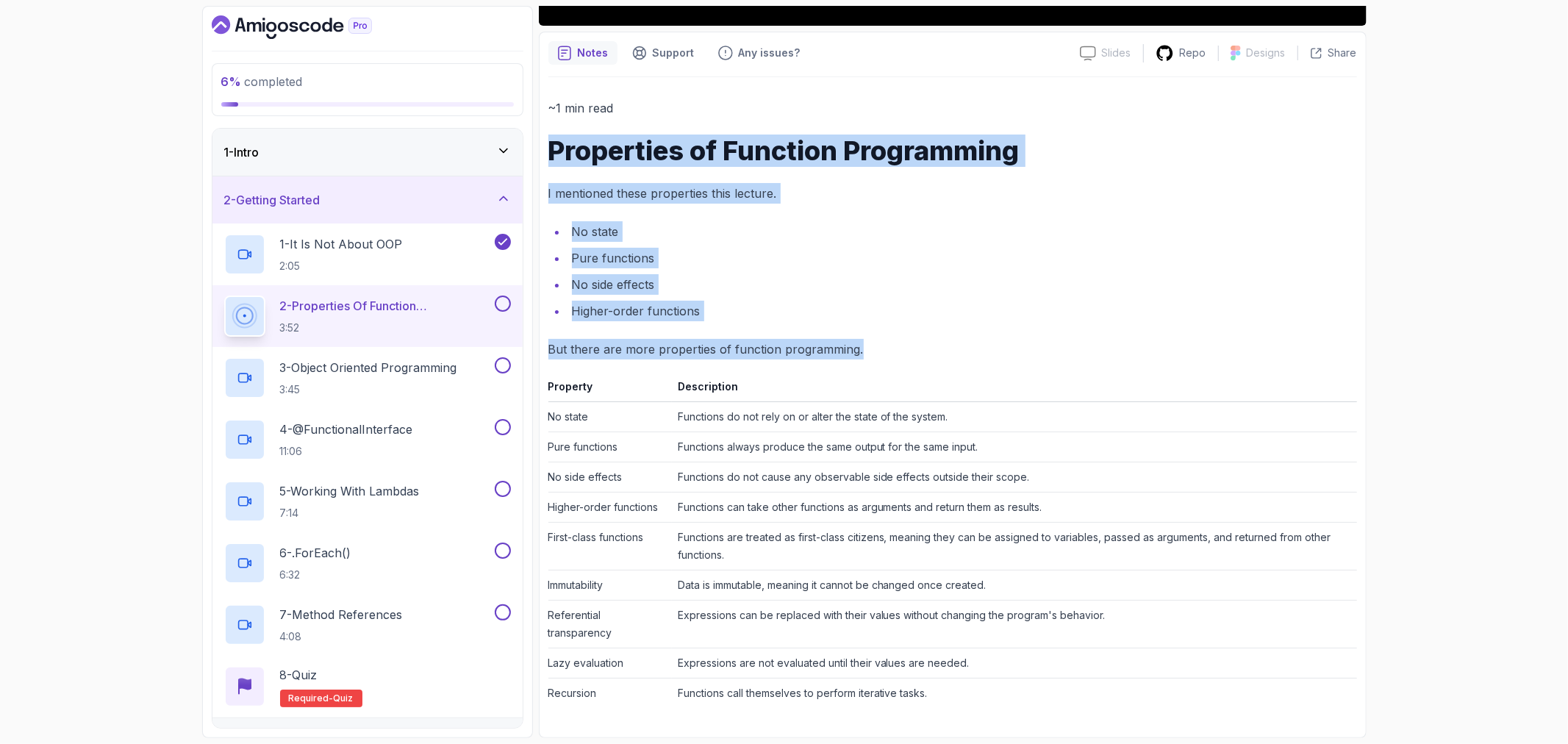
drag, startPoint x: 552, startPoint y: 147, endPoint x: 1263, endPoint y: 723, distance: 915.0
click at [1263, 723] on div "~1 min read Properties of Function Programming I mentioned these properties thi…" at bounding box center [953, 403] width 809 height 651
copy div "Properties of Function Programming I mentioned these properties this lecture. N…"
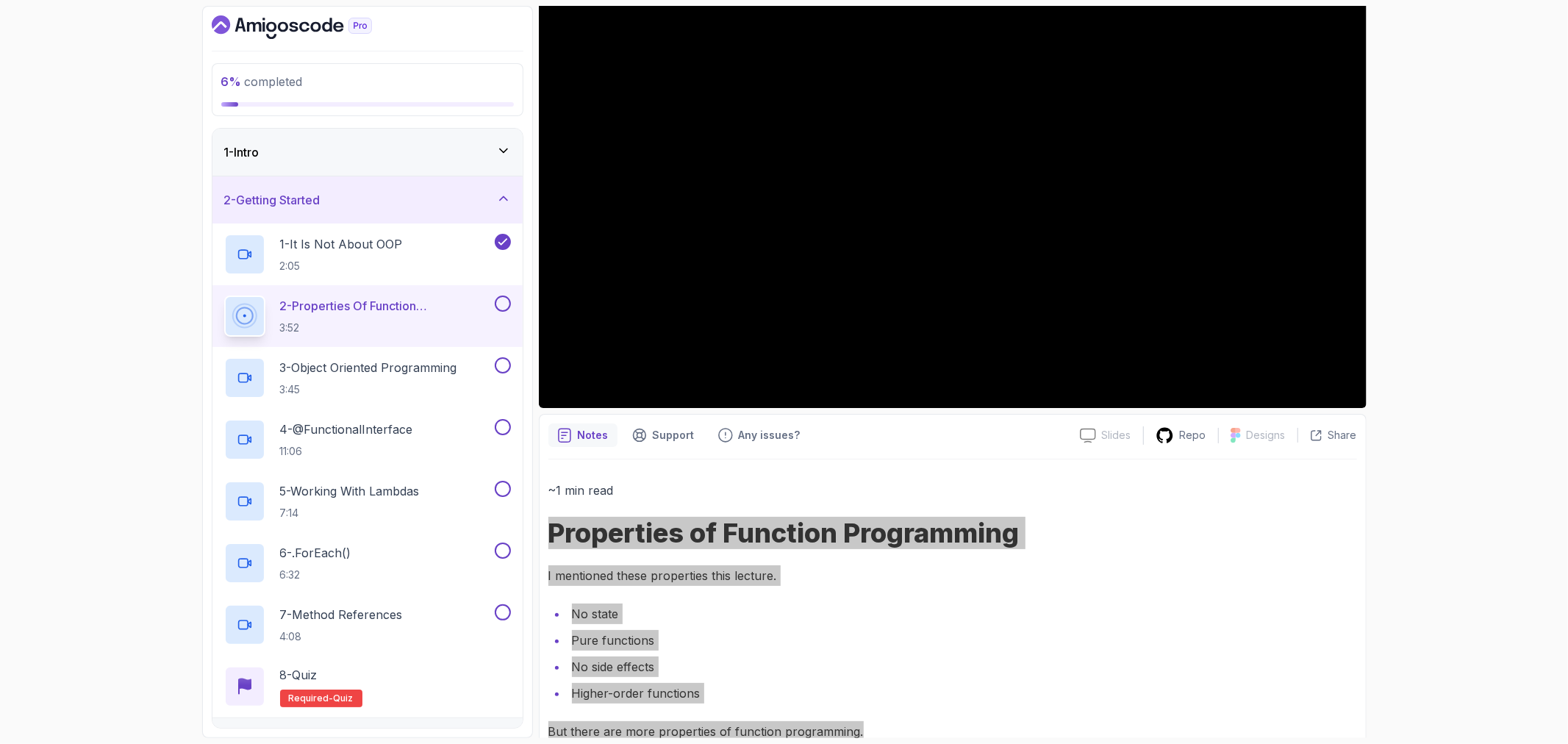
scroll to position [0, 0]
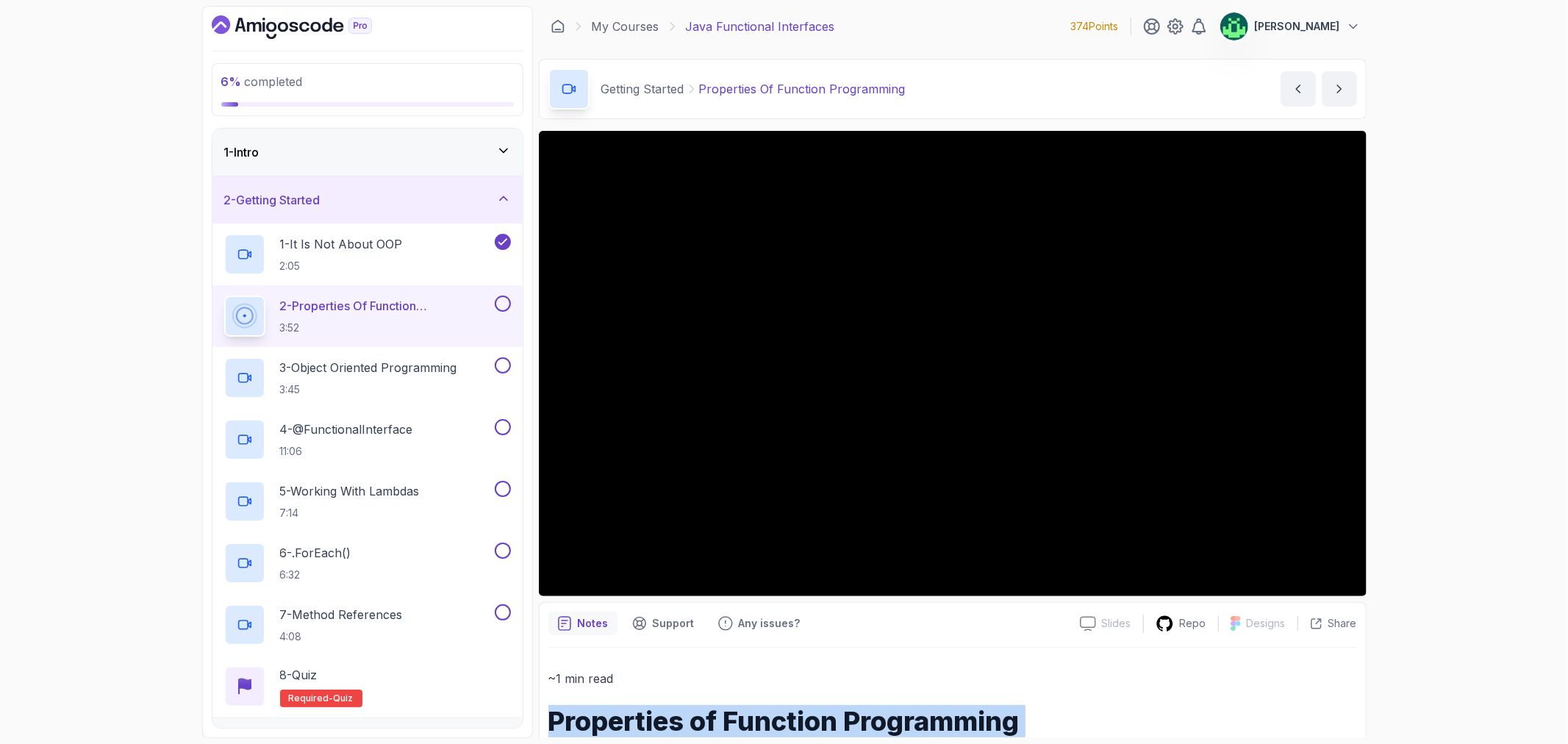
copy div "Properties of Function Programming I mentioned these properties this lecture. N…"
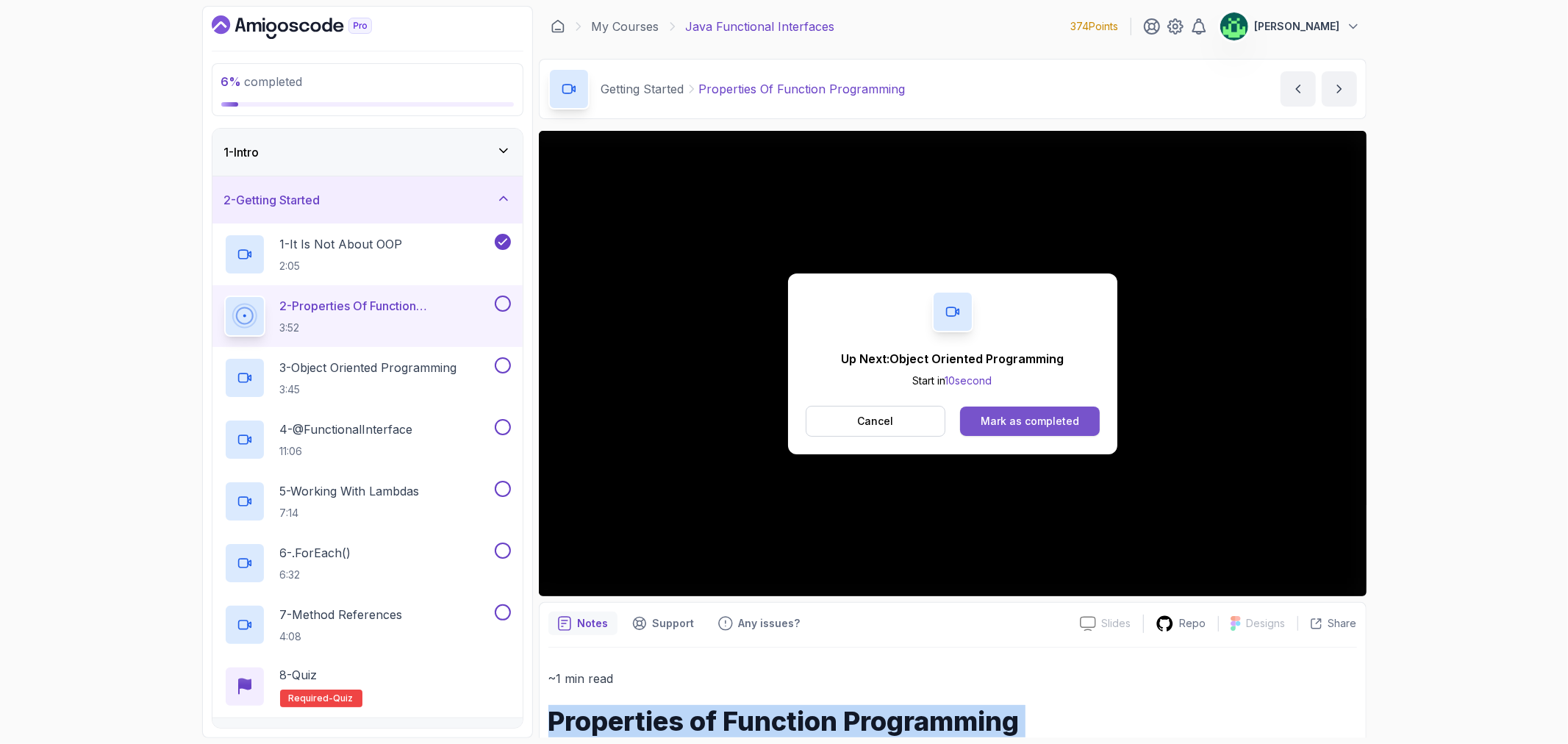
click at [1019, 421] on div "Mark as completed" at bounding box center [1030, 421] width 98 height 15
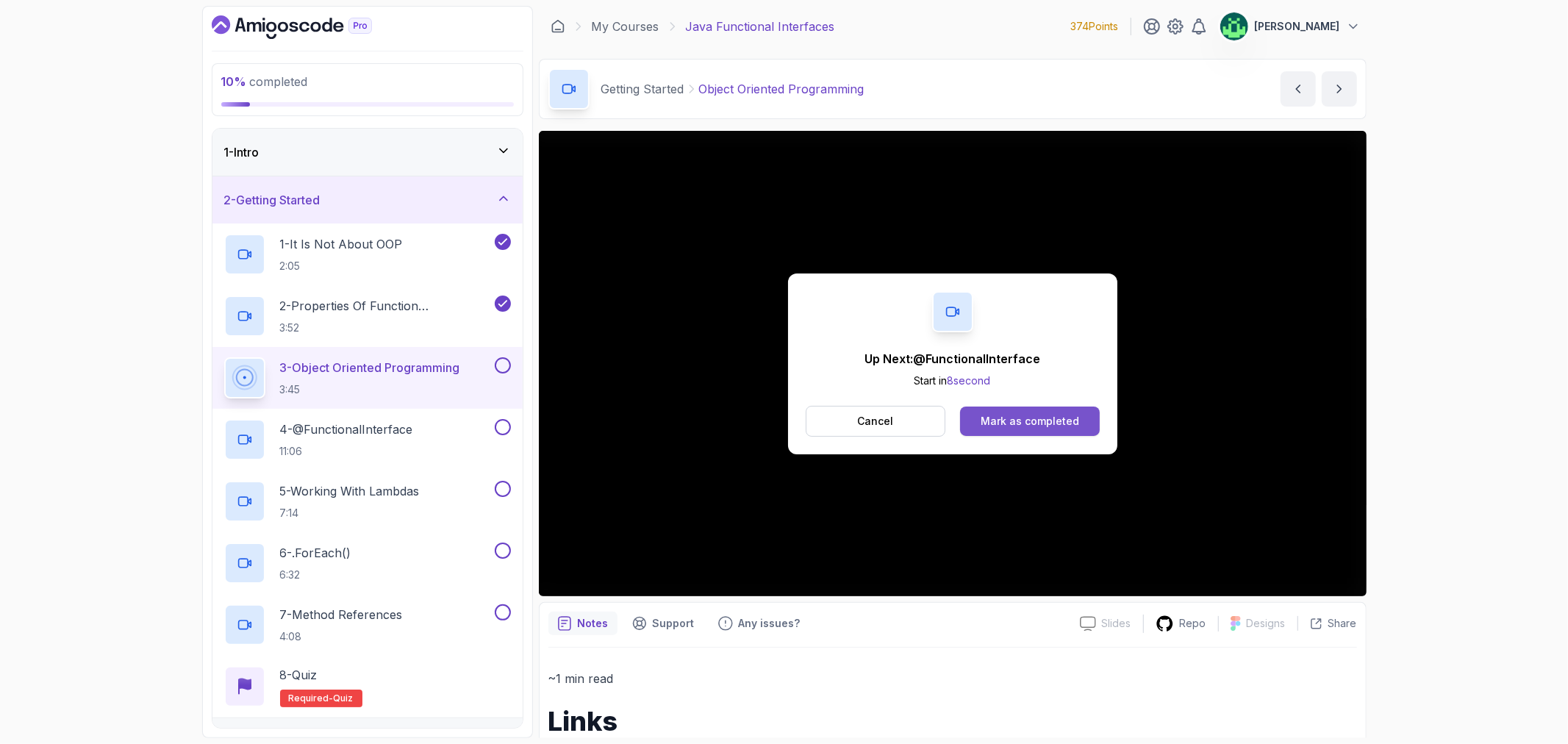
click at [1030, 417] on div "Mark as completed" at bounding box center [1030, 421] width 98 height 15
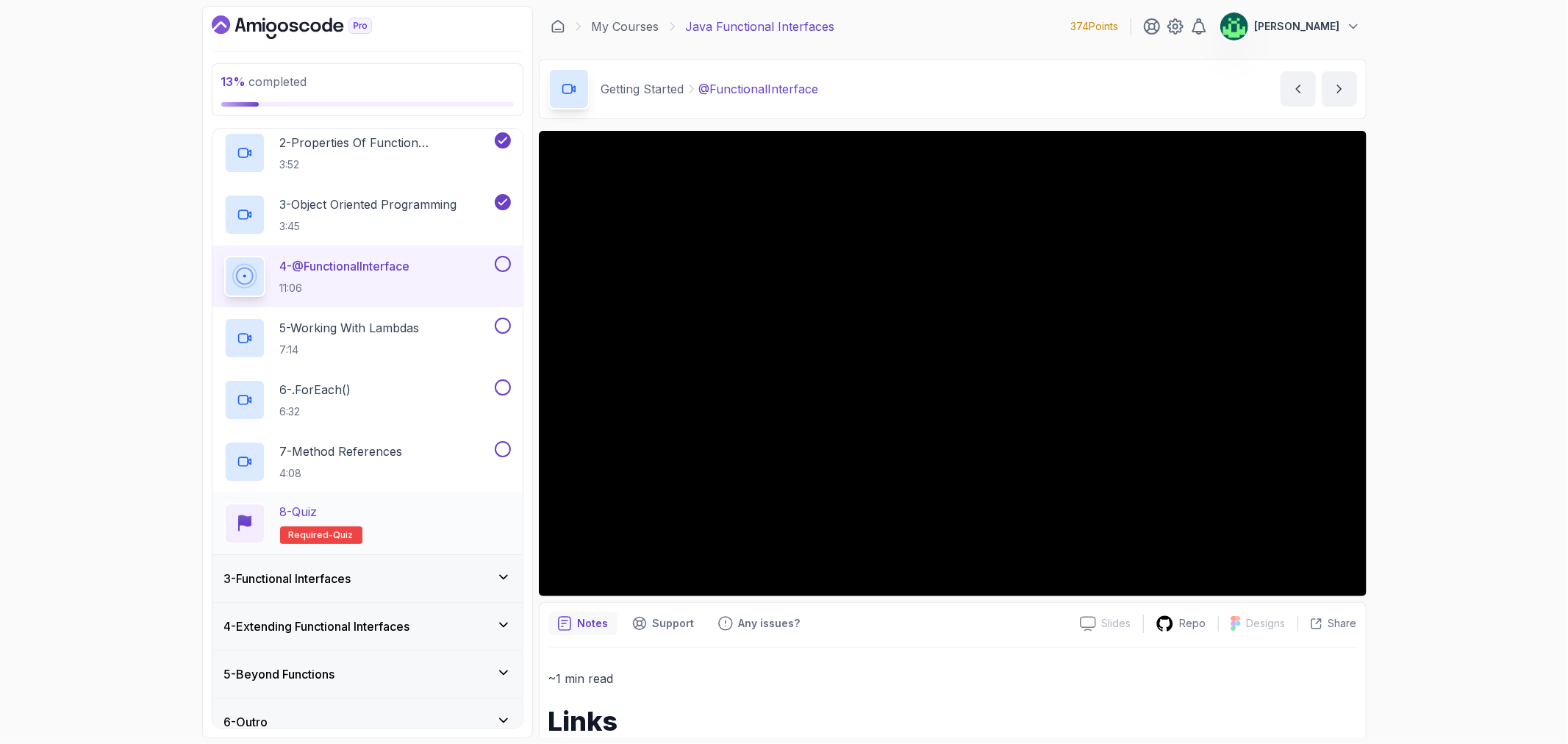
scroll to position [180, 0]
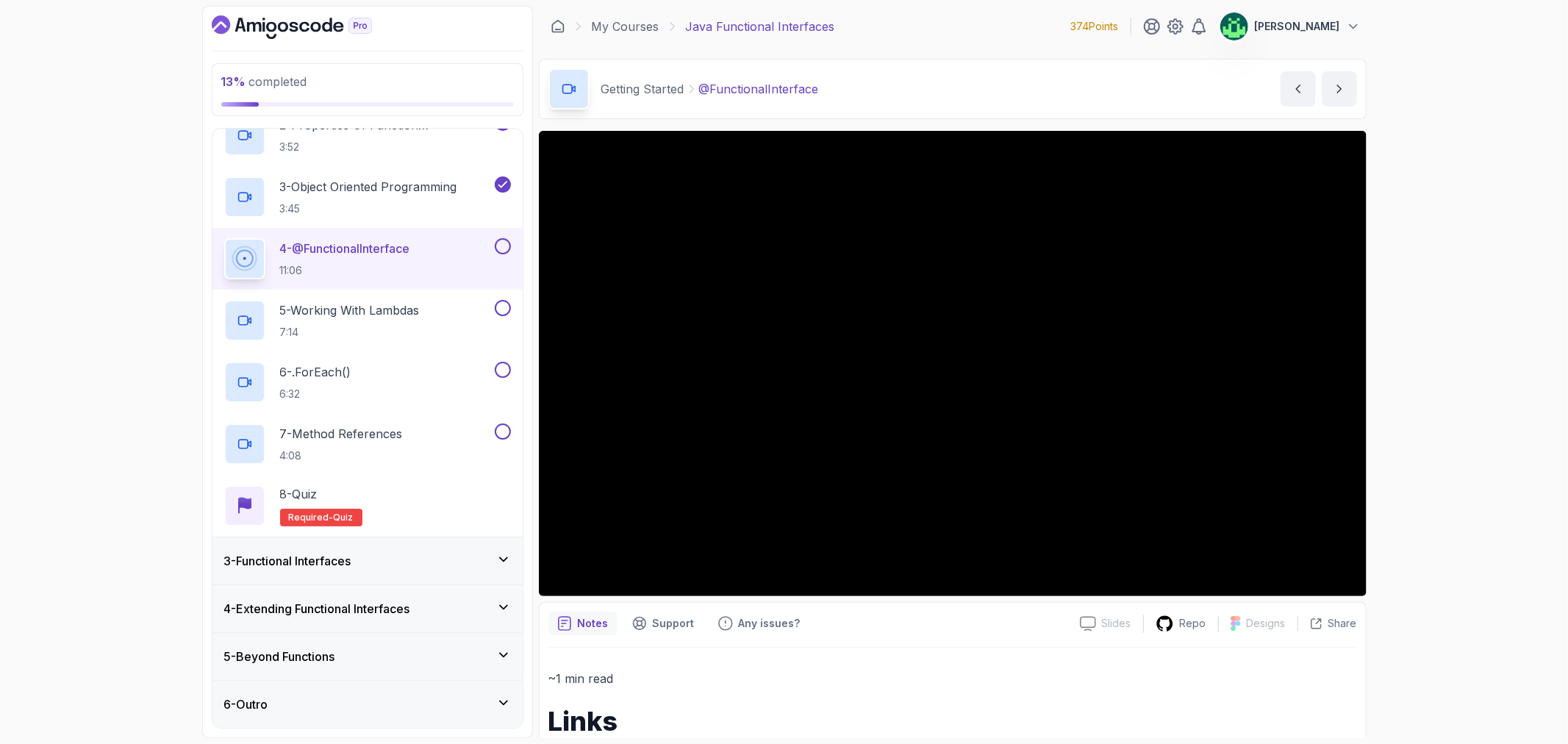
click at [414, 557] on div "3 - Functional Interfaces" at bounding box center [367, 561] width 287 height 17
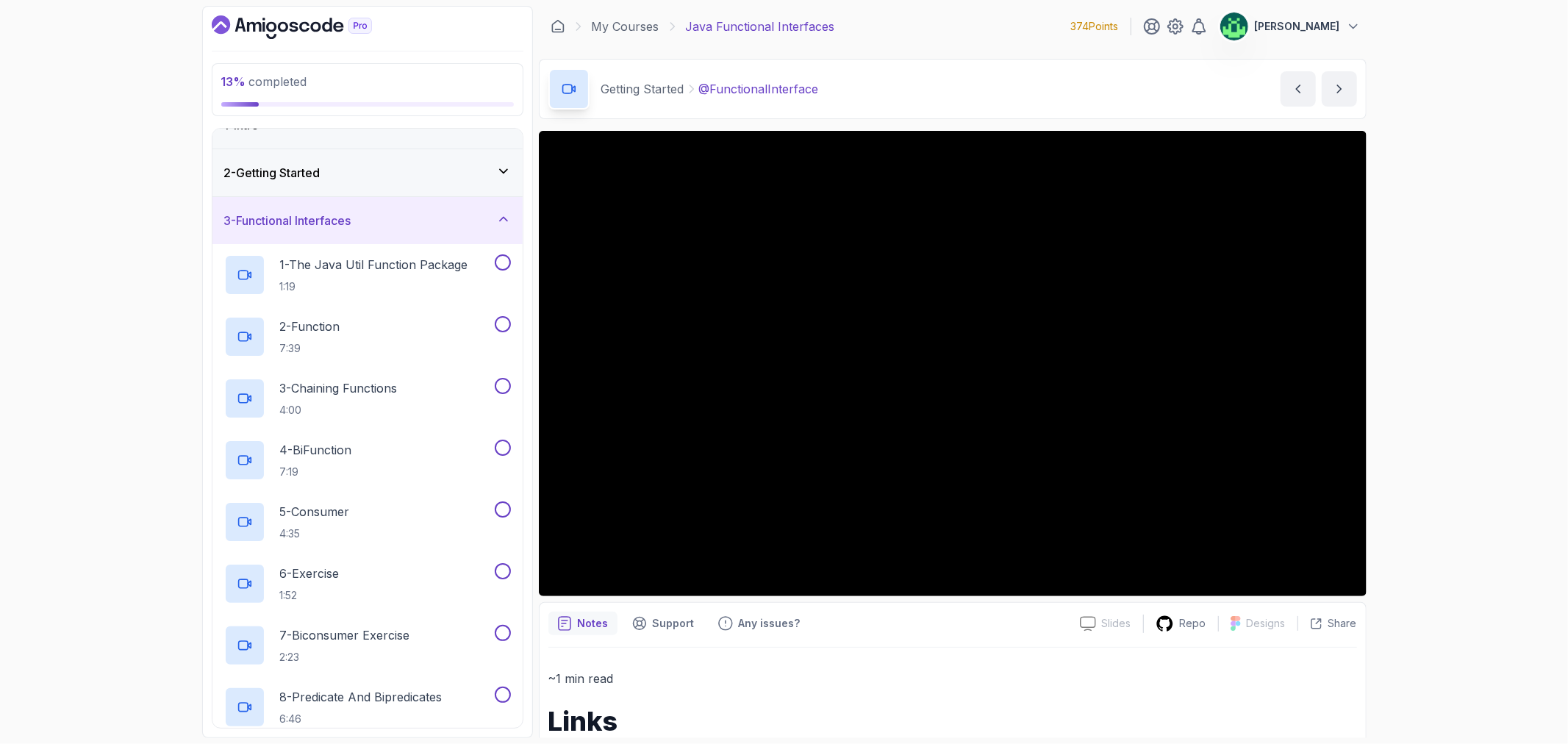
scroll to position [0, 0]
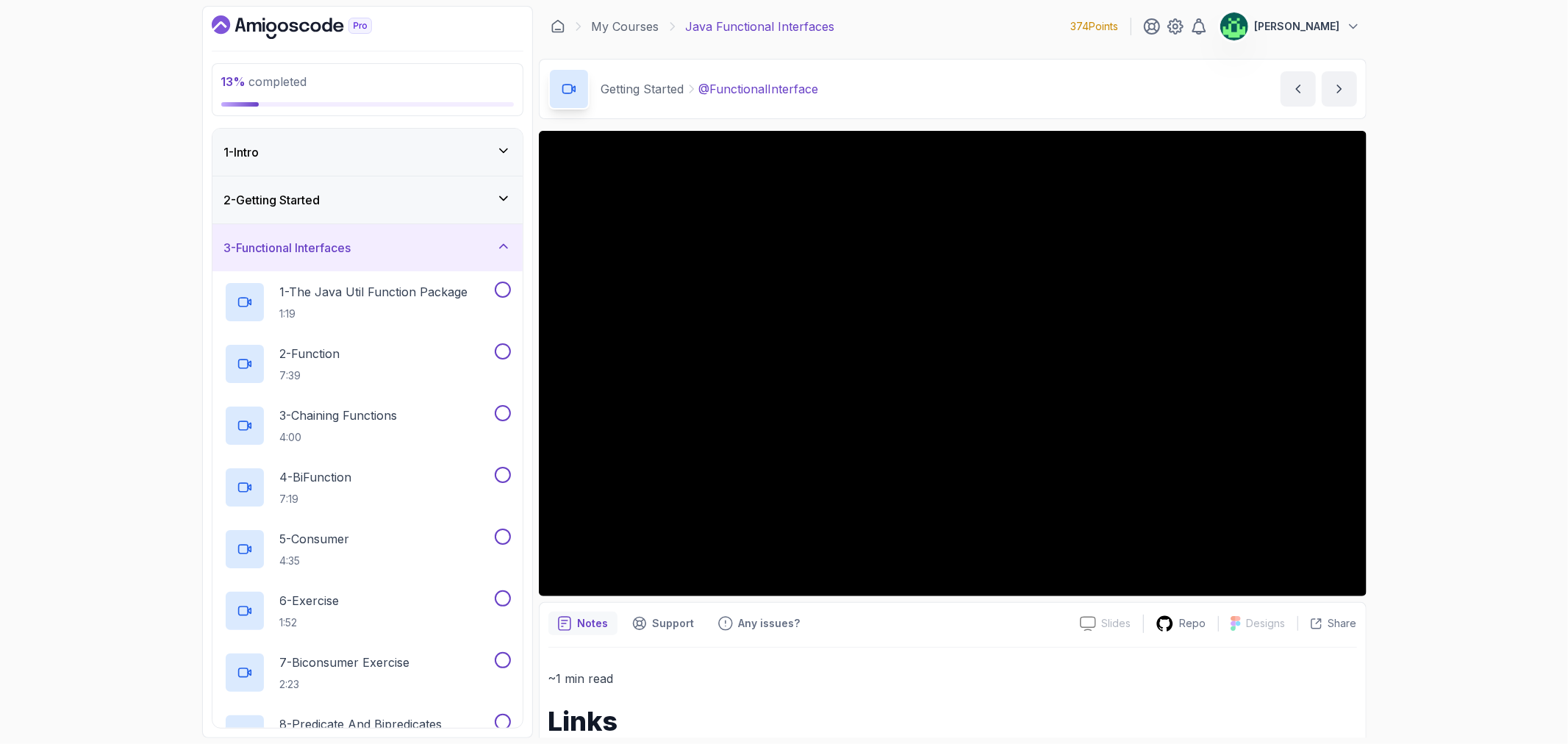
click at [438, 253] on div "3 - Functional Interfaces" at bounding box center [367, 248] width 287 height 17
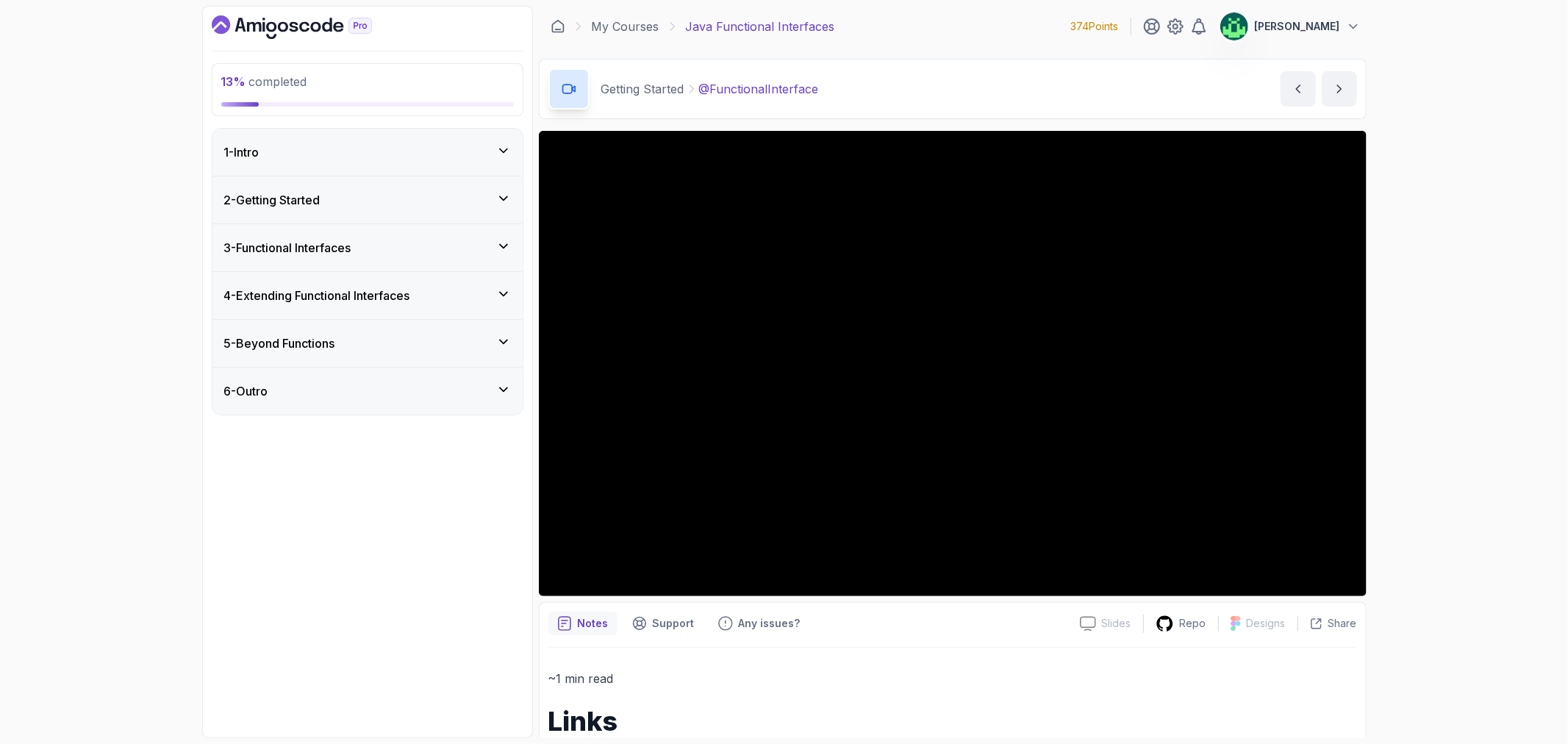
click at [431, 212] on div "2 - Getting Started" at bounding box center [367, 199] width 310 height 47
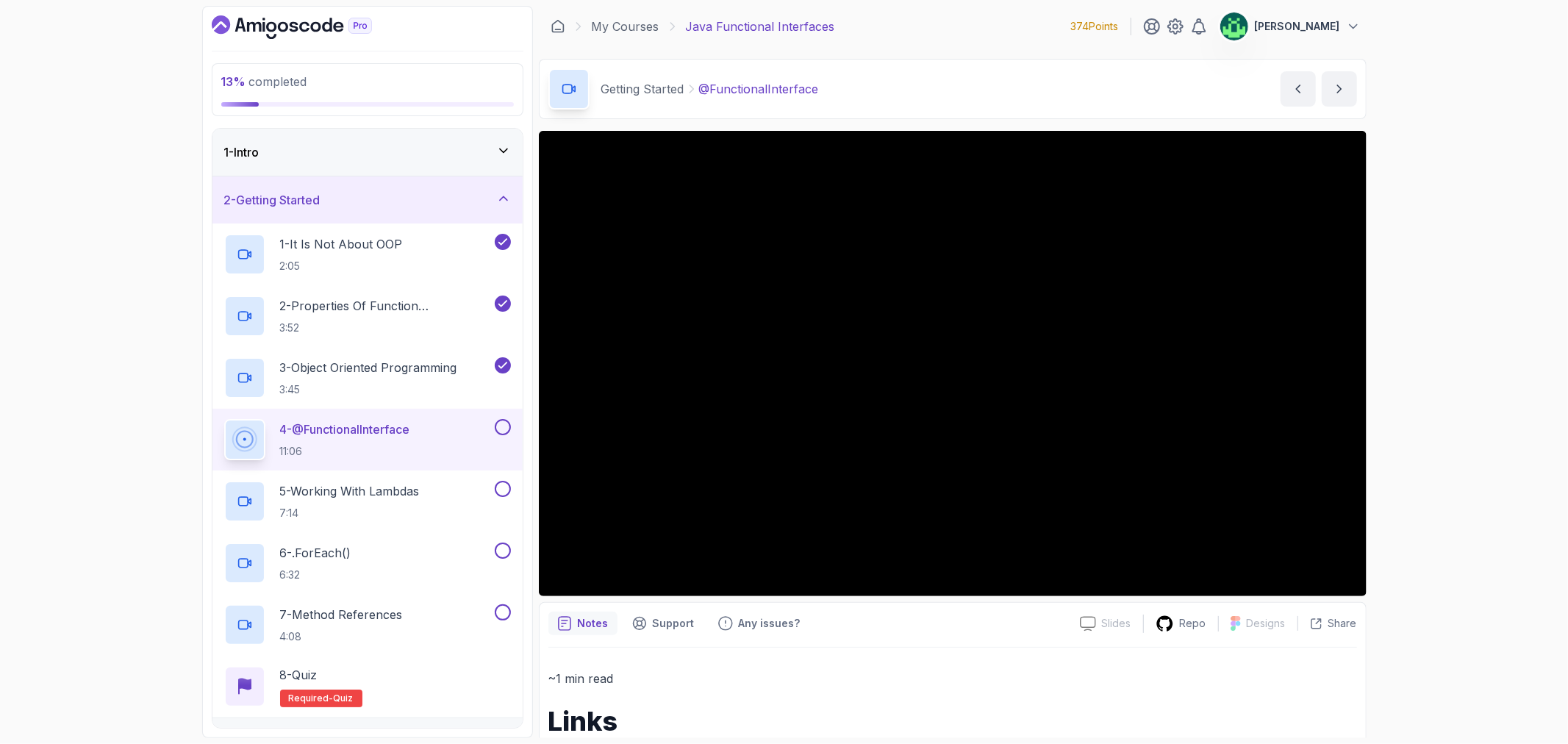
click at [428, 214] on div "2 - Getting Started" at bounding box center [367, 199] width 310 height 47
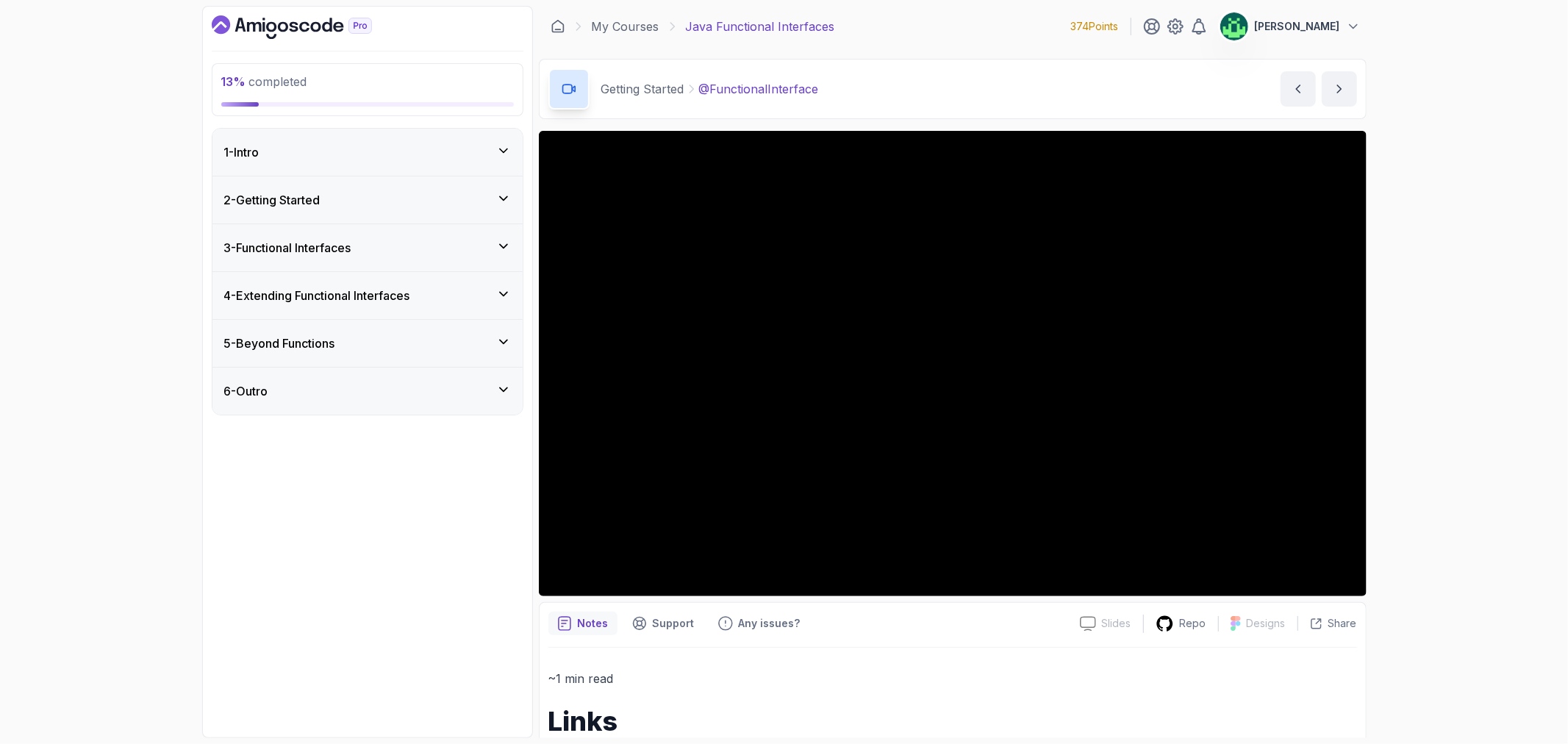
click at [416, 253] on div "3 - Functional Interfaces" at bounding box center [367, 248] width 287 height 17
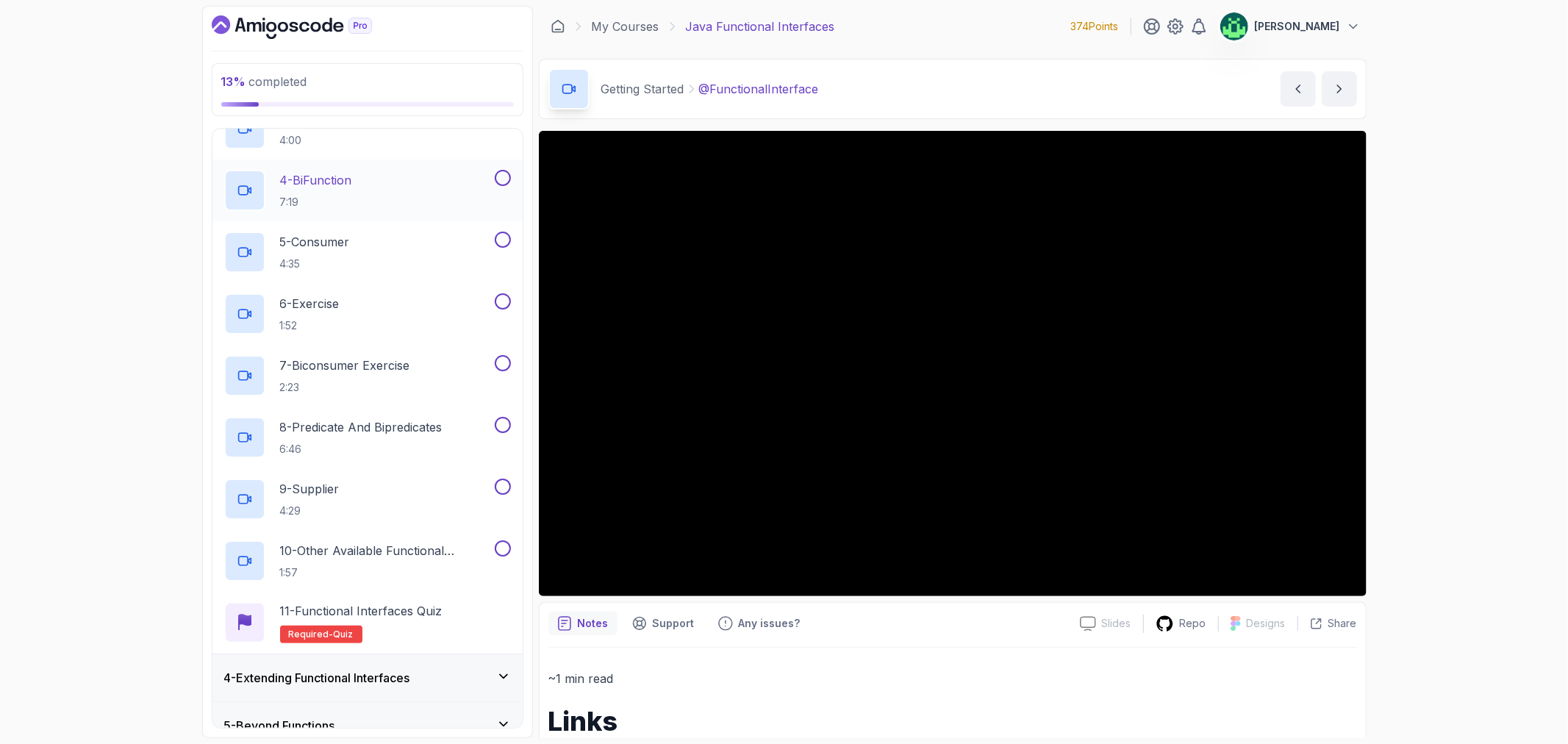
scroll to position [326, 0]
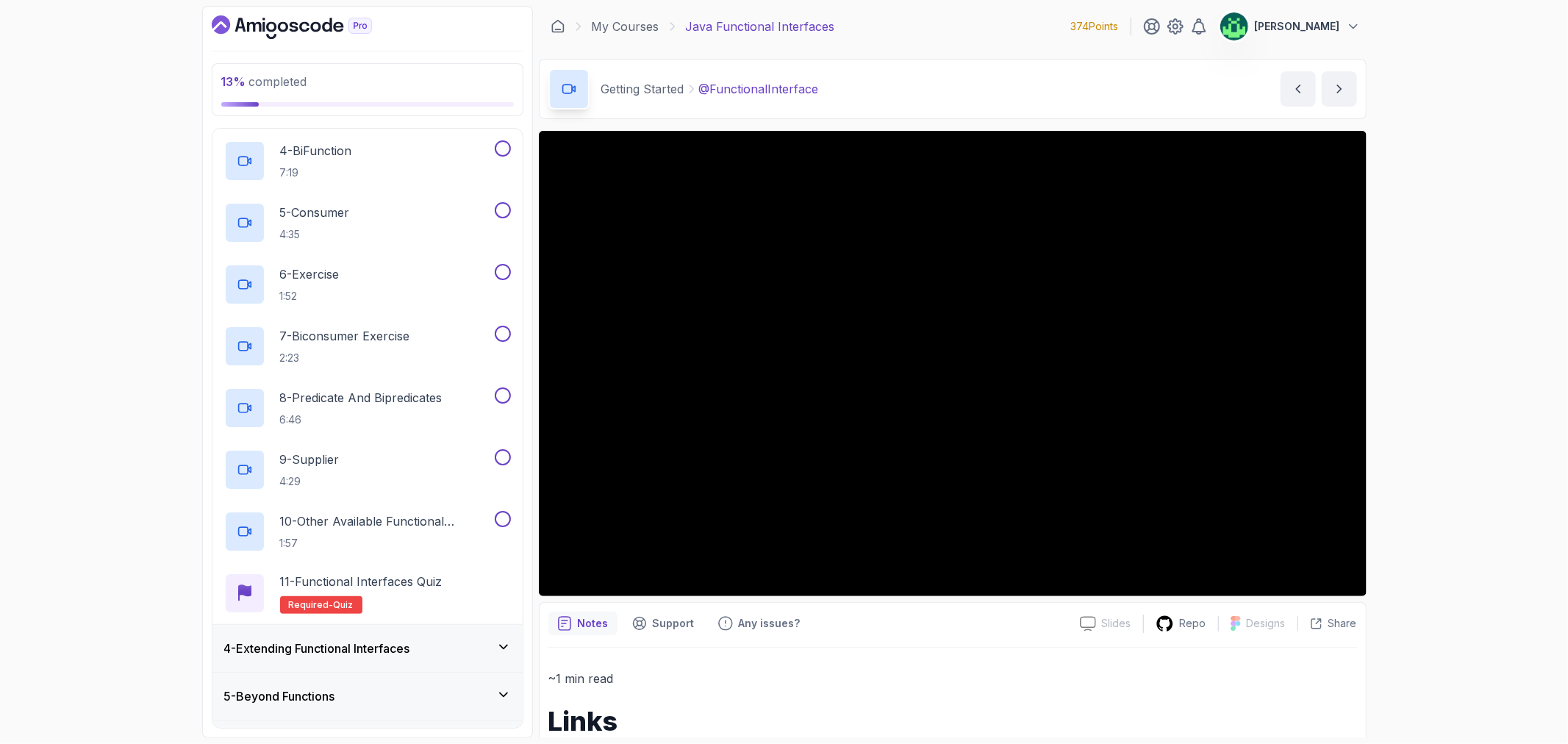
click at [441, 644] on div "4 - Extending Functional Interfaces" at bounding box center [367, 648] width 287 height 17
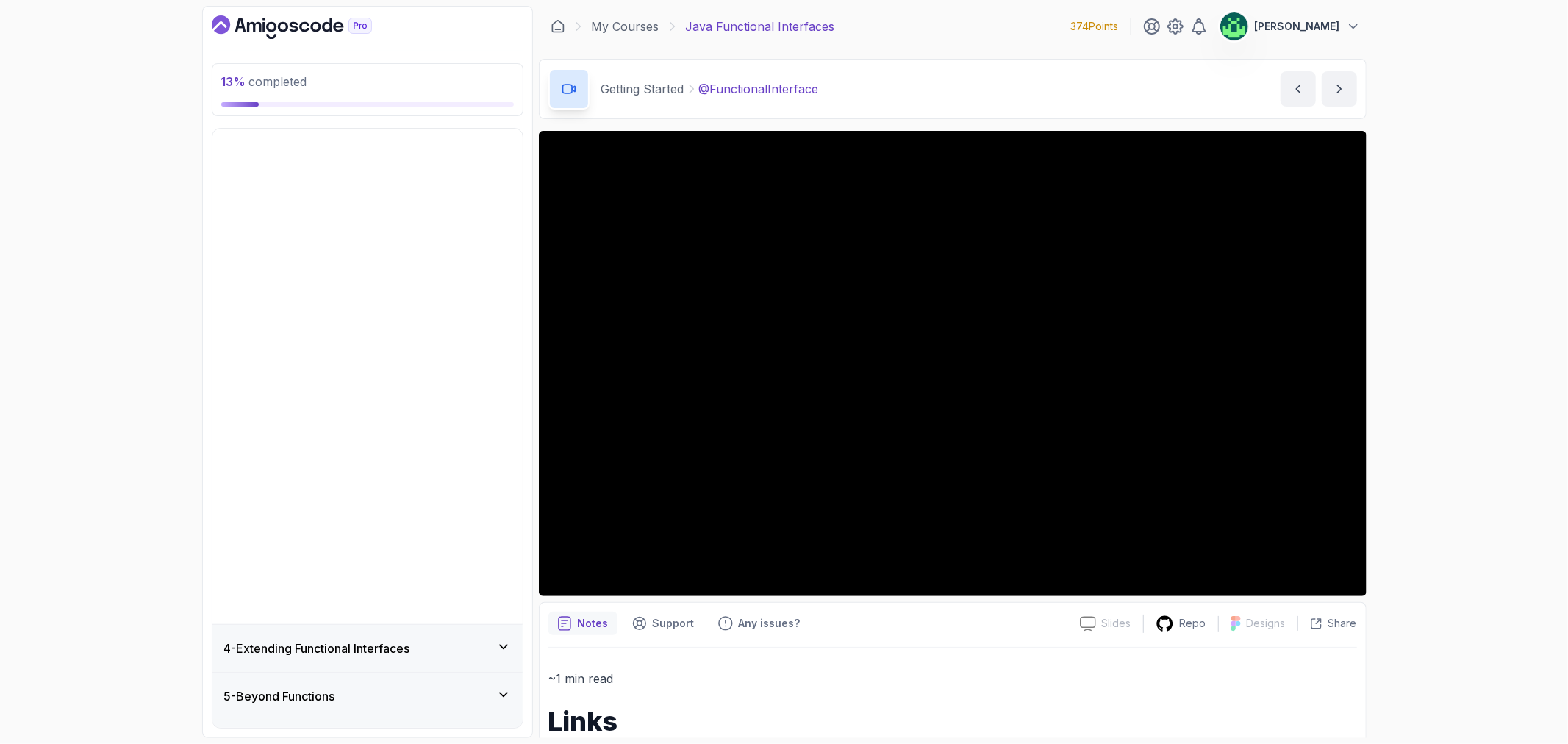
scroll to position [0, 0]
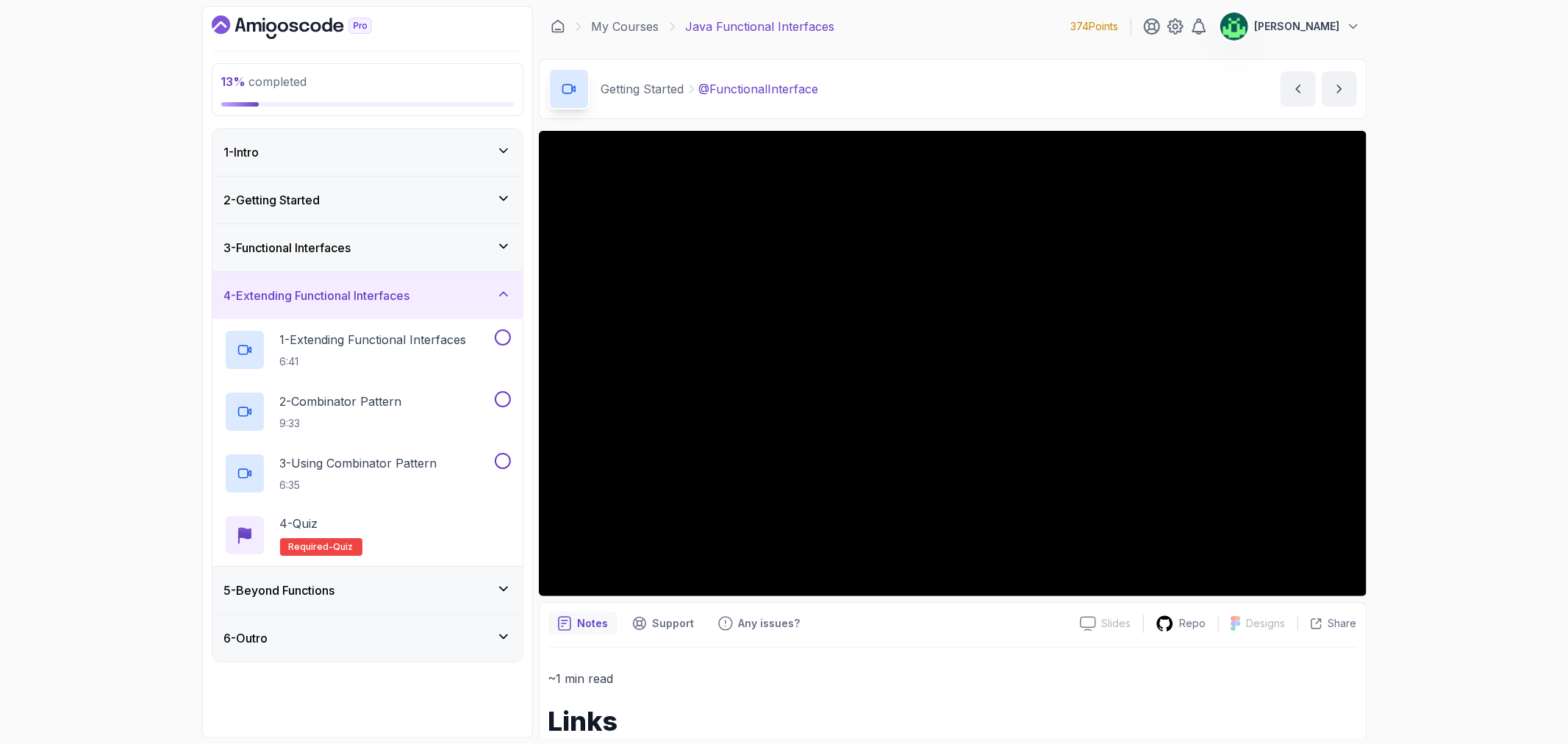
click at [441, 578] on div "5 - Beyond Functions" at bounding box center [367, 590] width 310 height 47
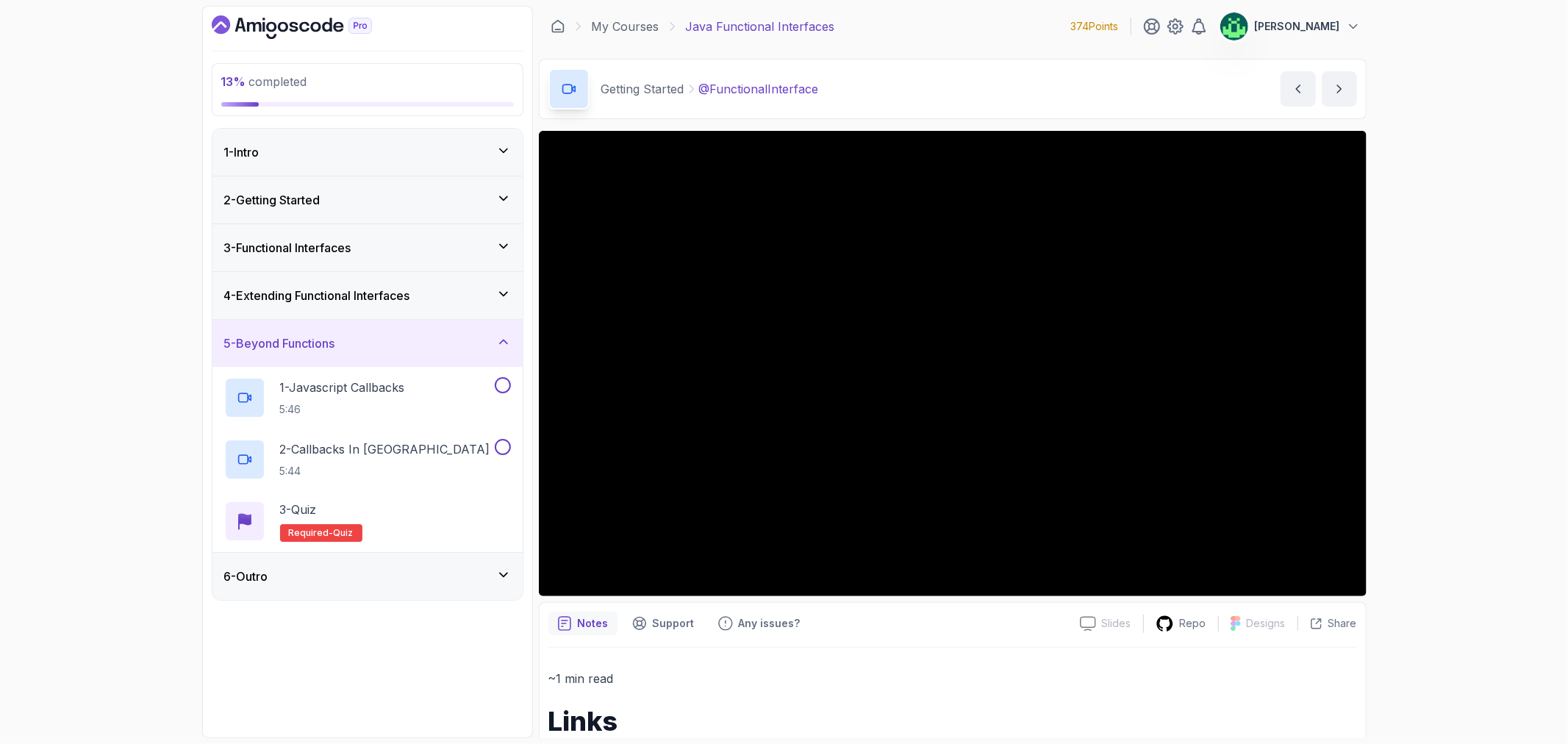
click at [449, 572] on div "6 - Outro" at bounding box center [367, 576] width 287 height 17
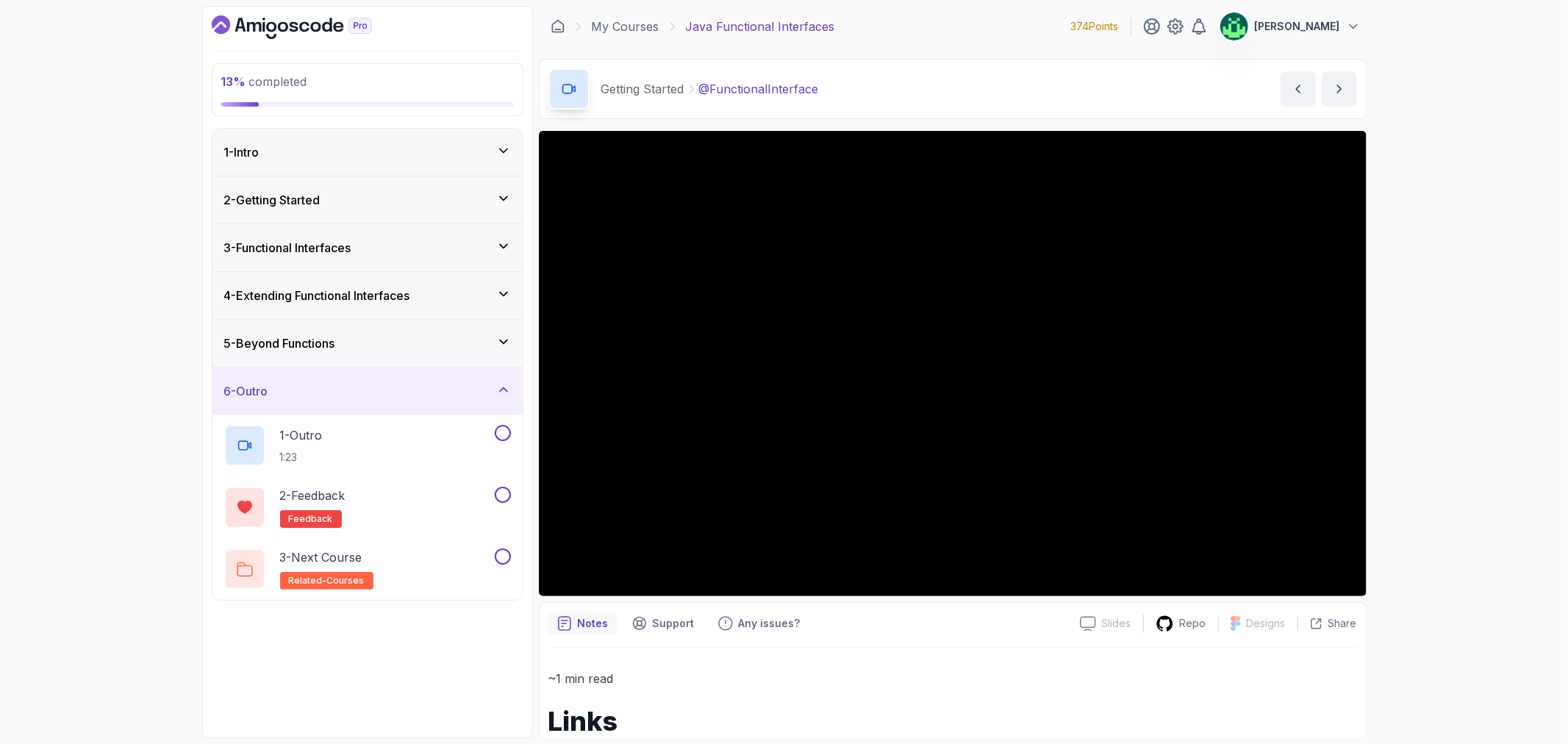
click at [454, 391] on div "6 - Outro" at bounding box center [367, 391] width 287 height 17
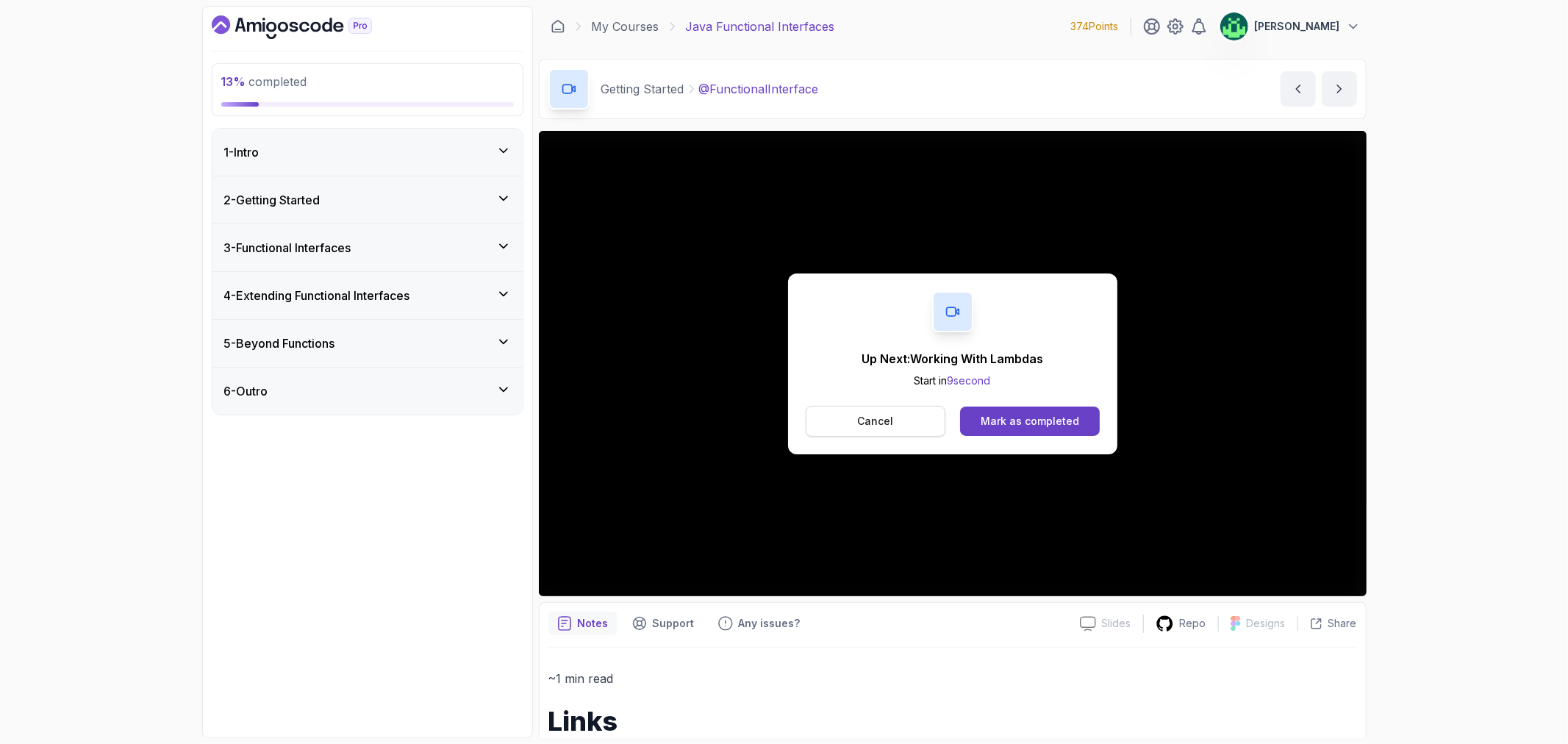
click at [900, 412] on button "Cancel" at bounding box center [875, 421] width 140 height 31
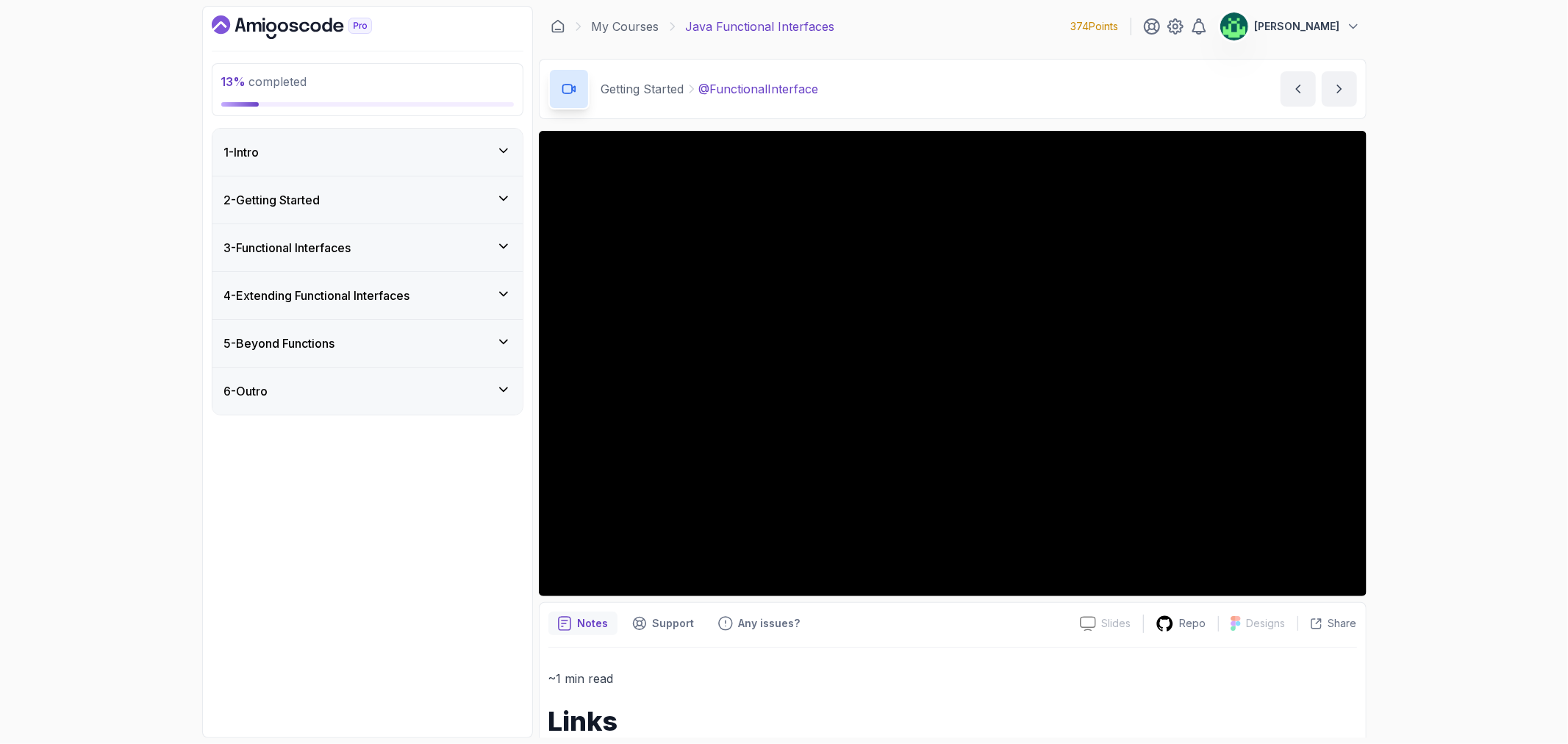
click at [447, 251] on div "3 - Functional Interfaces" at bounding box center [367, 248] width 287 height 17
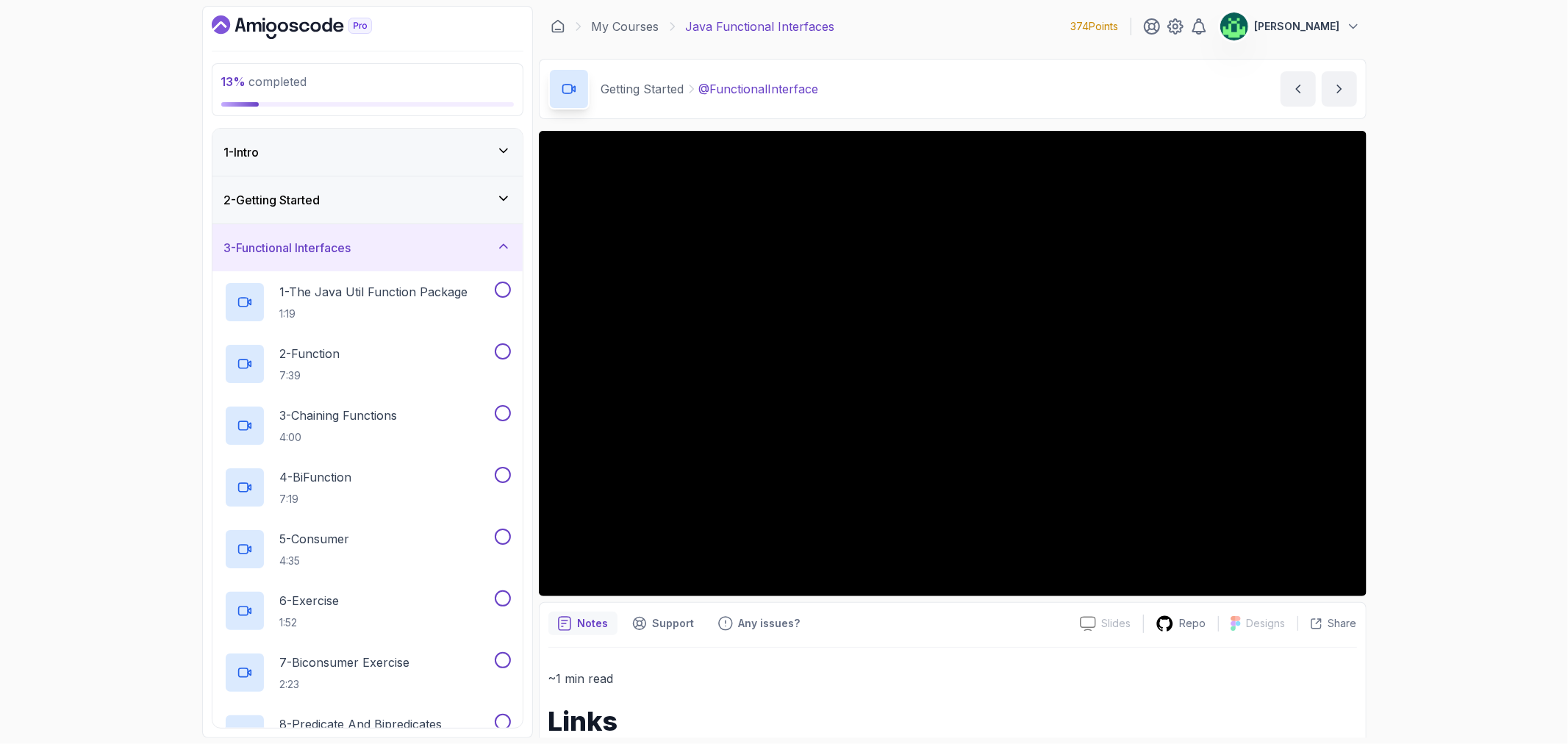
click at [454, 214] on div "2 - Getting Started" at bounding box center [367, 199] width 310 height 47
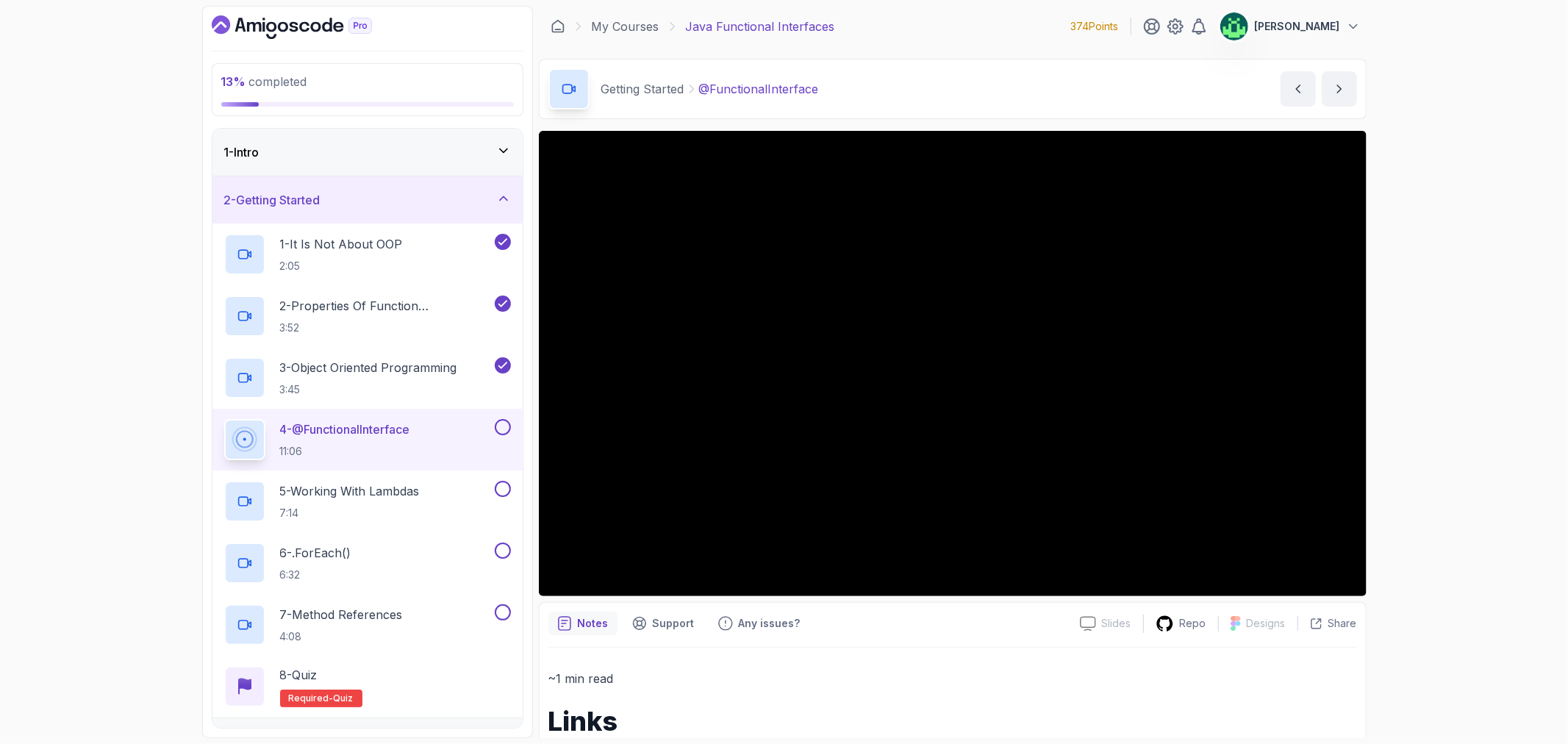
click at [463, 435] on div "4 - @FunctionalInterface 11:06" at bounding box center [358, 439] width 268 height 41
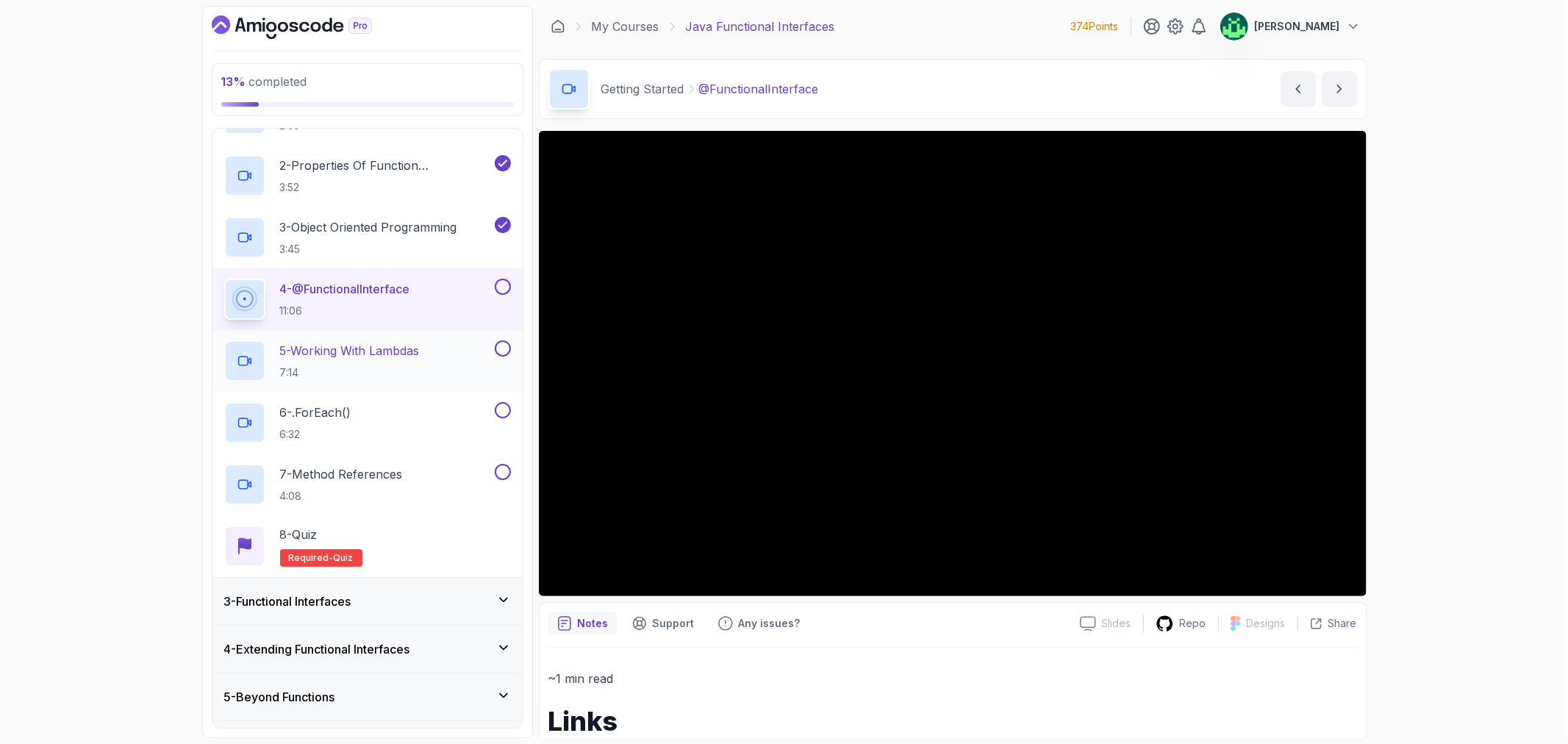
scroll to position [163, 0]
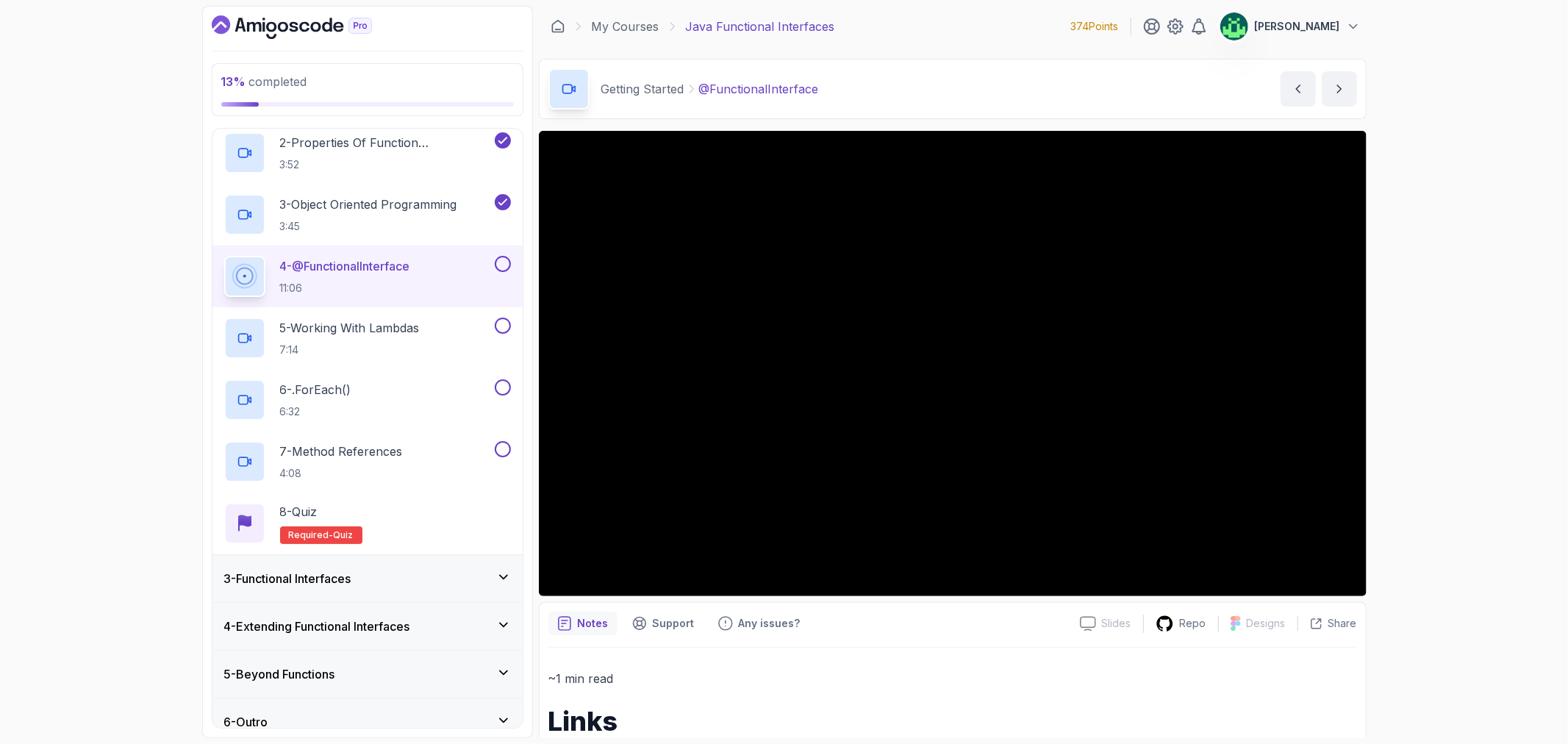
click at [375, 575] on div "3 - Functional Interfaces" at bounding box center [367, 579] width 287 height 17
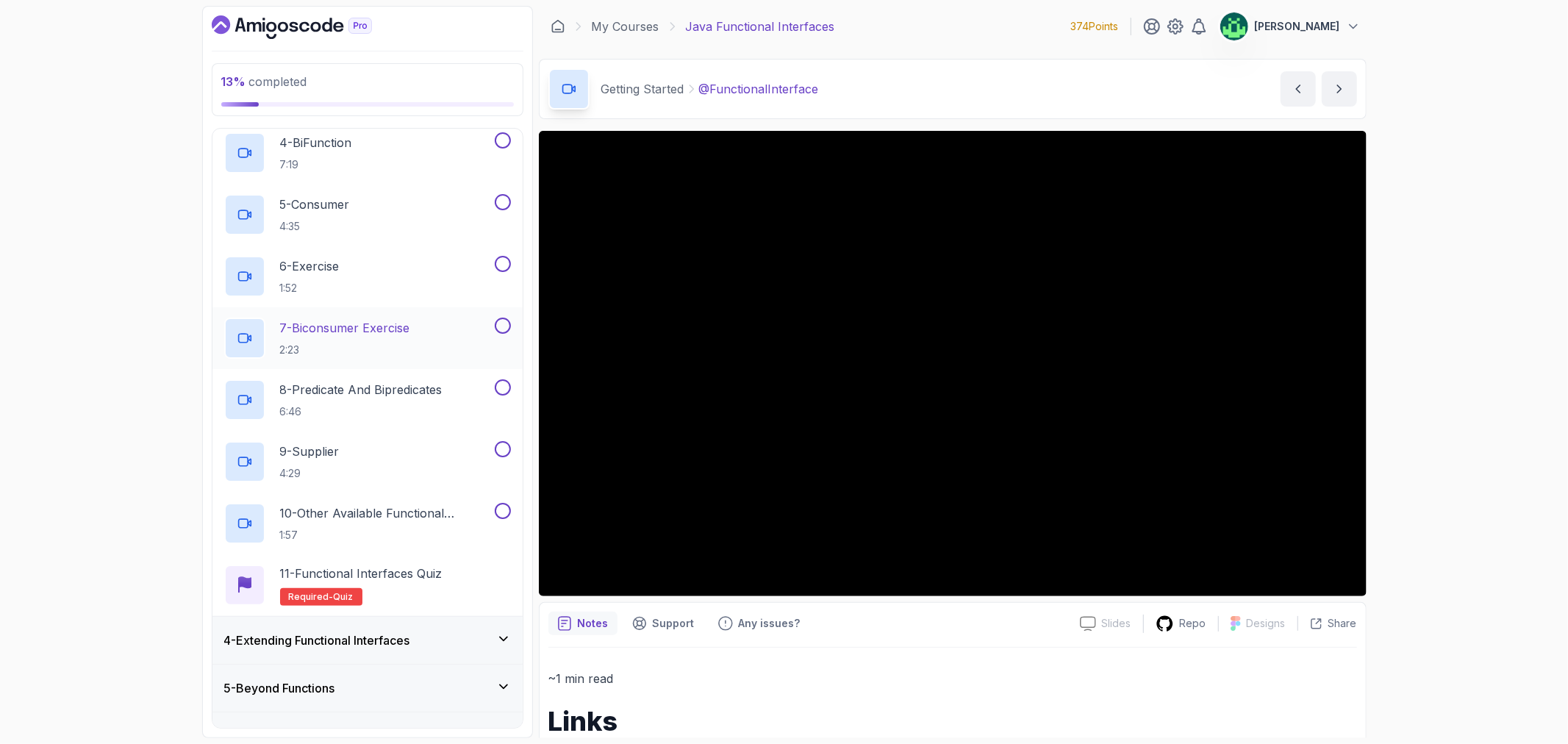
scroll to position [366, 0]
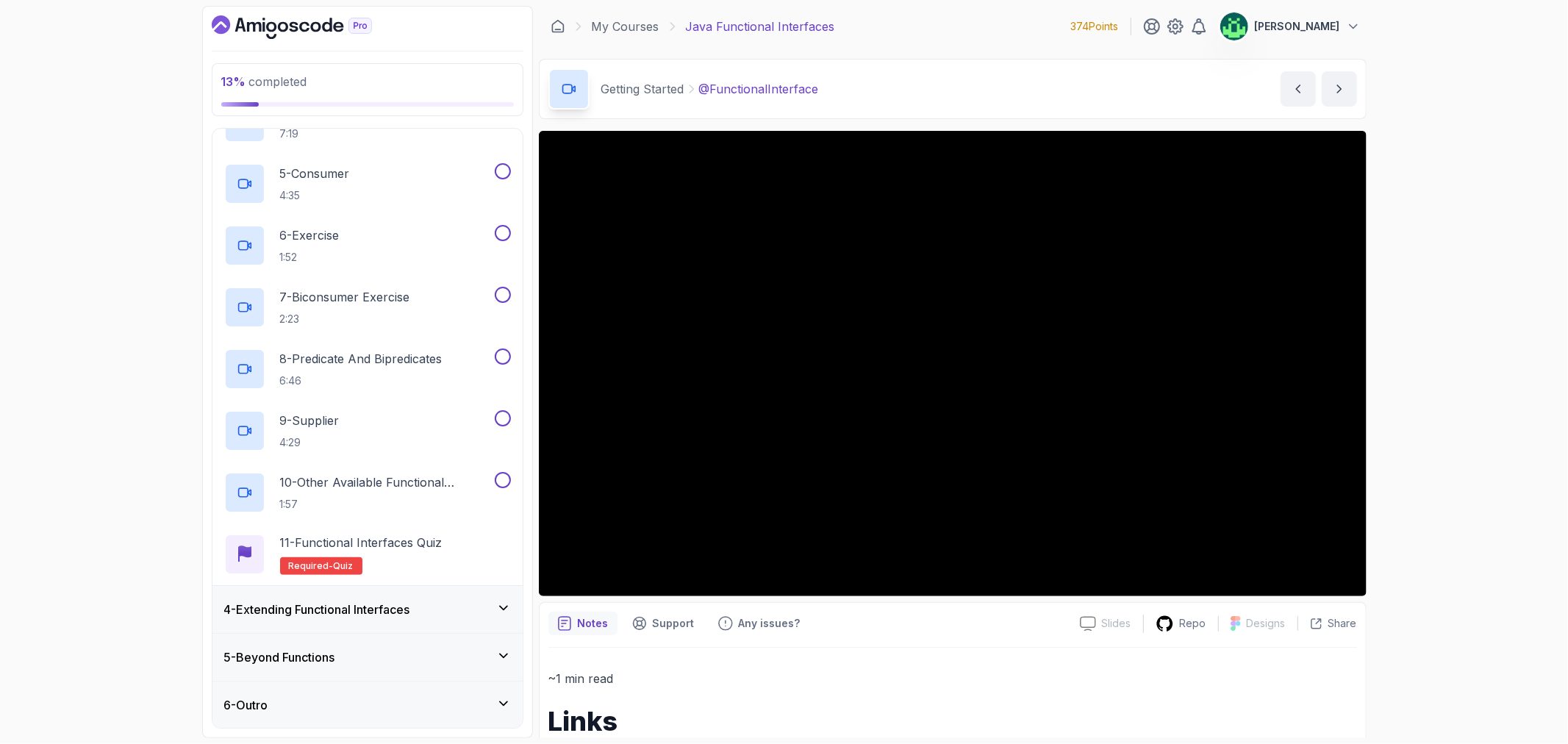
click at [410, 613] on h3 "4 - Extending Functional Interfaces" at bounding box center [317, 609] width 186 height 17
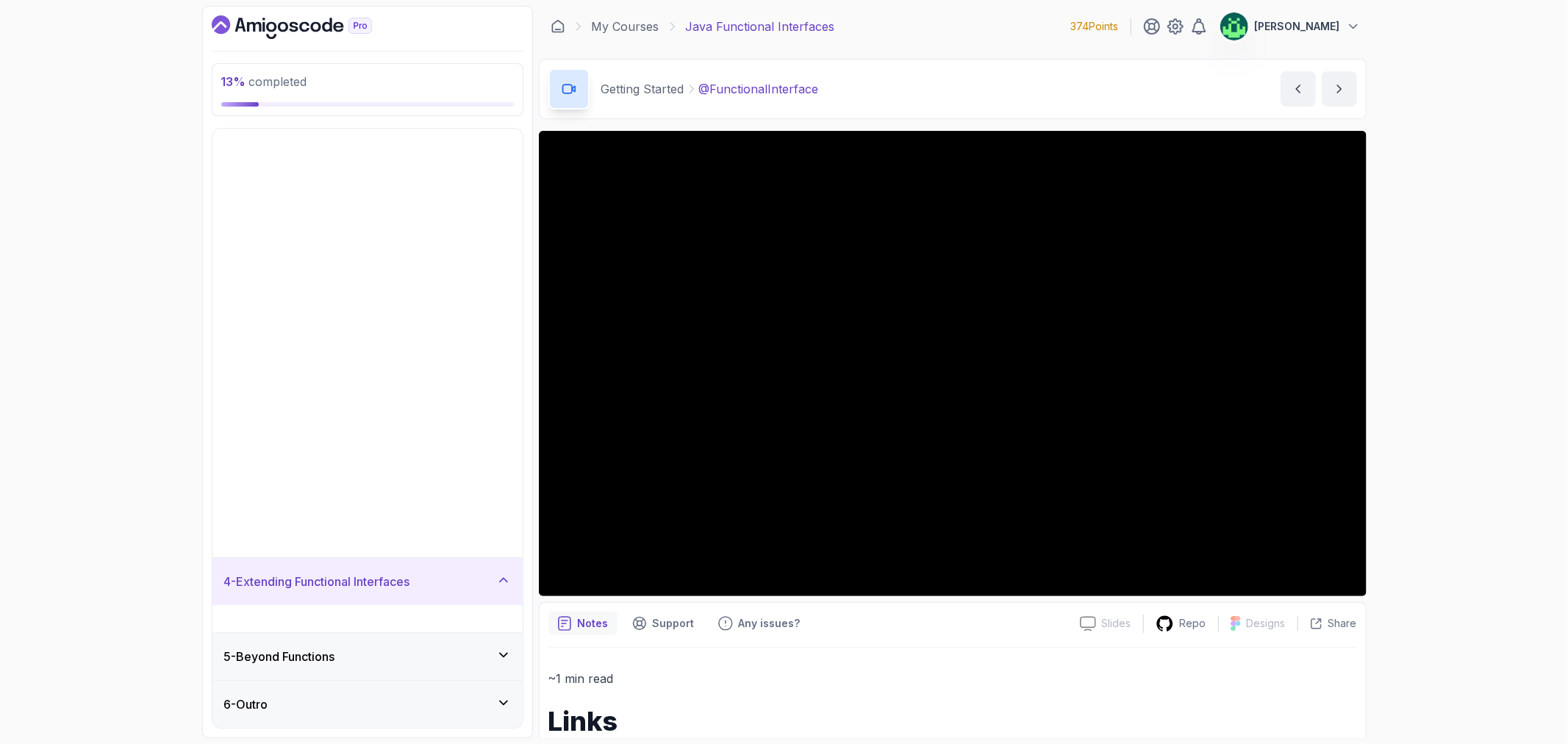
scroll to position [0, 0]
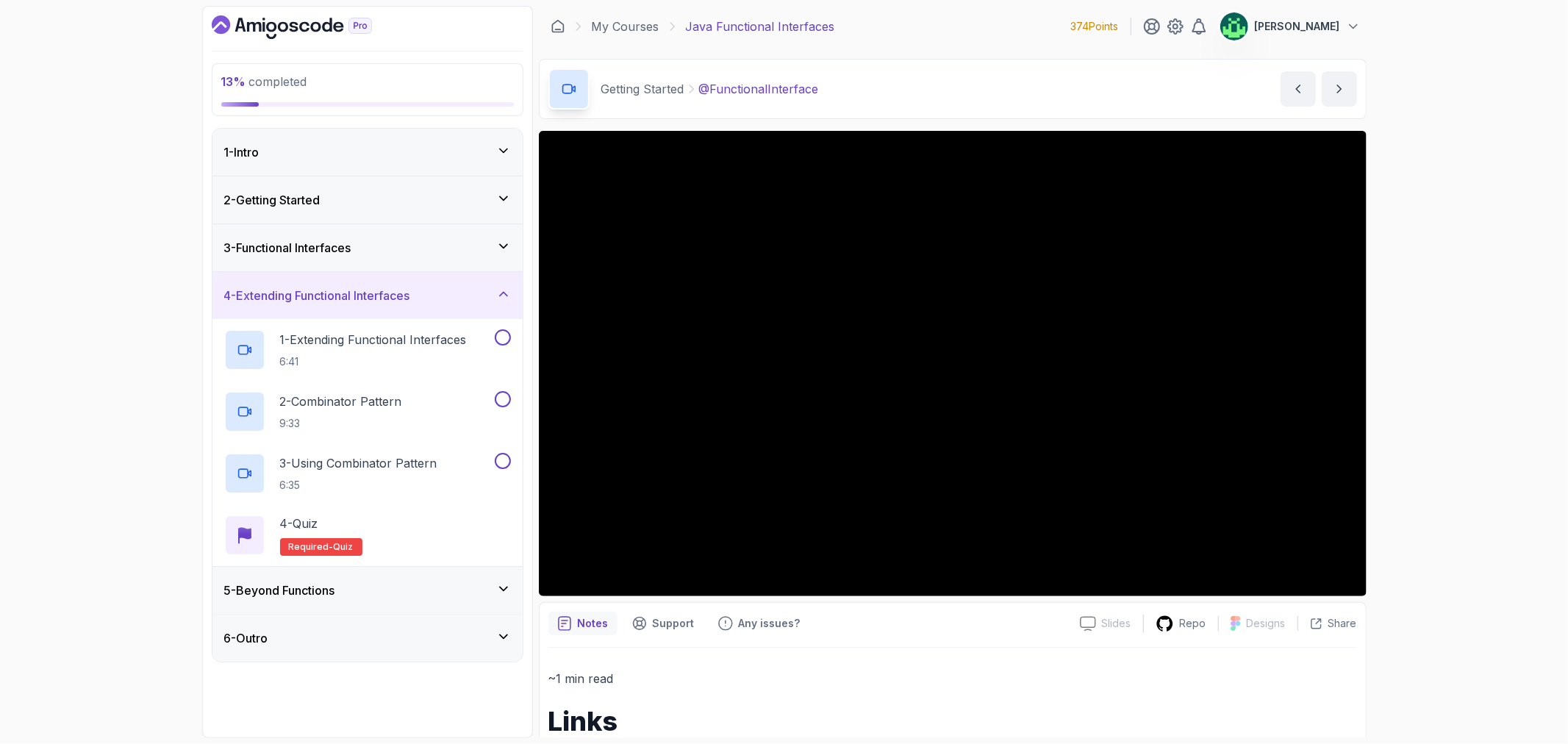
click at [416, 603] on div "5 - Beyond Functions" at bounding box center [367, 590] width 310 height 47
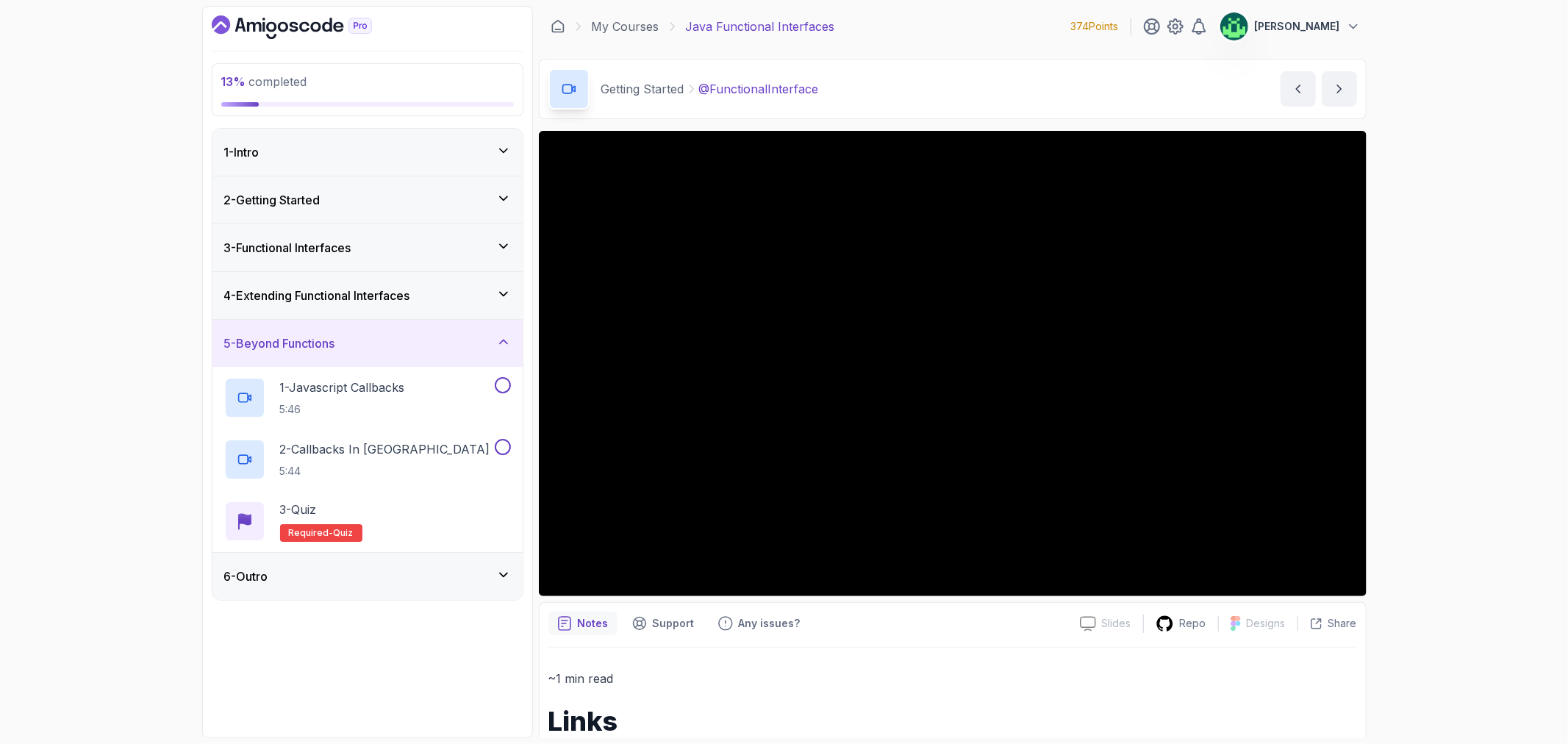
click at [446, 342] on div "5 - Beyond Functions" at bounding box center [367, 344] width 287 height 17
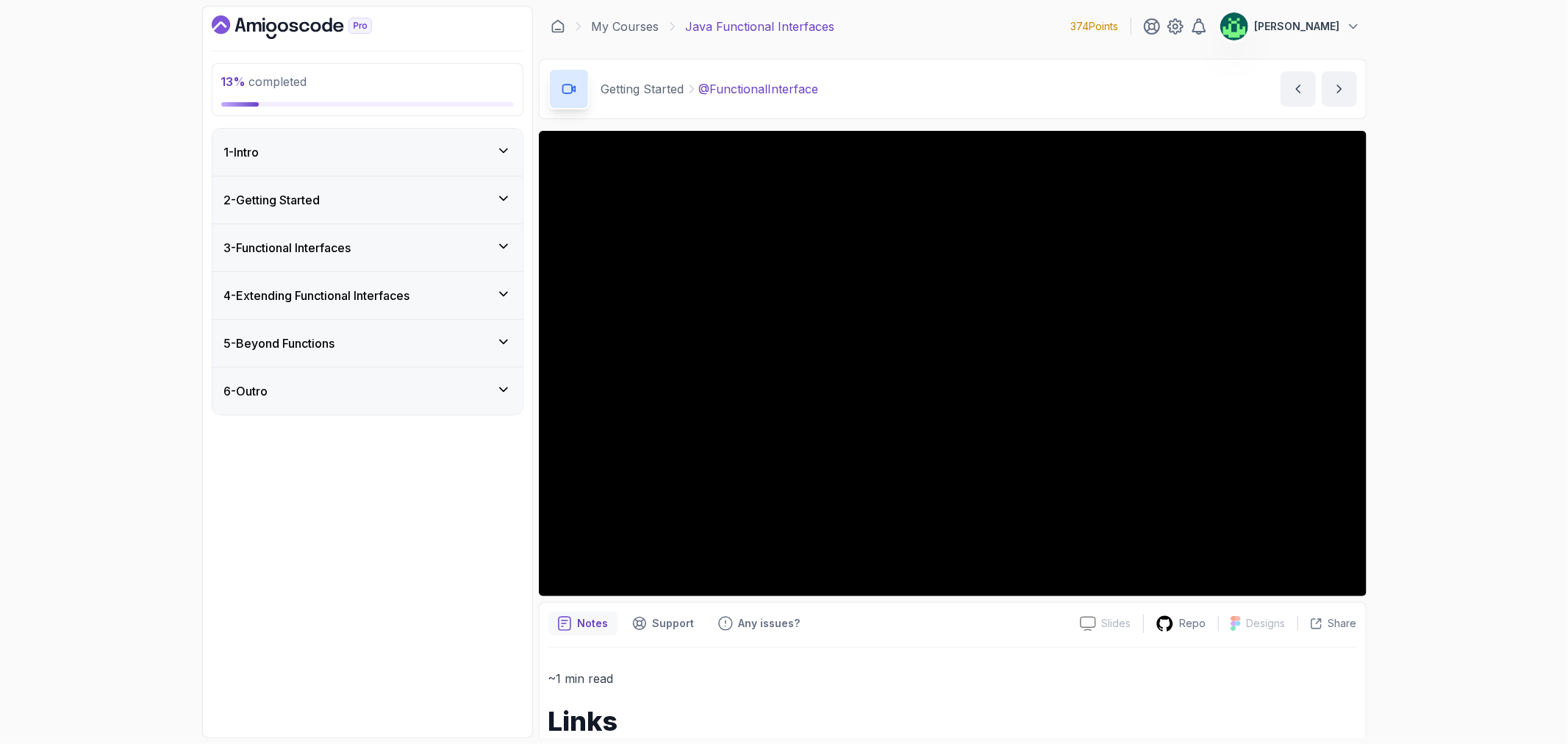
click at [470, 264] on div "3 - Functional Interfaces" at bounding box center [367, 247] width 310 height 47
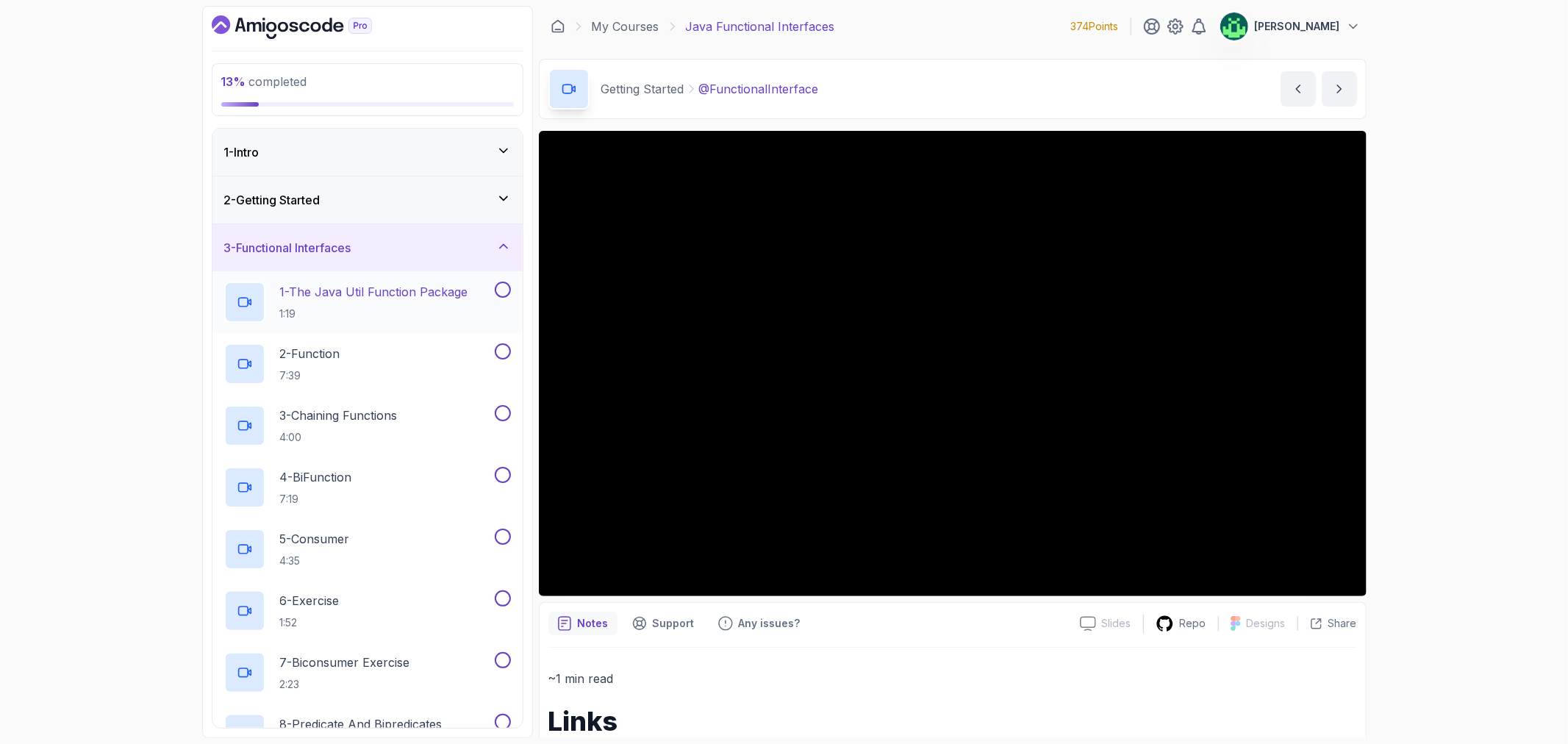
click at [460, 280] on div "1 - The Java Util Function Package 1:19" at bounding box center [367, 302] width 310 height 62
click at [459, 256] on div "3 - Functional Interfaces" at bounding box center [367, 248] width 287 height 17
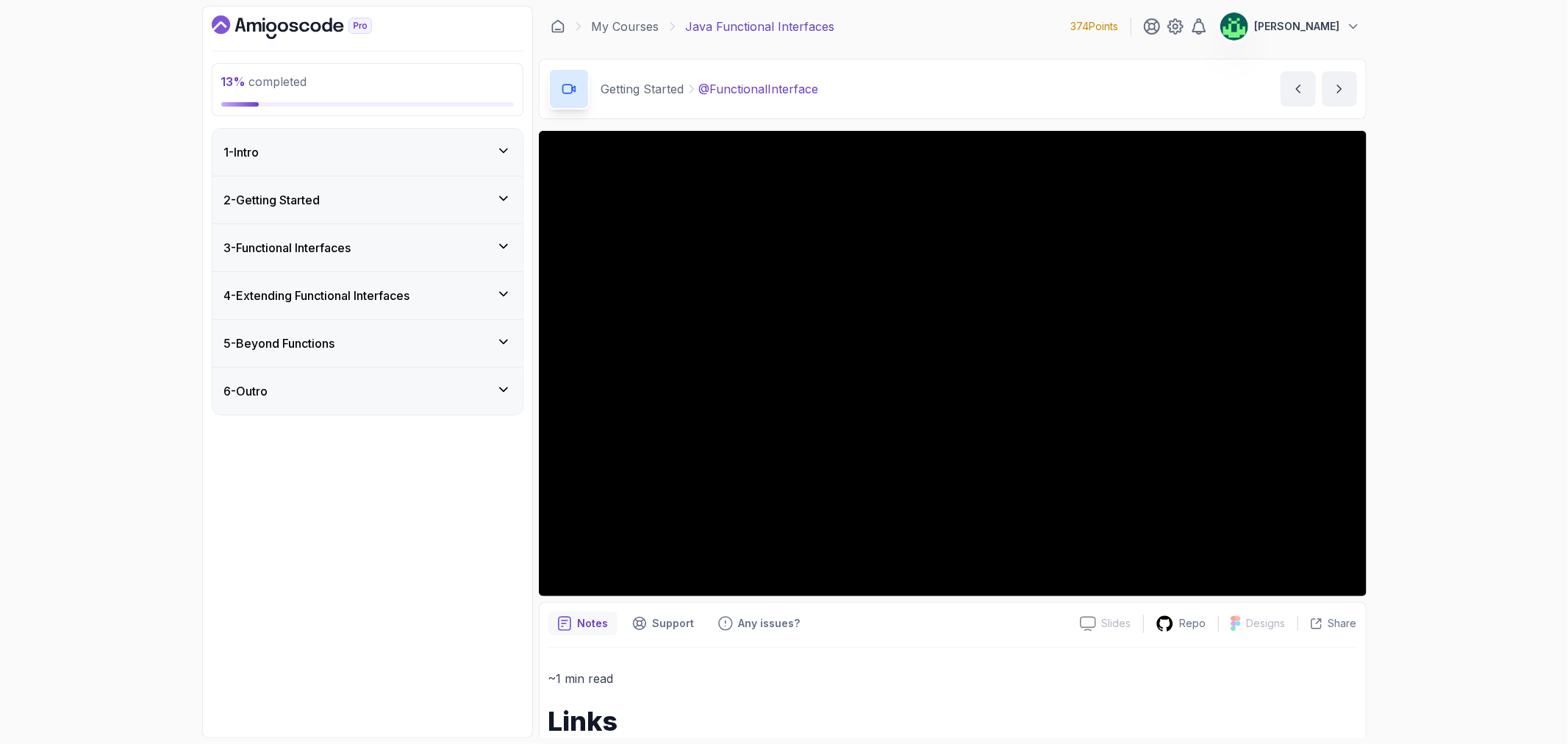
click at [441, 210] on div "2 - Getting Started" at bounding box center [367, 199] width 310 height 47
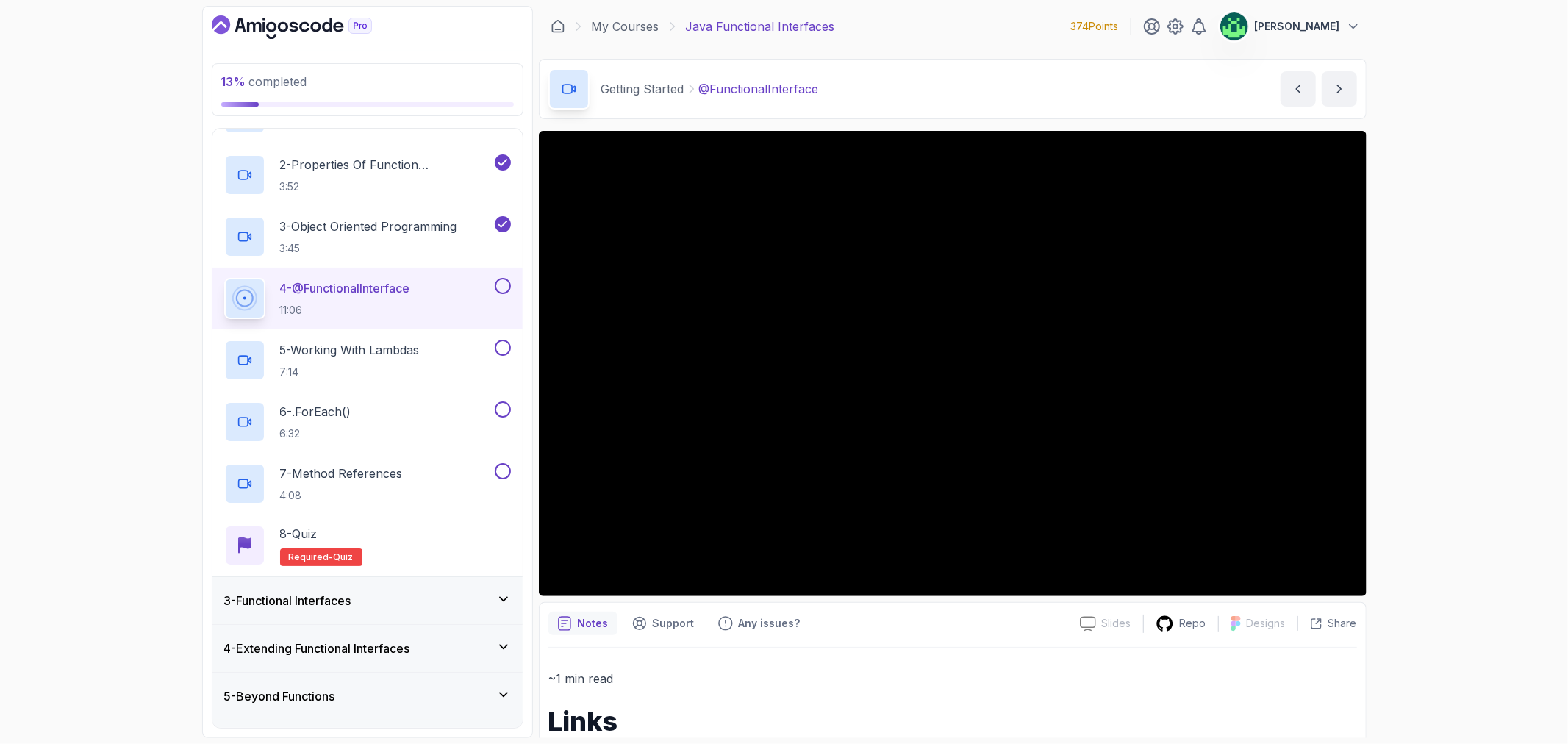
scroll to position [163, 0]
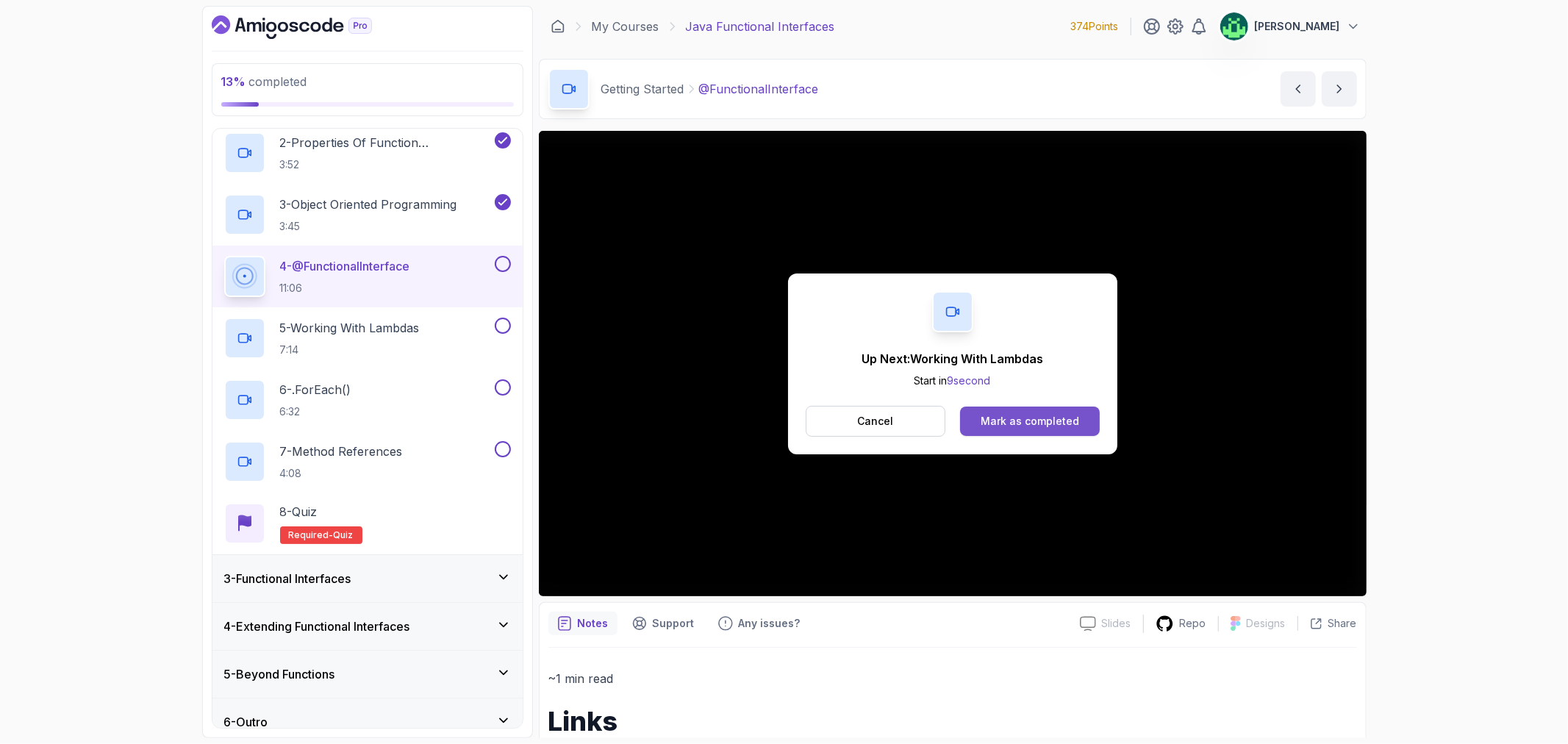
click at [1071, 419] on div "Mark as completed" at bounding box center [1030, 421] width 98 height 15
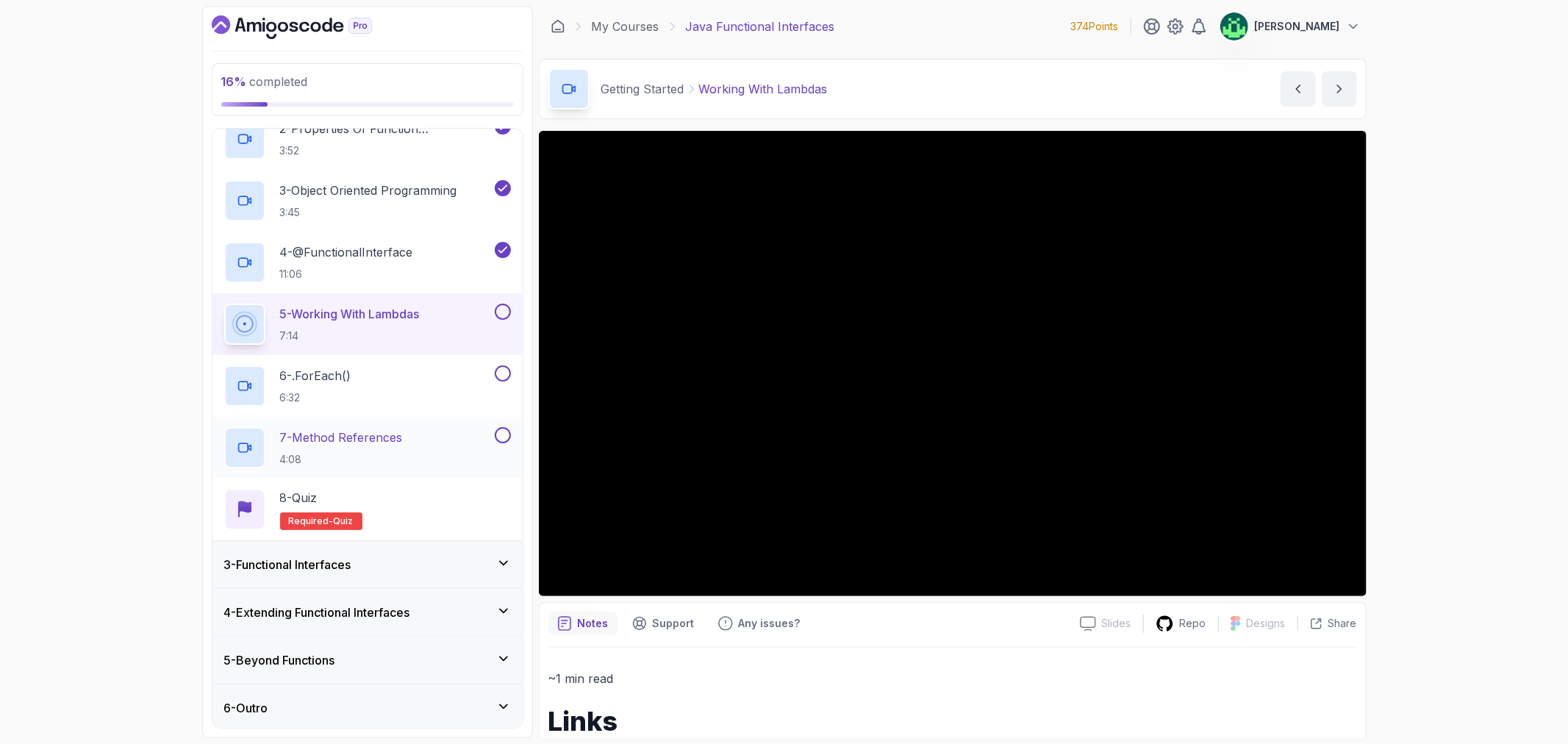
scroll to position [180, 0]
click at [416, 567] on div "3 - Functional Interfaces" at bounding box center [367, 561] width 287 height 17
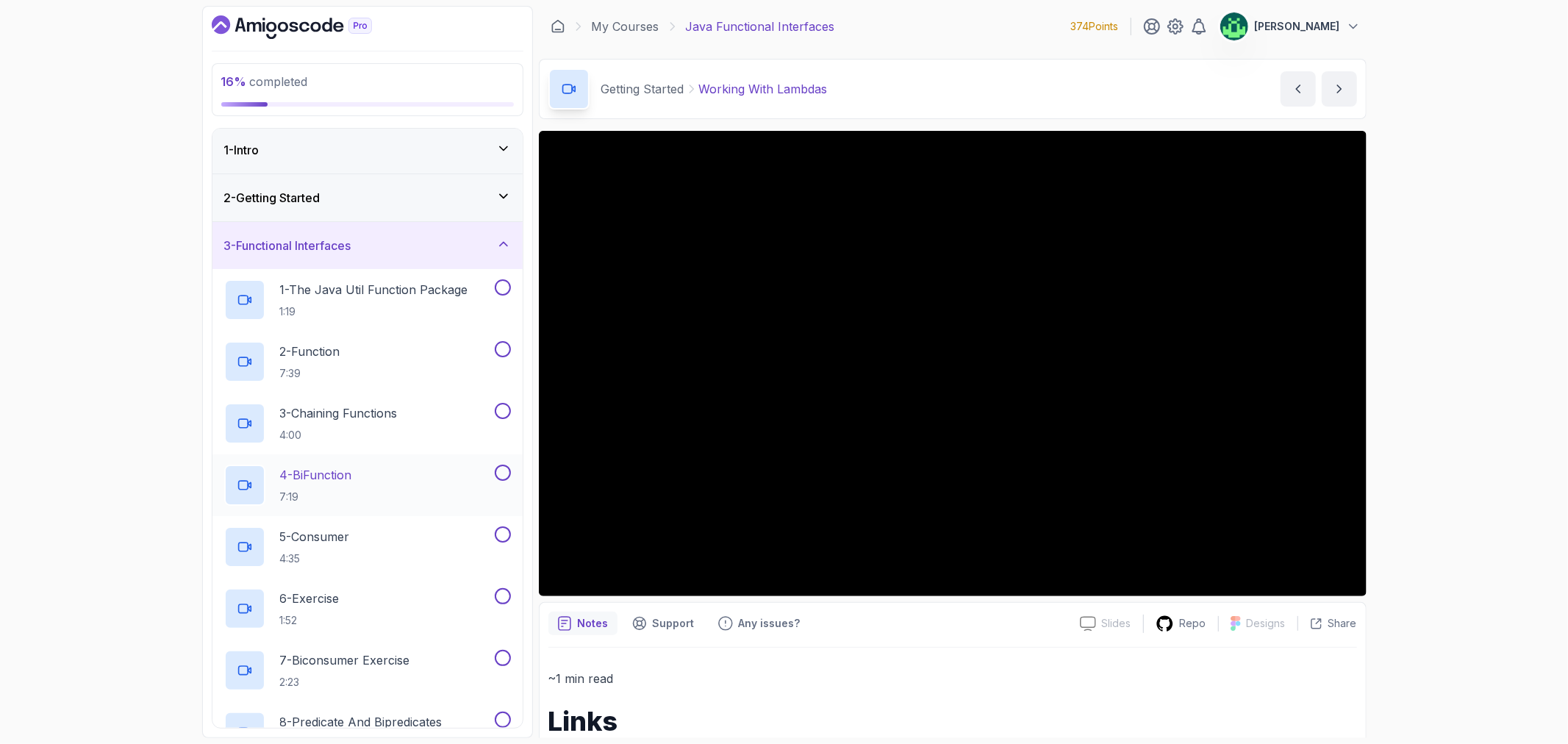
scroll to position [0, 0]
click at [376, 248] on div "3 - Functional Interfaces" at bounding box center [367, 248] width 287 height 17
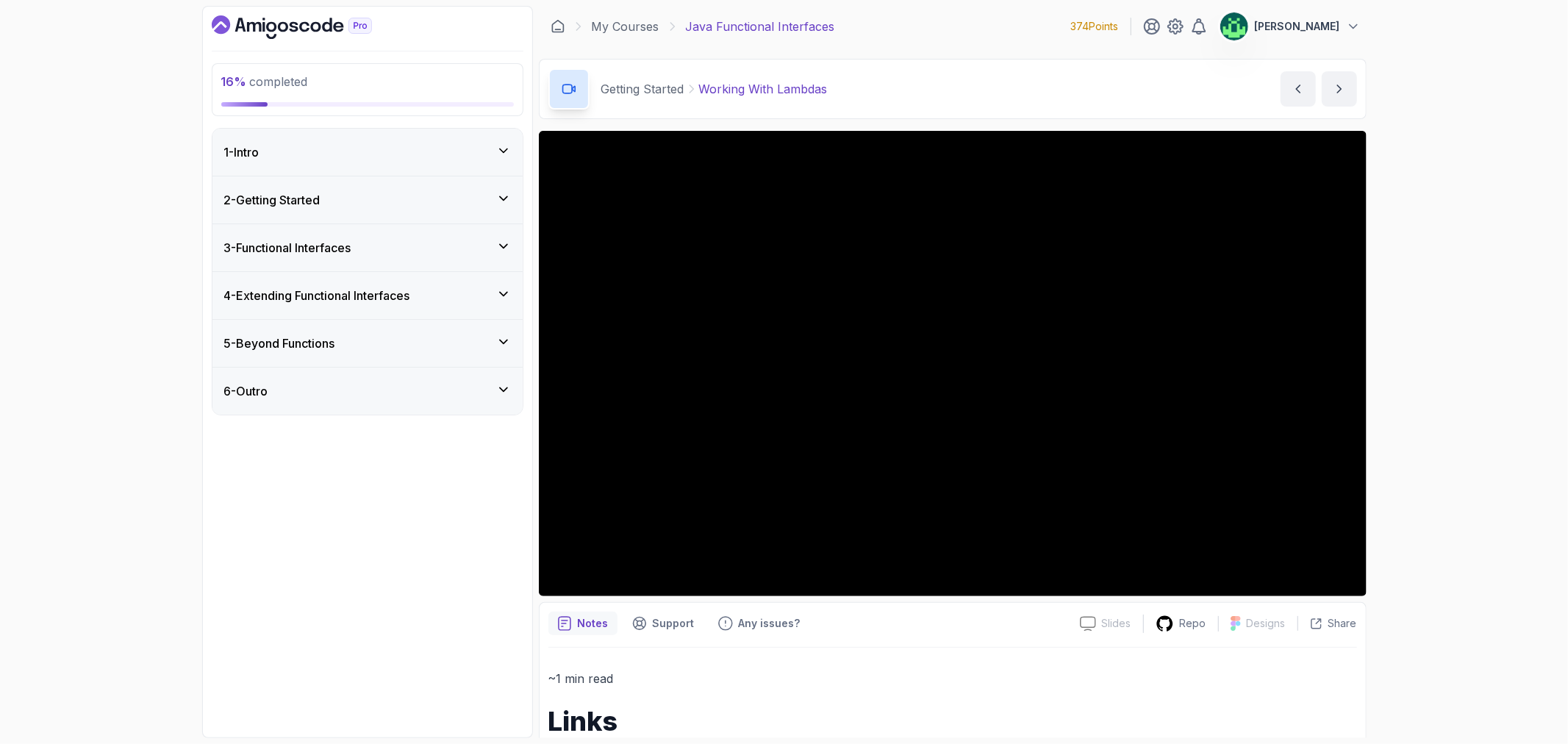
click at [383, 200] on div "2 - Getting Started" at bounding box center [367, 199] width 287 height 17
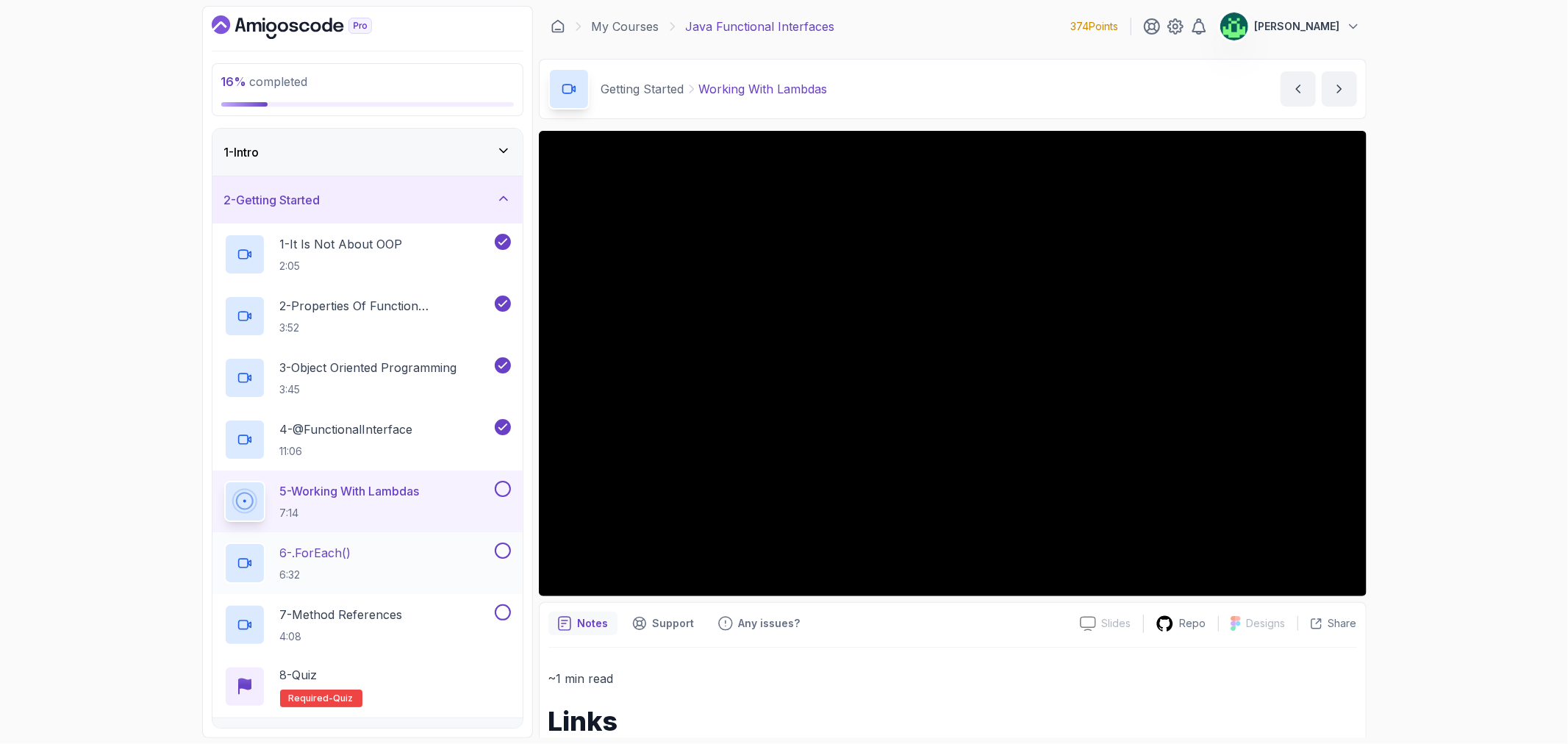
scroll to position [82, 0]
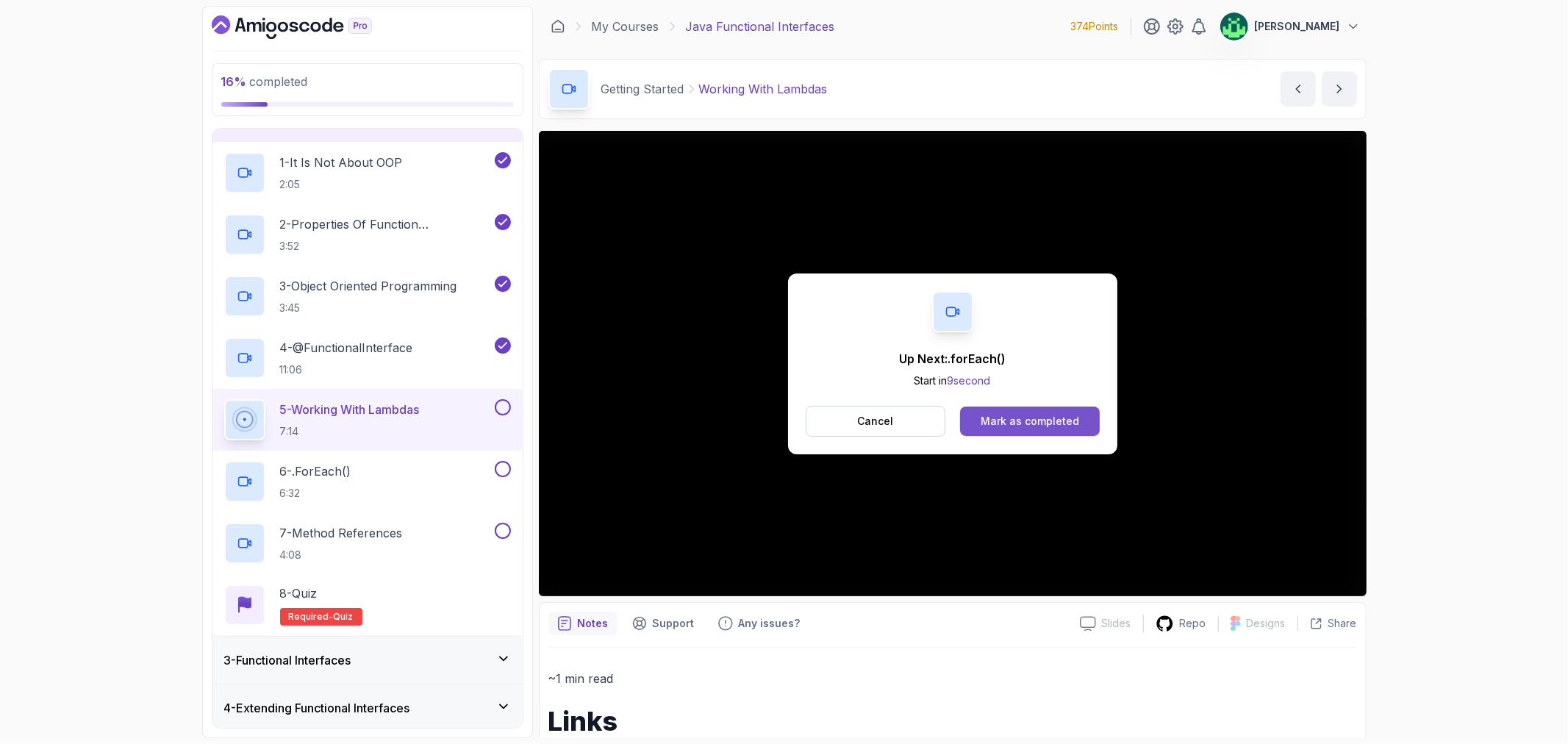
click at [1019, 415] on div "Mark as completed" at bounding box center [1030, 421] width 98 height 15
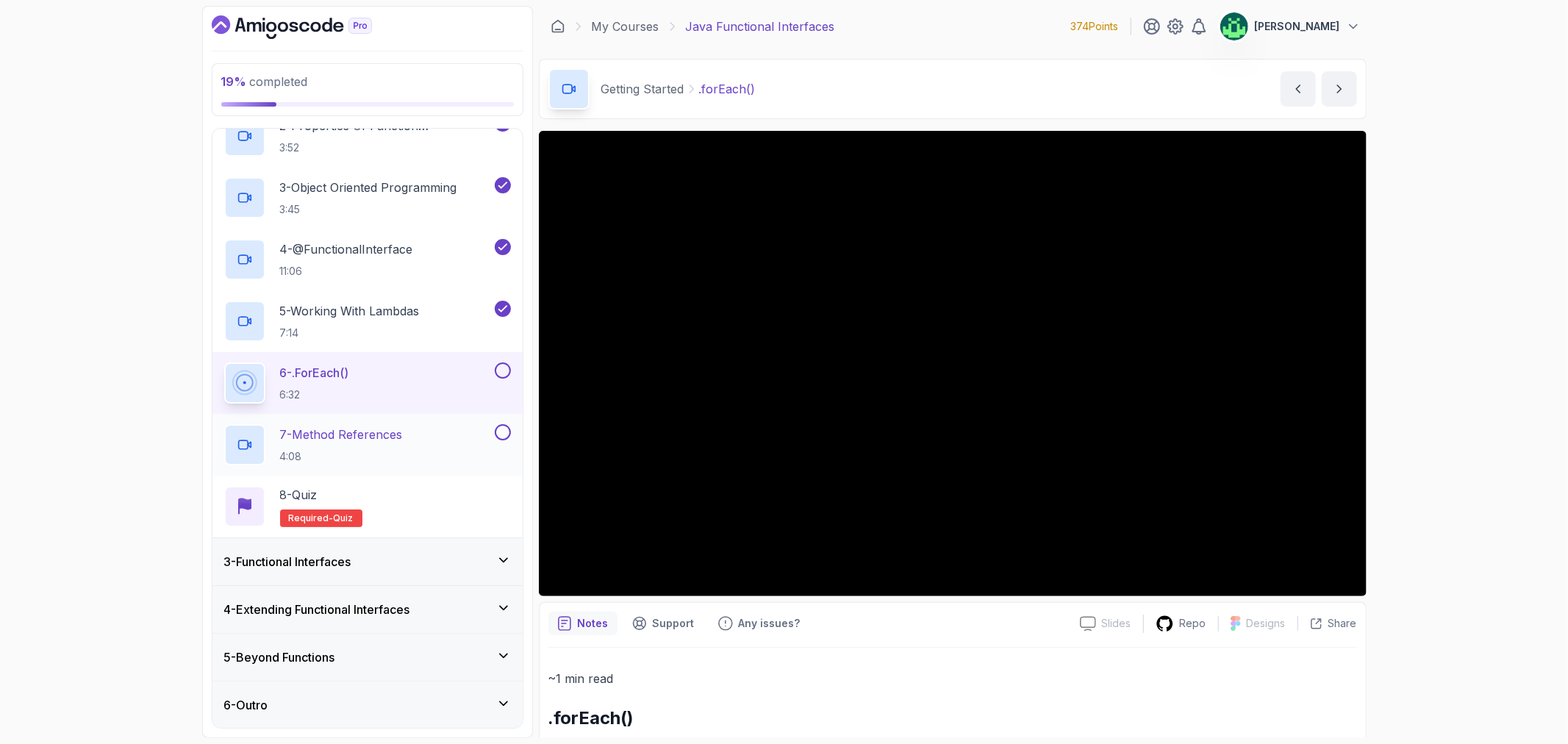
scroll to position [180, 0]
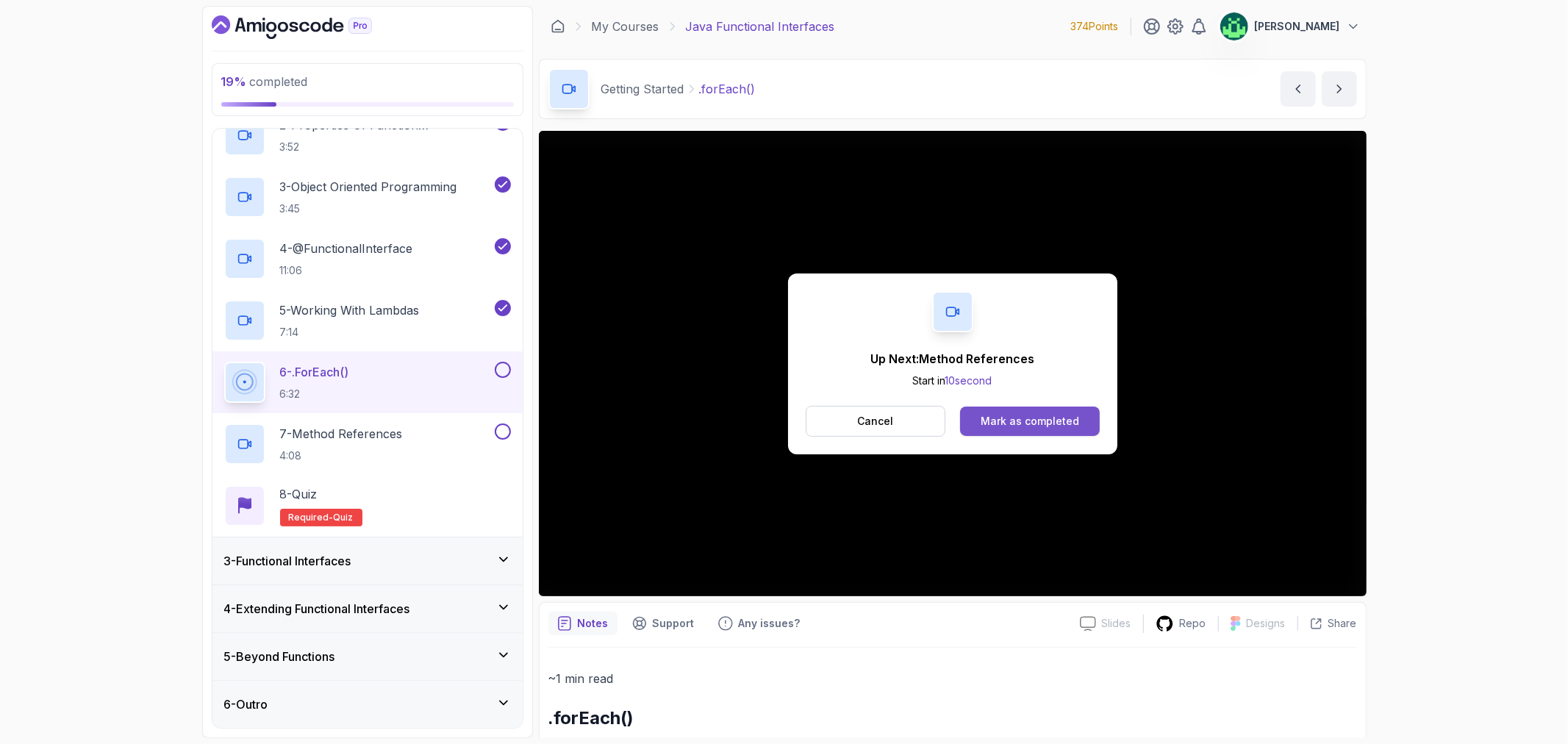
click at [1072, 423] on div "Mark as completed" at bounding box center [1030, 421] width 98 height 15
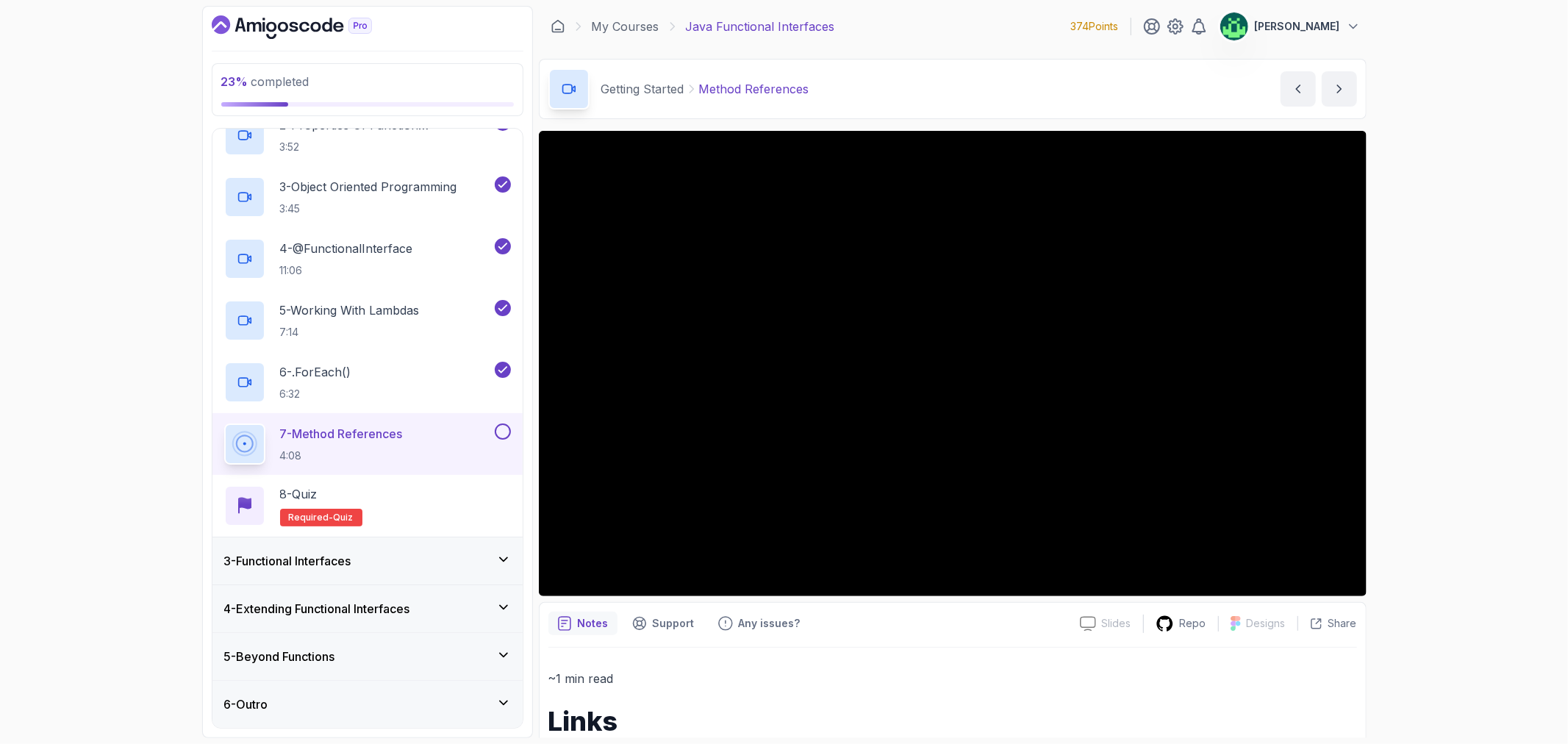
click at [376, 564] on div "3 - Functional Interfaces" at bounding box center [367, 561] width 287 height 17
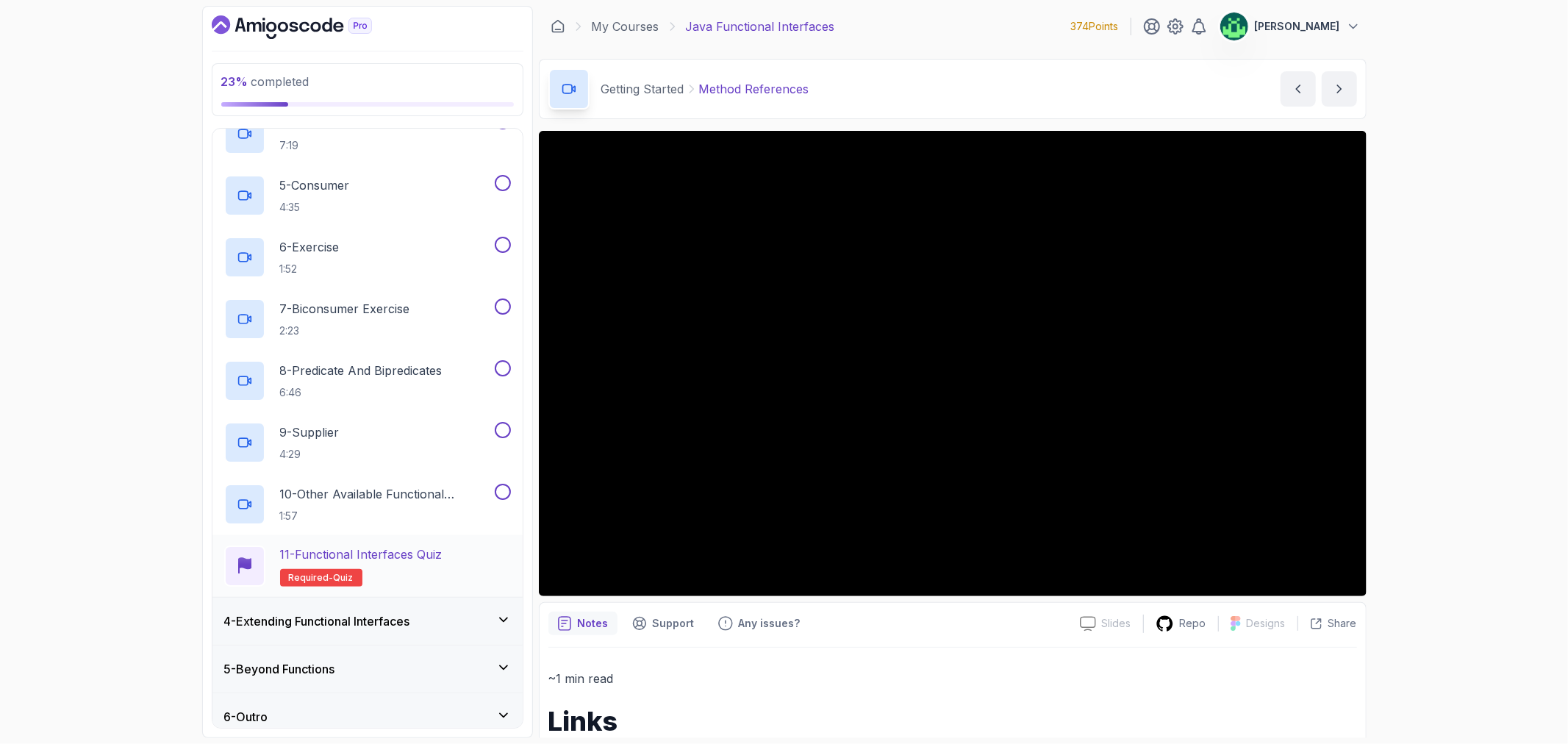
scroll to position [366, 0]
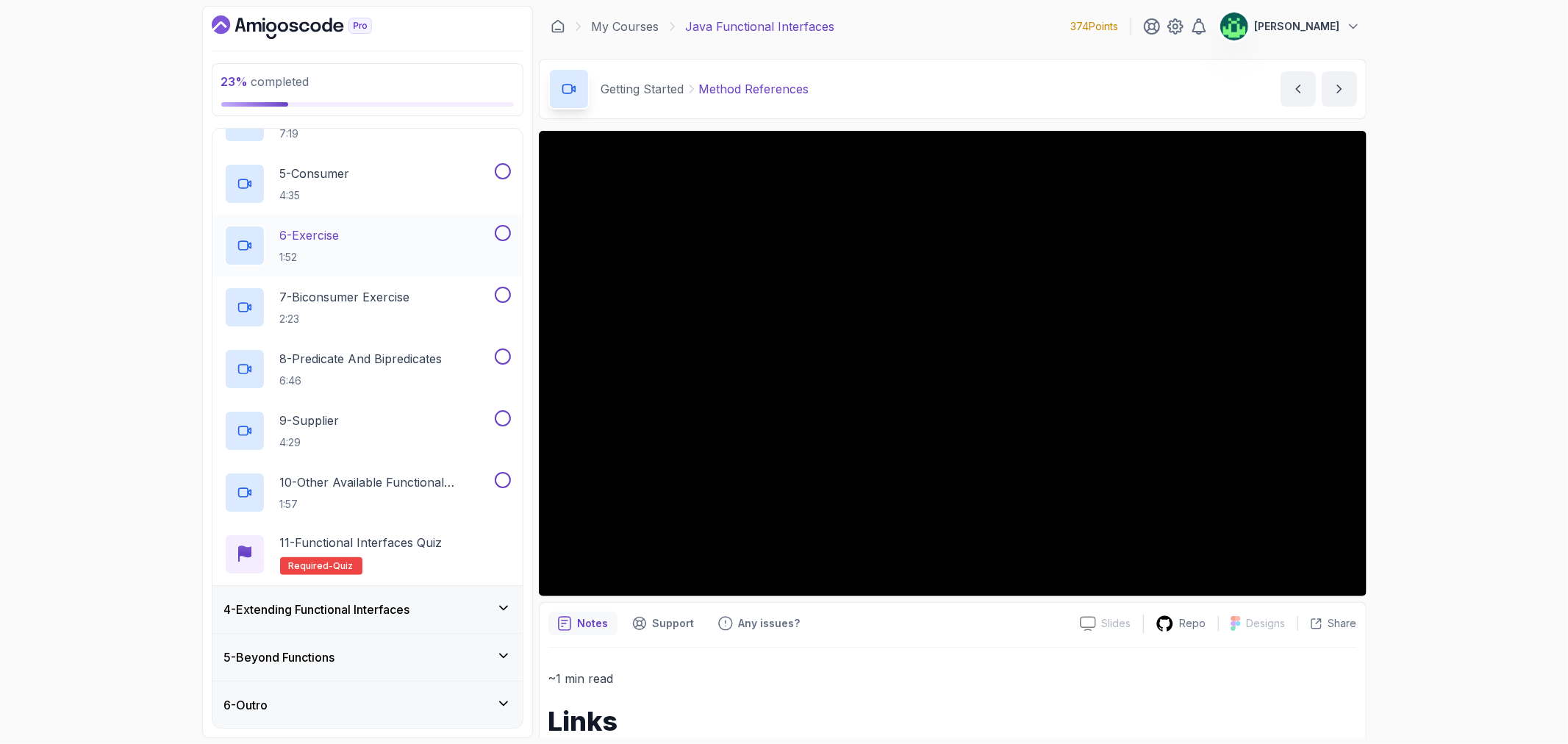
click at [465, 610] on div "4 - Extending Functional Interfaces" at bounding box center [367, 609] width 287 height 17
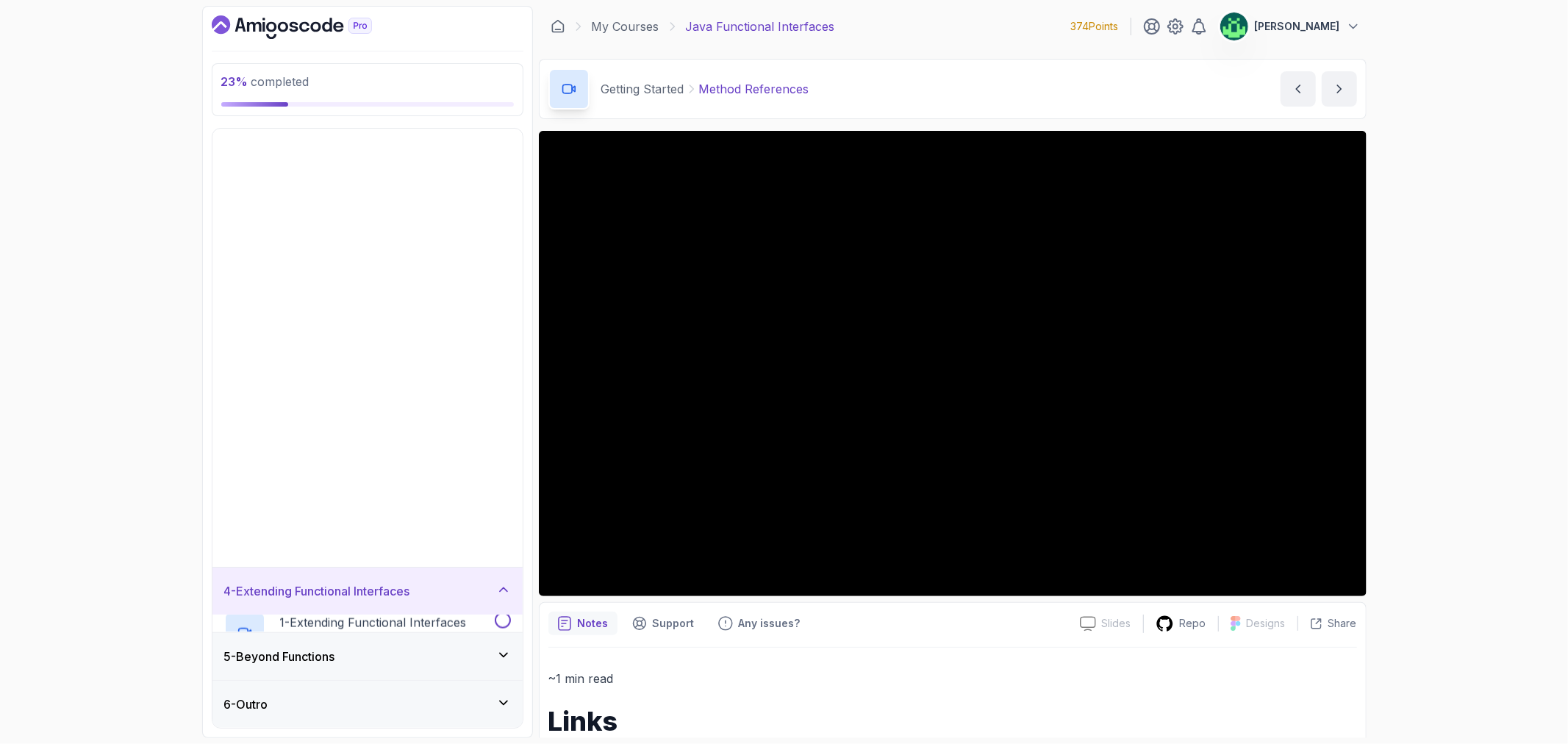
scroll to position [0, 0]
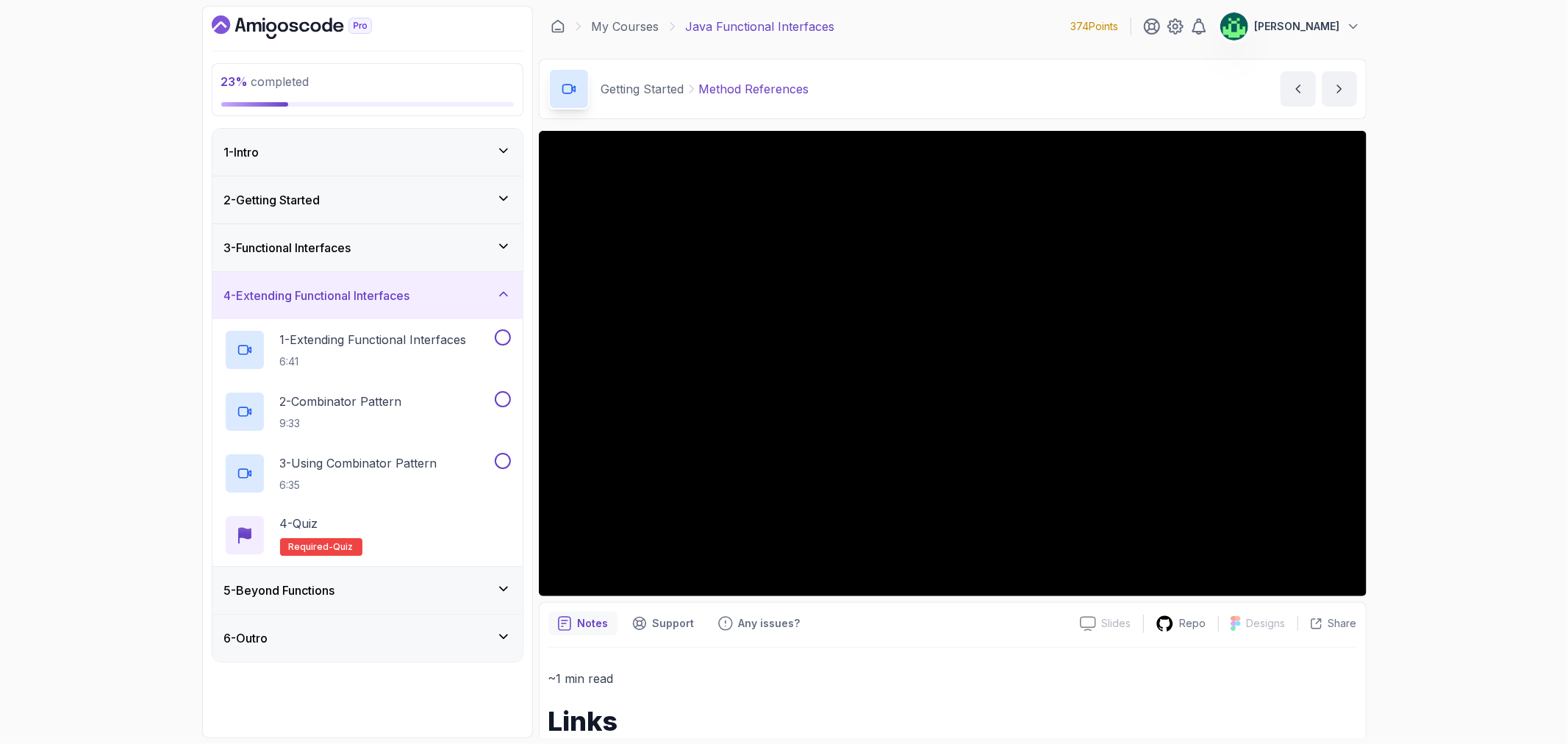
click at [401, 584] on div "5 - Beyond Functions" at bounding box center [367, 590] width 287 height 17
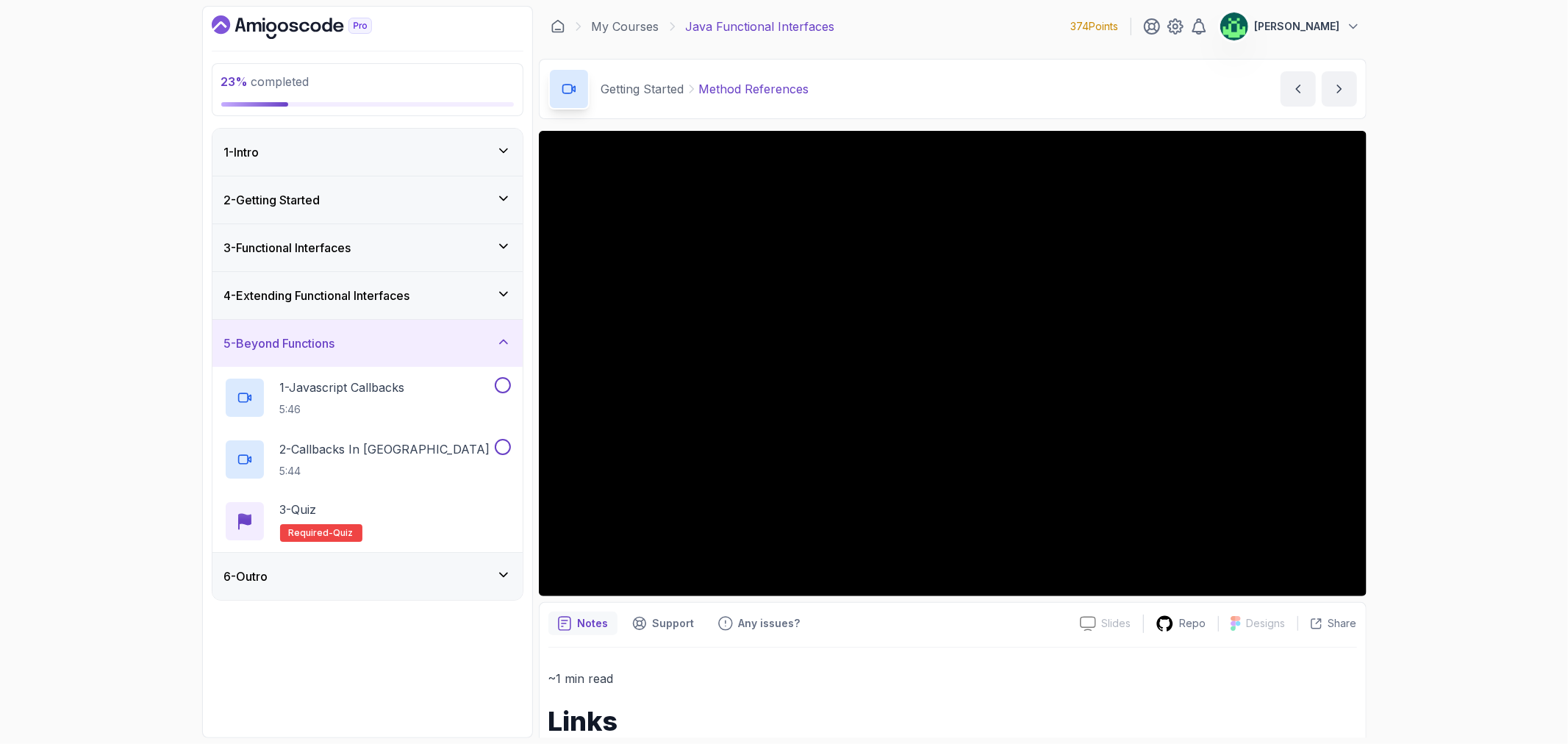
click at [396, 586] on div "6 - Outro" at bounding box center [367, 575] width 310 height 47
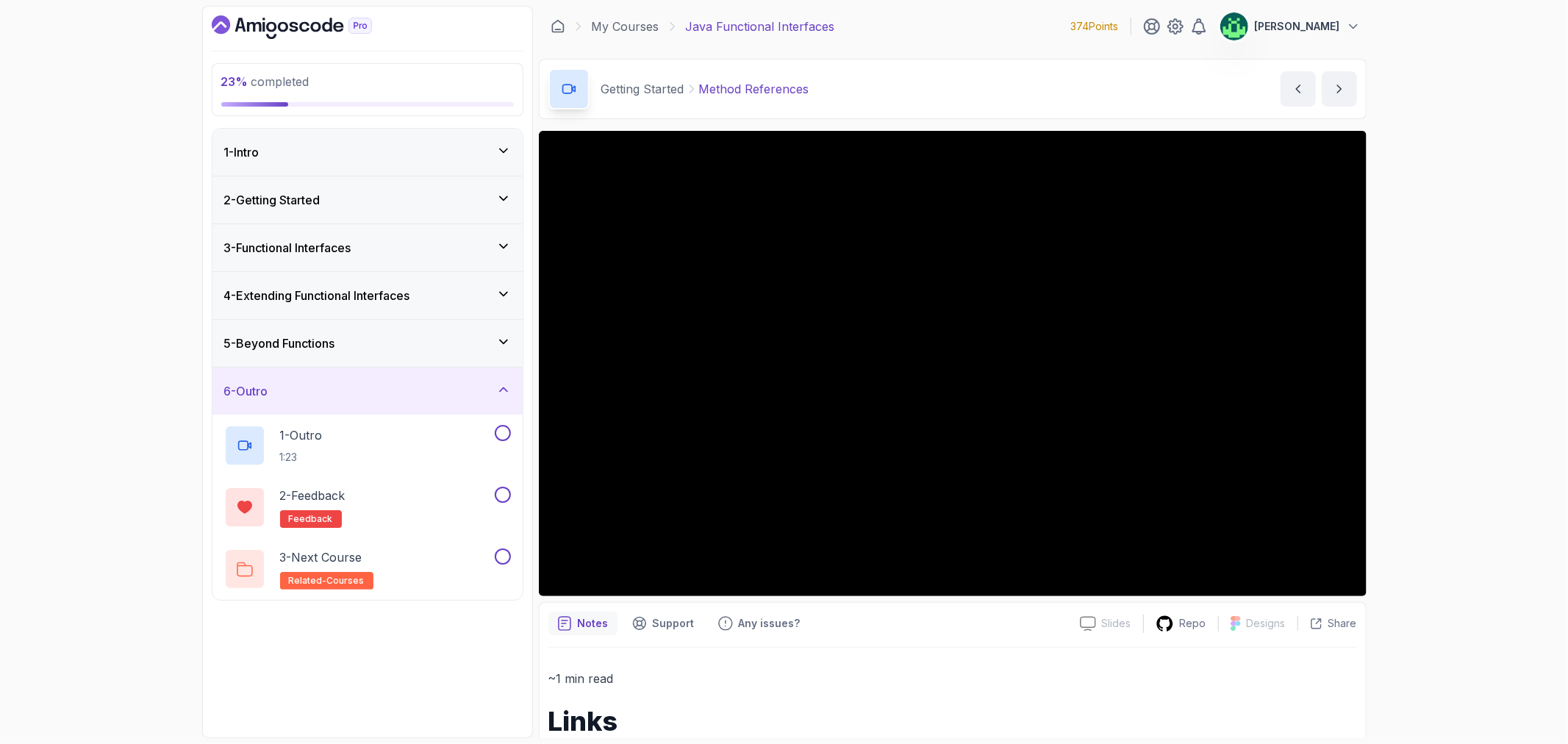
click at [429, 398] on div "6 - Outro" at bounding box center [367, 391] width 287 height 17
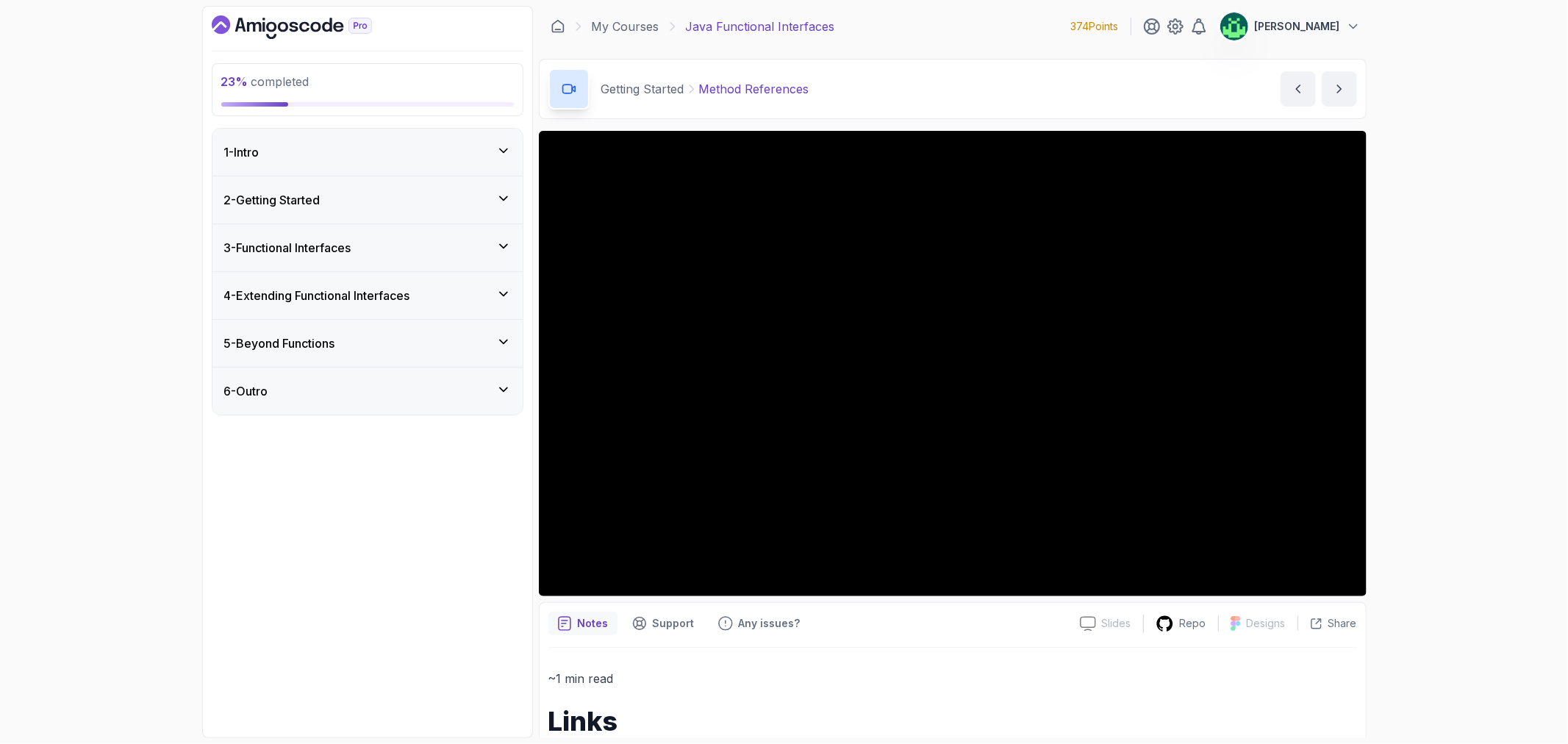
click at [453, 355] on div "5 - Beyond Functions" at bounding box center [367, 343] width 310 height 47
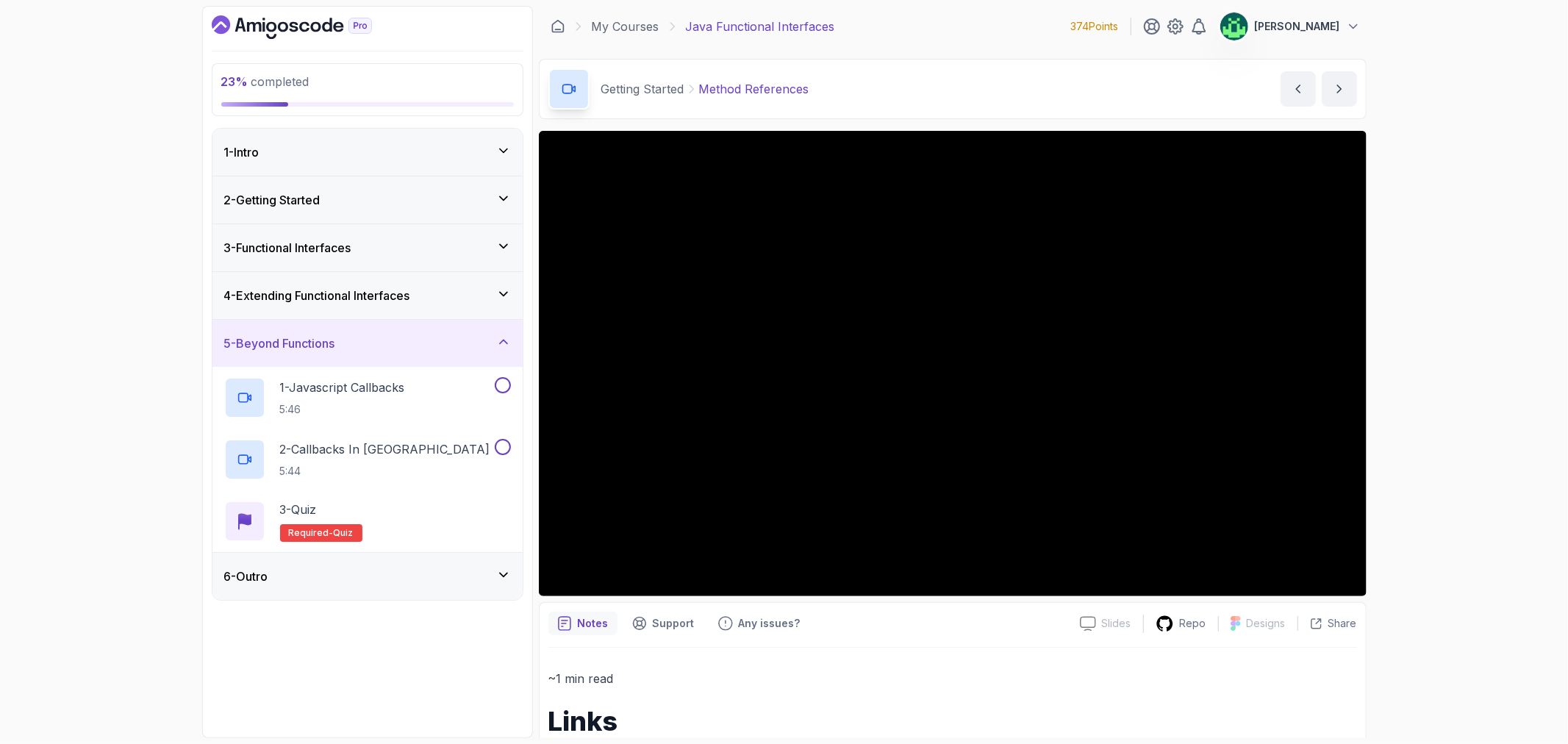
click at [453, 355] on div "5 - Beyond Functions" at bounding box center [367, 343] width 310 height 47
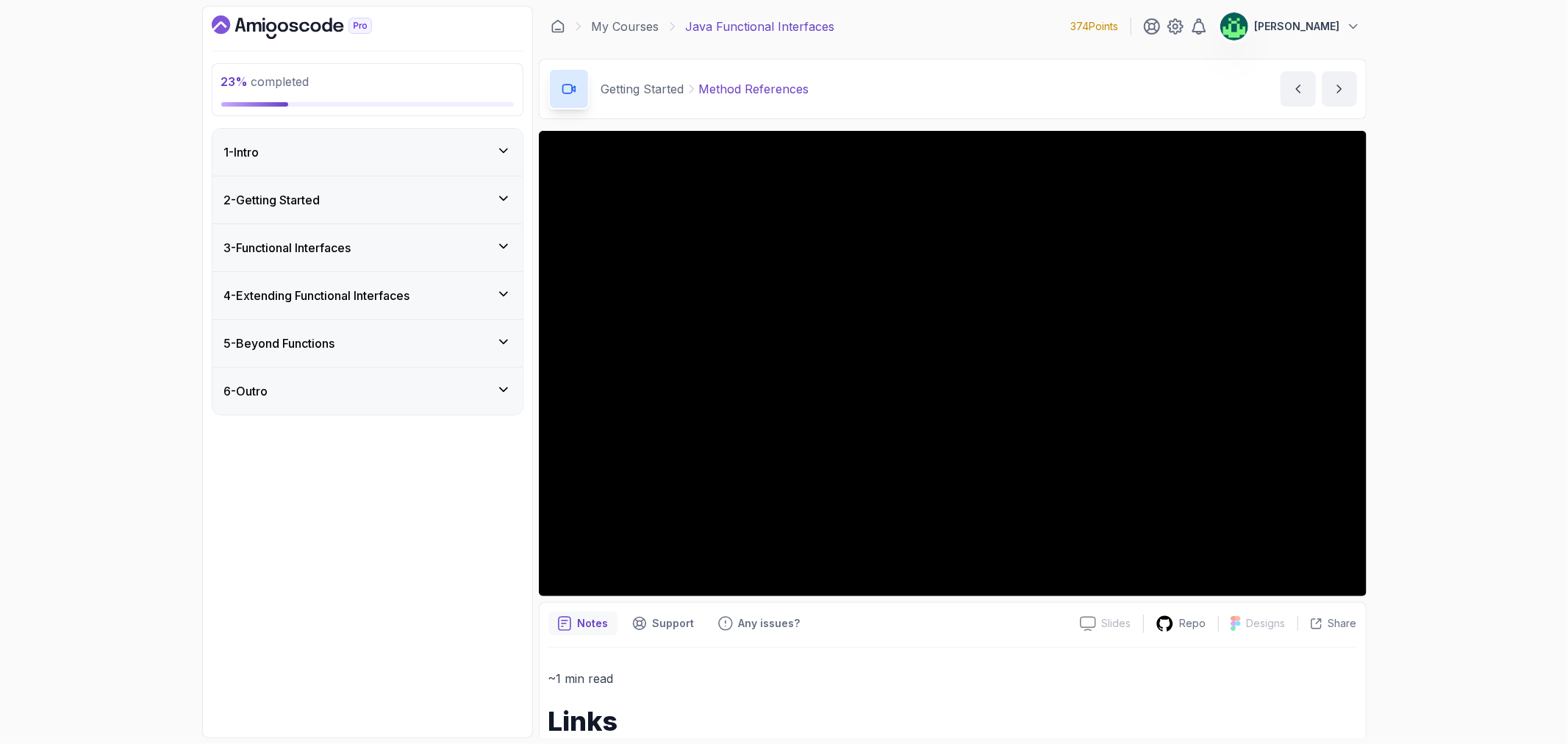
click at [460, 294] on div "4 - Extending Functional Interfaces" at bounding box center [367, 295] width 287 height 17
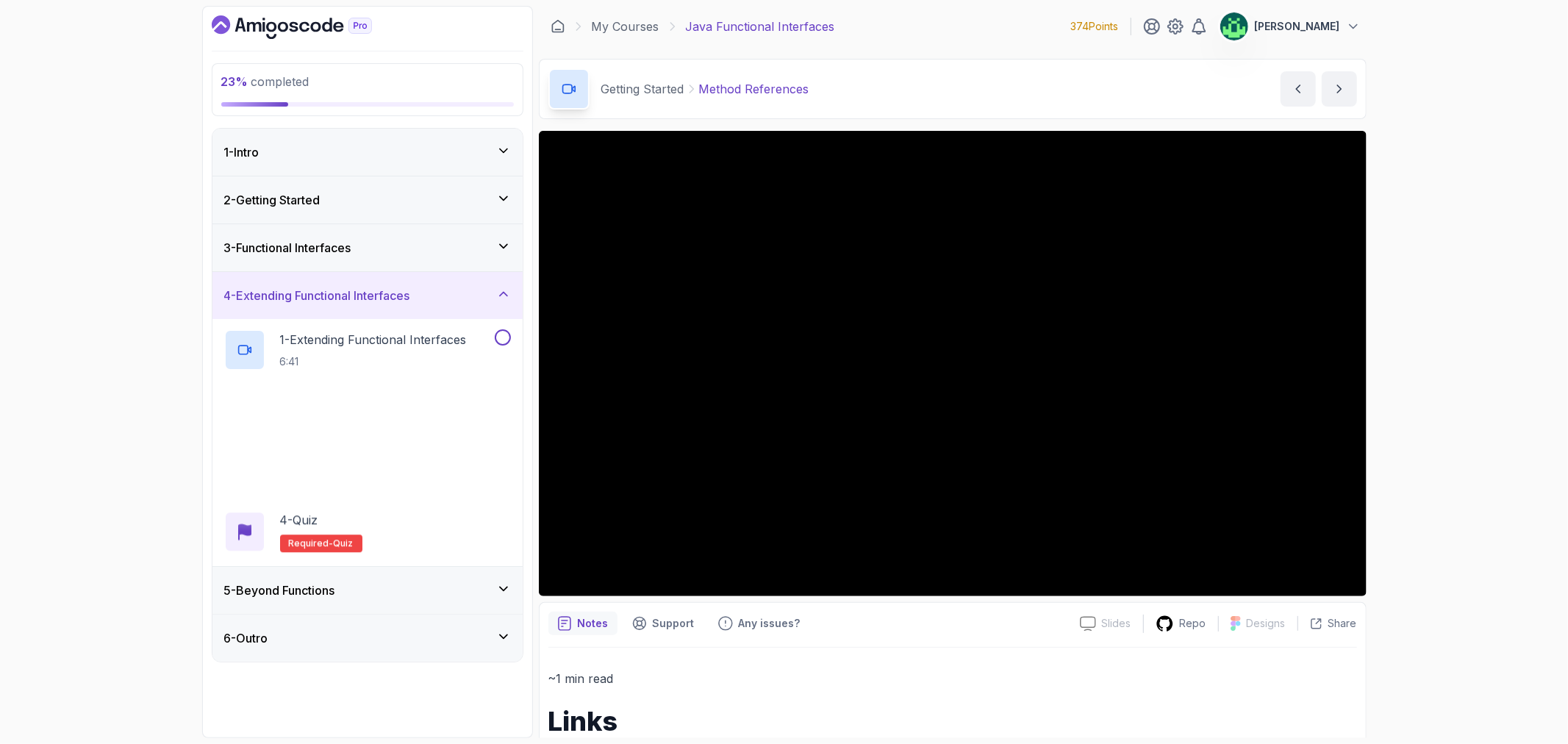
click at [446, 252] on div "3 - Functional Interfaces" at bounding box center [367, 248] width 287 height 17
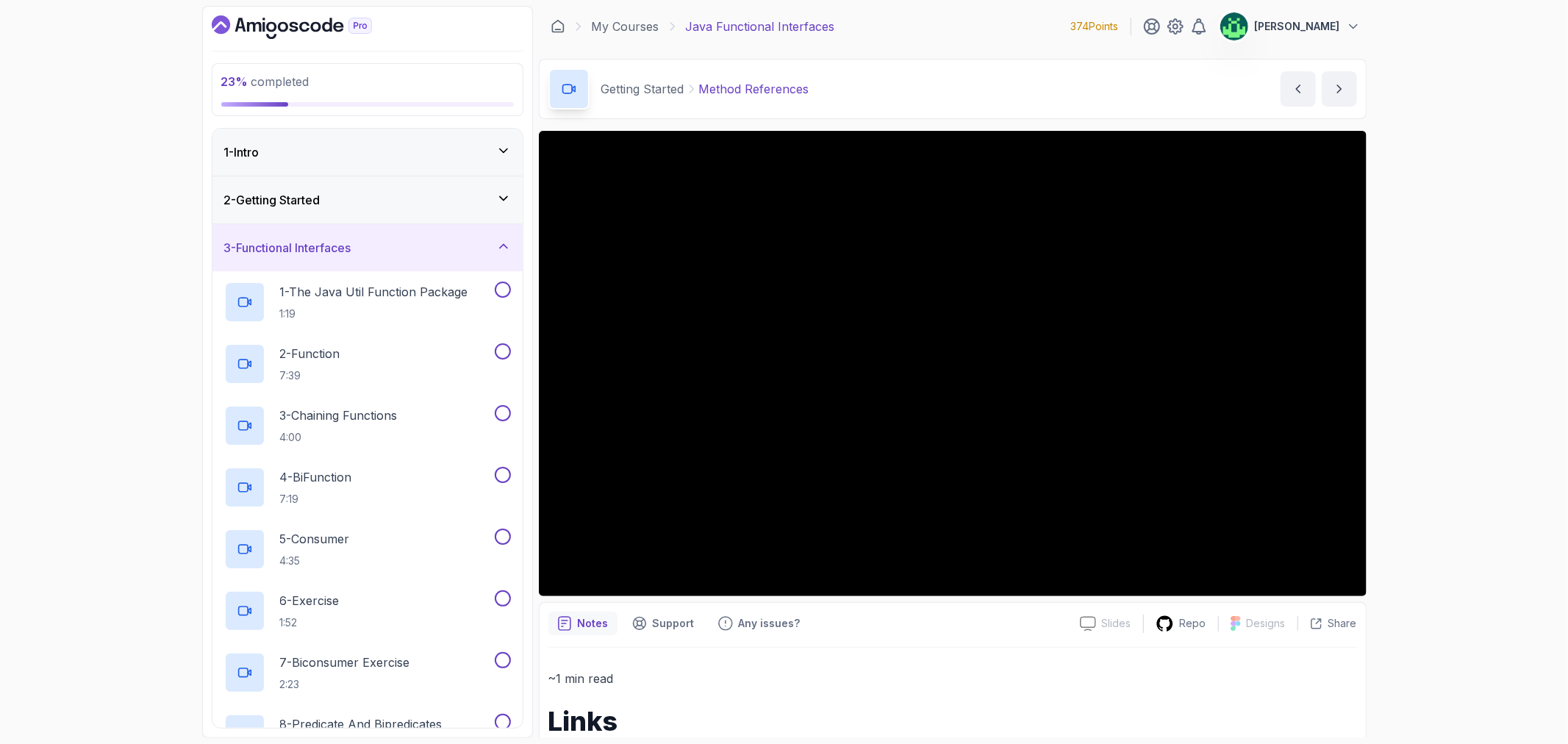
click at [442, 256] on div "3 - Functional Interfaces" at bounding box center [367, 248] width 287 height 17
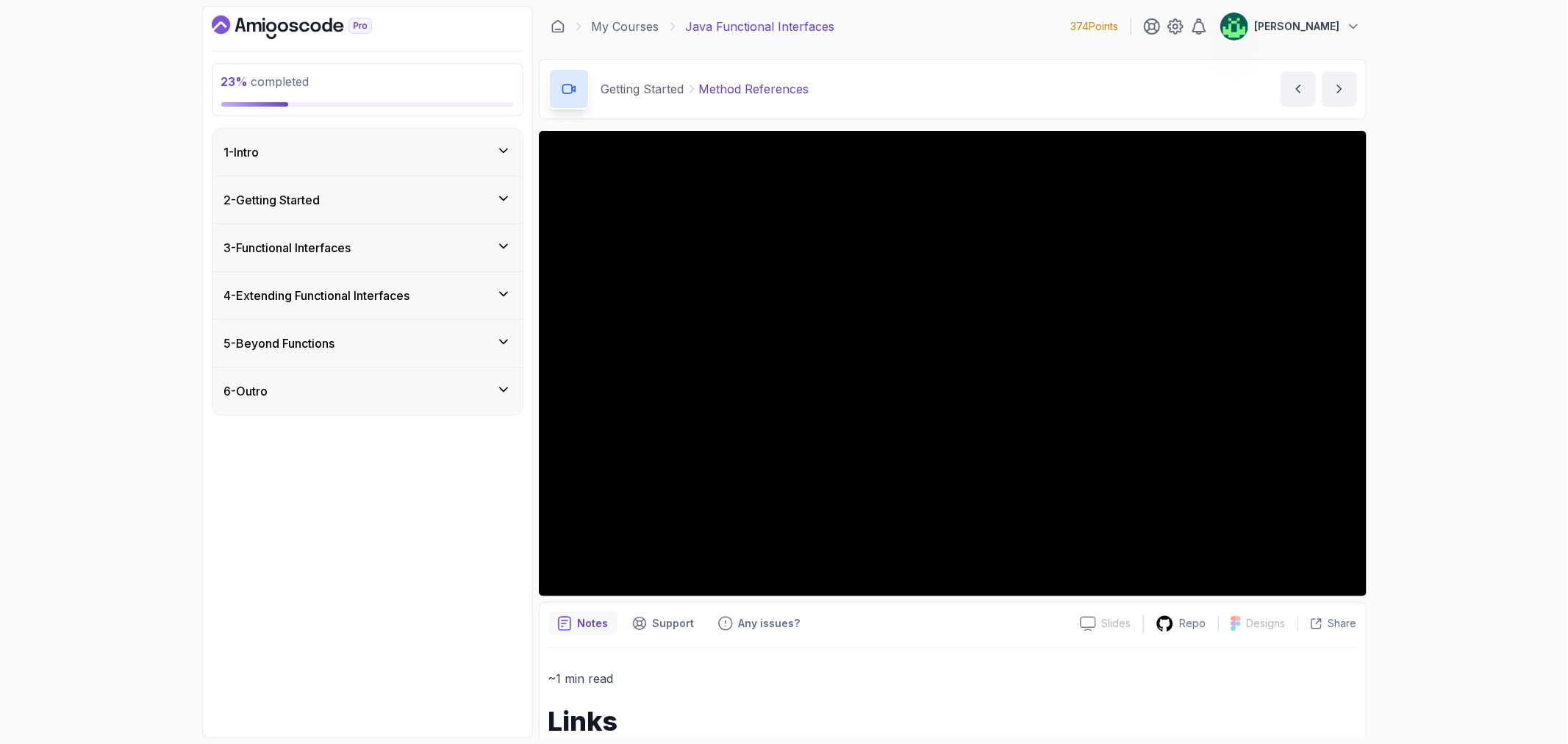
click at [444, 208] on div "2 - Getting Started" at bounding box center [367, 199] width 287 height 17
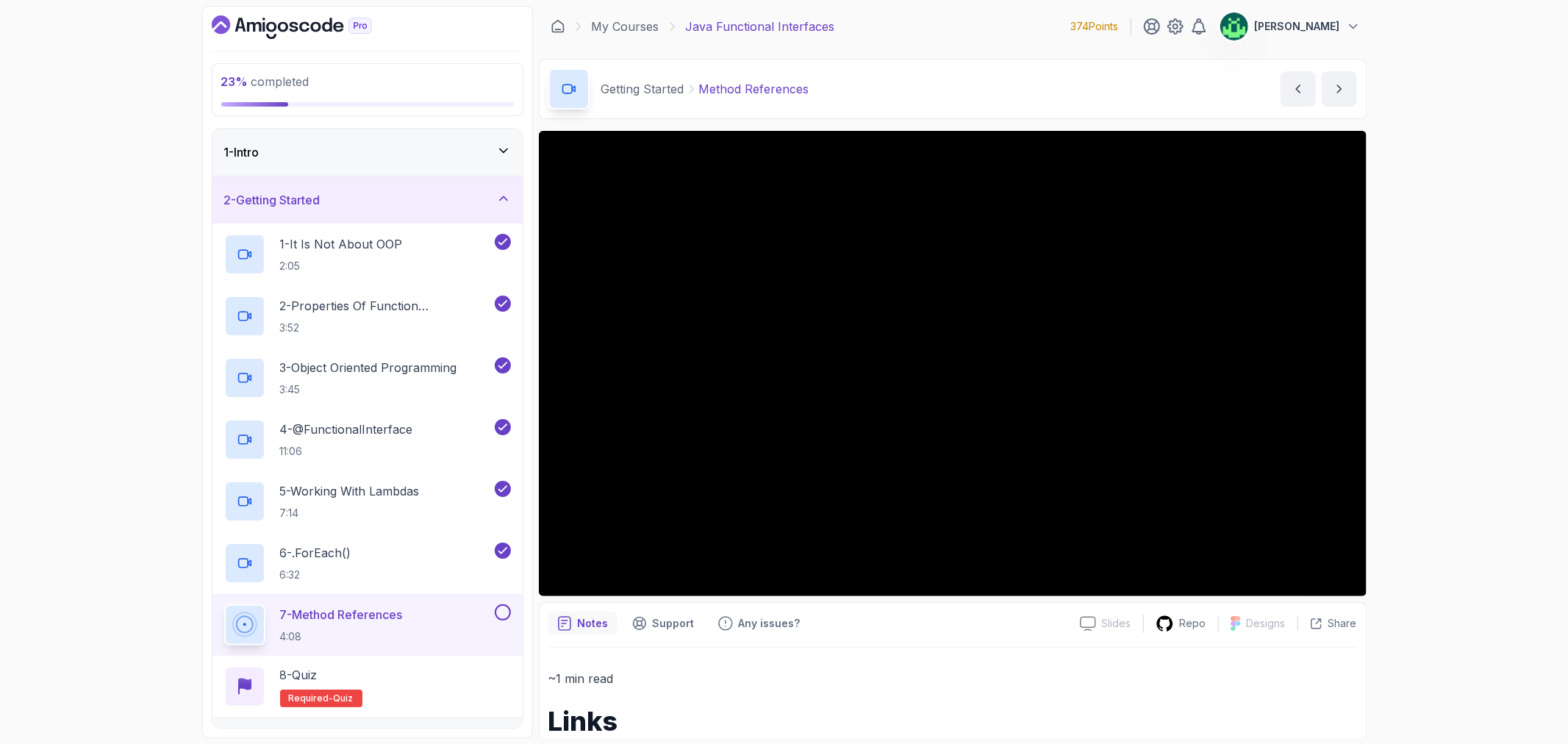
click at [403, 615] on p "7 - Method References" at bounding box center [341, 614] width 123 height 17
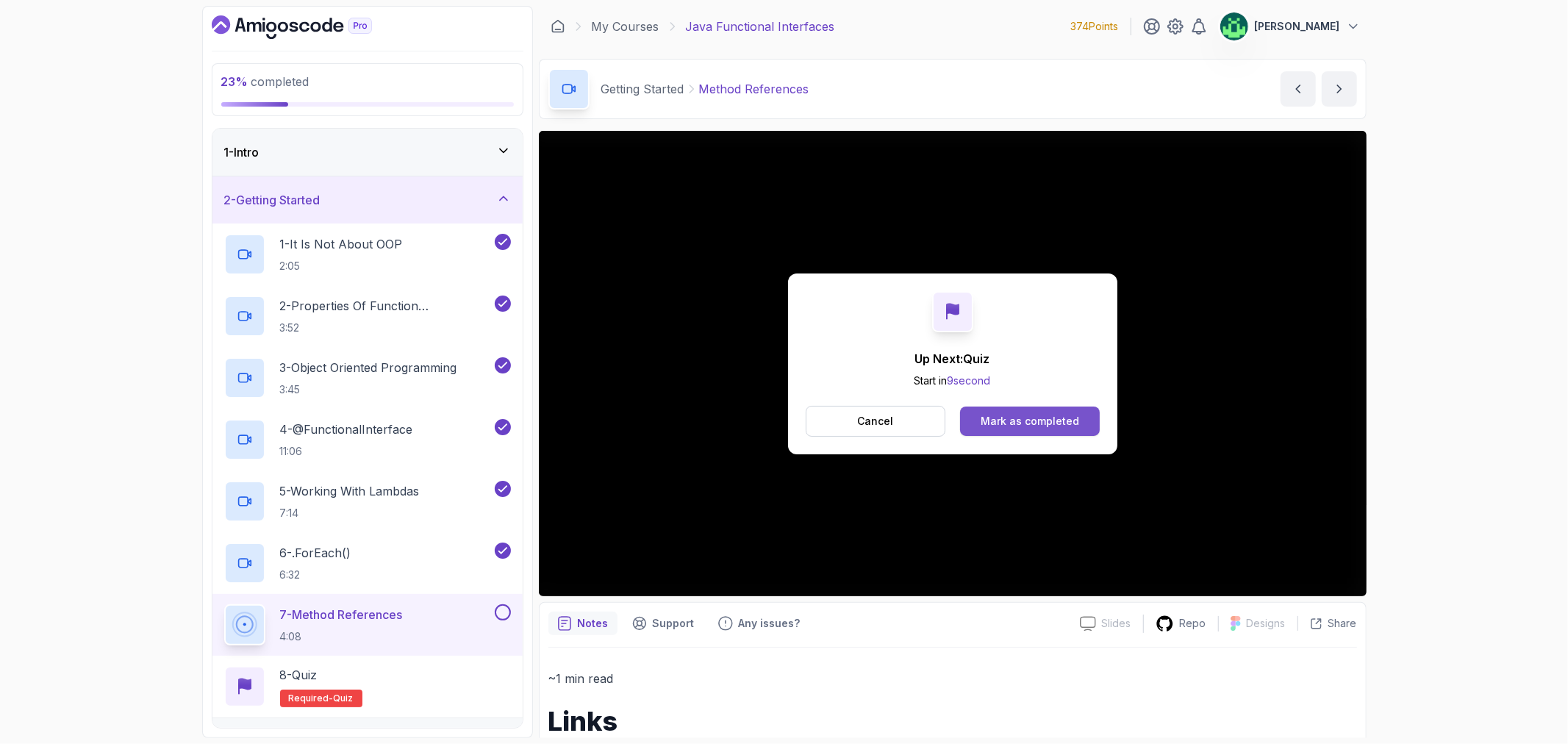
click at [1039, 417] on div "Mark as completed" at bounding box center [1030, 421] width 98 height 15
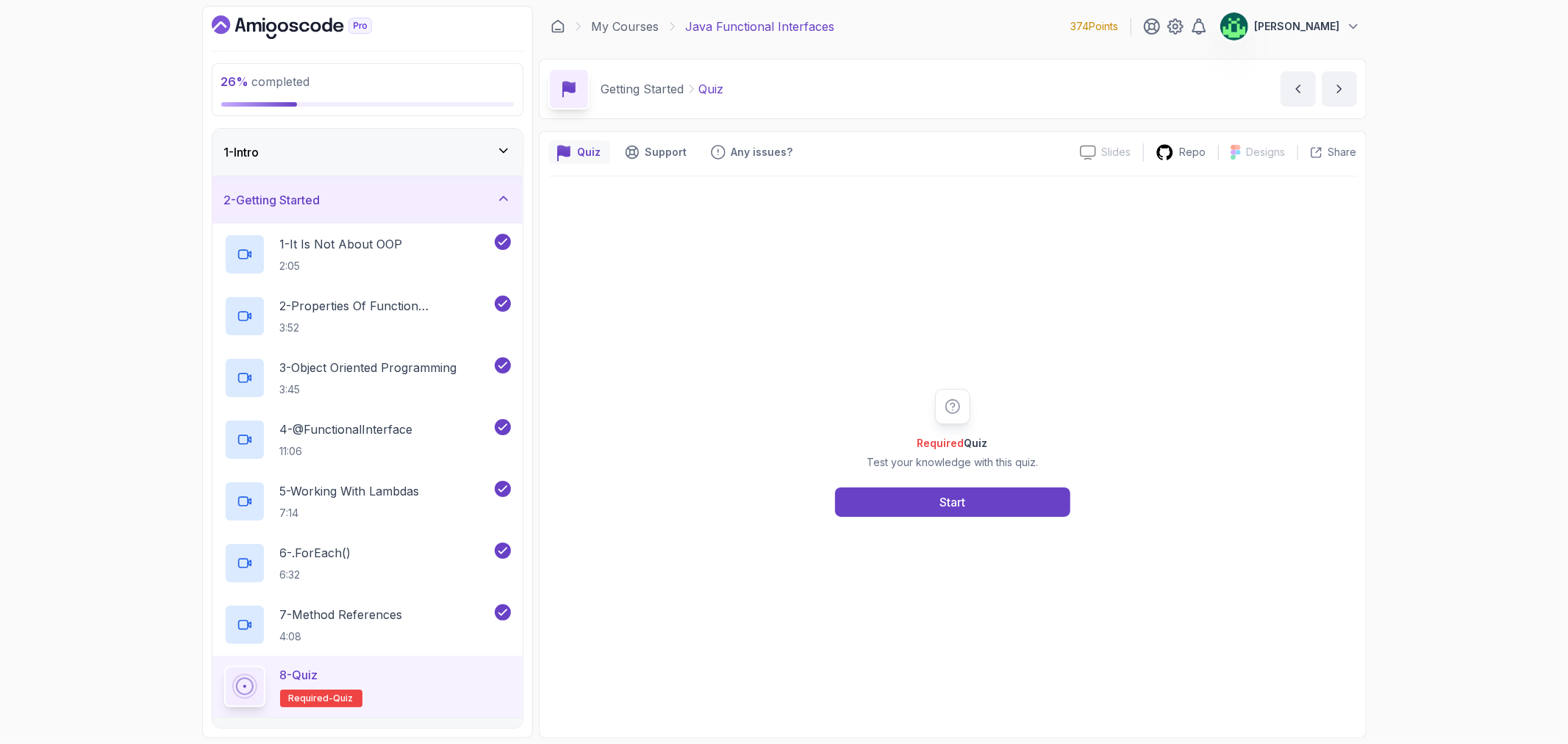
click at [367, 201] on div "2 - Getting Started" at bounding box center [367, 199] width 287 height 17
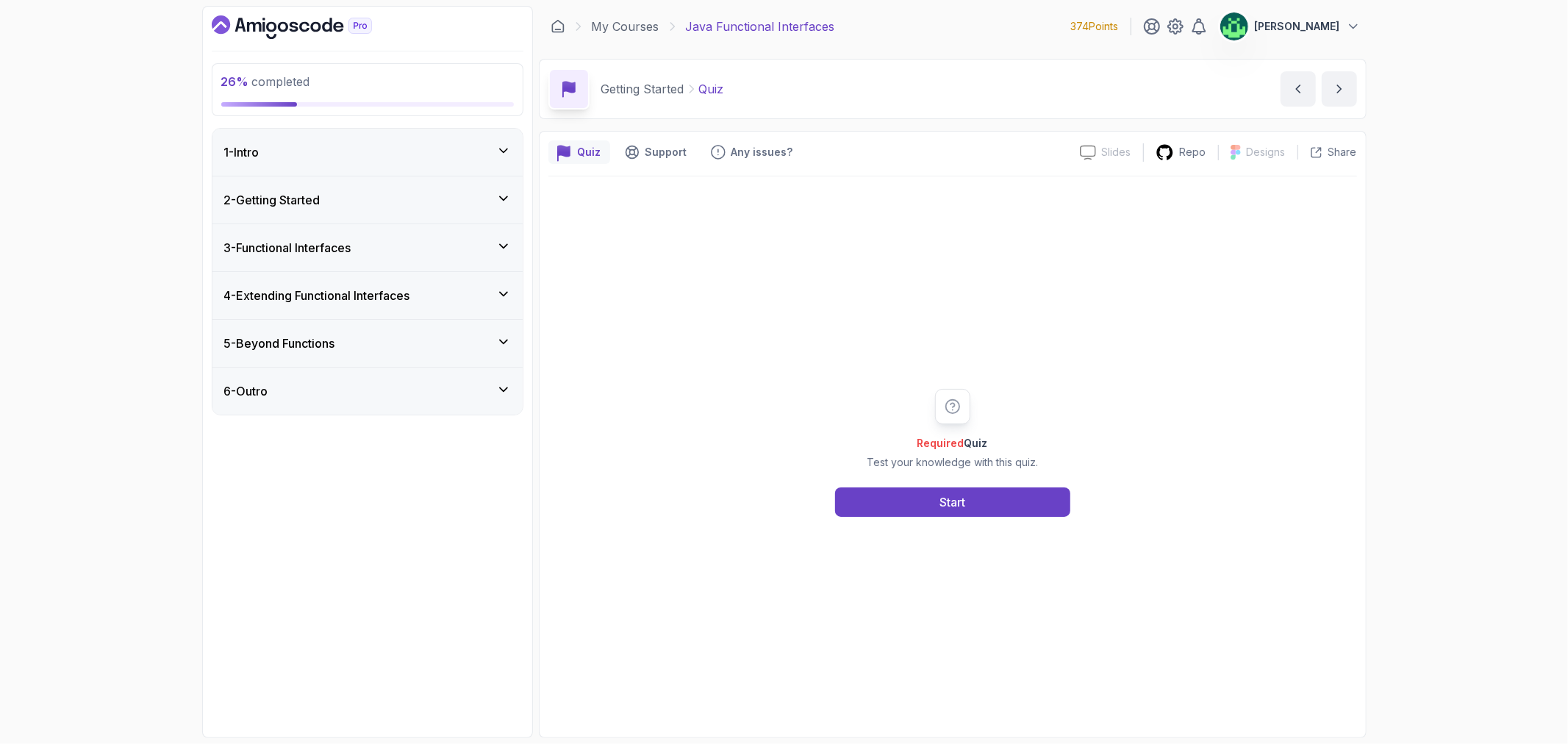
click at [377, 207] on div "2 - Getting Started" at bounding box center [367, 199] width 287 height 17
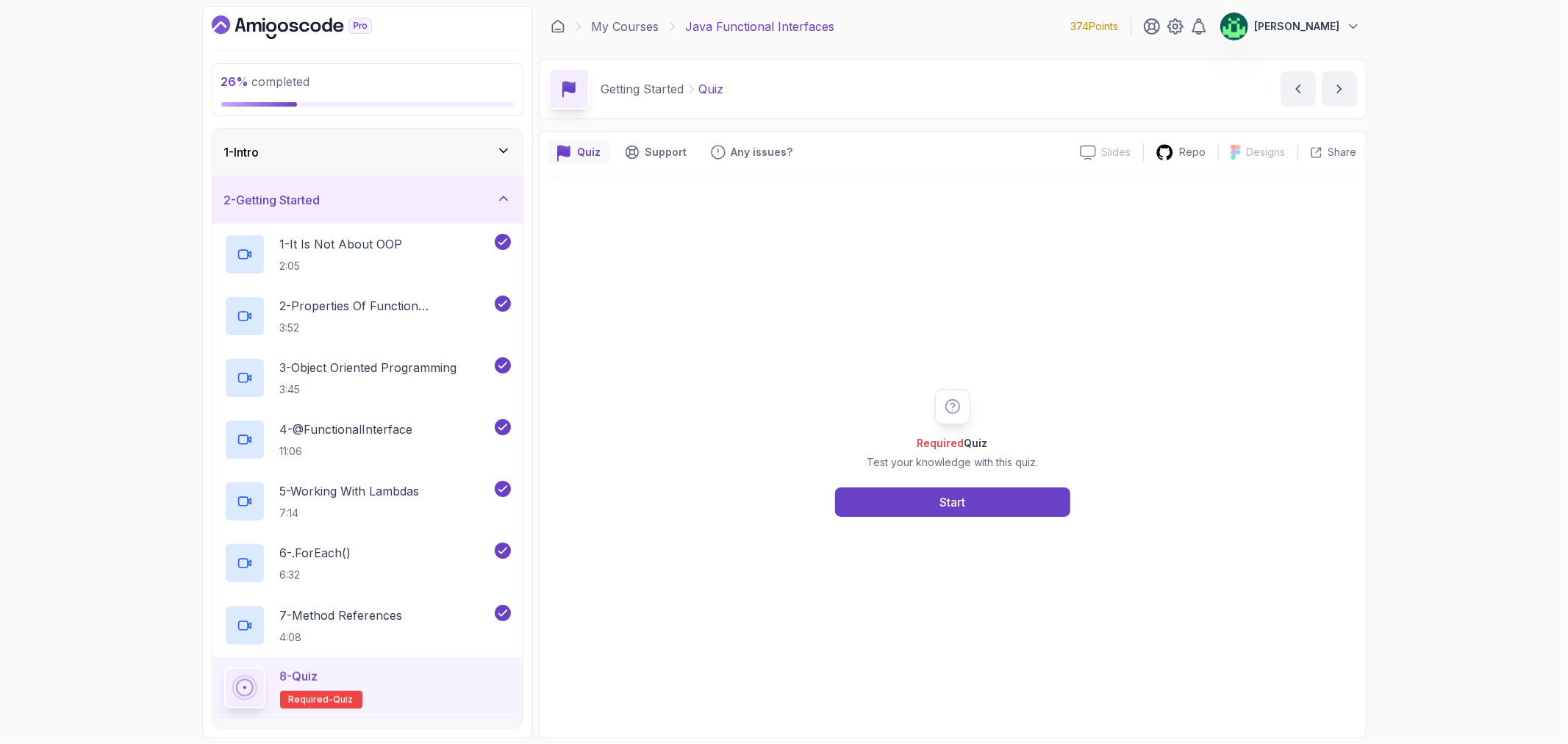
click at [377, 207] on div "2 - Getting Started" at bounding box center [367, 199] width 287 height 17
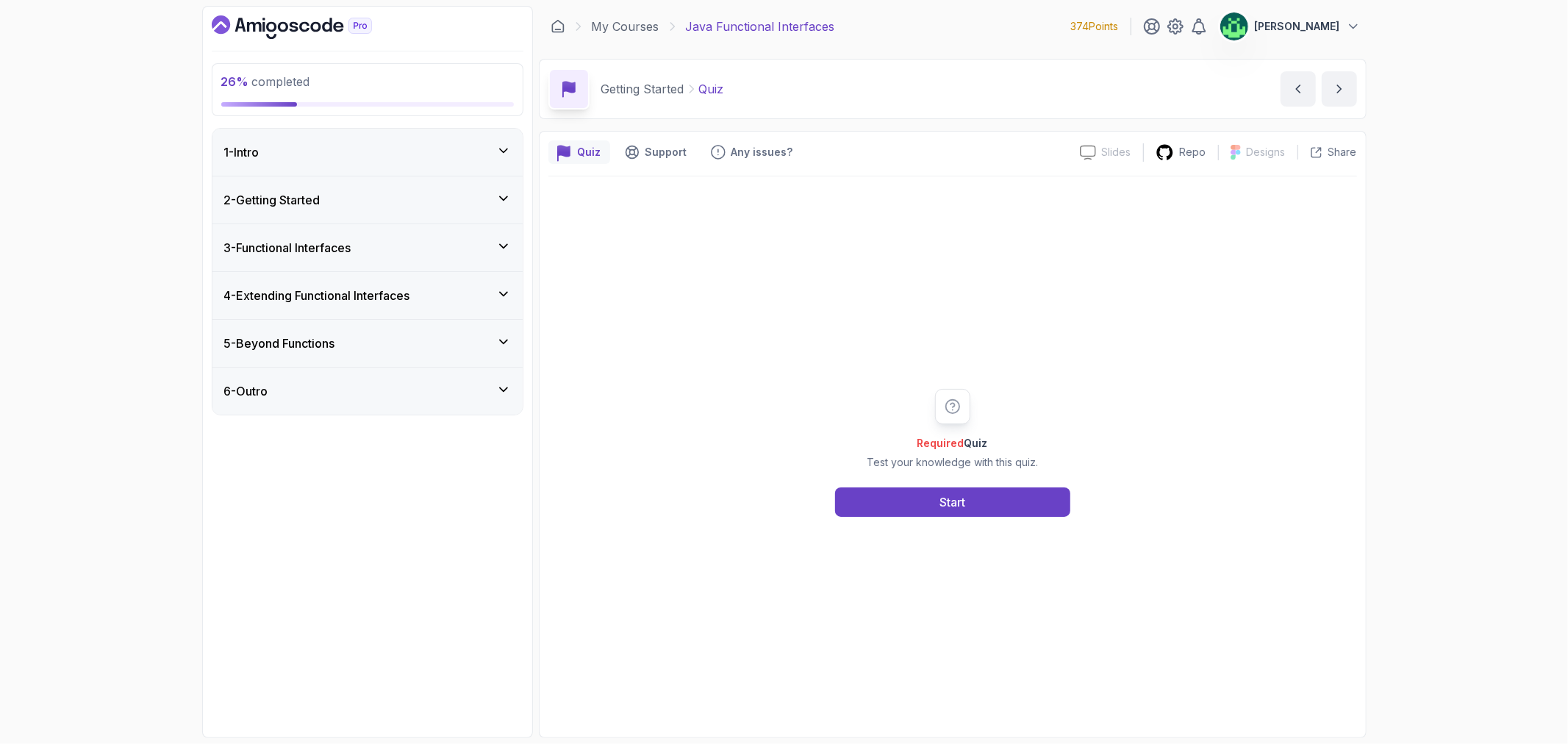
click at [378, 245] on div "3 - Functional Interfaces" at bounding box center [367, 248] width 287 height 17
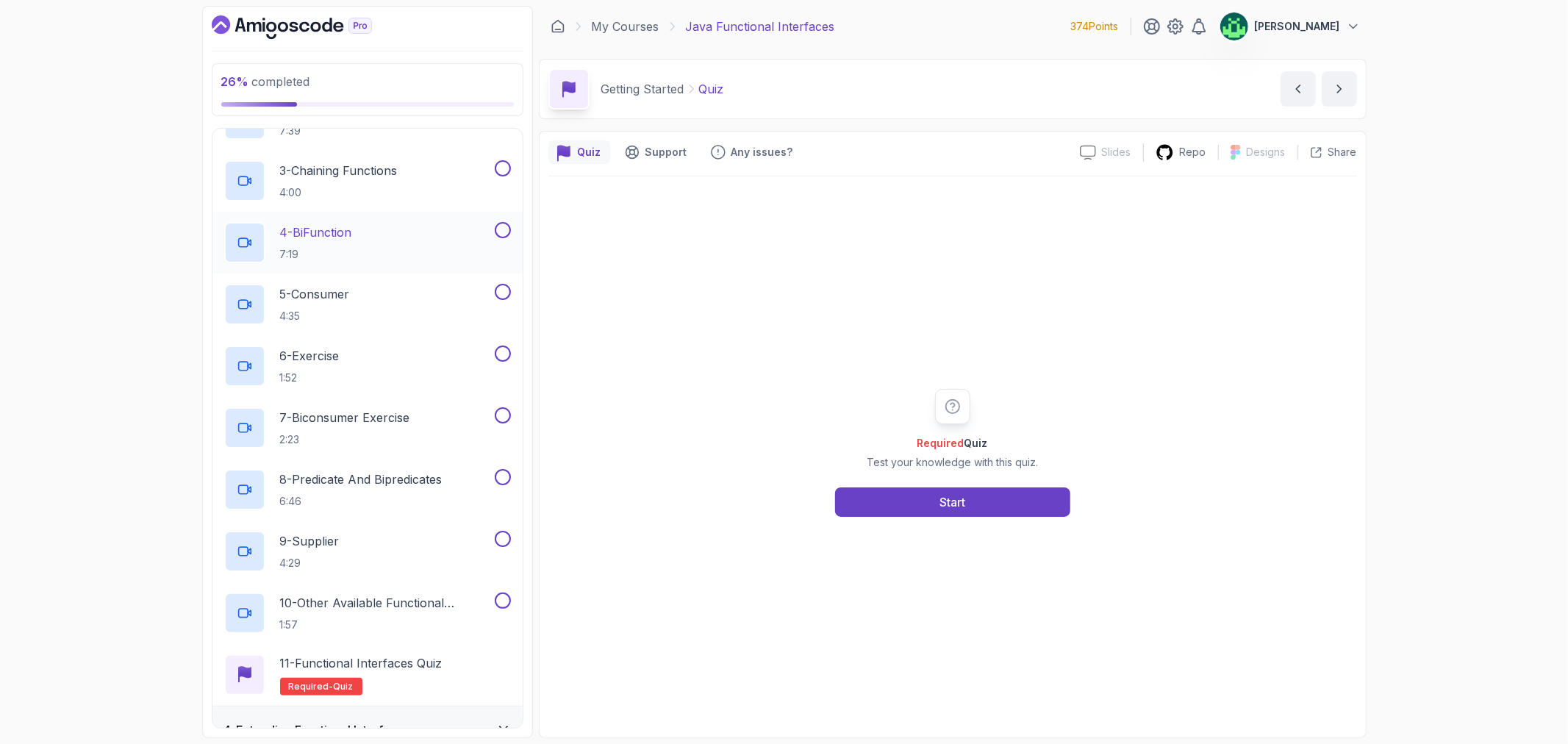
scroll to position [366, 0]
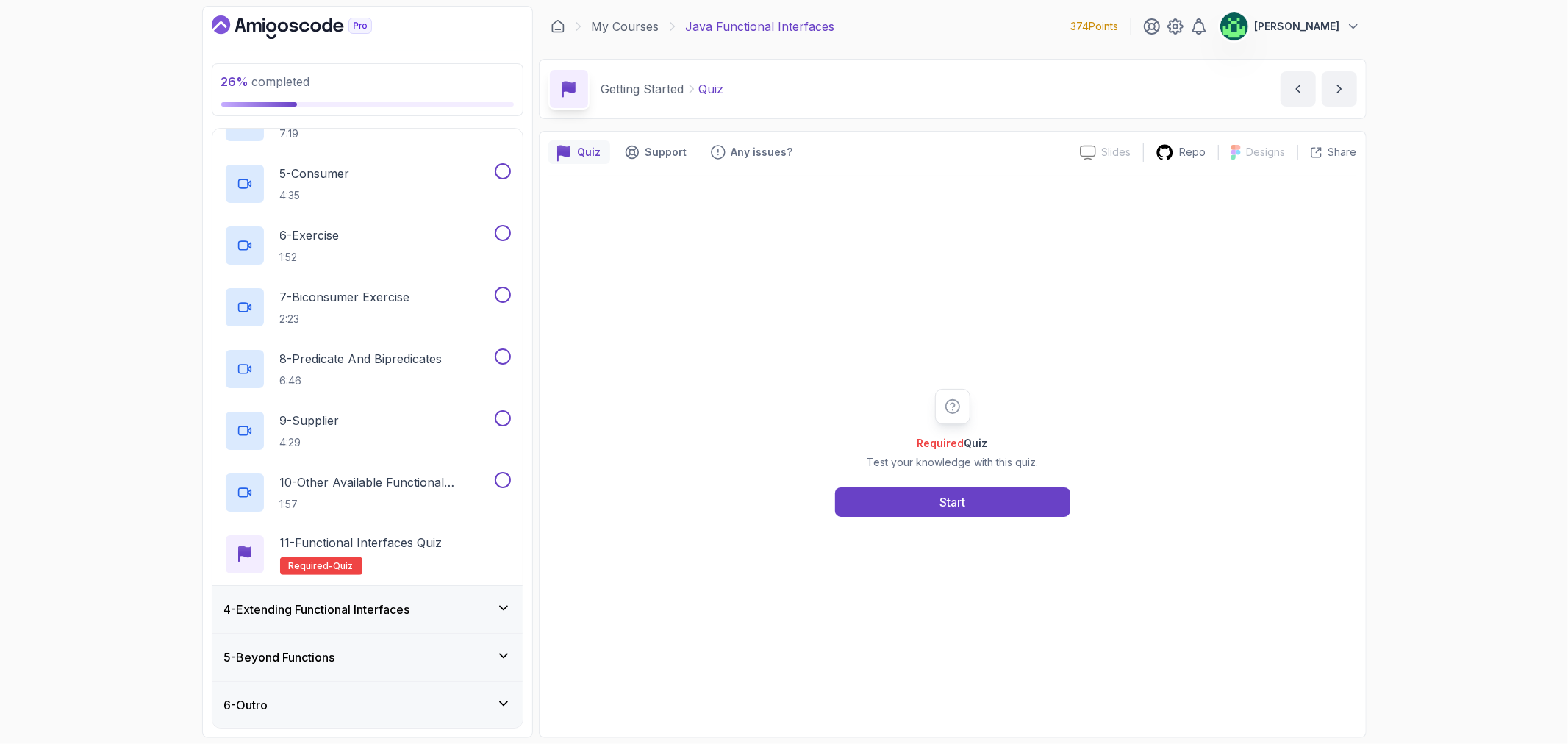
click at [376, 618] on div "4 - Extending Functional Interfaces" at bounding box center [367, 609] width 310 height 47
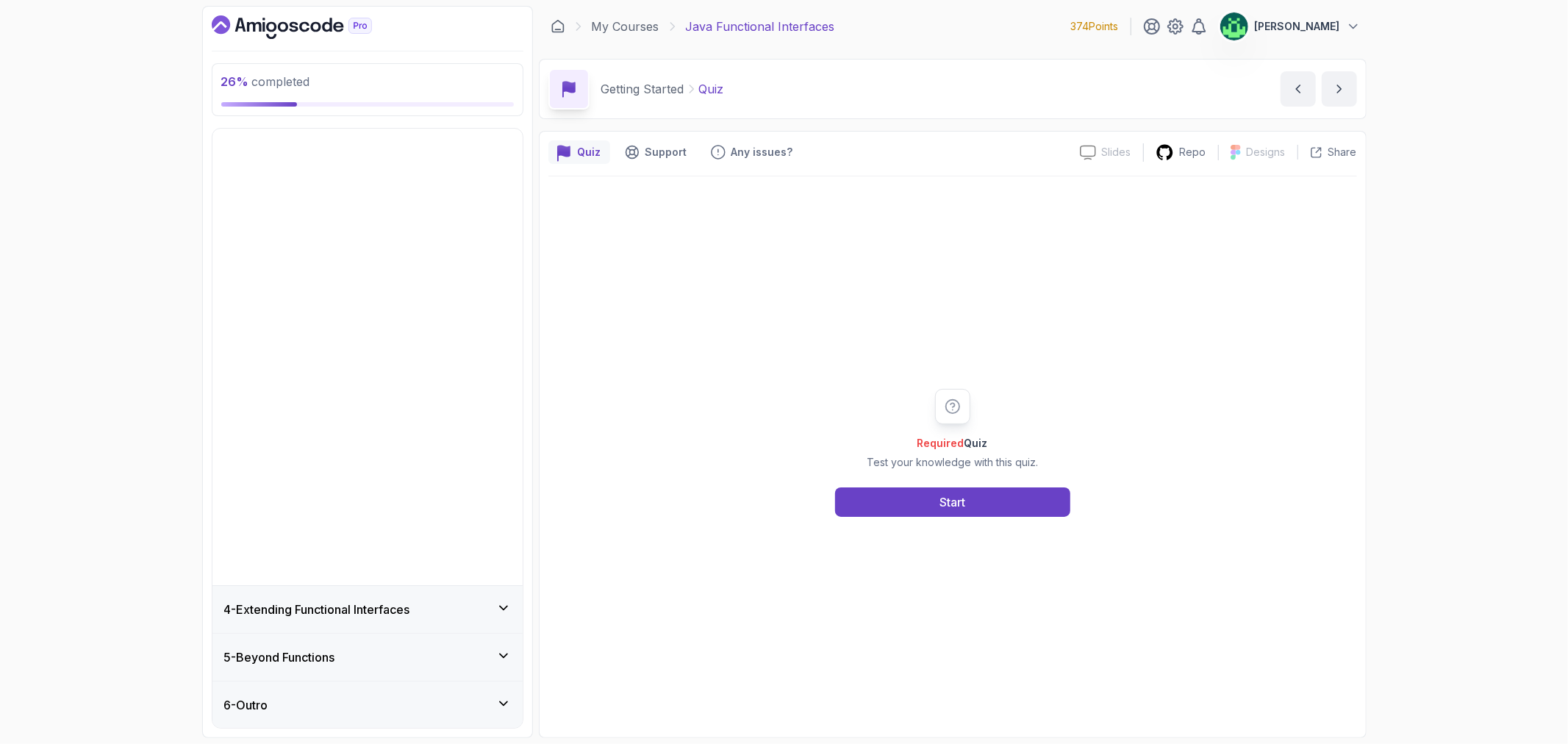
scroll to position [0, 0]
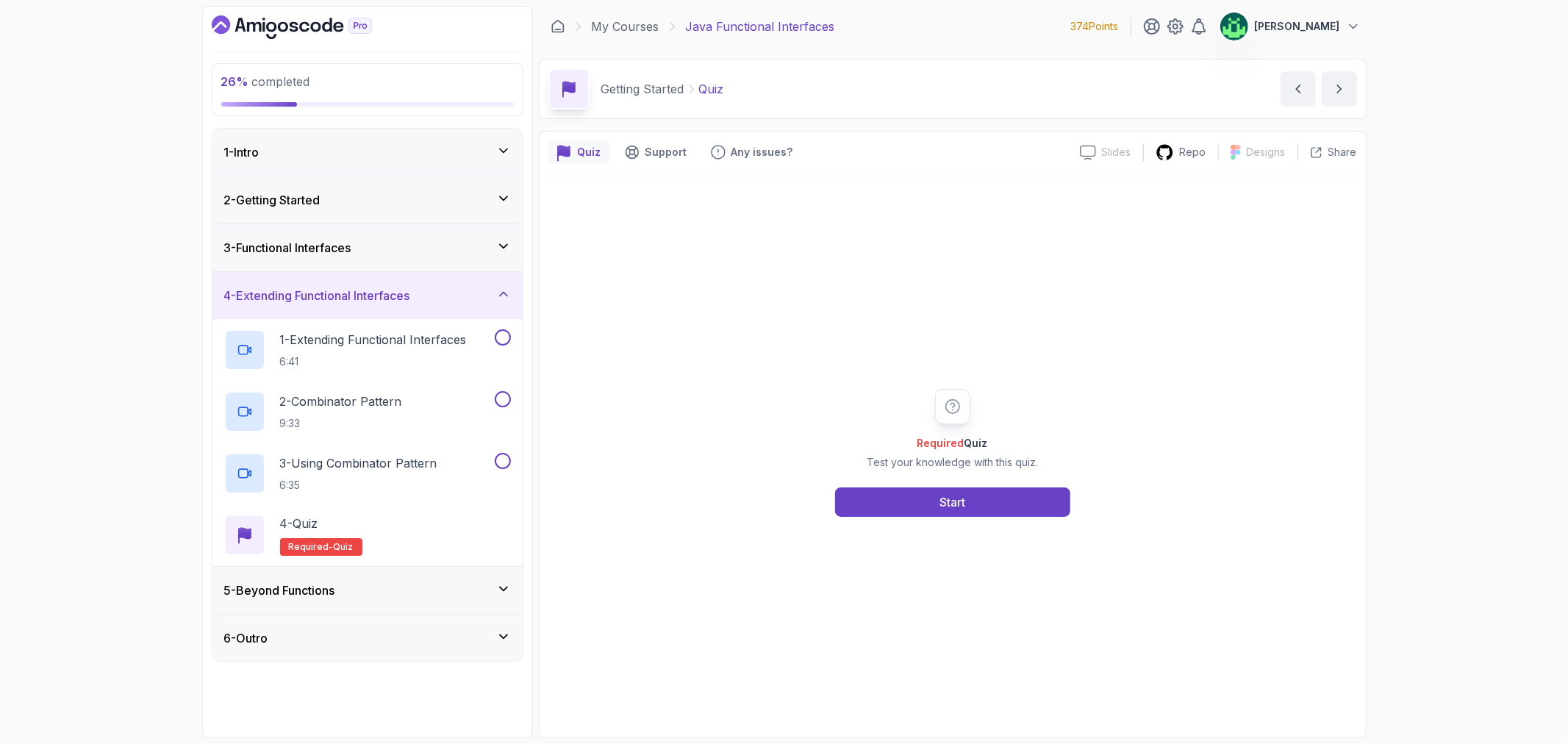
click at [383, 592] on div "5 - Beyond Functions" at bounding box center [367, 590] width 287 height 17
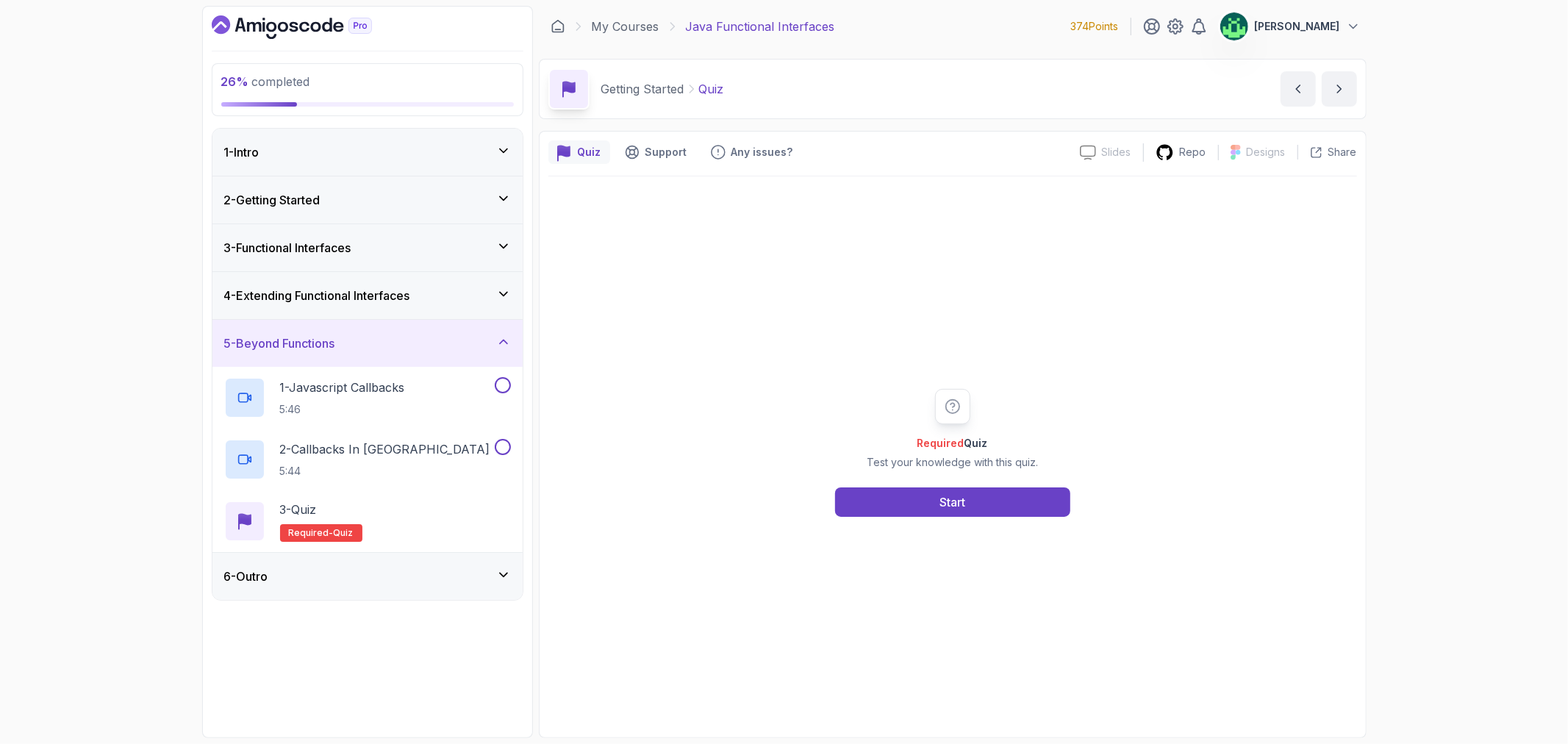
click at [410, 344] on div "5 - Beyond Functions" at bounding box center [367, 344] width 287 height 17
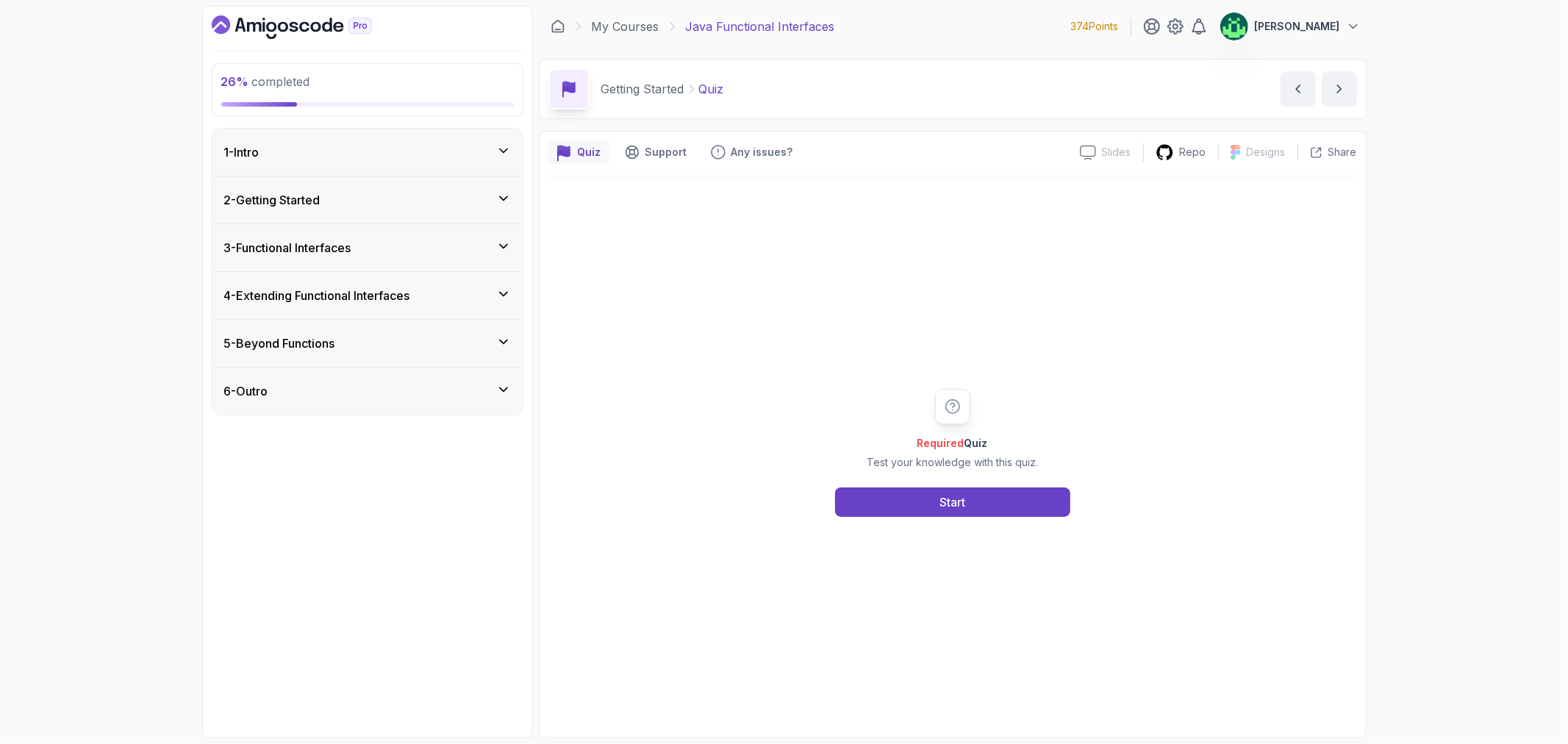
click at [397, 246] on div "3 - Functional Interfaces" at bounding box center [367, 248] width 287 height 17
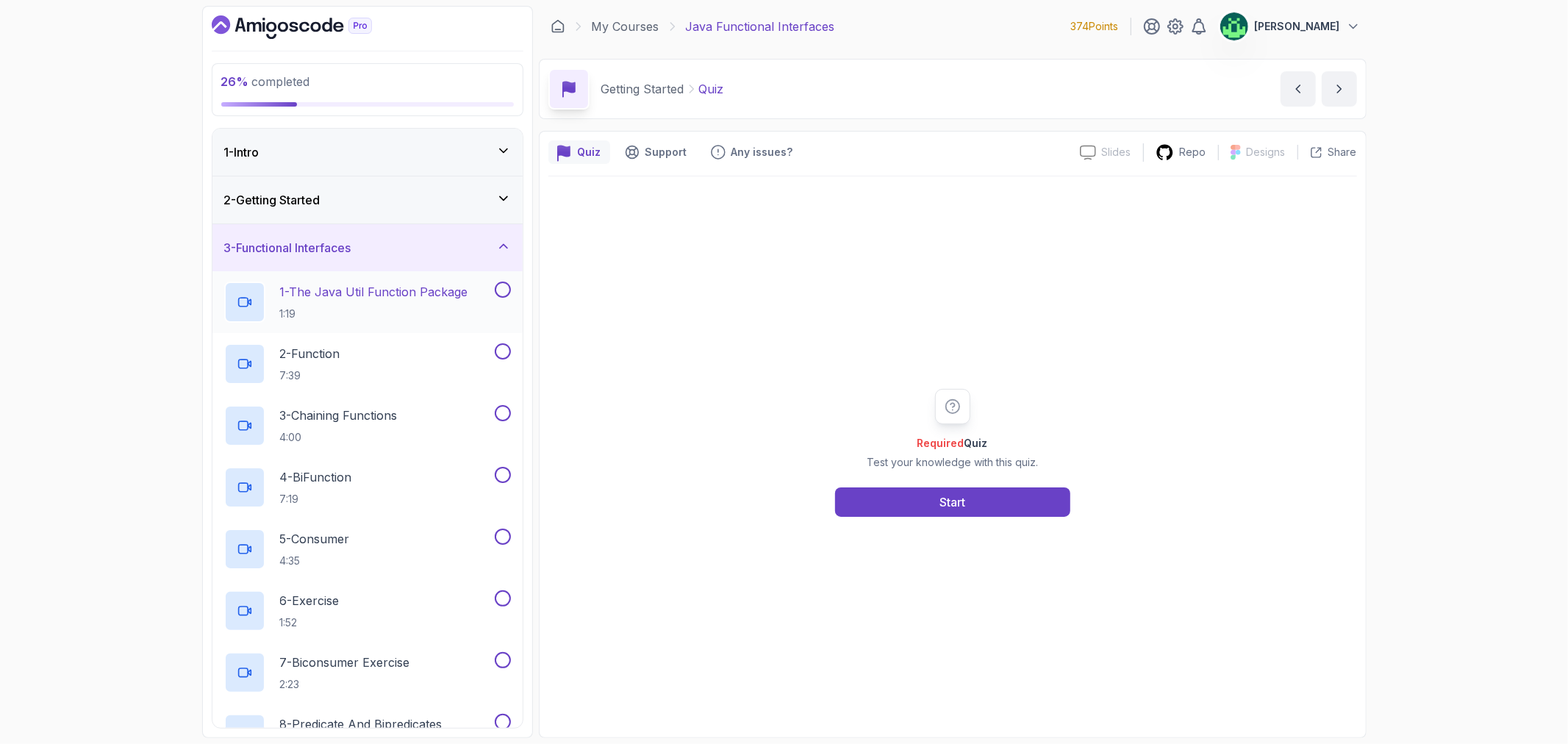
click at [395, 313] on p "1:19" at bounding box center [374, 313] width 188 height 15
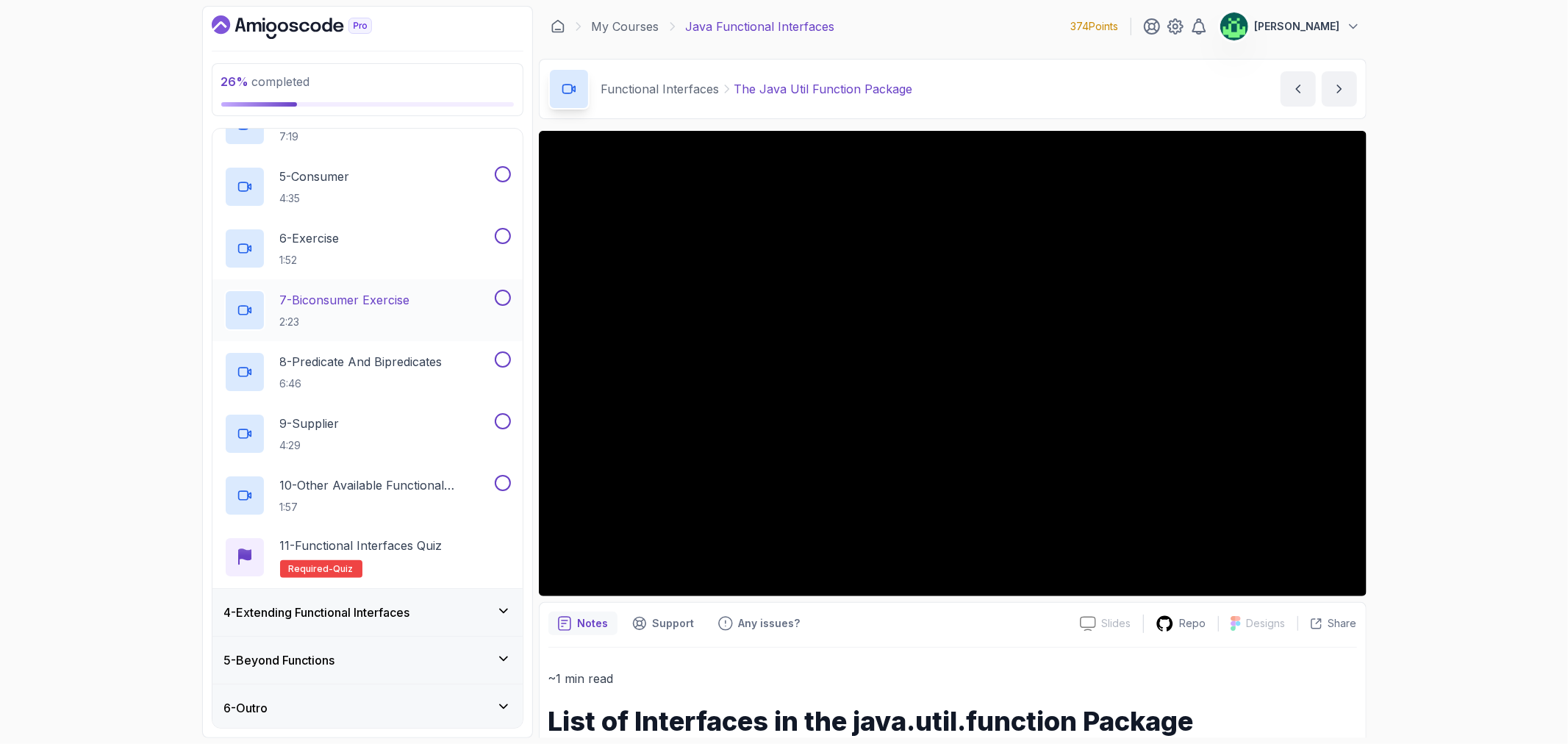
scroll to position [366, 0]
click at [428, 609] on div "4 - Extending Functional Interfaces" at bounding box center [367, 609] width 287 height 17
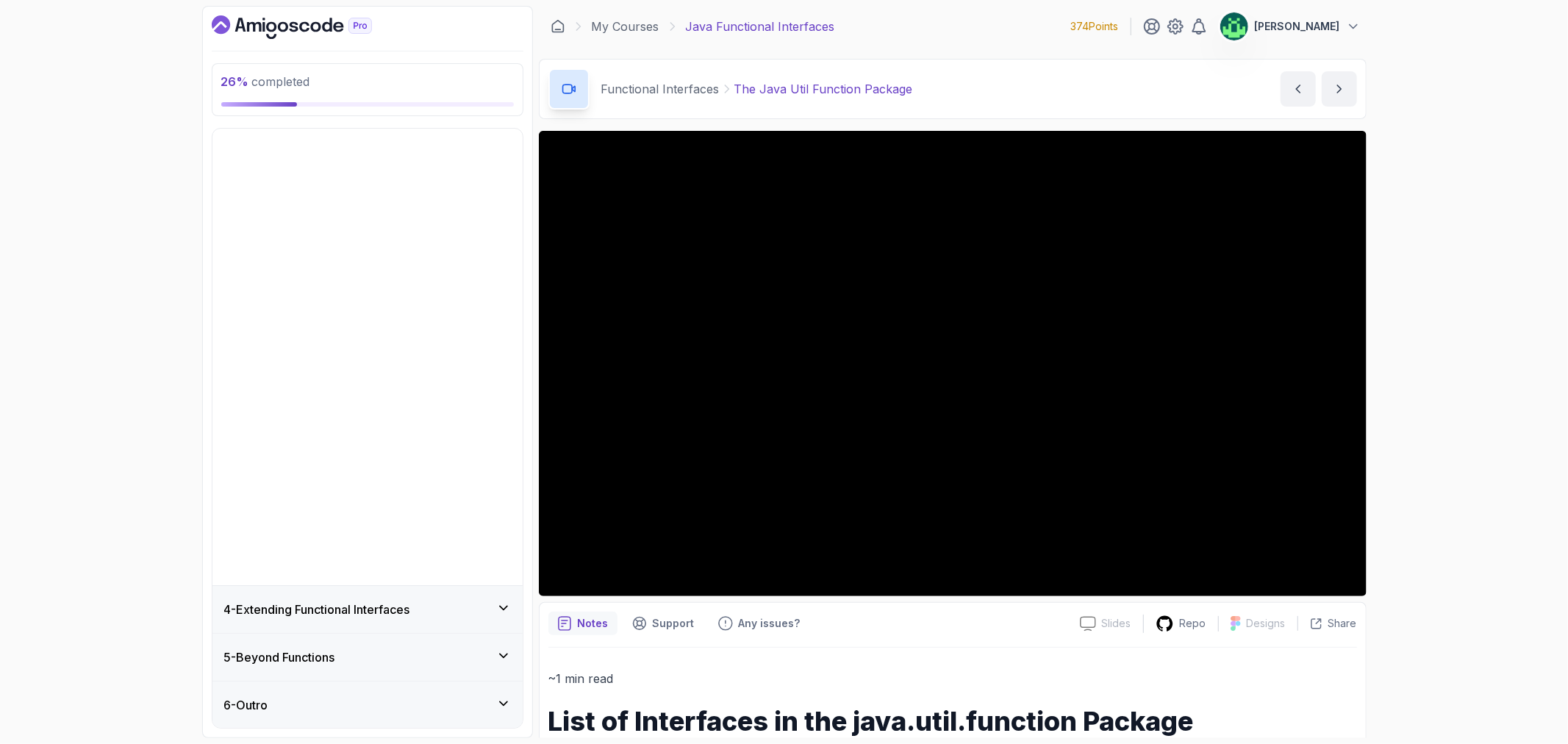
scroll to position [0, 0]
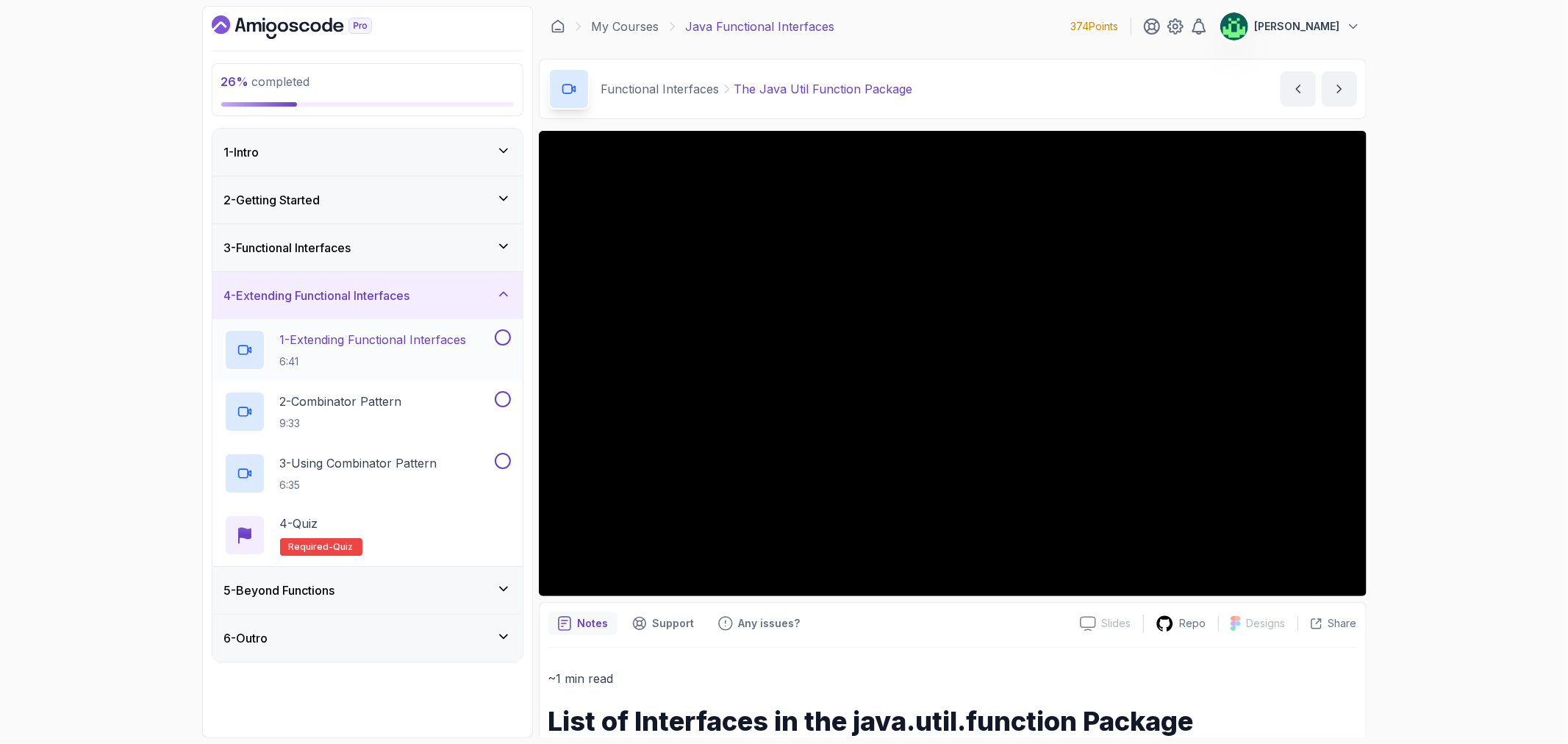
click at [410, 351] on h2 "1 - Extending Functional Interfaces 6:41" at bounding box center [374, 350] width 187 height 38
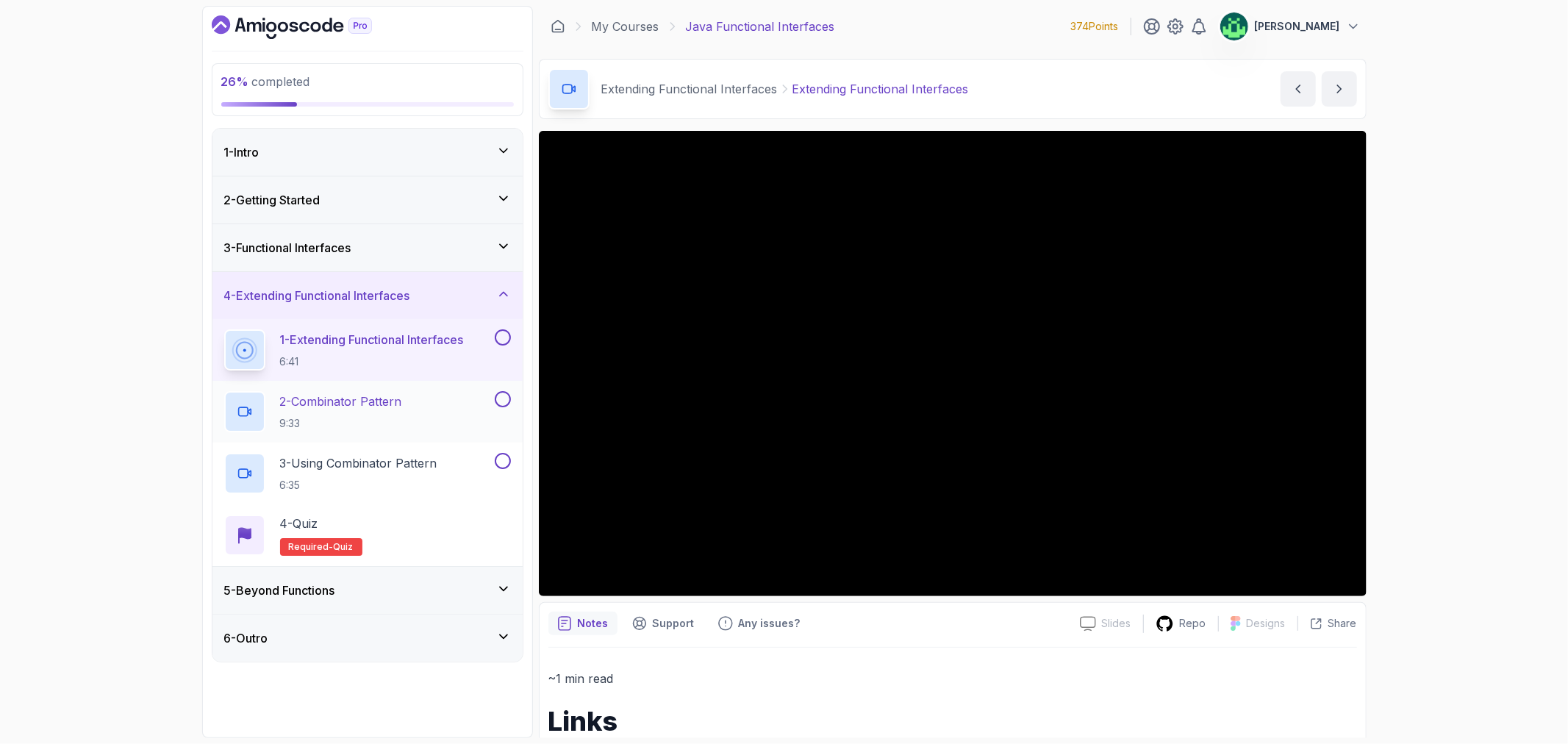
click at [414, 406] on div "2 - Combinator Pattern 9:33" at bounding box center [358, 412] width 268 height 41
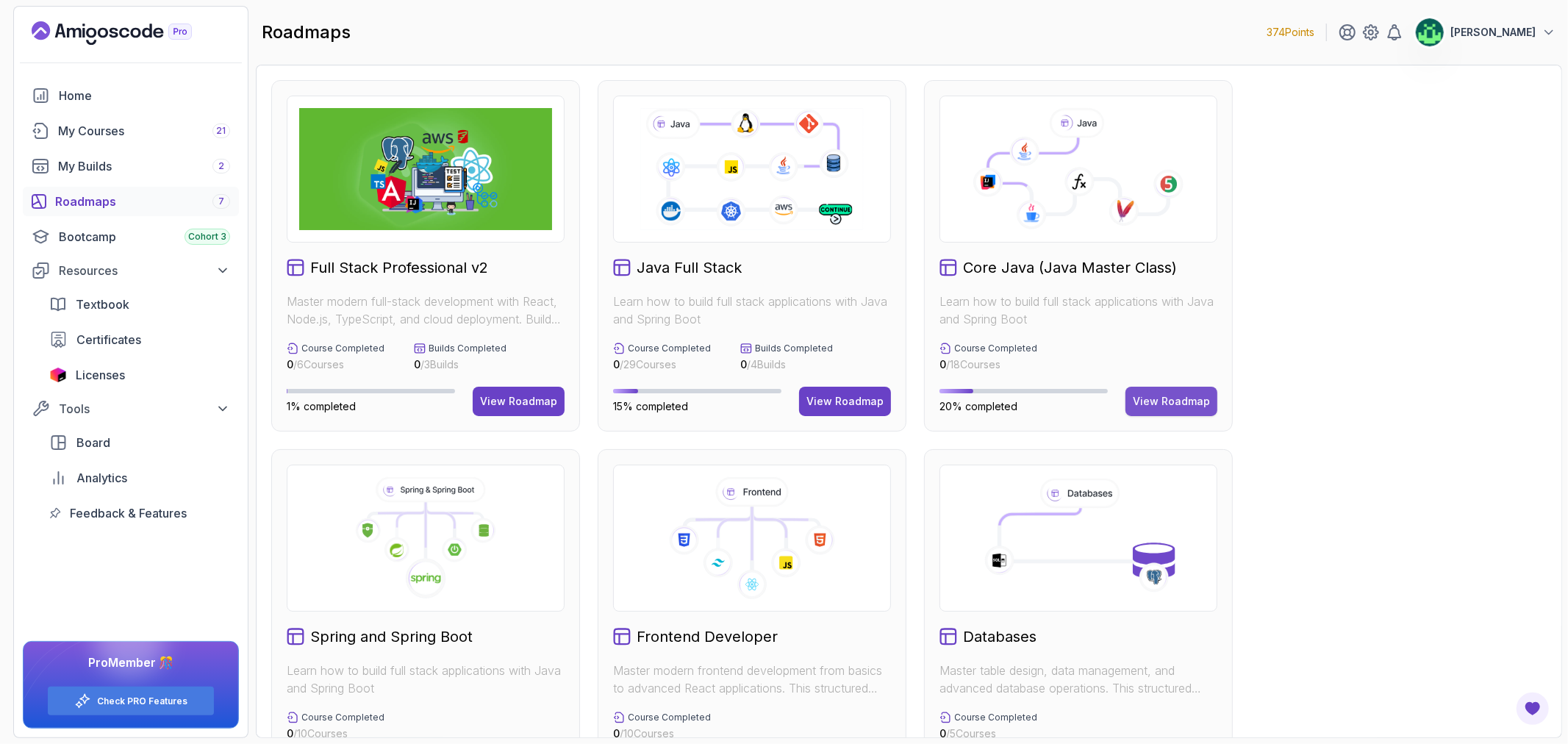
click at [1187, 398] on div "View Roadmap" at bounding box center [1171, 401] width 78 height 15
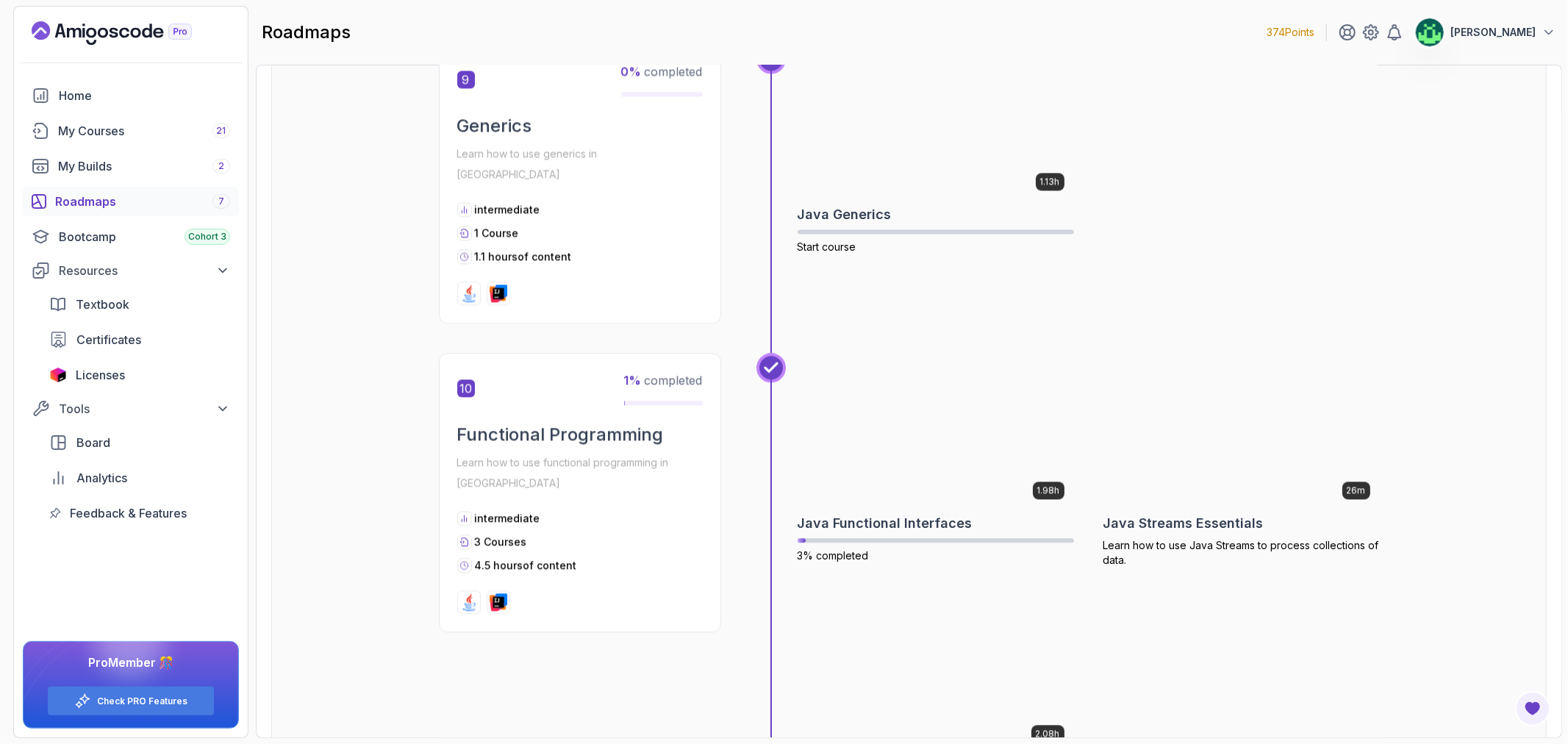
scroll to position [2777, 0]
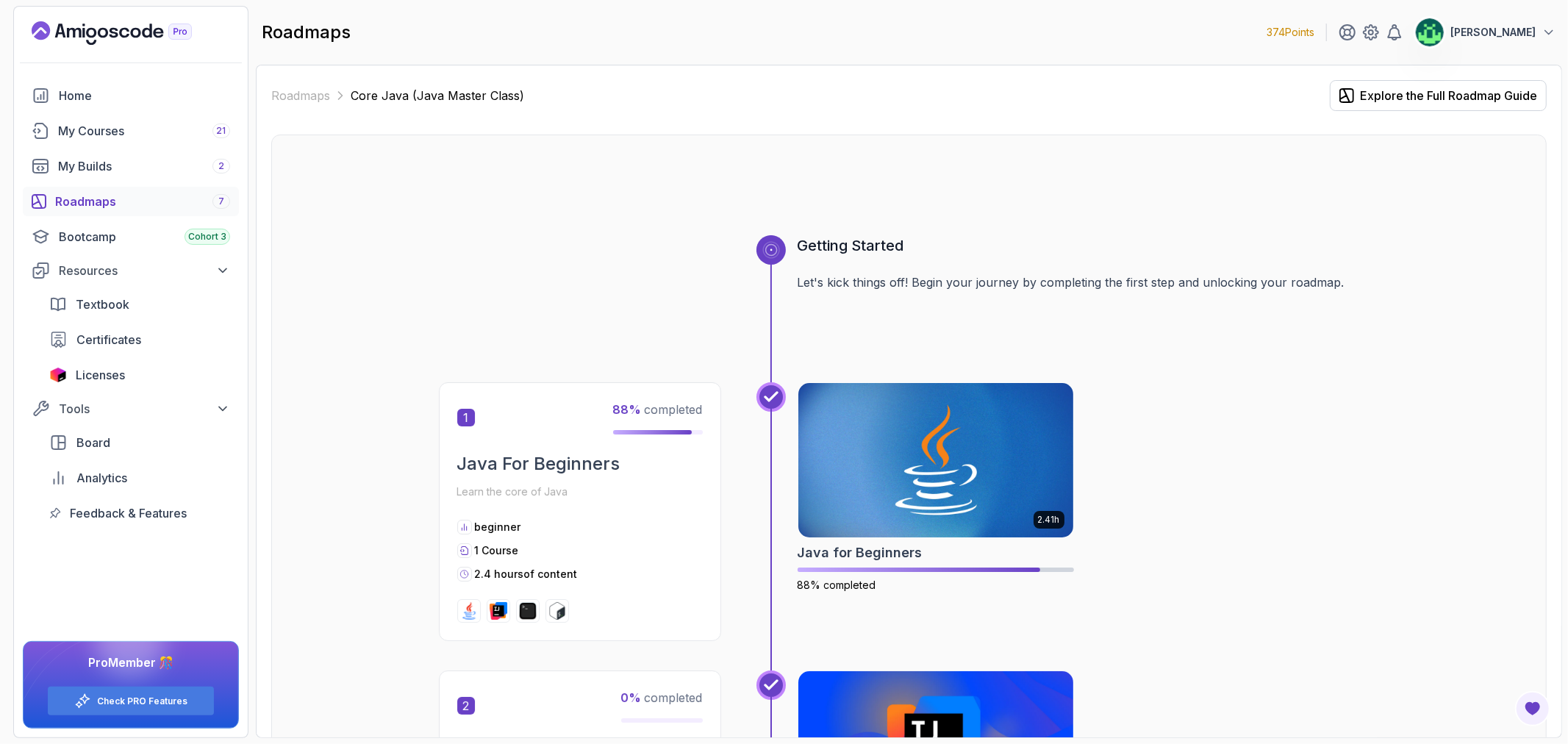
scroll to position [2777, 0]
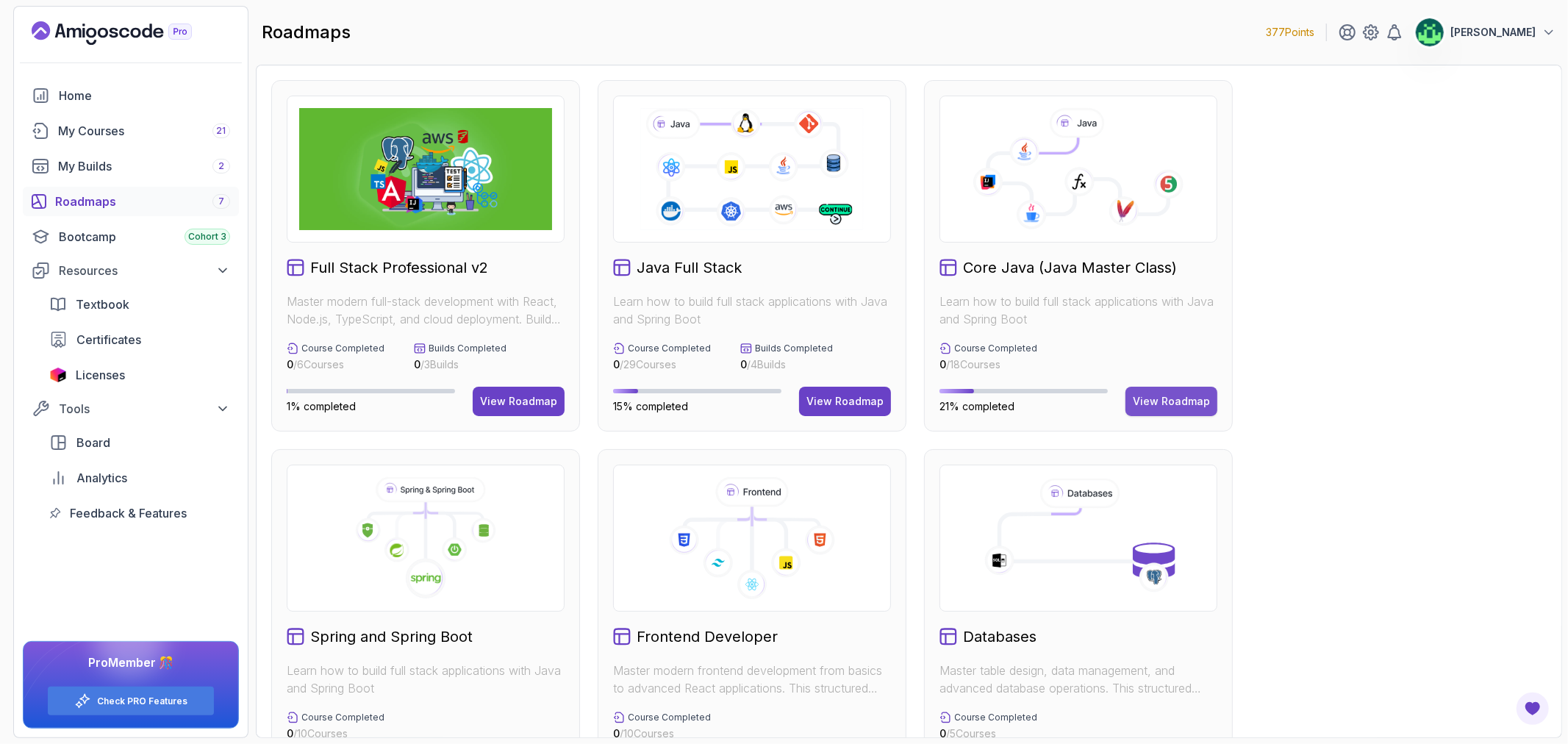
click at [1198, 399] on div "View Roadmap" at bounding box center [1171, 401] width 78 height 15
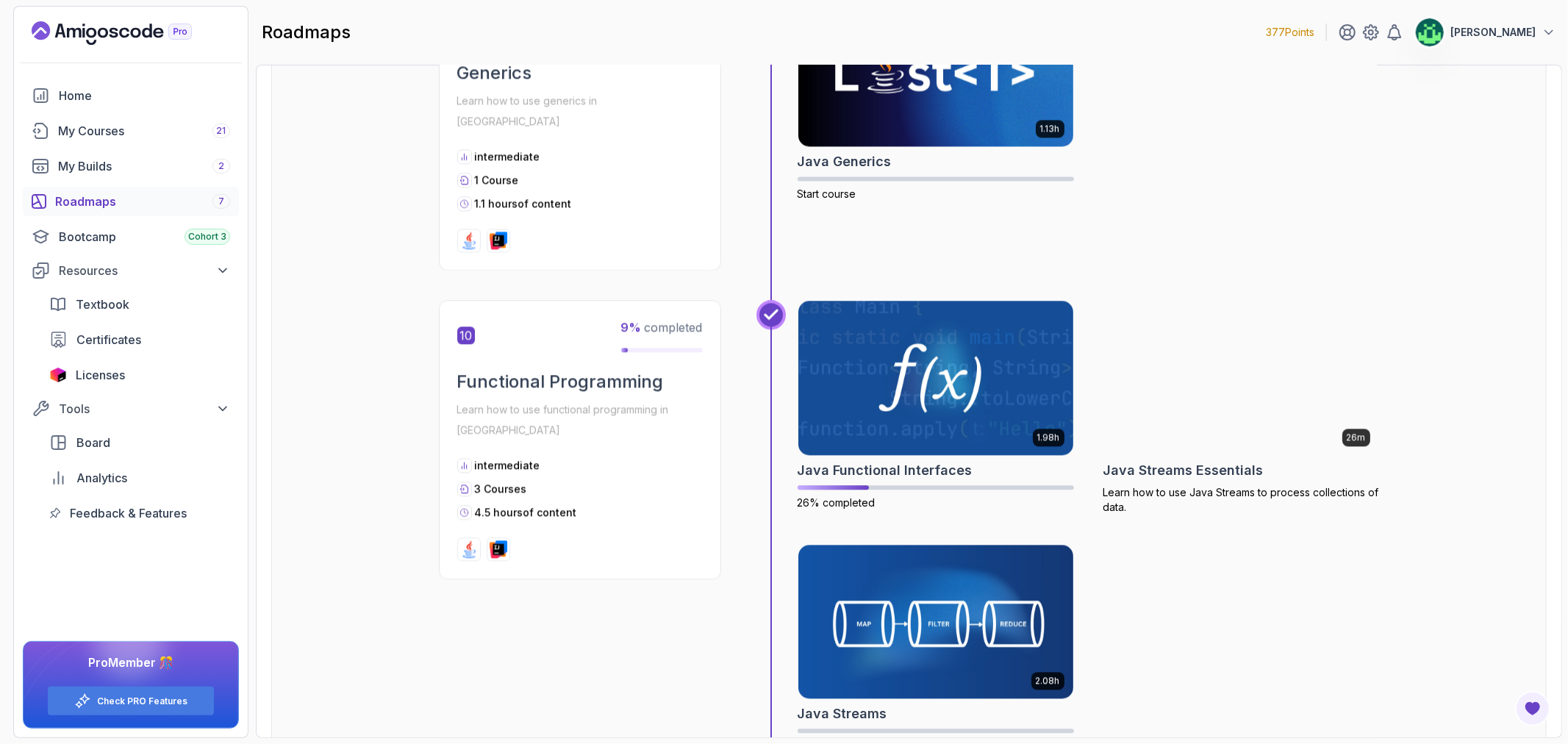
scroll to position [2777, 0]
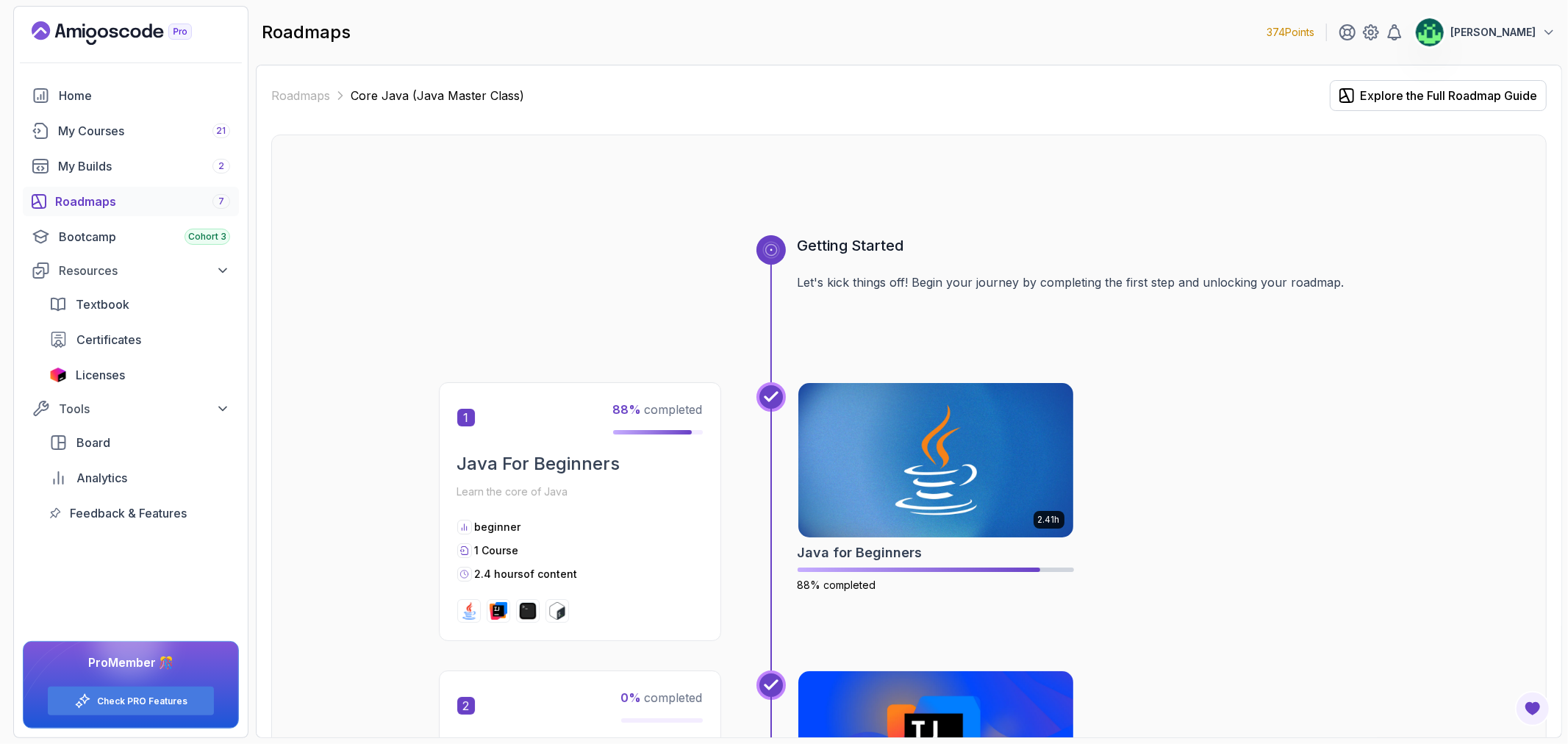
scroll to position [2777, 0]
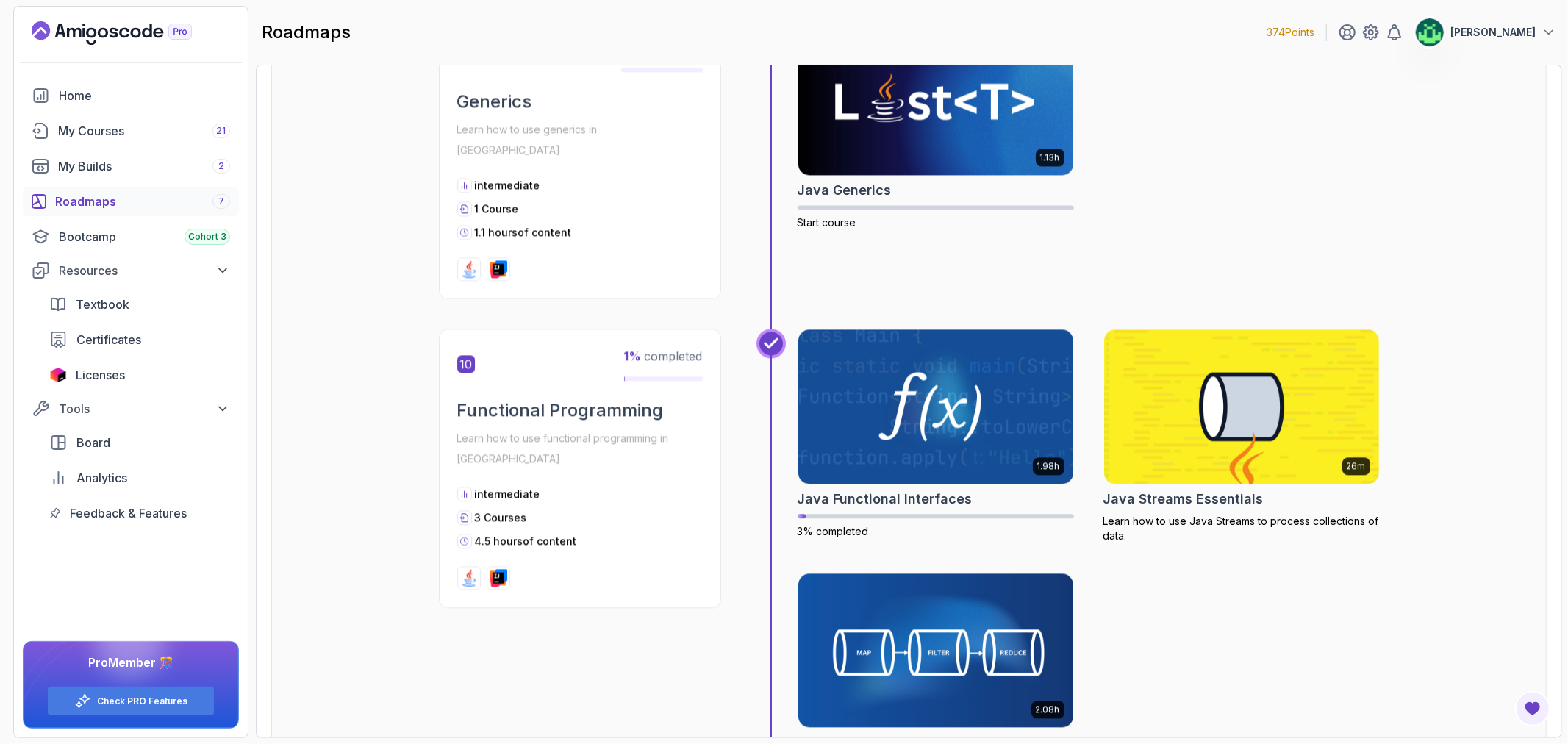
click at [114, 203] on div "Roadmaps 7" at bounding box center [142, 201] width 175 height 17
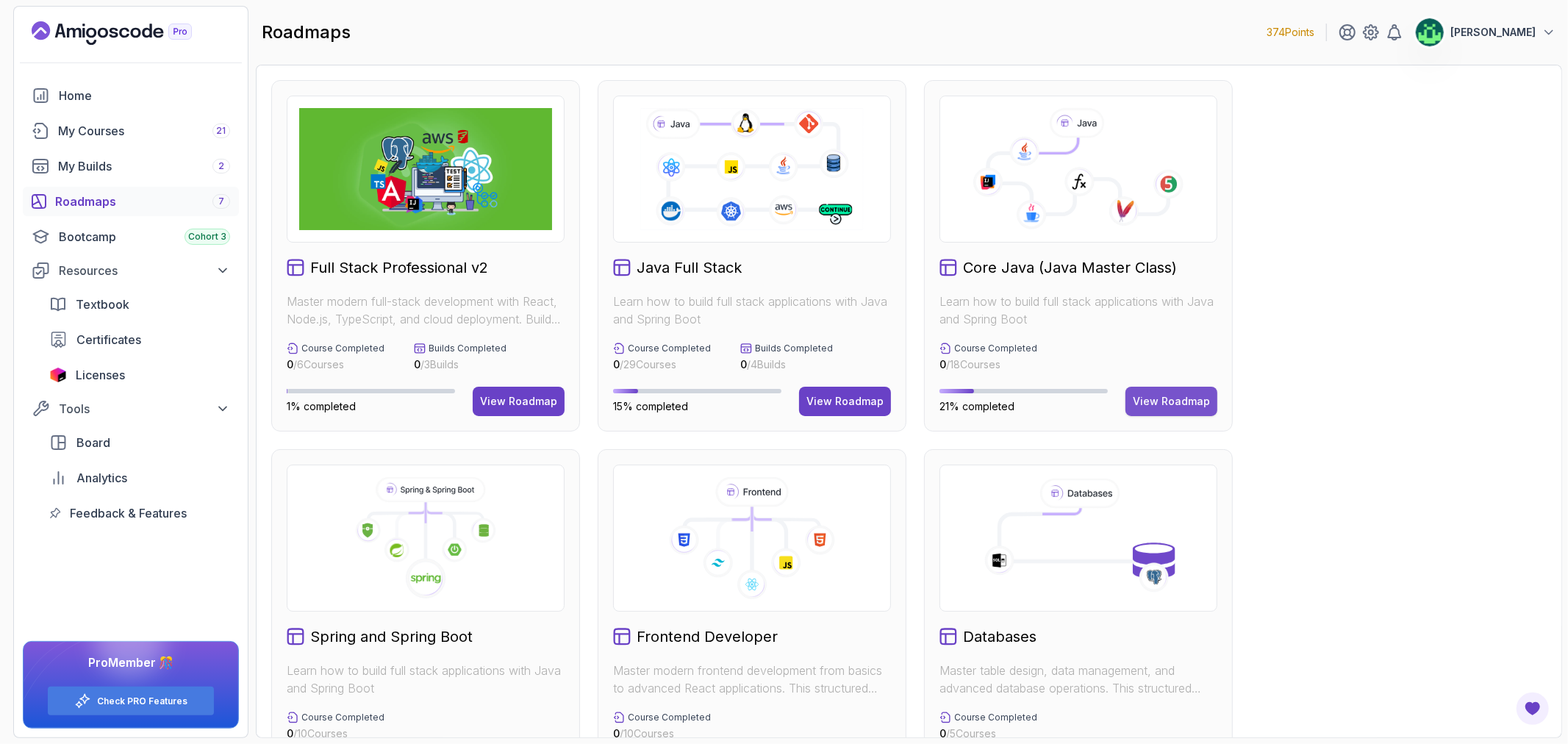
click at [1177, 401] on div "View Roadmap" at bounding box center [1171, 401] width 78 height 15
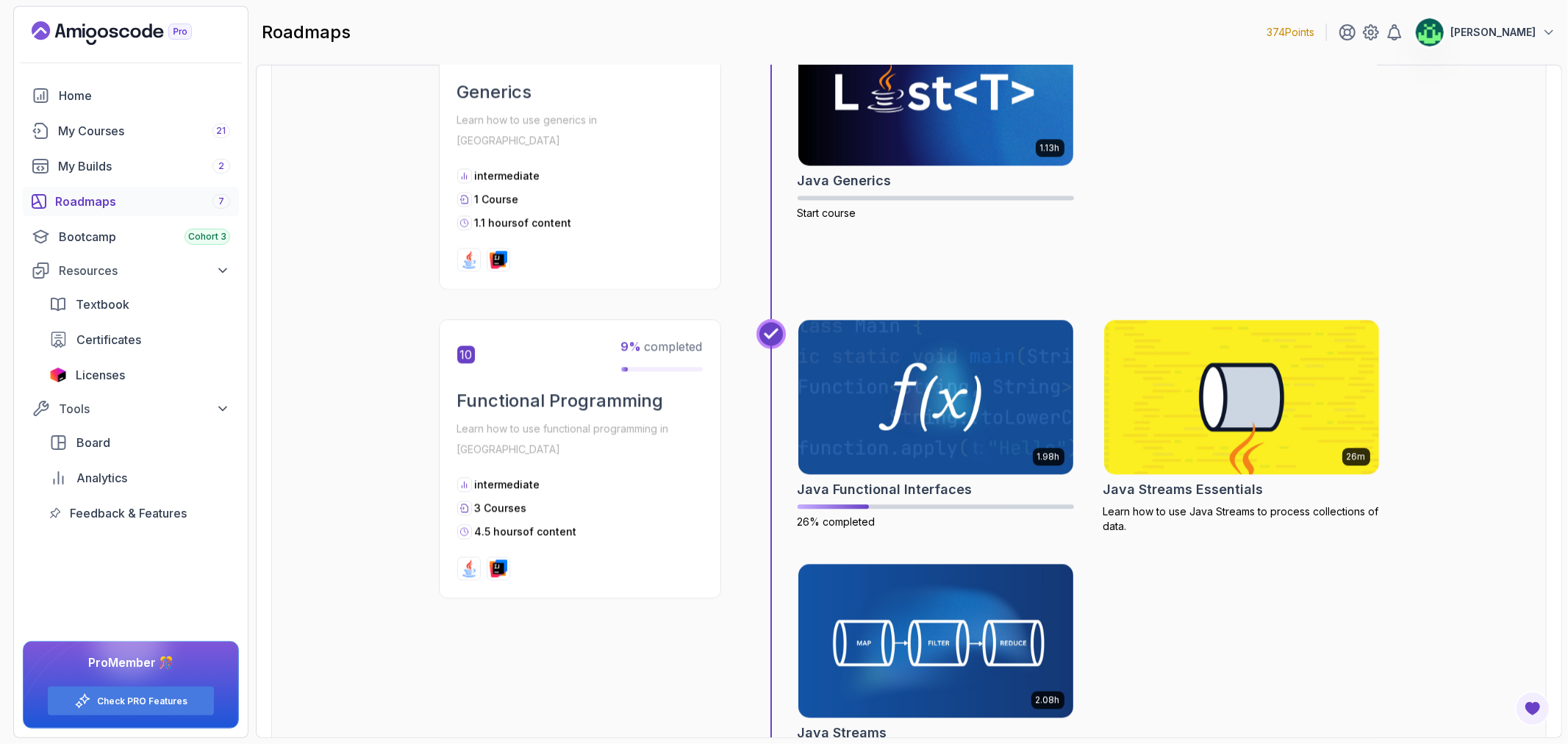
scroll to position [2695, 0]
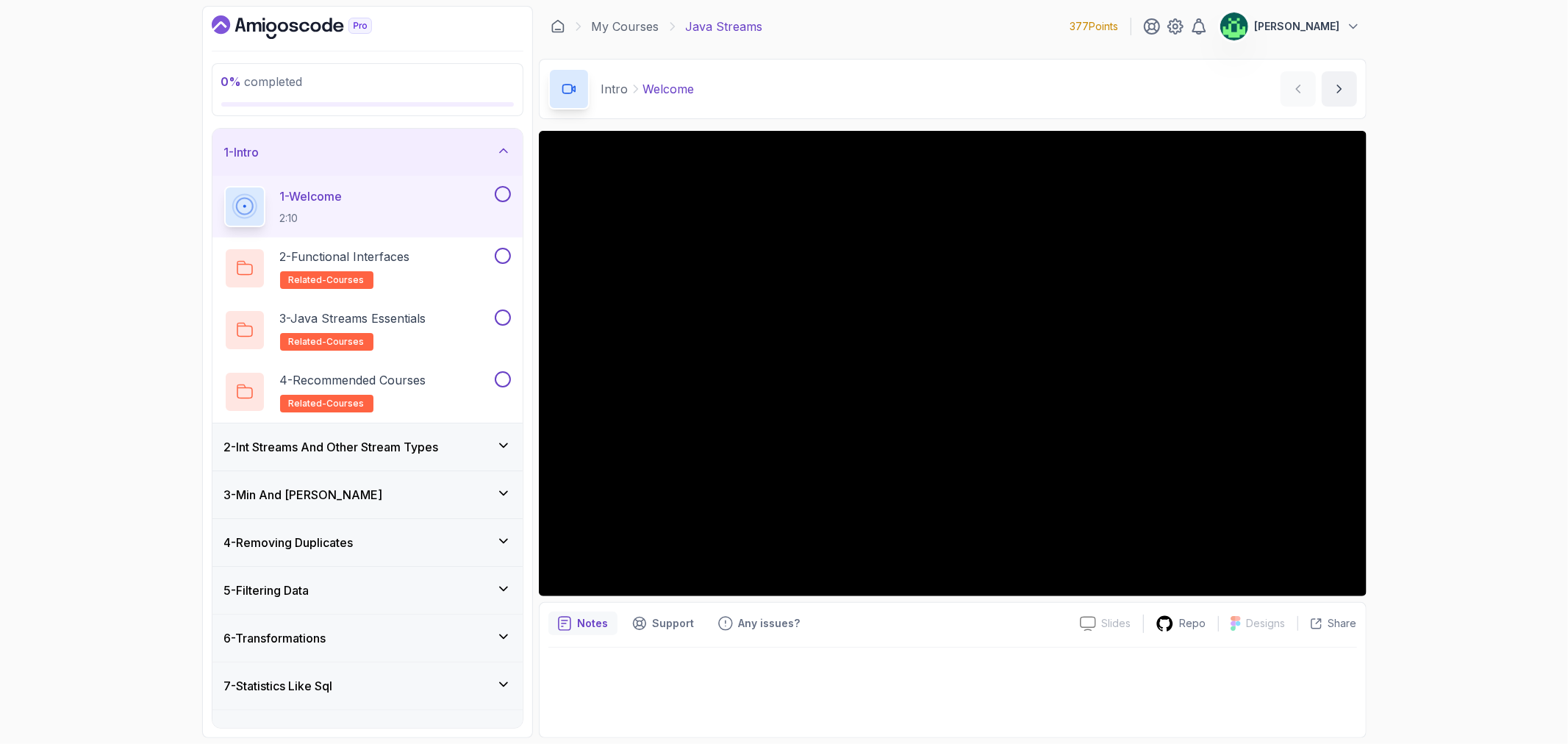
click at [478, 158] on div "1 - Intro" at bounding box center [367, 152] width 287 height 17
